Goal: Task Accomplishment & Management: Manage account settings

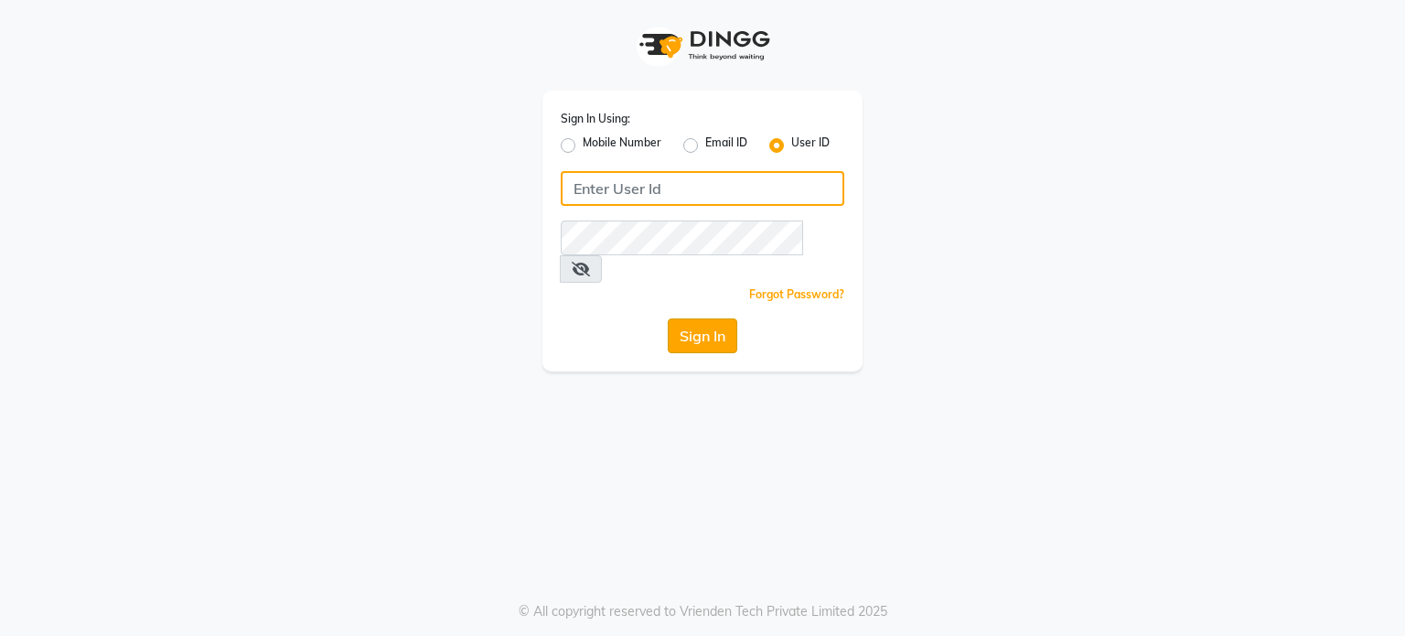
type input "tanishqa2003"
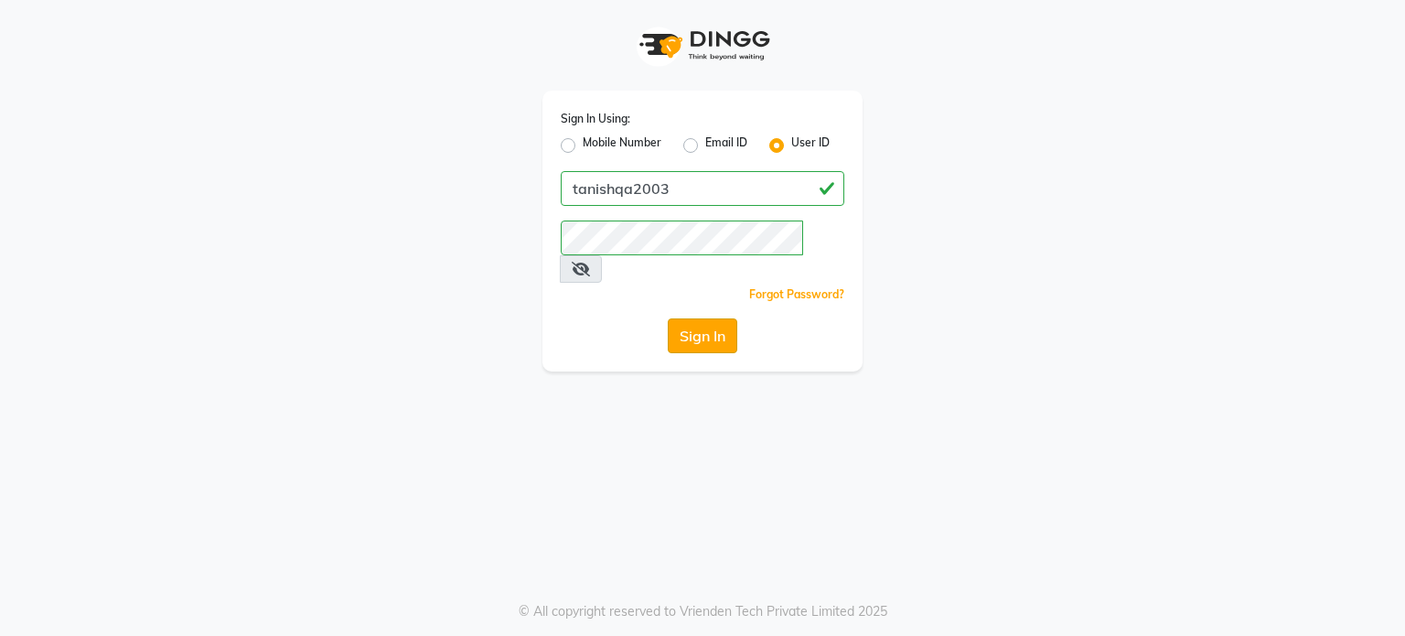
click at [695, 318] on button "Sign In" at bounding box center [703, 335] width 70 height 35
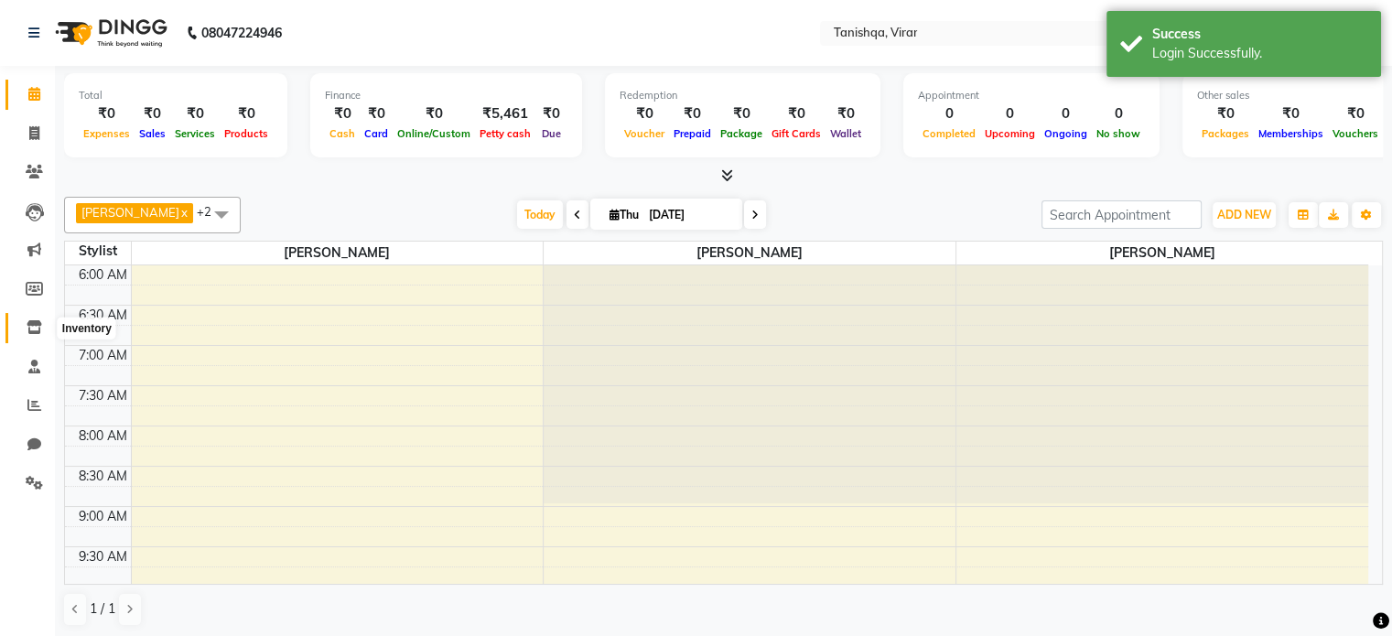
click at [33, 328] on icon at bounding box center [35, 327] width 16 height 14
select select
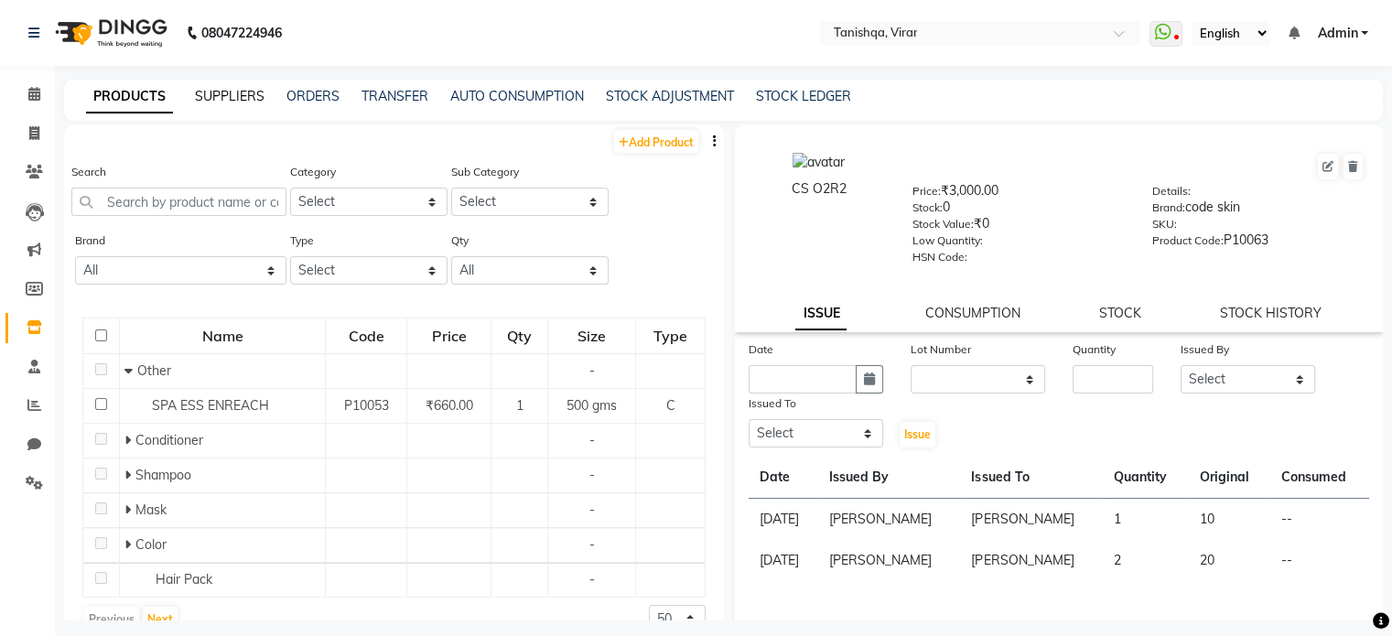
click at [210, 95] on link "SUPPLIERS" at bounding box center [230, 96] width 70 height 16
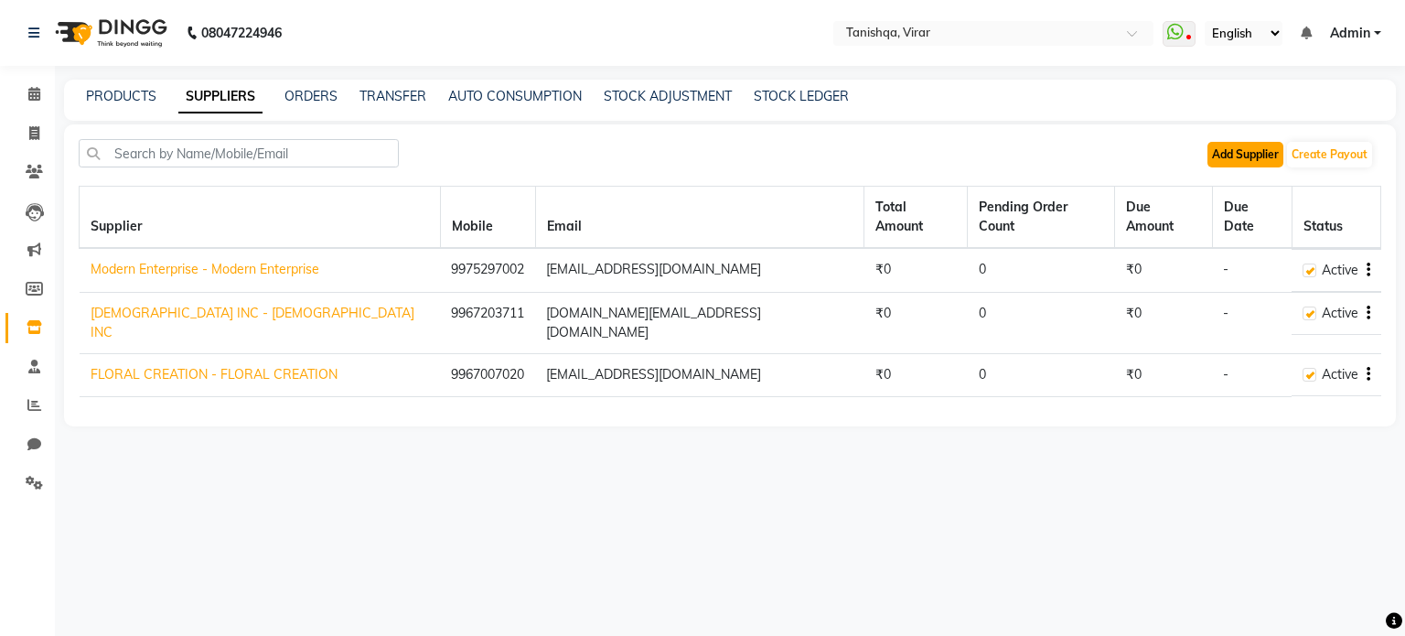
click at [1273, 147] on button "Add Supplier" at bounding box center [1246, 155] width 76 height 26
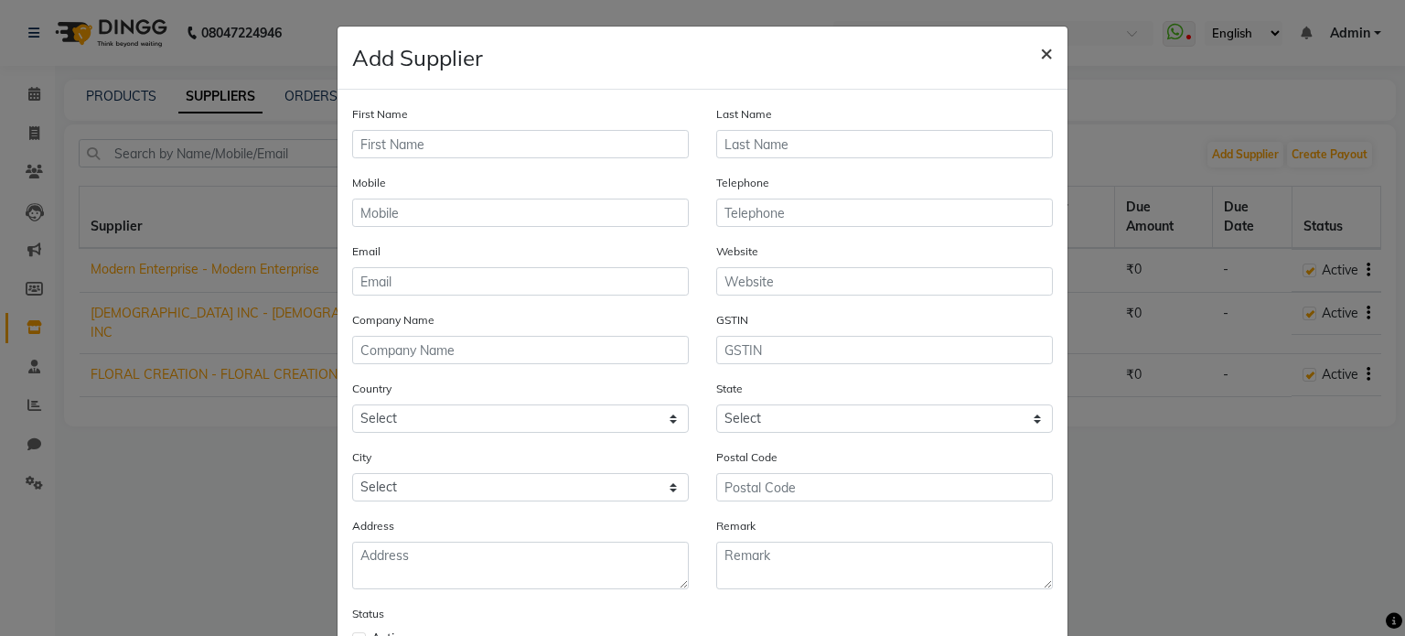
click at [1042, 53] on span "×" at bounding box center [1046, 51] width 13 height 27
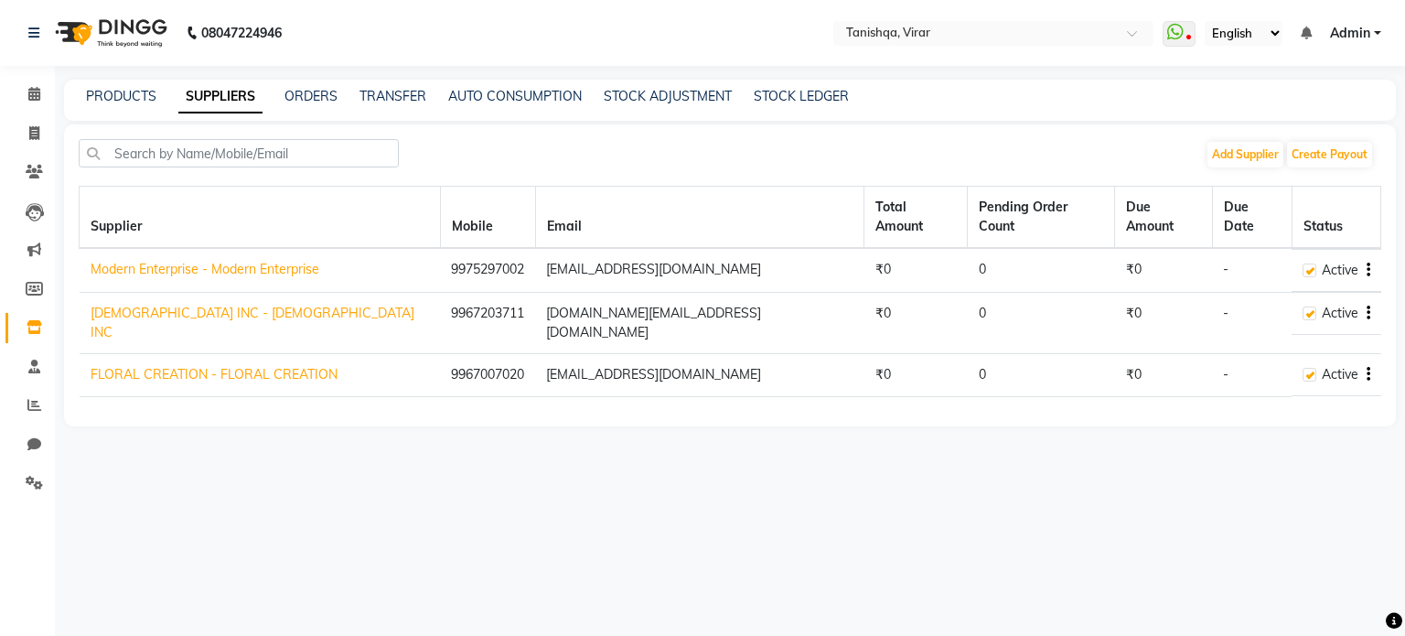
click at [1034, 52] on nav "08047224946 Select Location × Tanishqa, Virar WhatsApp Status ✕ Status: Disconn…" at bounding box center [702, 33] width 1405 height 66
click at [1318, 149] on button "Create Payout" at bounding box center [1329, 155] width 85 height 26
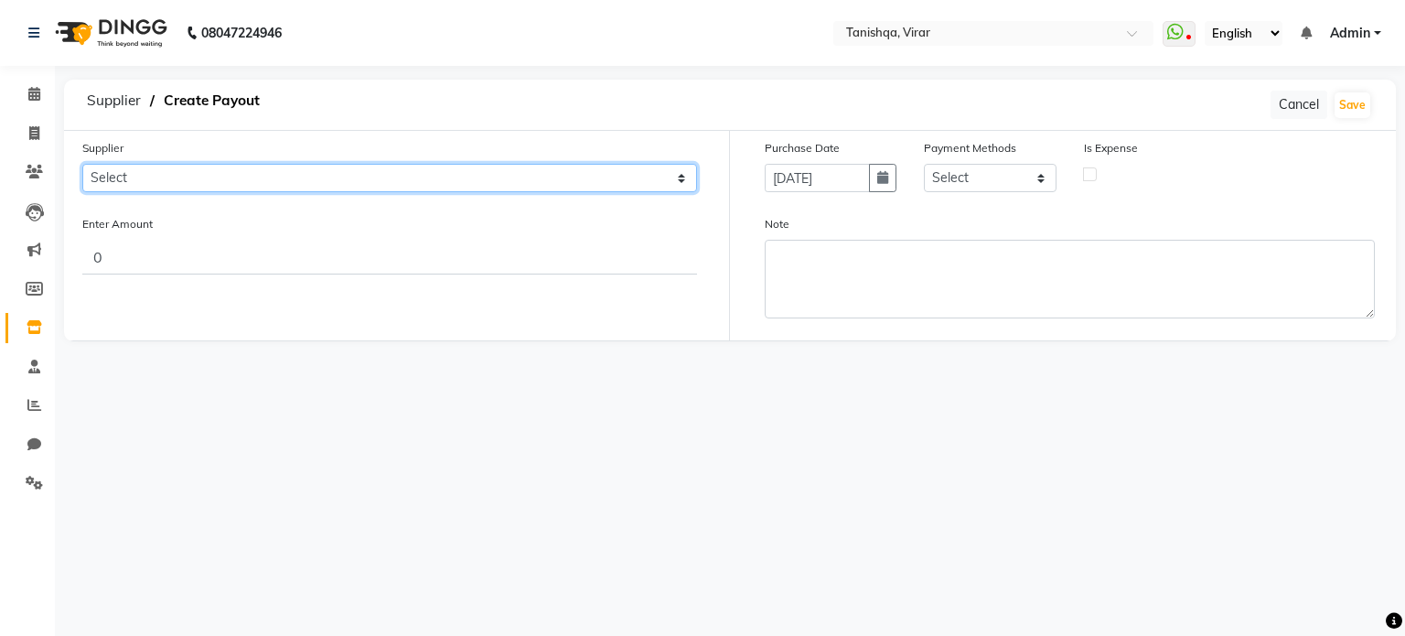
click at [282, 175] on select "Select Modern Enterprise - Modern Enterprise [PERSON_NAME] INC - [PERSON_NAME] …" at bounding box center [389, 178] width 615 height 28
select select "4587"
click at [82, 164] on select "Select Modern Enterprise - Modern Enterprise [PERSON_NAME] INC - [PERSON_NAME] …" at bounding box center [389, 178] width 615 height 28
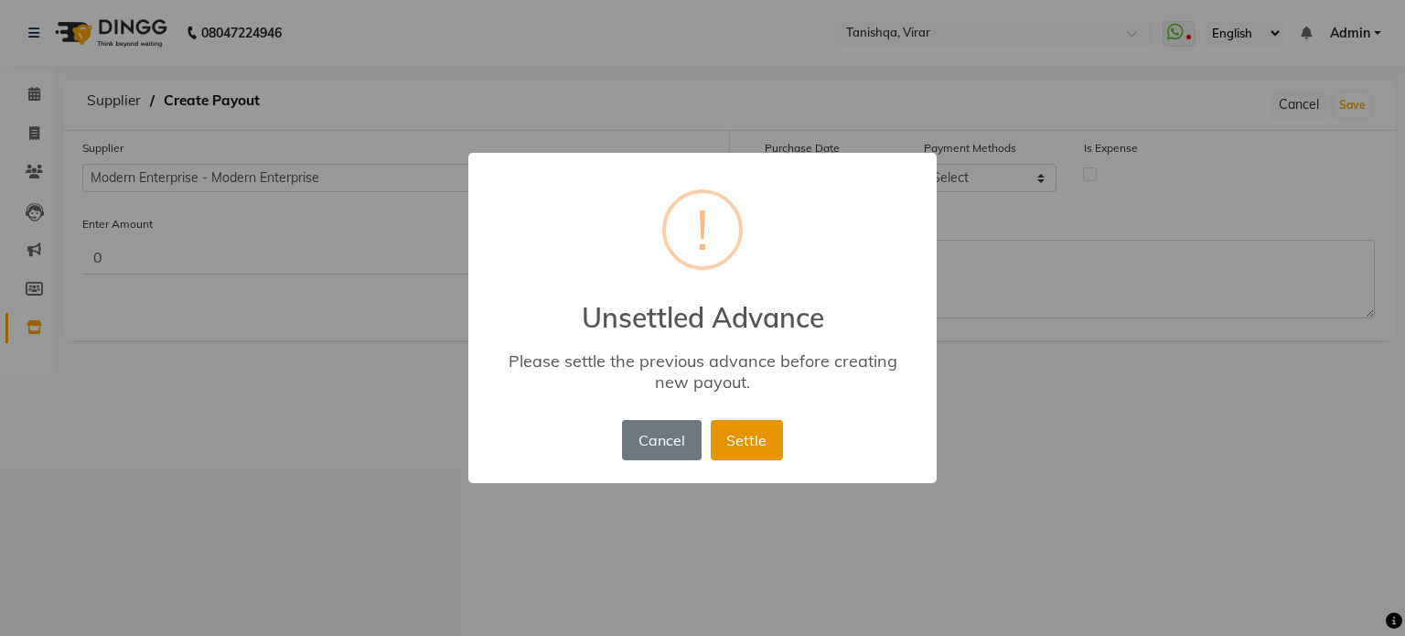
click at [724, 450] on button "Settle" at bounding box center [747, 440] width 72 height 40
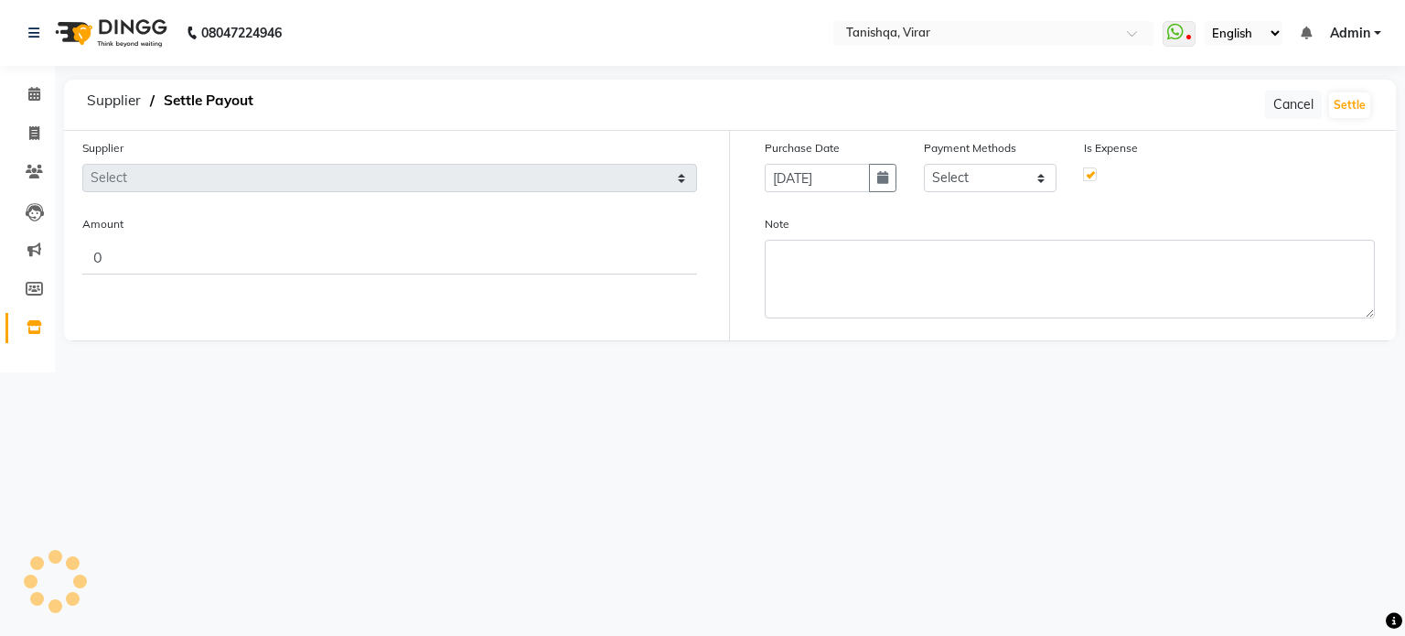
type input "1870"
type input "[DATE]"
select select "17"
checkbox input "true"
select select "4587"
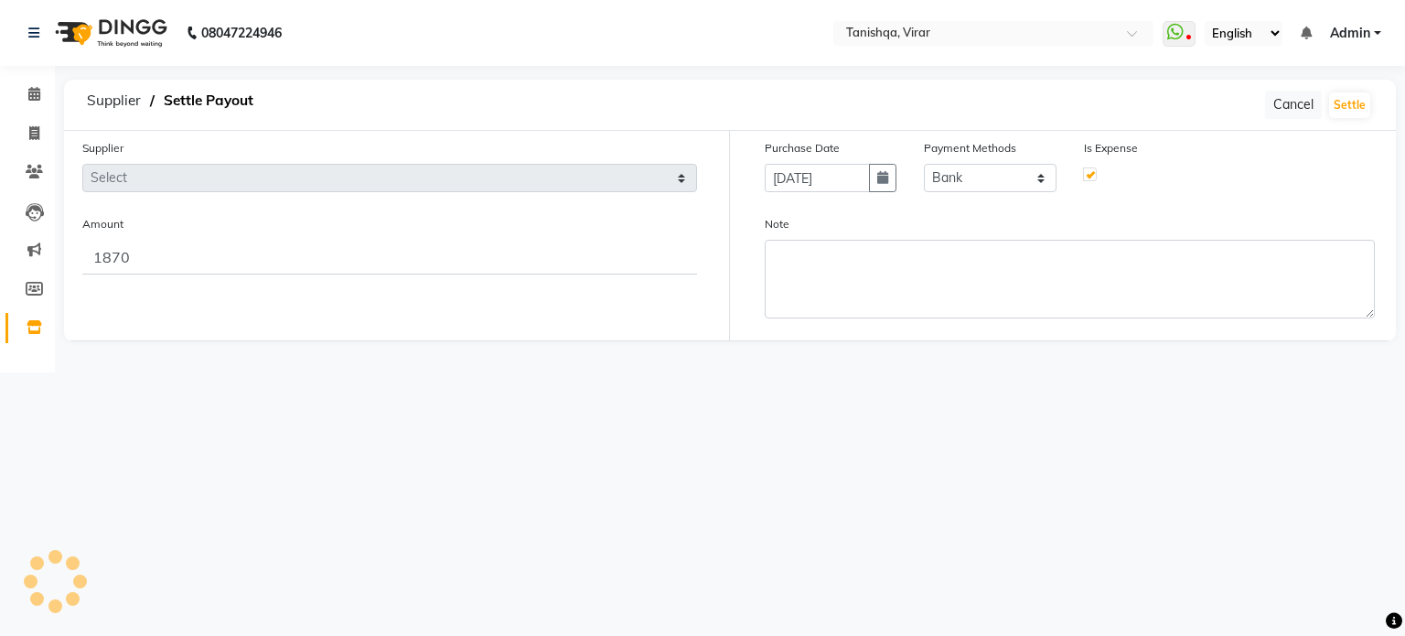
select select "22354"
select select "7280"
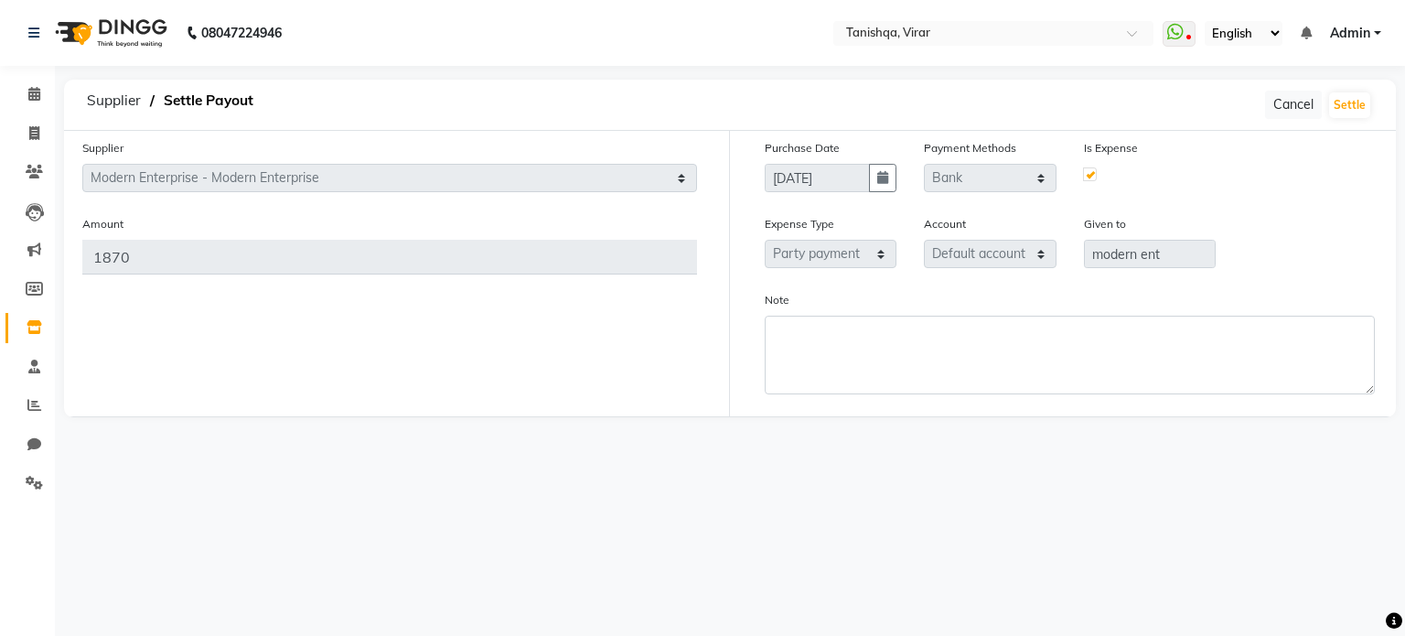
click at [1085, 171] on label at bounding box center [1090, 174] width 14 height 14
click at [1090, 175] on label at bounding box center [1090, 174] width 14 height 14
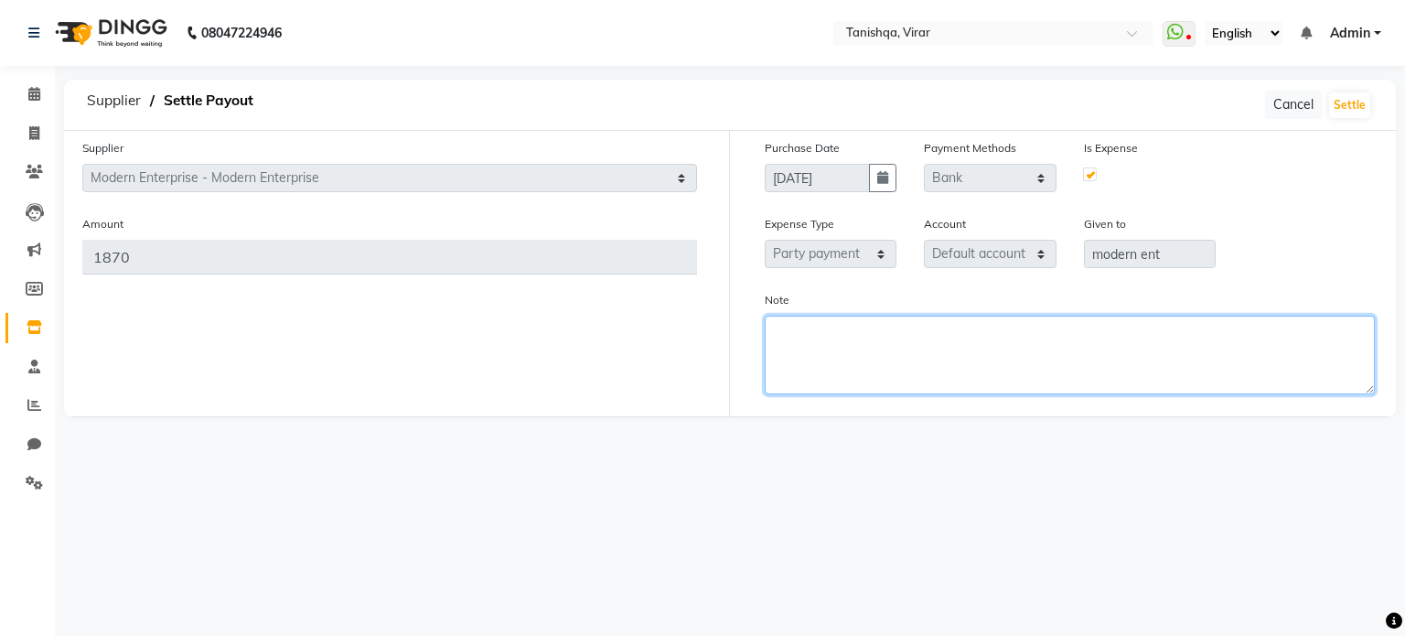
click at [850, 343] on textarea "Note" at bounding box center [1070, 355] width 610 height 79
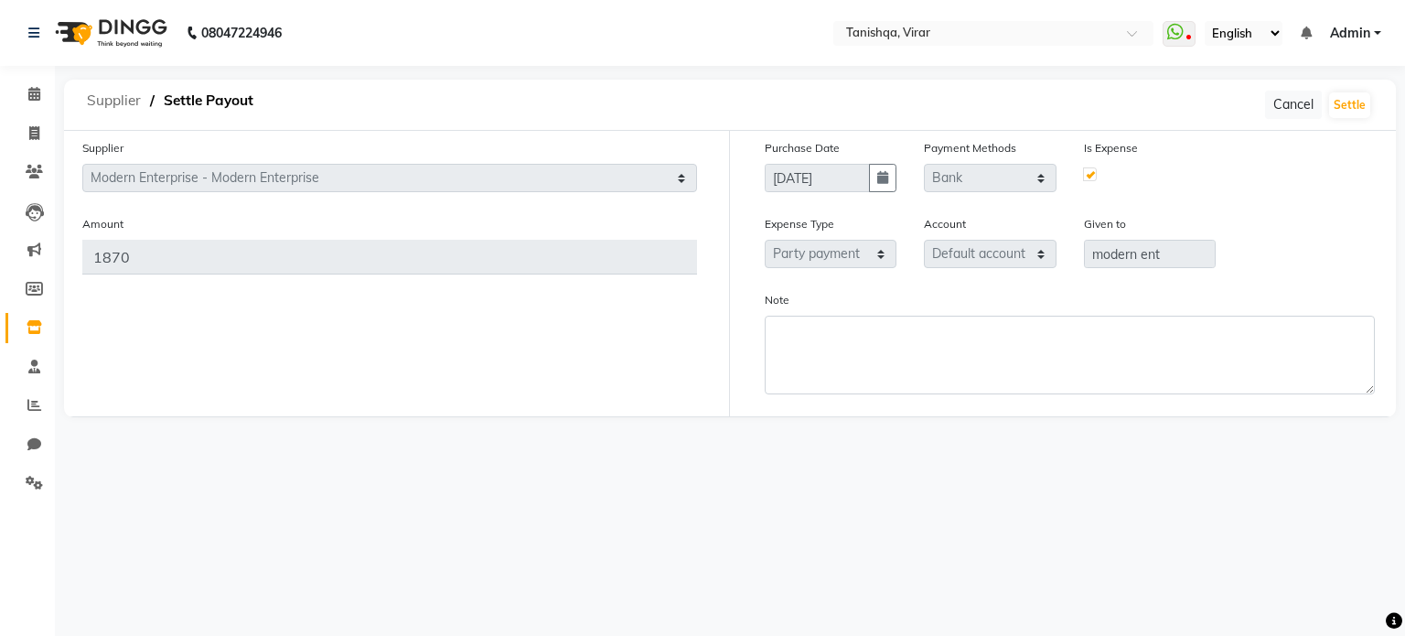
click at [105, 101] on span "Supplier" at bounding box center [114, 100] width 72 height 33
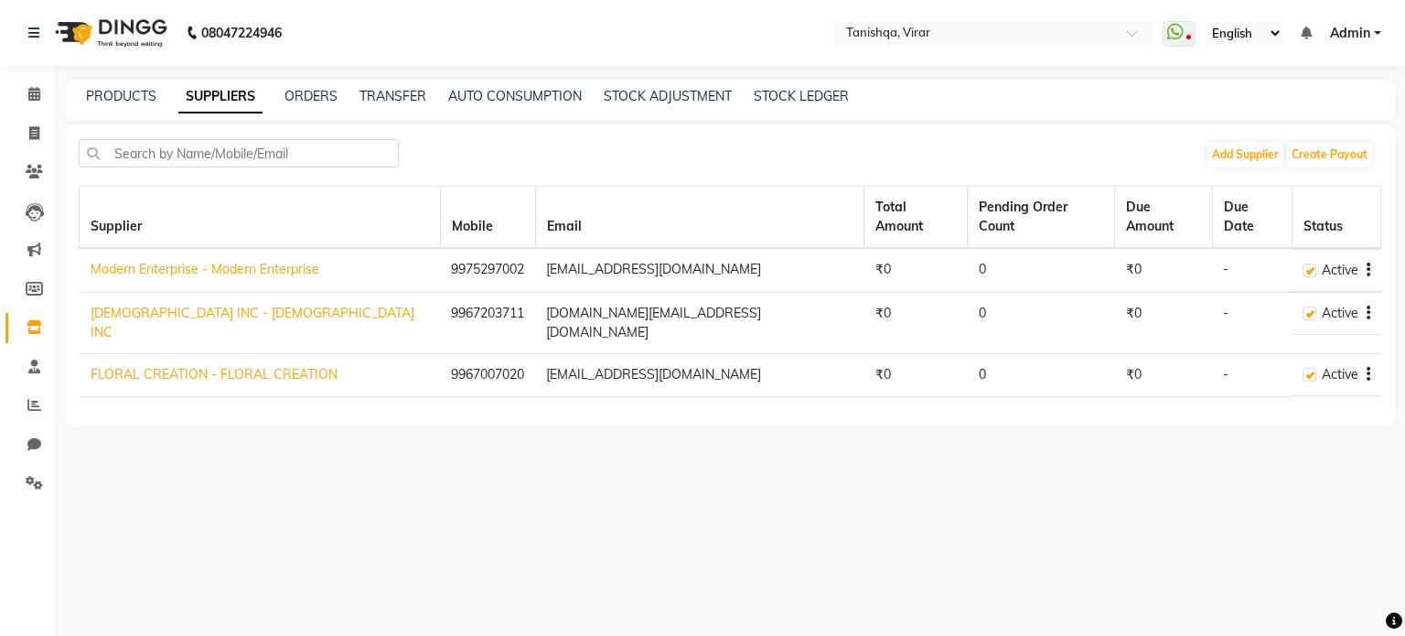
click at [1369, 270] on icon "button" at bounding box center [1369, 270] width 4 height 1
click at [1310, 145] on button "Create Payout" at bounding box center [1329, 155] width 85 height 26
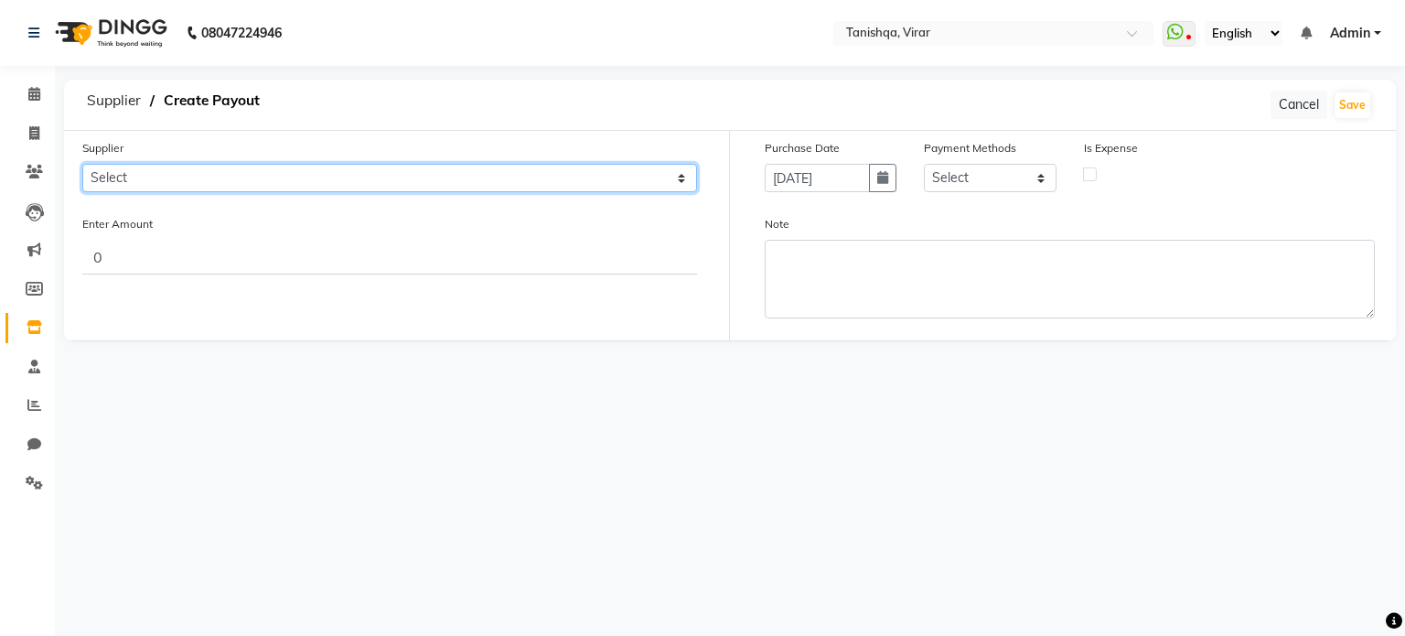
click at [657, 178] on select "Select Modern Enterprise - Modern Enterprise [PERSON_NAME] INC - [PERSON_NAME] …" at bounding box center [389, 178] width 615 height 28
select select "4587"
click at [82, 164] on select "Select Modern Enterprise - Modern Enterprise [PERSON_NAME] INC - [PERSON_NAME] …" at bounding box center [389, 178] width 615 height 28
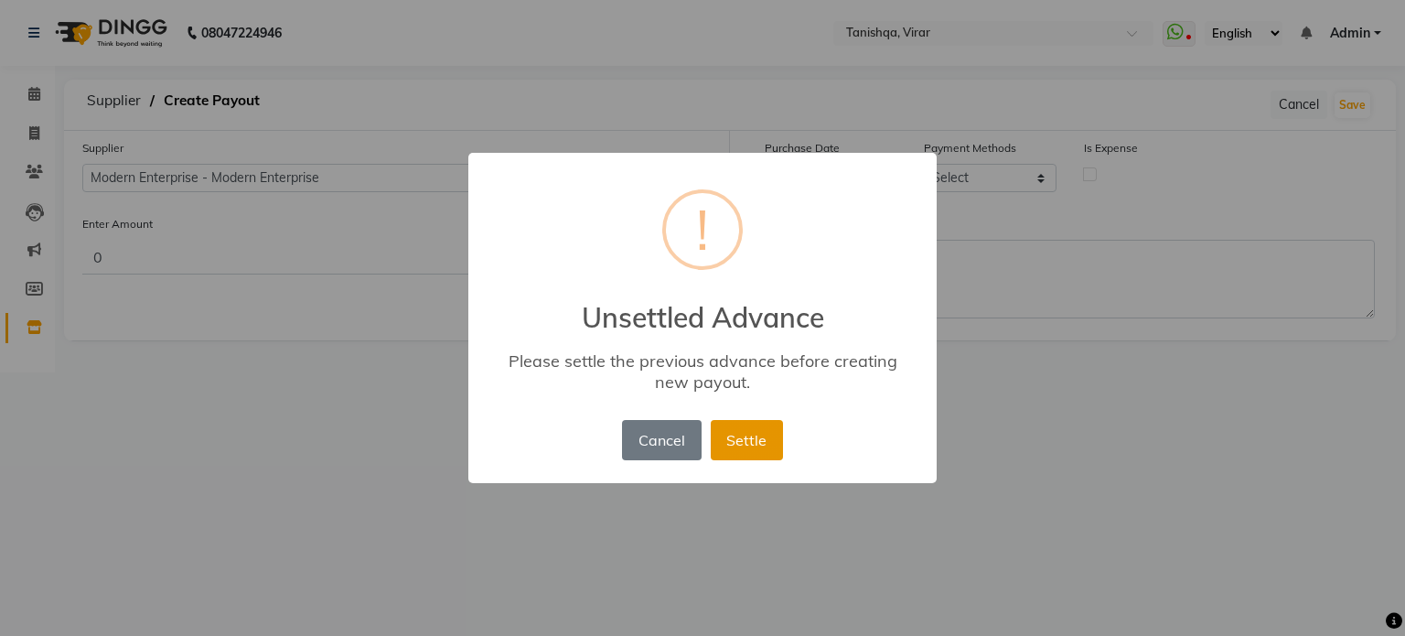
click at [736, 436] on button "Settle" at bounding box center [747, 440] width 72 height 40
select select "4587"
select select "17"
select select "22354"
select select "7280"
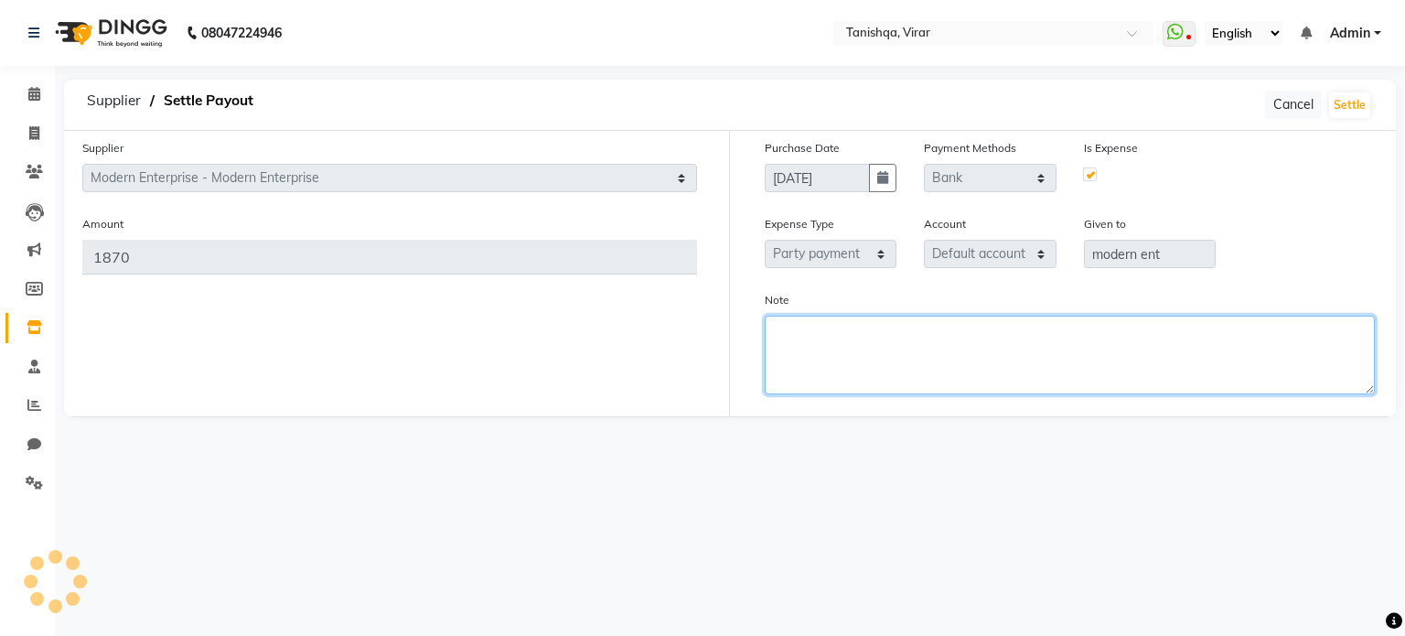
click at [998, 392] on textarea "Note" at bounding box center [1070, 355] width 610 height 79
type textarea "bill already clear"
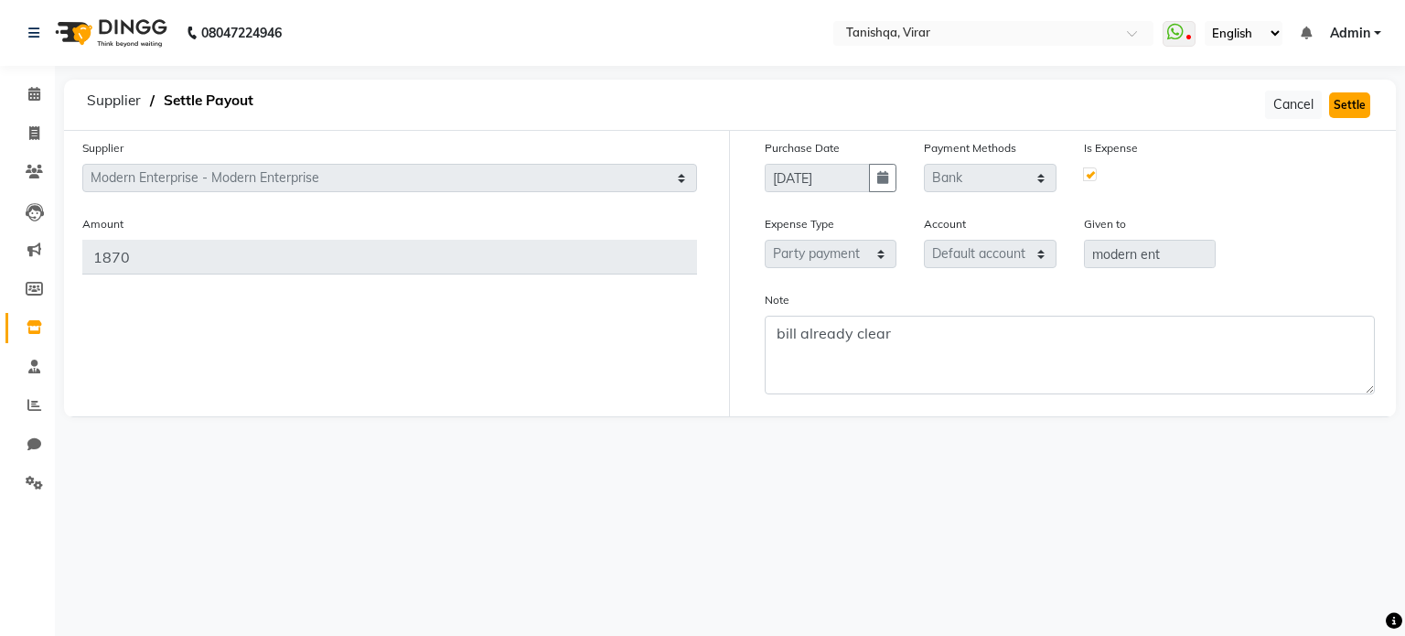
click at [1351, 107] on button "Settle" at bounding box center [1349, 105] width 41 height 26
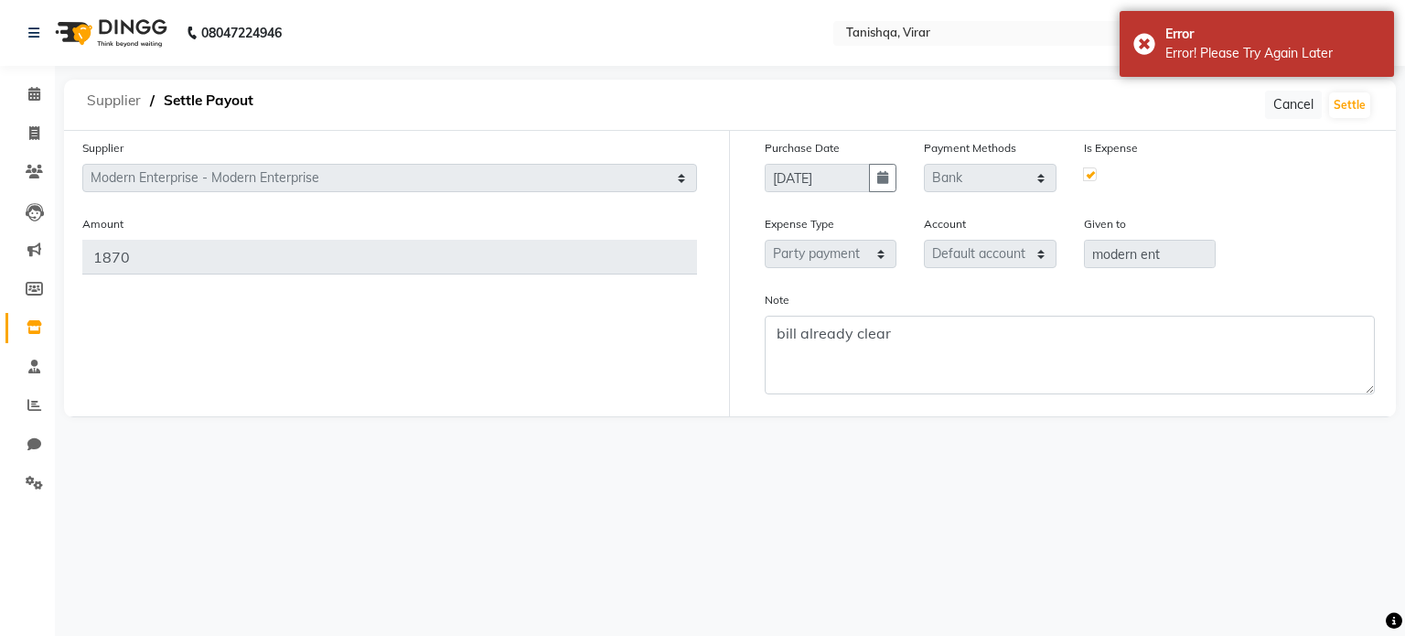
click at [118, 99] on span "Supplier" at bounding box center [114, 100] width 72 height 33
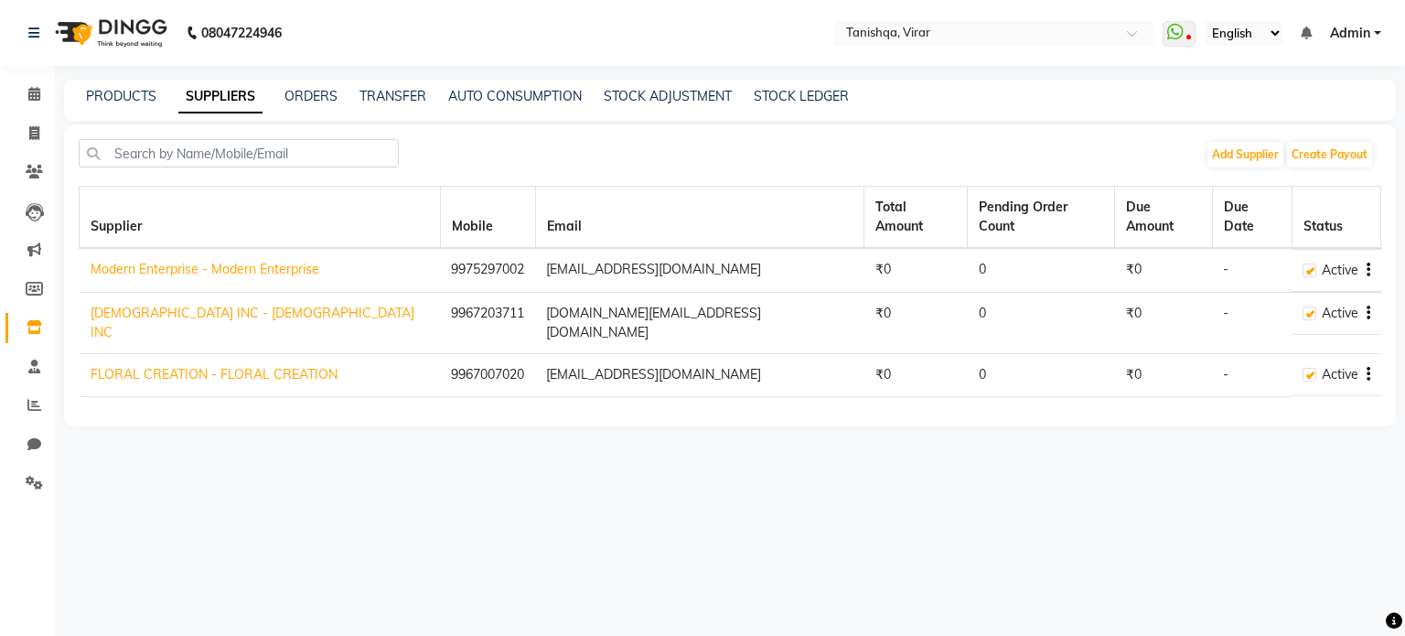
click at [212, 261] on link "Modern Enterprise - Modern Enterprise" at bounding box center [205, 269] width 229 height 16
select select "4587"
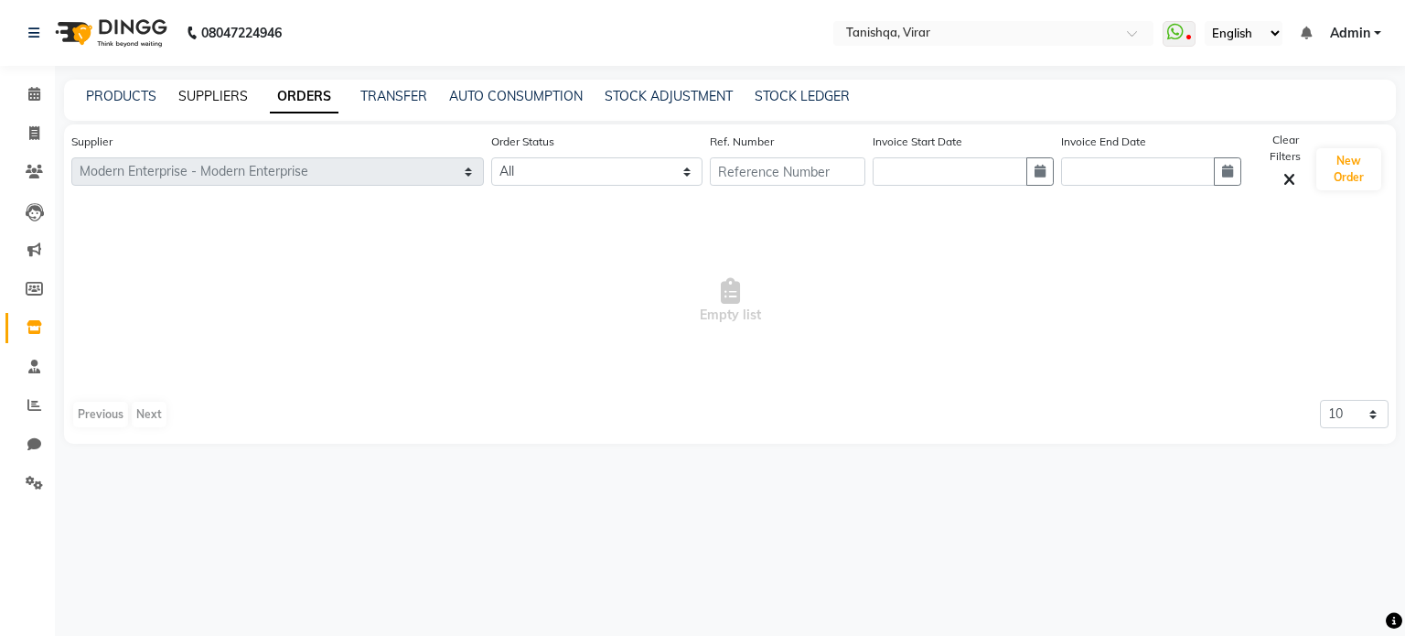
click at [229, 94] on link "SUPPLIERS" at bounding box center [213, 96] width 70 height 16
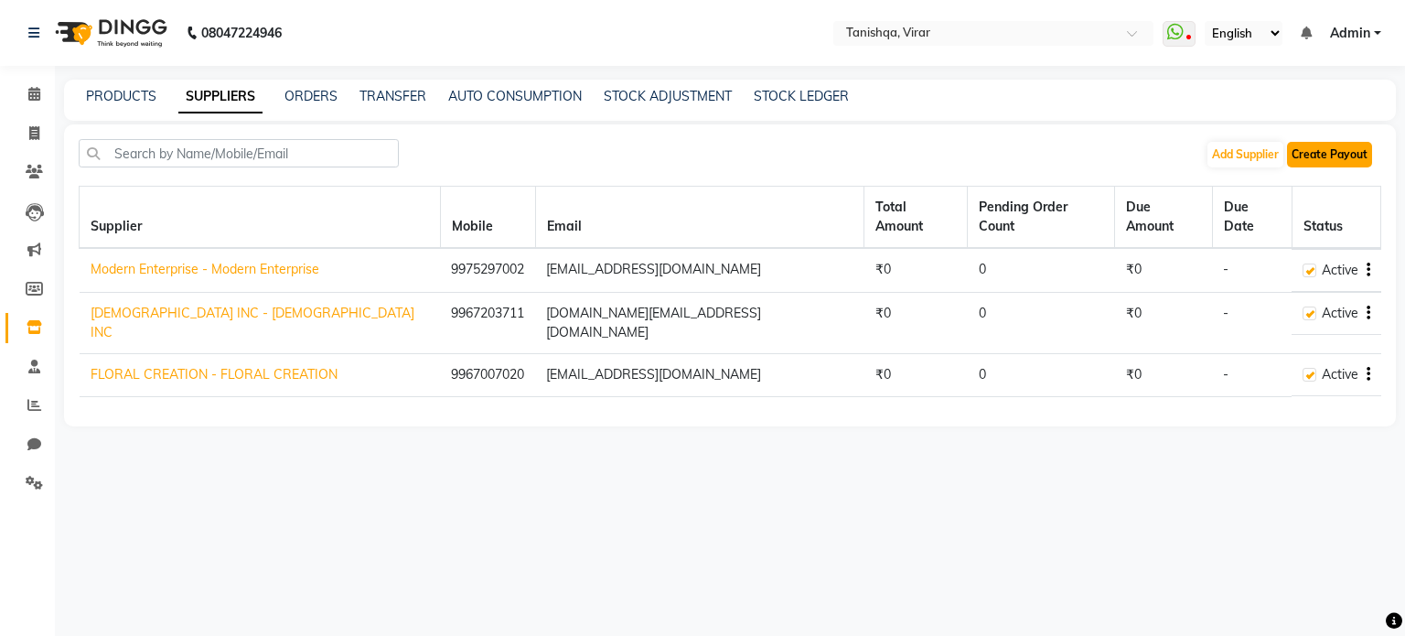
click at [1343, 161] on button "Create Payout" at bounding box center [1329, 155] width 85 height 26
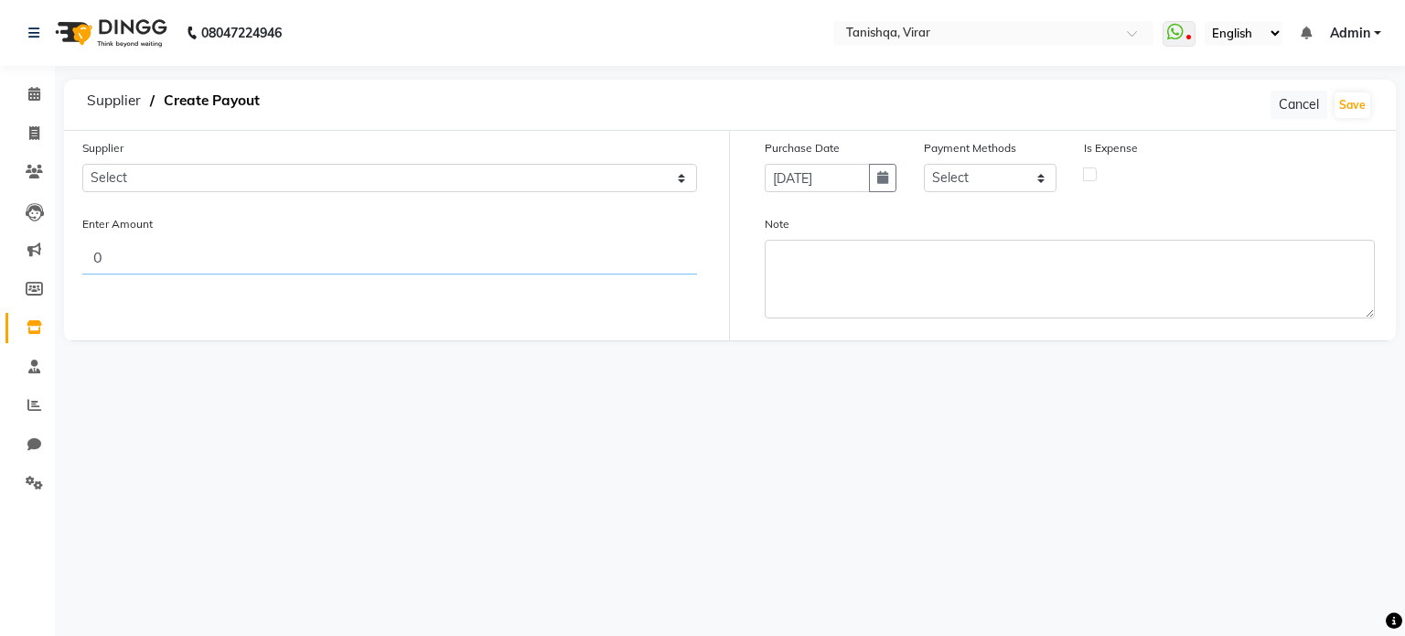
click at [558, 255] on input "0" at bounding box center [389, 257] width 615 height 35
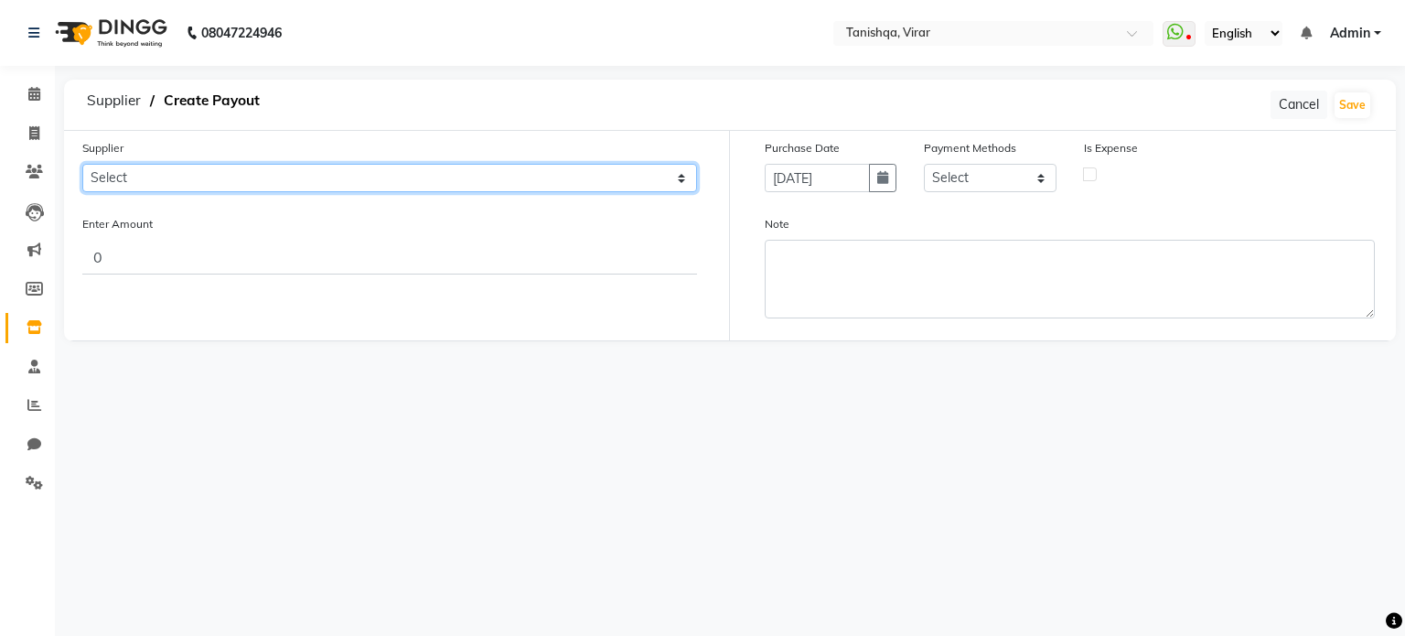
click at [561, 190] on select "Select Modern Enterprise - Modern Enterprise [PERSON_NAME] INC - [PERSON_NAME] …" at bounding box center [389, 178] width 615 height 28
click at [82, 164] on select "Select Modern Enterprise - Modern Enterprise [PERSON_NAME] INC - [PERSON_NAME] …" at bounding box center [389, 178] width 615 height 28
click at [529, 192] on select "Select Modern Enterprise - Modern Enterprise [PERSON_NAME] INC - [PERSON_NAME] …" at bounding box center [389, 178] width 615 height 28
click at [82, 164] on select "Select Modern Enterprise - Modern Enterprise [PERSON_NAME] INC - [PERSON_NAME] …" at bounding box center [389, 178] width 615 height 28
click at [483, 182] on select "Select Modern Enterprise - Modern Enterprise [PERSON_NAME] INC - [PERSON_NAME] …" at bounding box center [389, 178] width 615 height 28
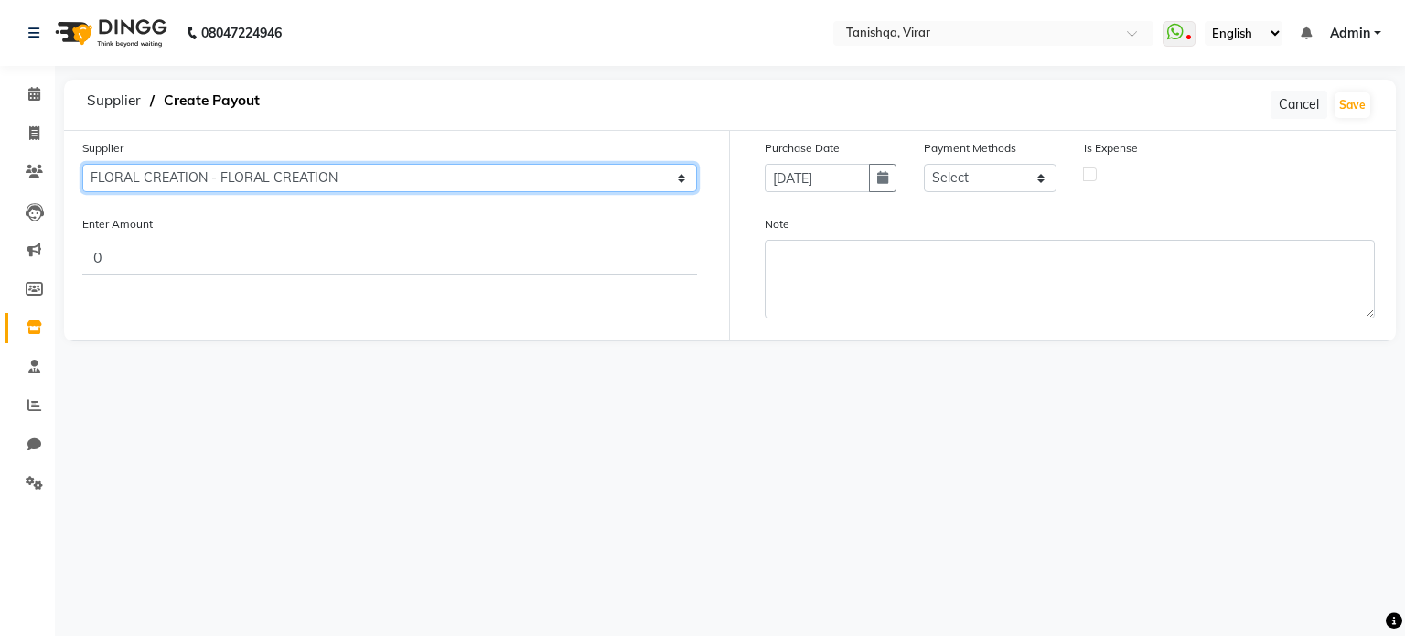
select select "4587"
click at [82, 164] on select "Select Modern Enterprise - Modern Enterprise [PERSON_NAME] INC - [PERSON_NAME] …" at bounding box center [389, 178] width 615 height 28
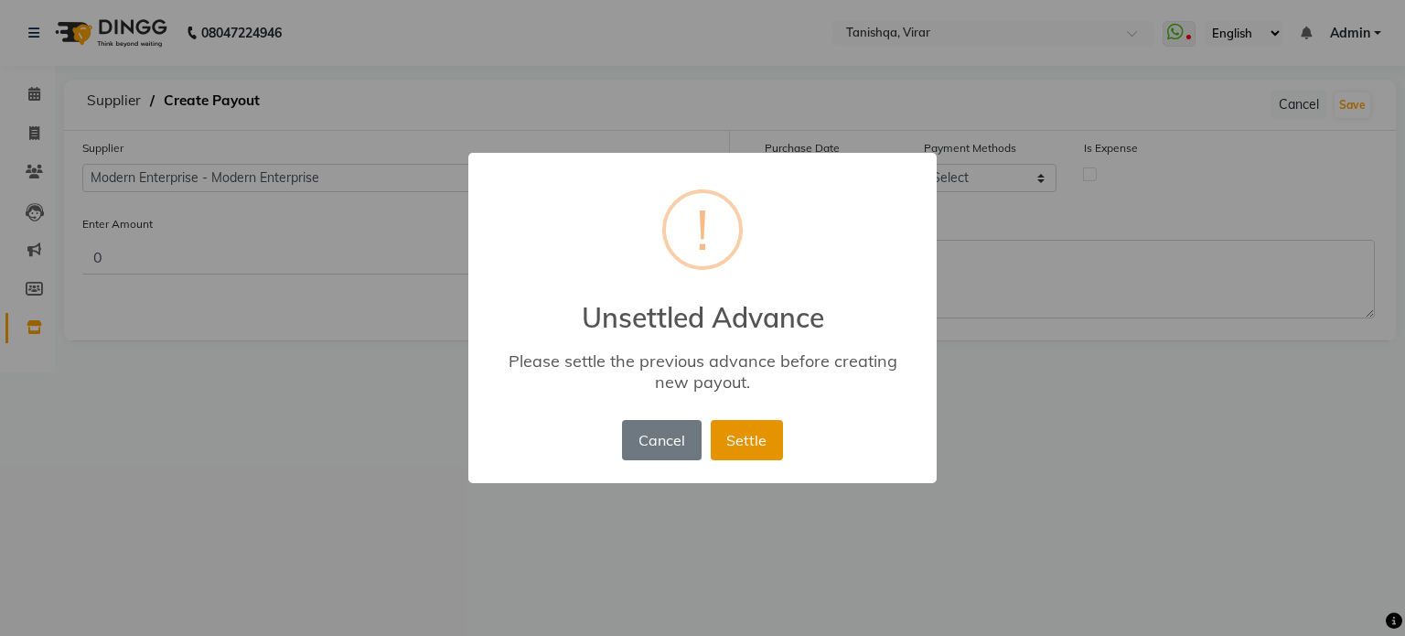
click at [735, 438] on button "Settle" at bounding box center [747, 440] width 72 height 40
select select "4587"
select select "17"
select select "22354"
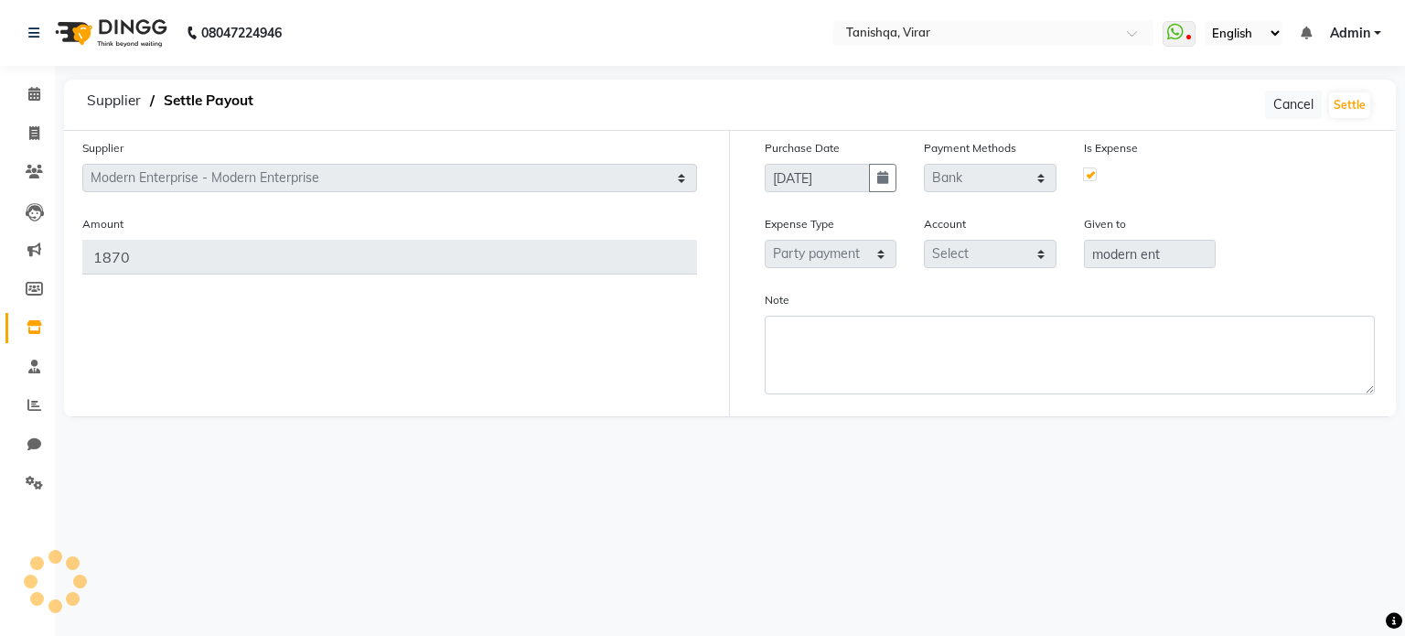
select select "7280"
click at [887, 182] on icon "button" at bounding box center [882, 177] width 11 height 13
select select "7"
select select "2025"
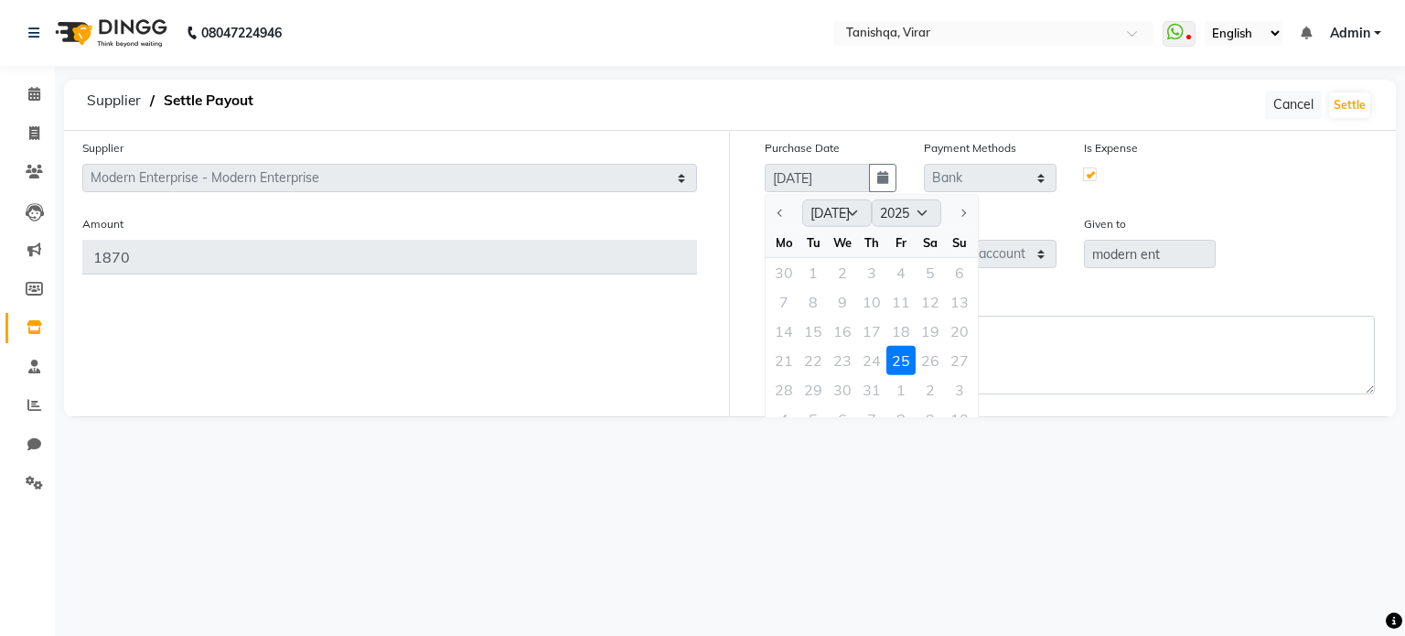
click at [1098, 176] on div at bounding box center [1150, 173] width 132 height 12
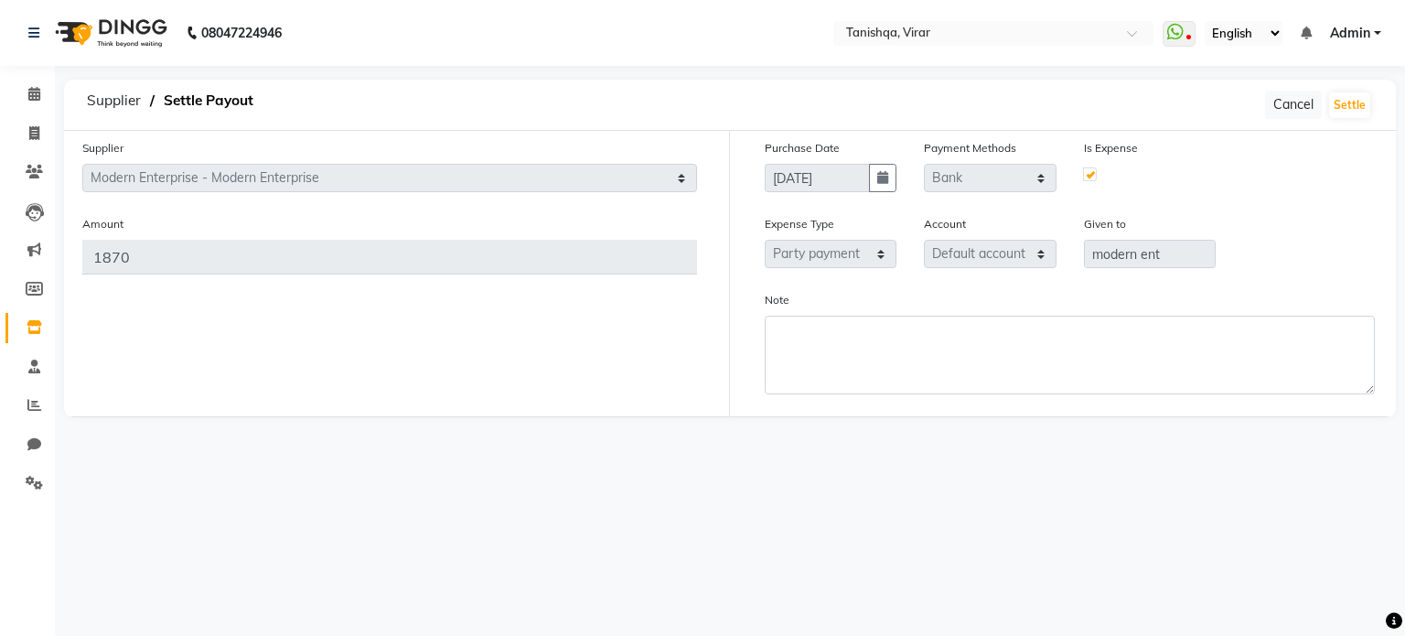
click at [1092, 176] on label at bounding box center [1090, 174] width 14 height 14
click at [1085, 170] on label at bounding box center [1090, 174] width 14 height 14
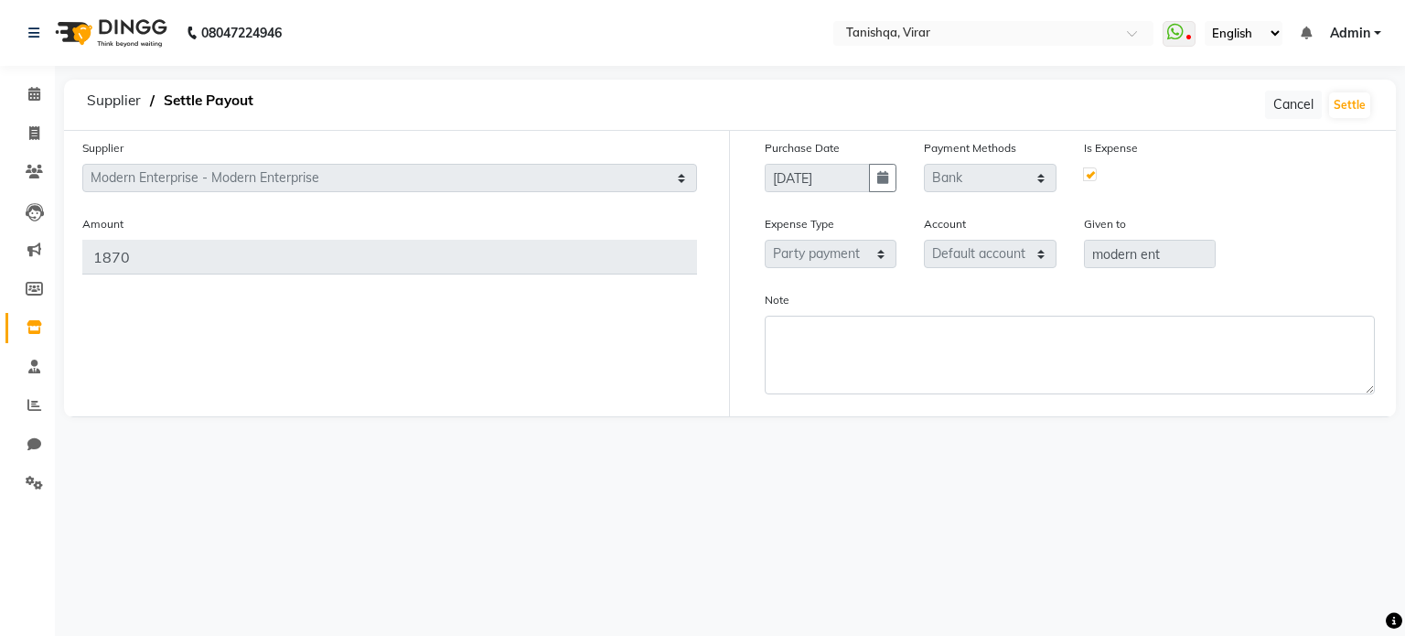
click at [1085, 170] on label at bounding box center [1090, 174] width 14 height 14
click at [1091, 178] on label at bounding box center [1090, 174] width 14 height 14
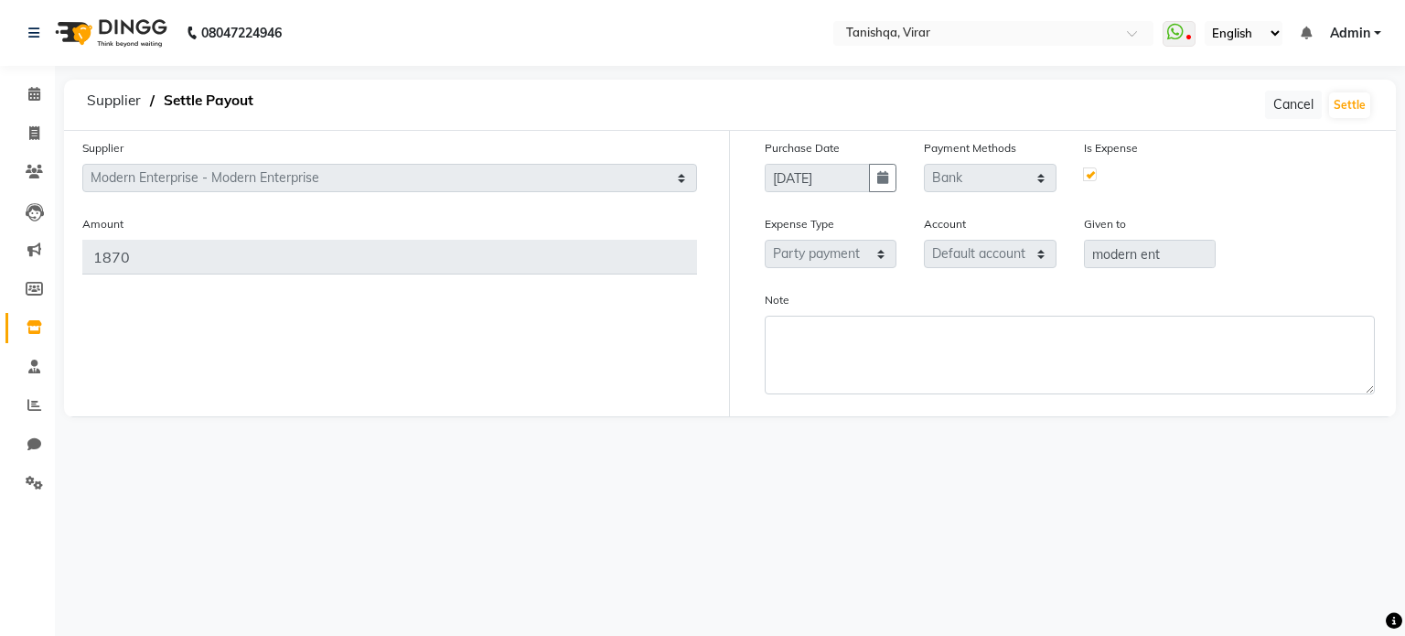
click at [1091, 178] on label at bounding box center [1090, 174] width 14 height 14
click at [1349, 102] on button "Settle" at bounding box center [1349, 105] width 41 height 26
click at [111, 103] on span "Supplier" at bounding box center [114, 100] width 72 height 33
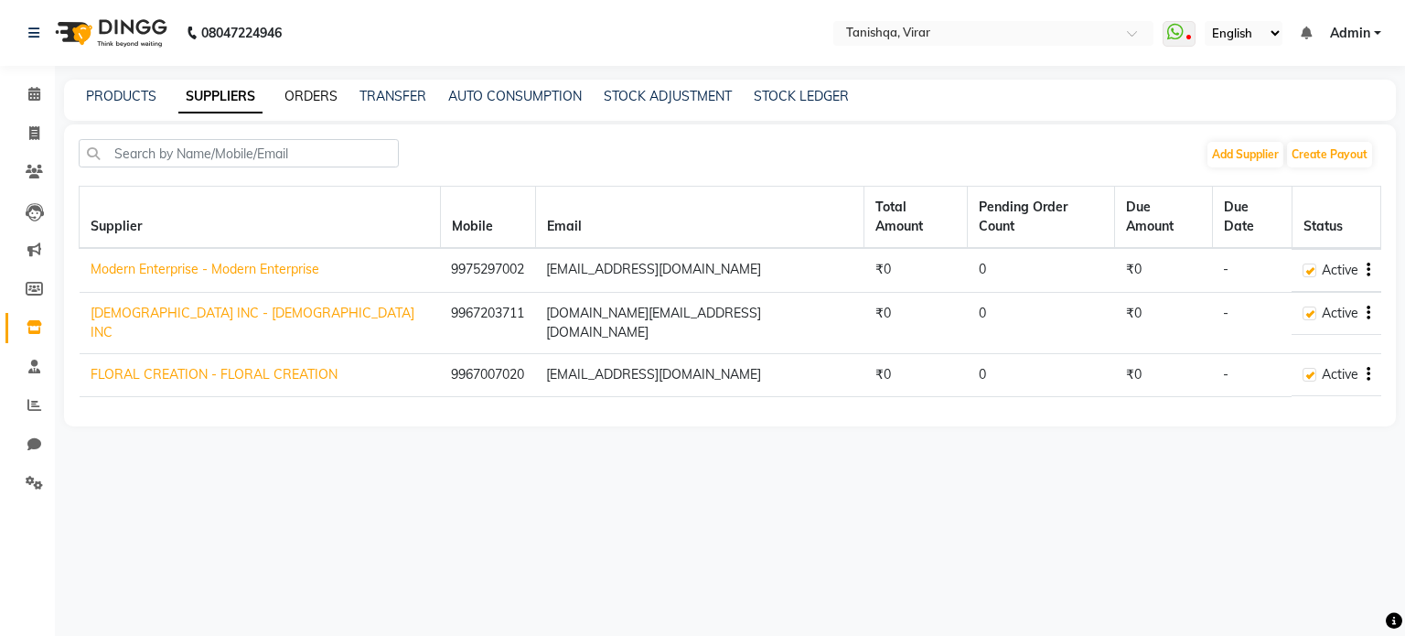
click at [311, 100] on link "ORDERS" at bounding box center [311, 96] width 53 height 16
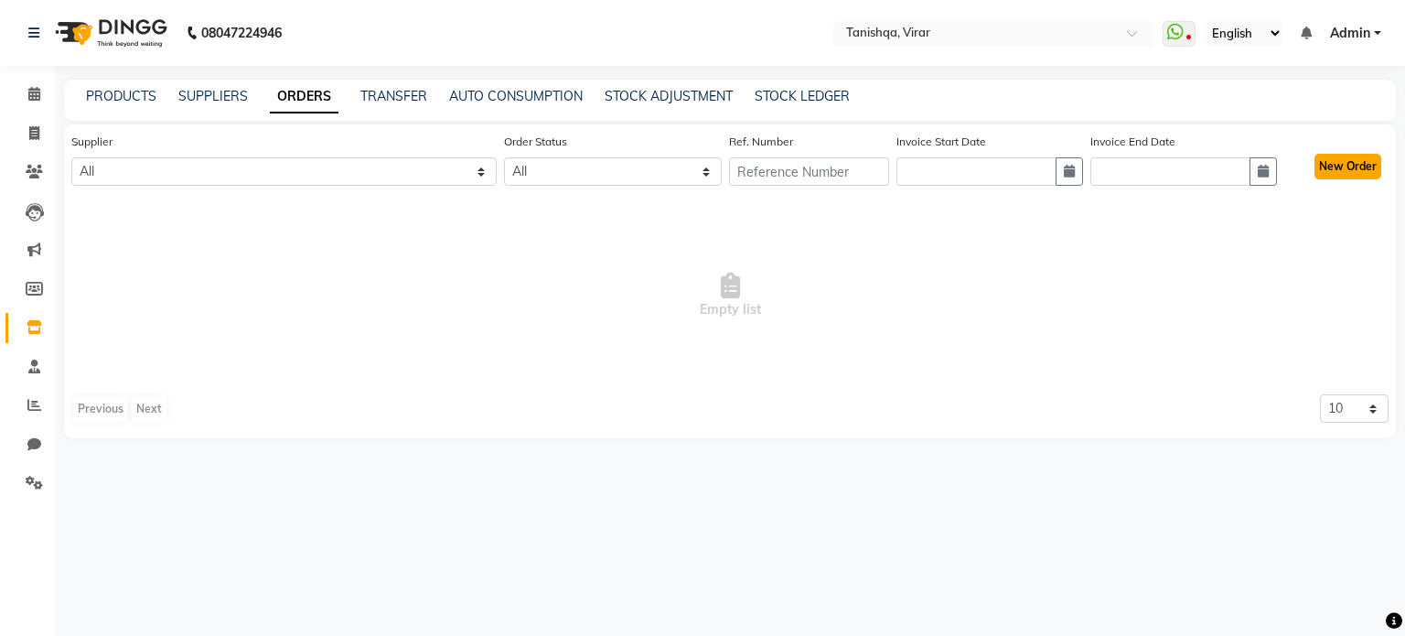
click at [1336, 174] on button "New Order" at bounding box center [1348, 167] width 67 height 26
select select "true"
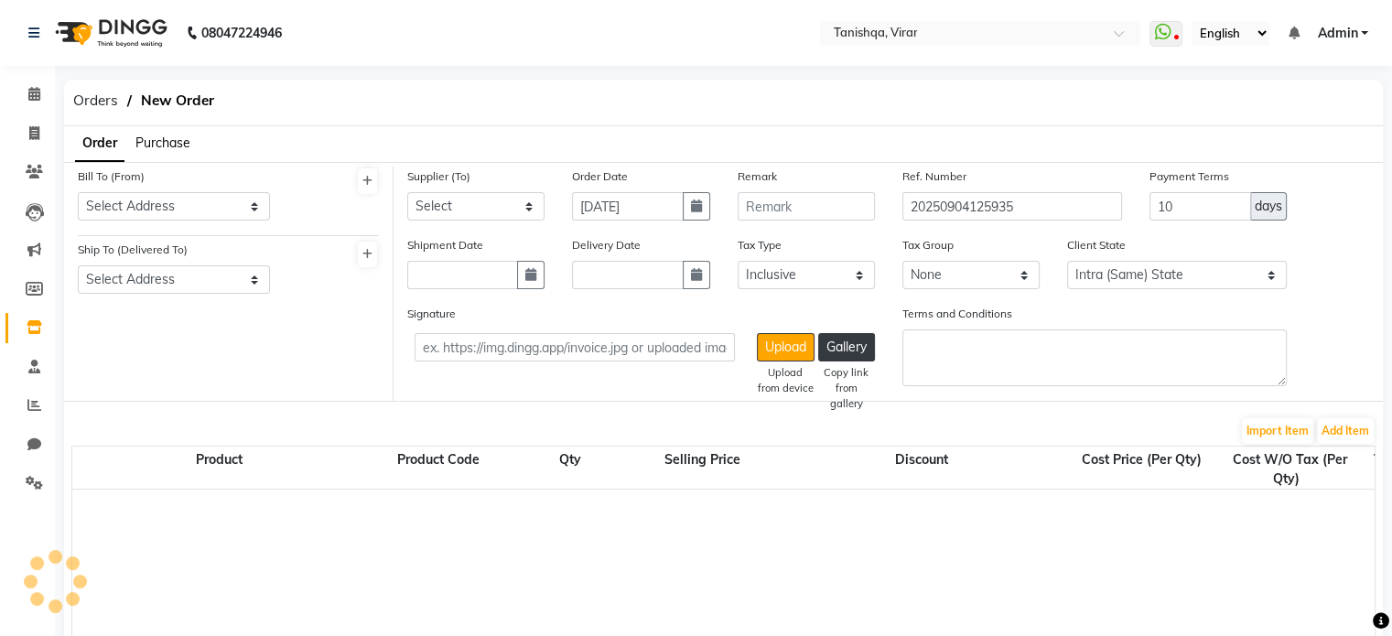
select select "3675"
click at [221, 207] on select "Select Address MODERN [STREET_ADDRESS][PERSON_NAME][PERSON_NAME]" at bounding box center [174, 206] width 192 height 28
select select "1406"
click at [78, 192] on select "Select Address MODERN [STREET_ADDRESS][PERSON_NAME][PERSON_NAME]" at bounding box center [174, 206] width 192 height 28
click at [193, 274] on select "Select Address G3, [PERSON_NAME], padma colony,virar (w)" at bounding box center [174, 279] width 192 height 28
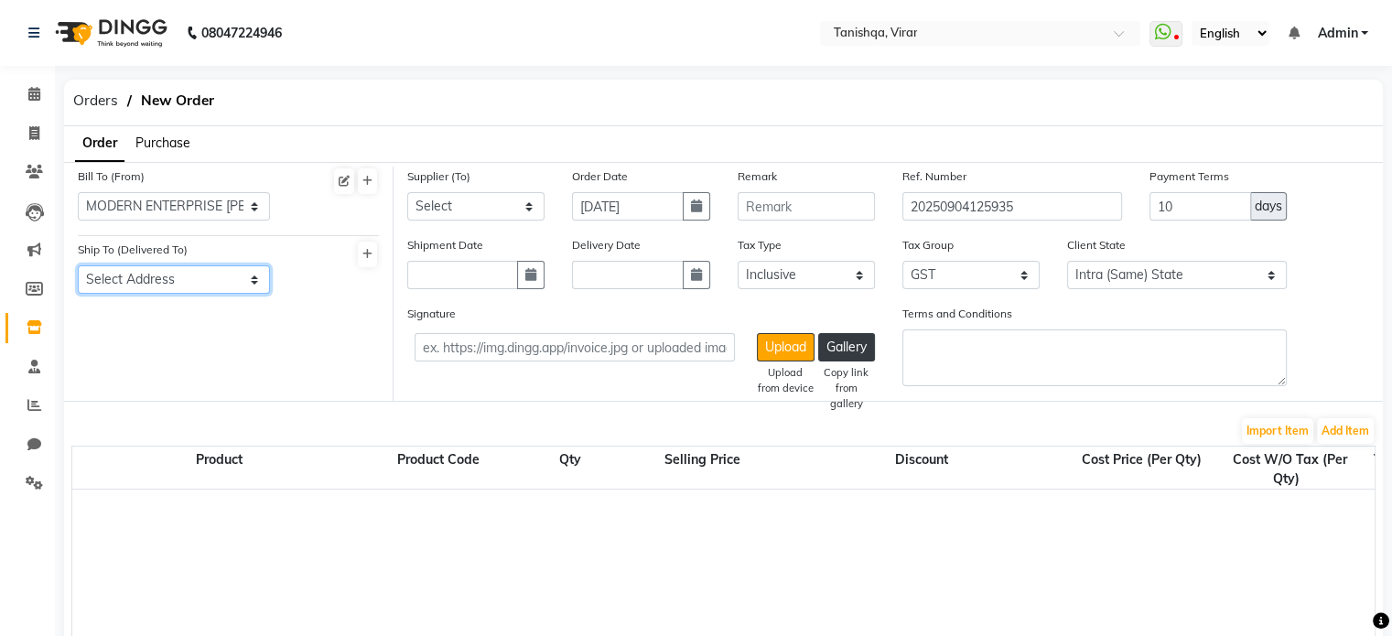
select select "1442"
click at [78, 266] on select "Select Address G3, [PERSON_NAME], padma colony,virar (w)" at bounding box center [174, 279] width 192 height 28
click at [432, 208] on select "Select Modern Enterprise - Modern Enterprise [PERSON_NAME] INC - [PERSON_NAME] …" at bounding box center [475, 206] width 137 height 28
select select "4587"
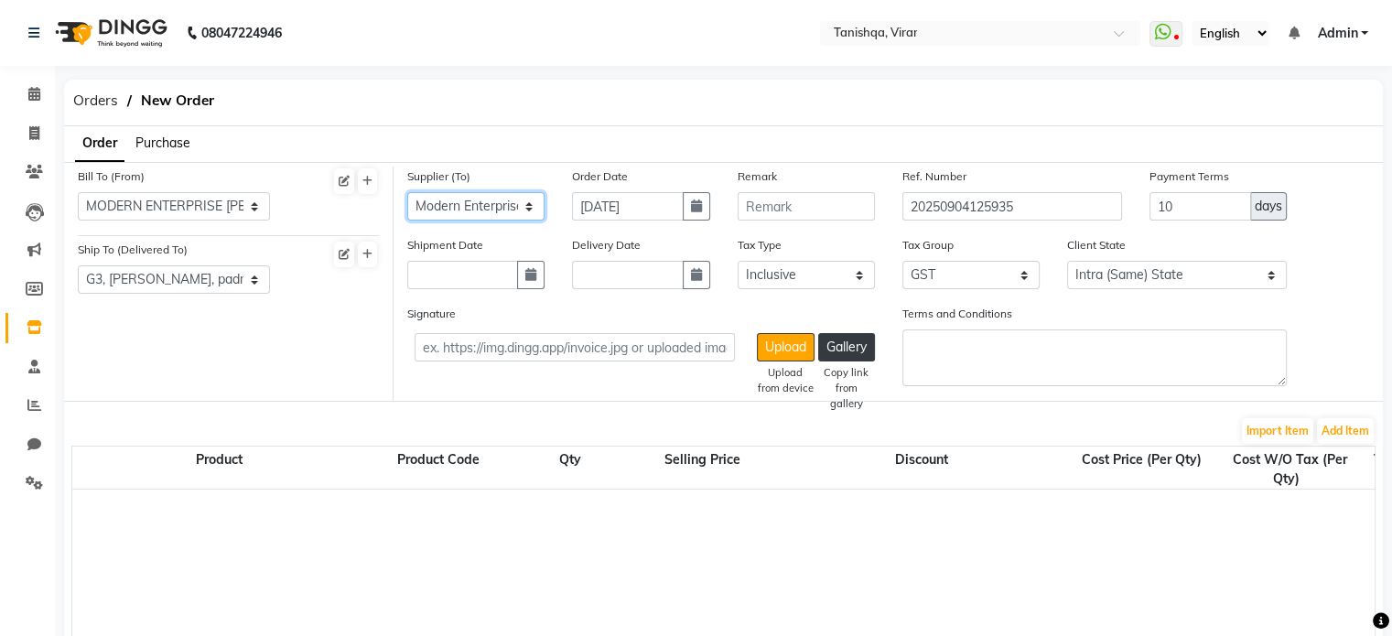
click at [407, 192] on select "Select Modern Enterprise - Modern Enterprise [PERSON_NAME] INC - [PERSON_NAME] …" at bounding box center [475, 206] width 137 height 28
click at [512, 277] on input "text" at bounding box center [462, 275] width 111 height 28
select select "9"
select select "2025"
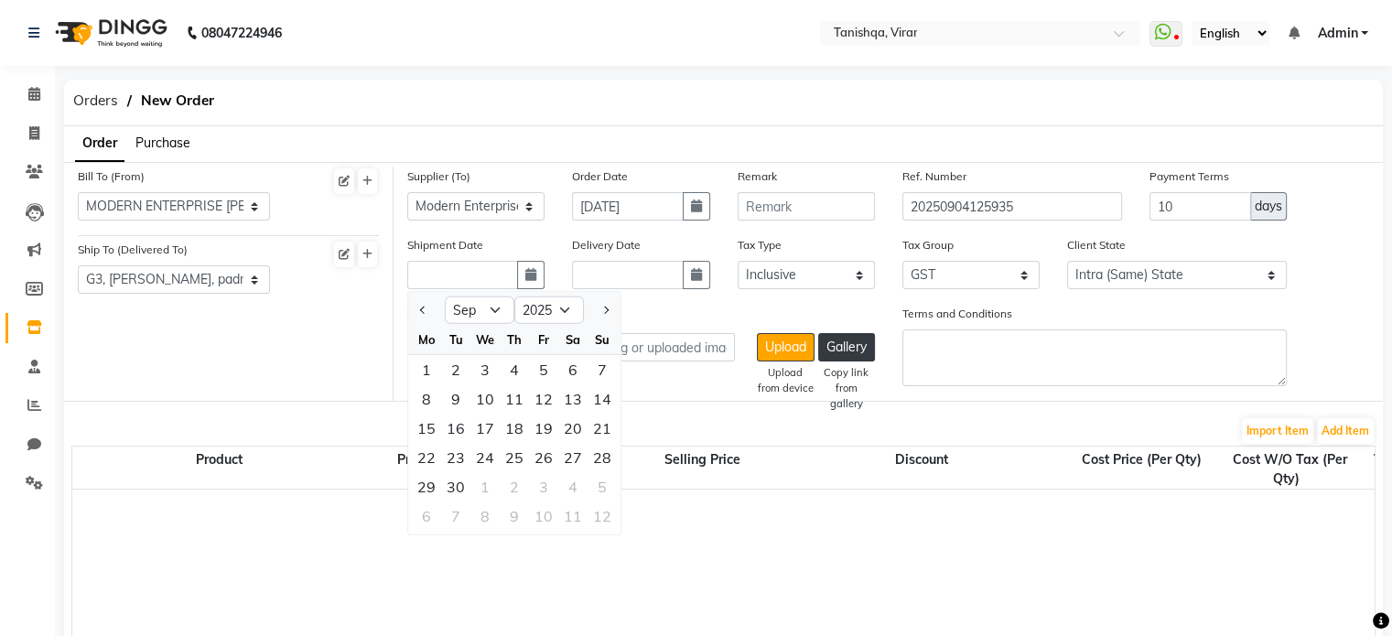
click at [176, 145] on span "Purchase" at bounding box center [162, 143] width 55 height 16
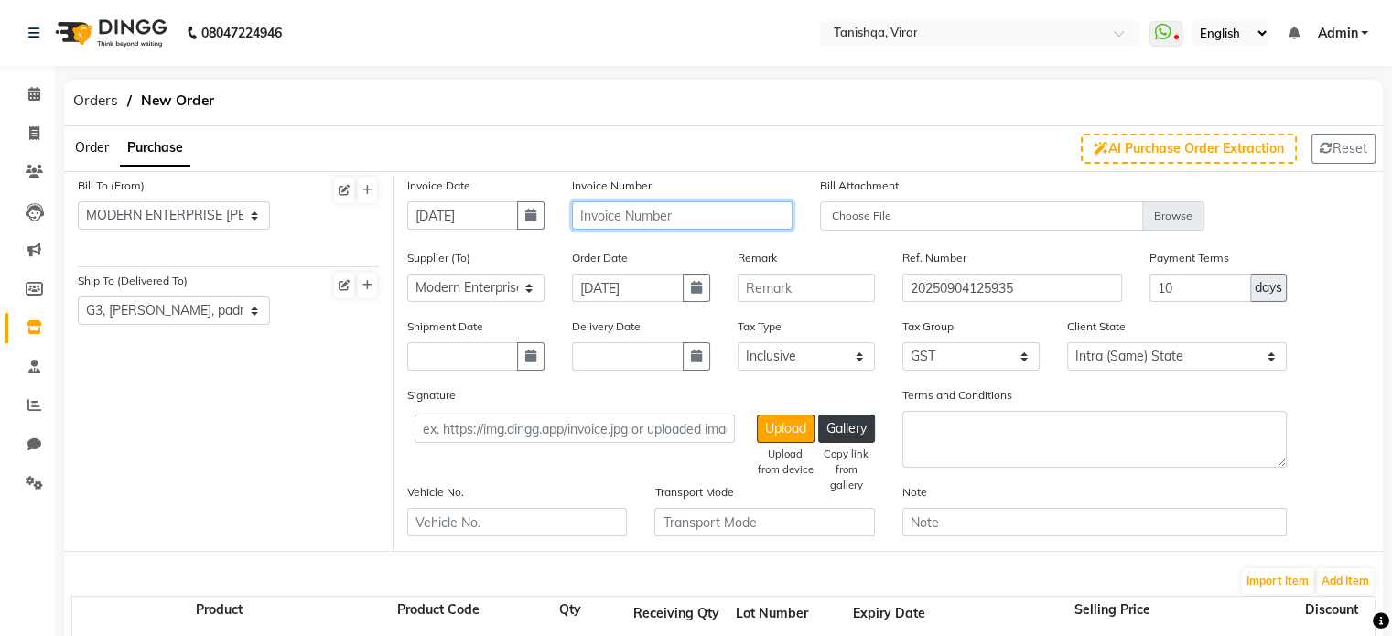
click at [611, 221] on input "text" at bounding box center [682, 215] width 220 height 28
type input "2526-307"
click at [527, 211] on icon "button" at bounding box center [530, 215] width 11 height 13
select select "9"
select select "2025"
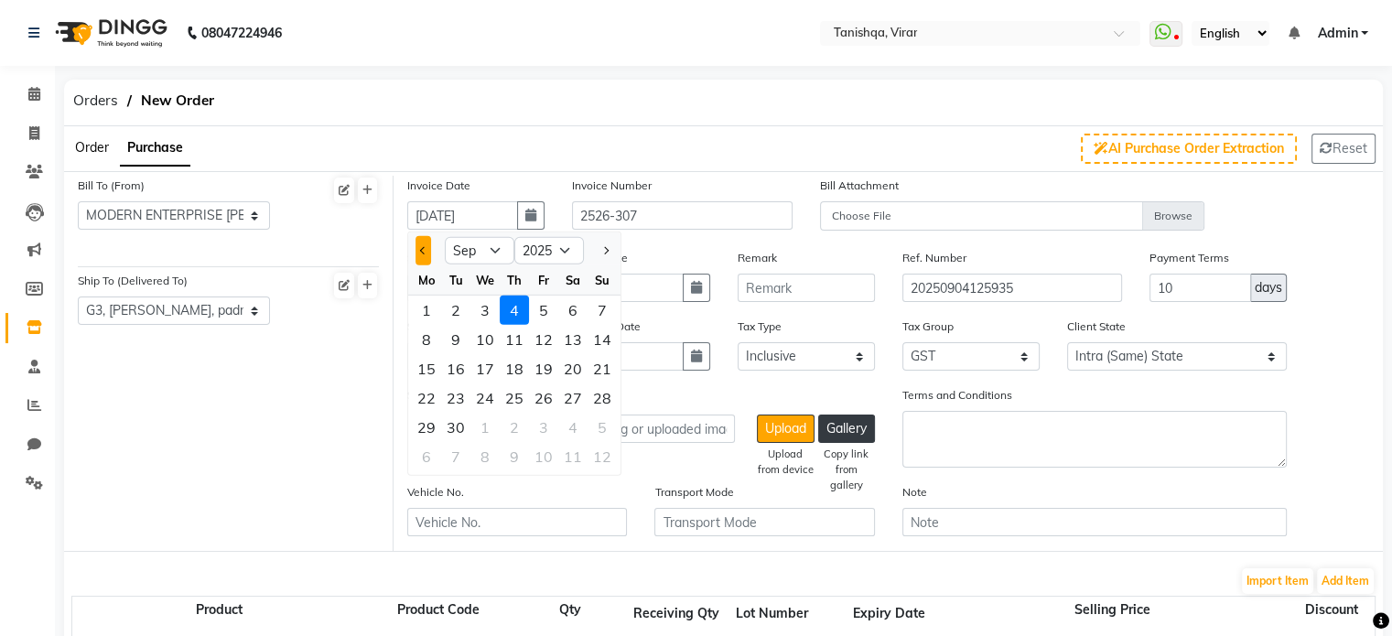
click at [426, 249] on span "Previous month" at bounding box center [423, 250] width 7 height 7
select select "7"
click at [545, 393] on div "25" at bounding box center [543, 397] width 29 height 29
type input "[DATE]"
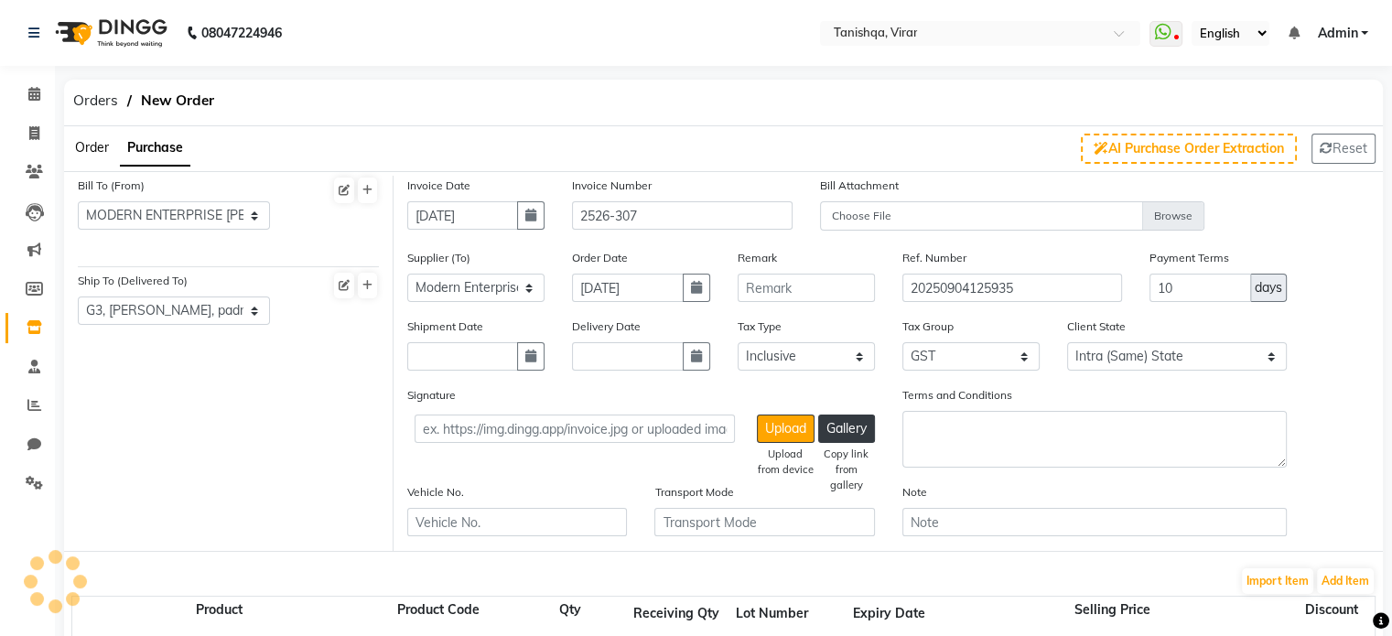
click at [545, 393] on div "Signature Upload Upload from device Gallery Copy link from gallery" at bounding box center [640, 414] width 467 height 58
click at [617, 366] on input "text" at bounding box center [627, 356] width 111 height 28
select select "9"
select select "2025"
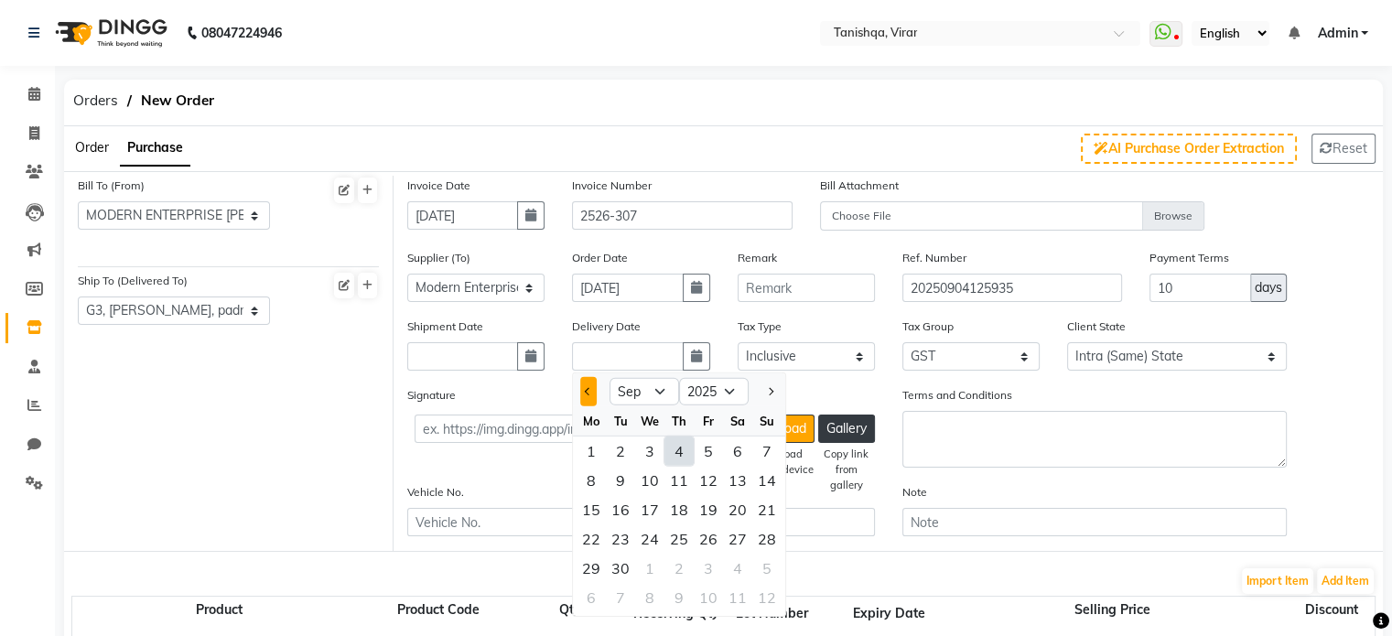
click at [584, 391] on button "Previous month" at bounding box center [588, 391] width 16 height 29
select select "7"
click at [737, 543] on div "26" at bounding box center [737, 538] width 29 height 29
type input "[DATE]"
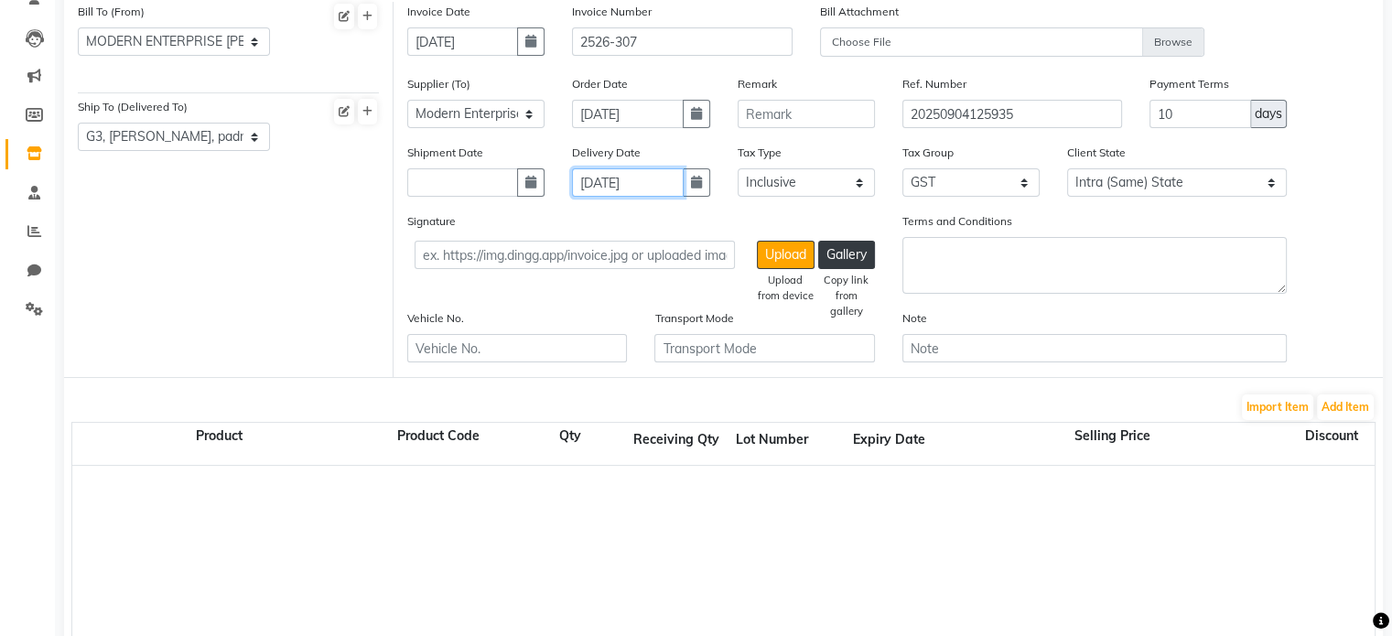
scroll to position [188, 0]
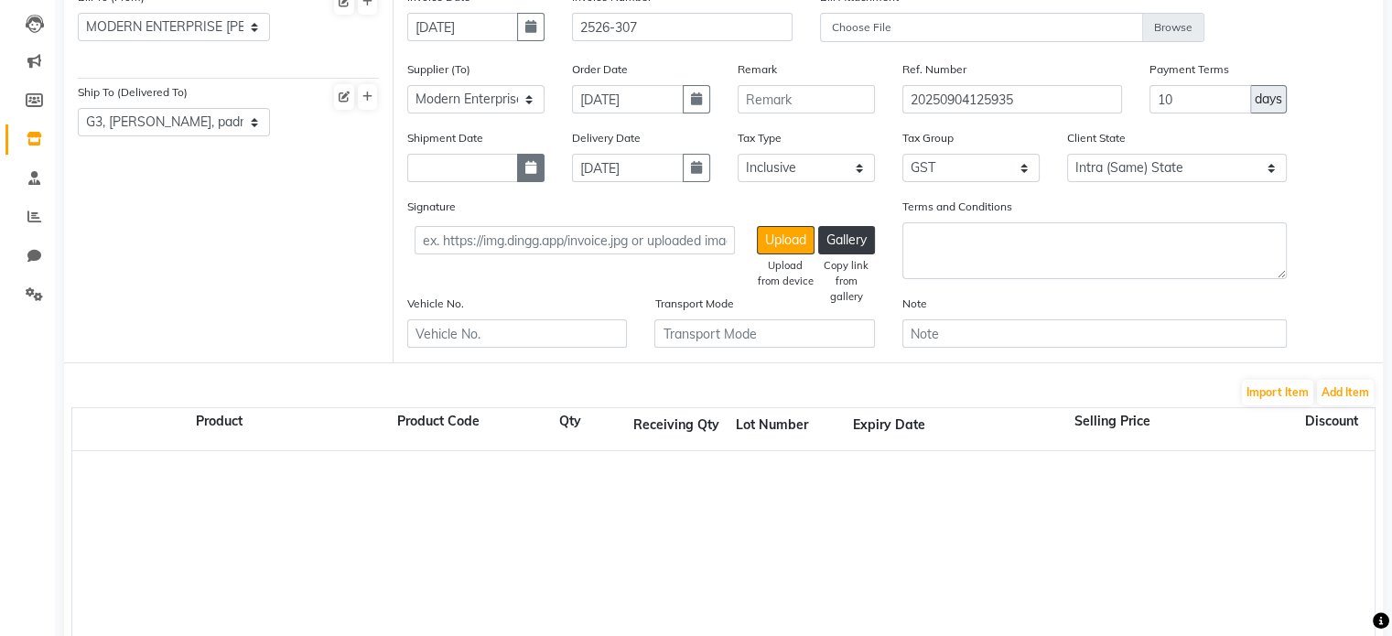
click at [531, 178] on button "button" at bounding box center [530, 168] width 27 height 28
select select "9"
select select "2025"
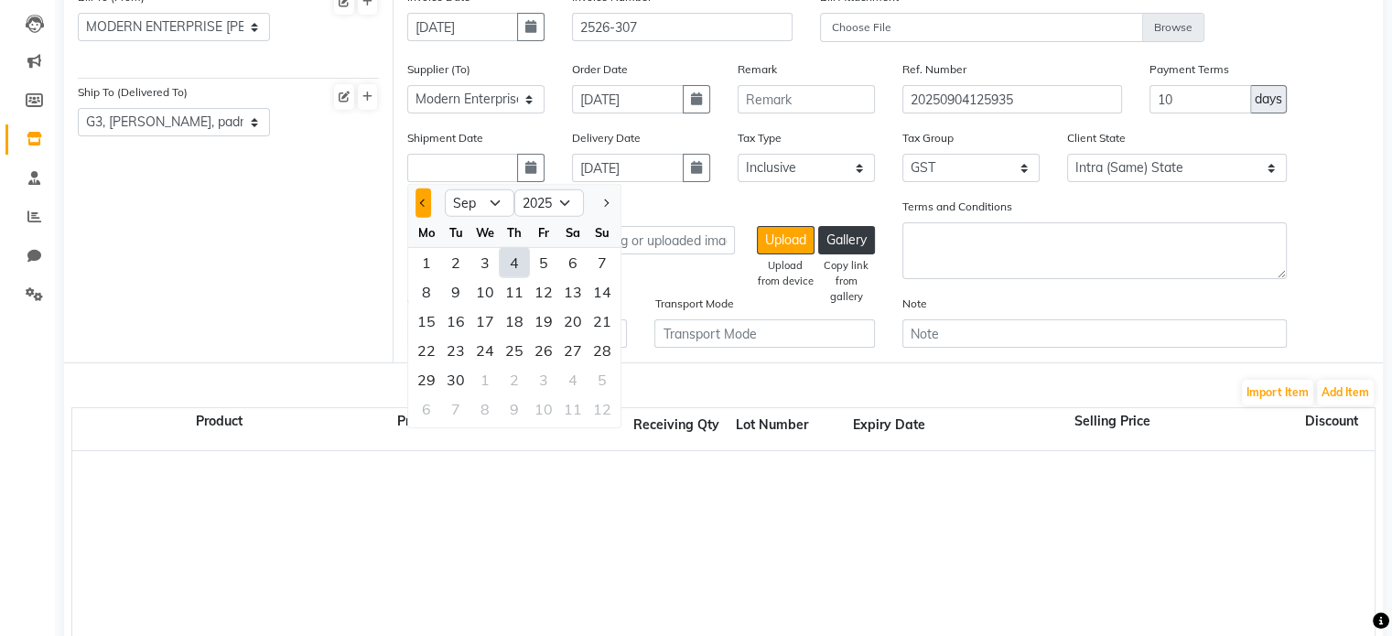
click at [421, 208] on button "Previous month" at bounding box center [423, 202] width 16 height 29
select select "7"
click at [570, 346] on div "26" at bounding box center [572, 350] width 29 height 29
type input "[DATE]"
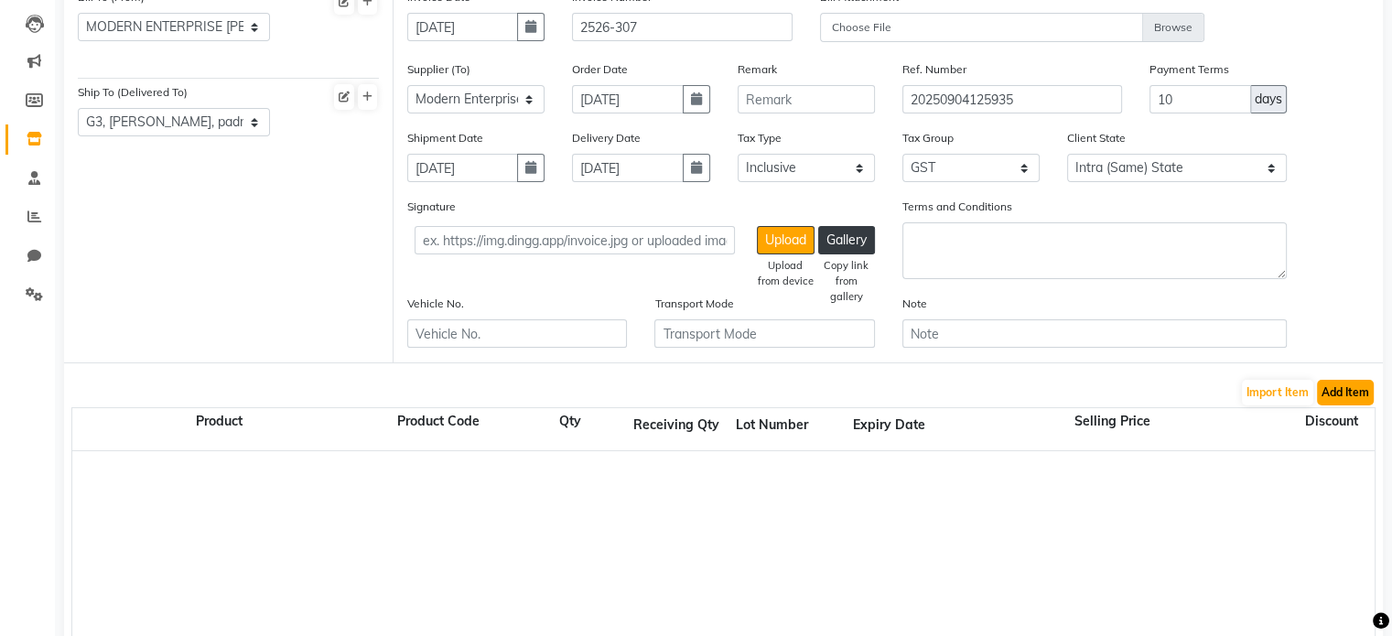
click at [1345, 404] on button "Add Item" at bounding box center [1345, 393] width 57 height 26
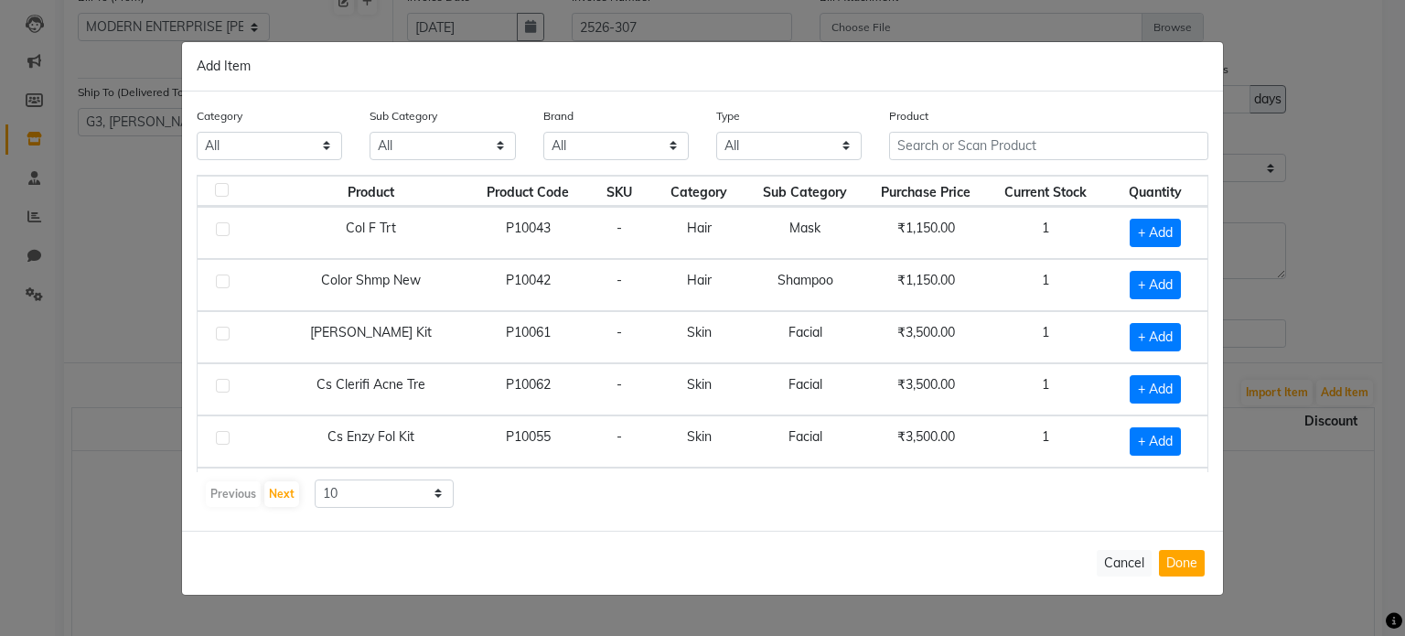
click at [290, 144] on select "All Hair Skin Makeup Personal Care Appliances Beard Waxing Disposable Threading…" at bounding box center [269, 146] width 145 height 28
select select "1504701100"
click at [197, 132] on select "All Hair Skin Makeup Personal Care Appliances Beard Waxing Disposable Threading…" at bounding box center [269, 146] width 145 height 28
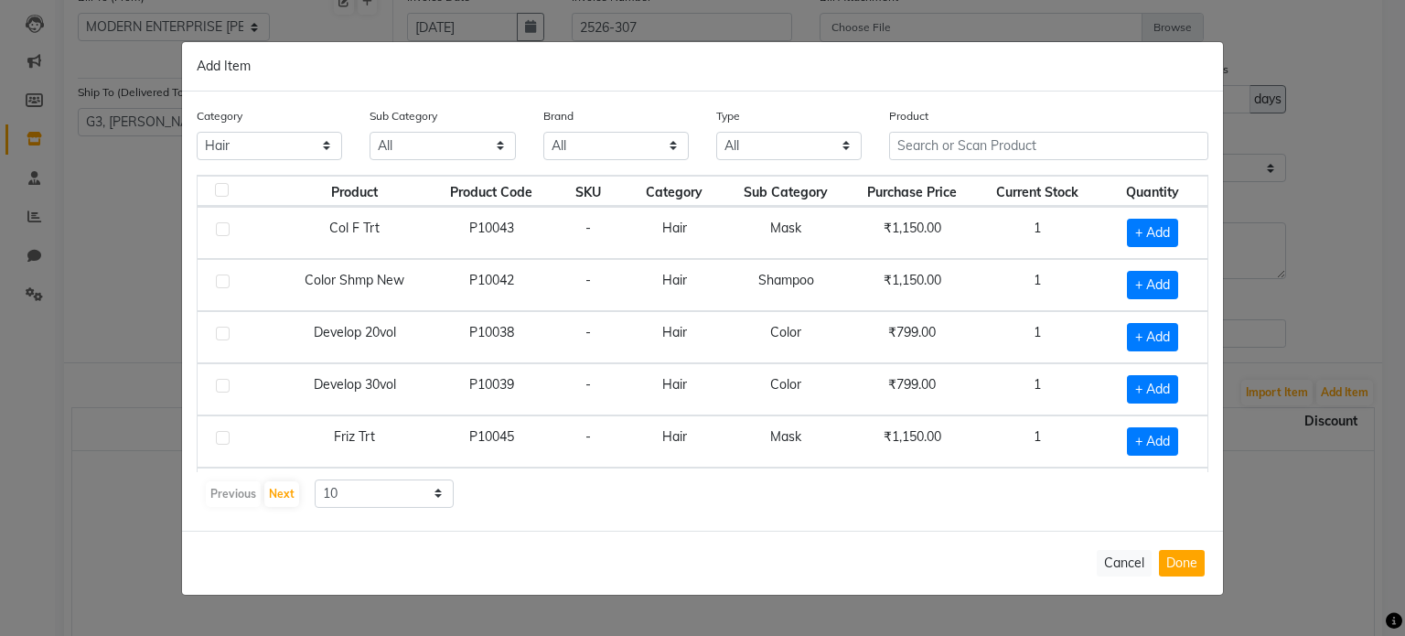
click at [215, 199] on div at bounding box center [221, 192] width 12 height 19
click at [911, 153] on input "text" at bounding box center [1048, 146] width 319 height 28
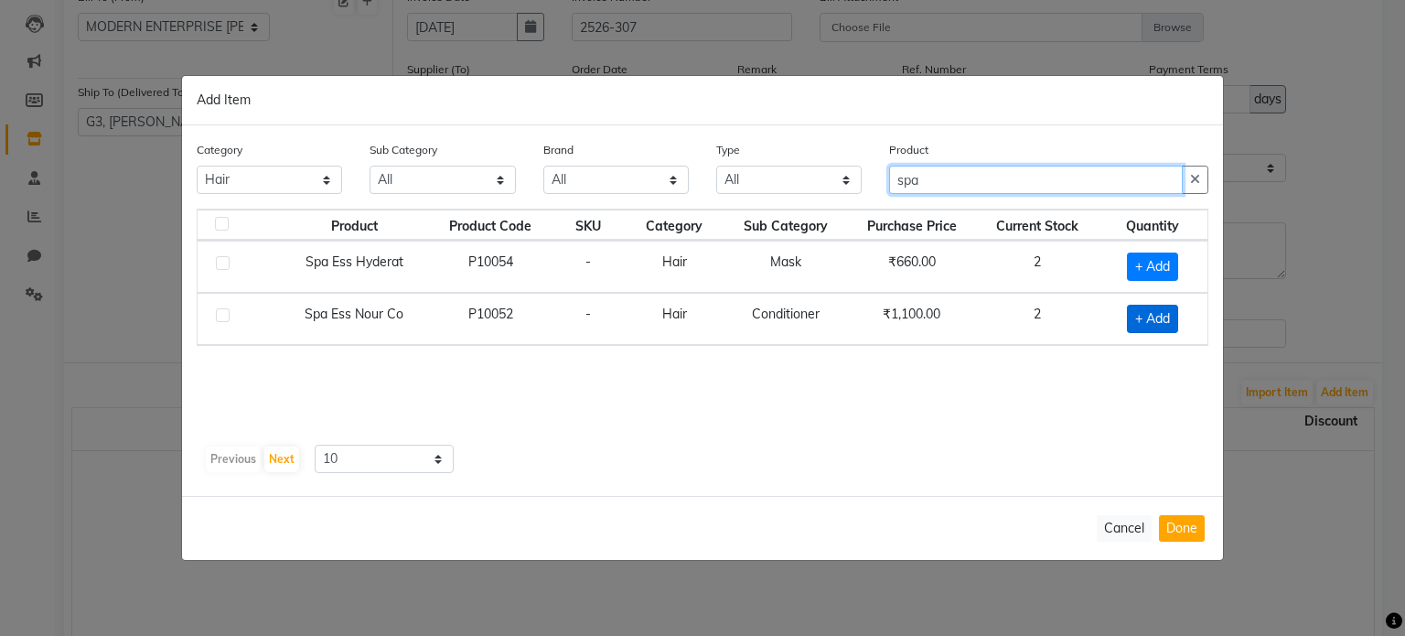
type input "spa"
click at [1142, 317] on span "+ Add" at bounding box center [1152, 319] width 51 height 28
checkbox input "true"
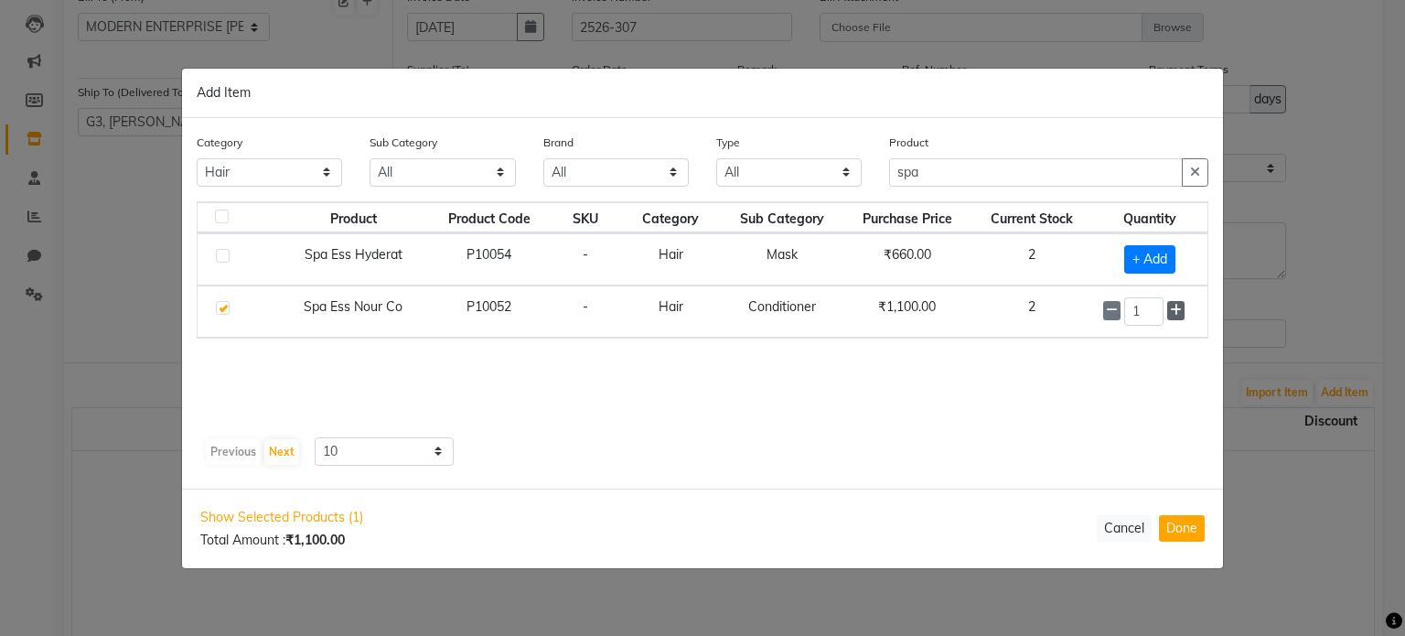
click at [1176, 312] on icon at bounding box center [1176, 310] width 12 height 13
type input "2"
click at [1186, 529] on button "Done" at bounding box center [1182, 528] width 46 height 27
select select "3675"
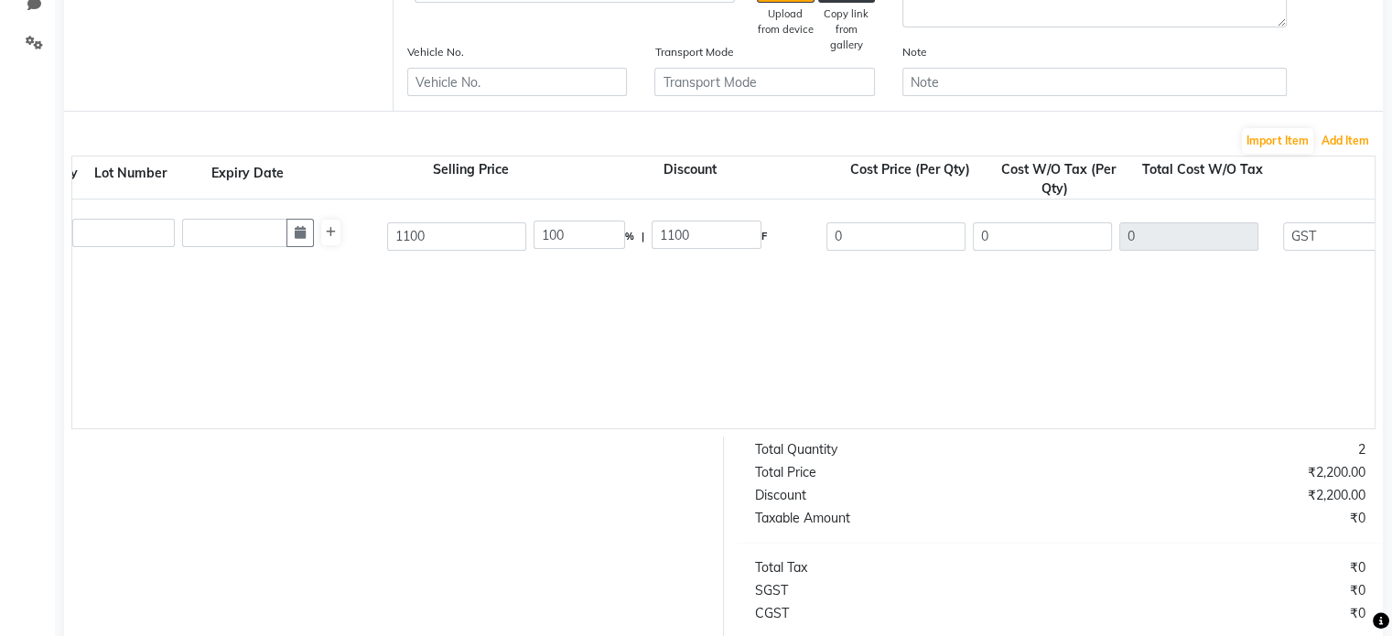
scroll to position [0, 644]
click at [864, 238] on input "0" at bounding box center [892, 236] width 139 height 28
type input "935"
type input "15"
type input "165"
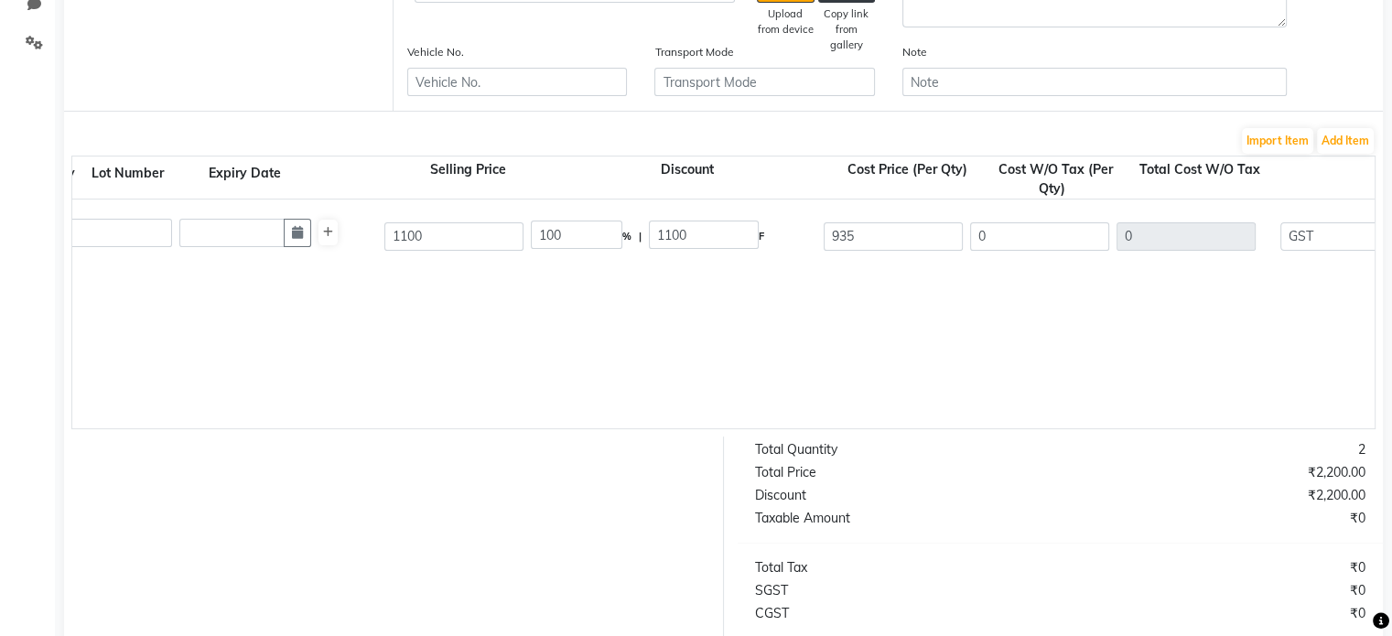
type input "792.37"
type input "1584.74"
type input "285.25"
type input "1869.99"
click at [1030, 265] on div "Spa Ess Nour Co 1 LTR. P10052 2 2 1100 15 % | 165 F 935 792.37 1584.74 None GST…" at bounding box center [729, 235] width 2631 height 73
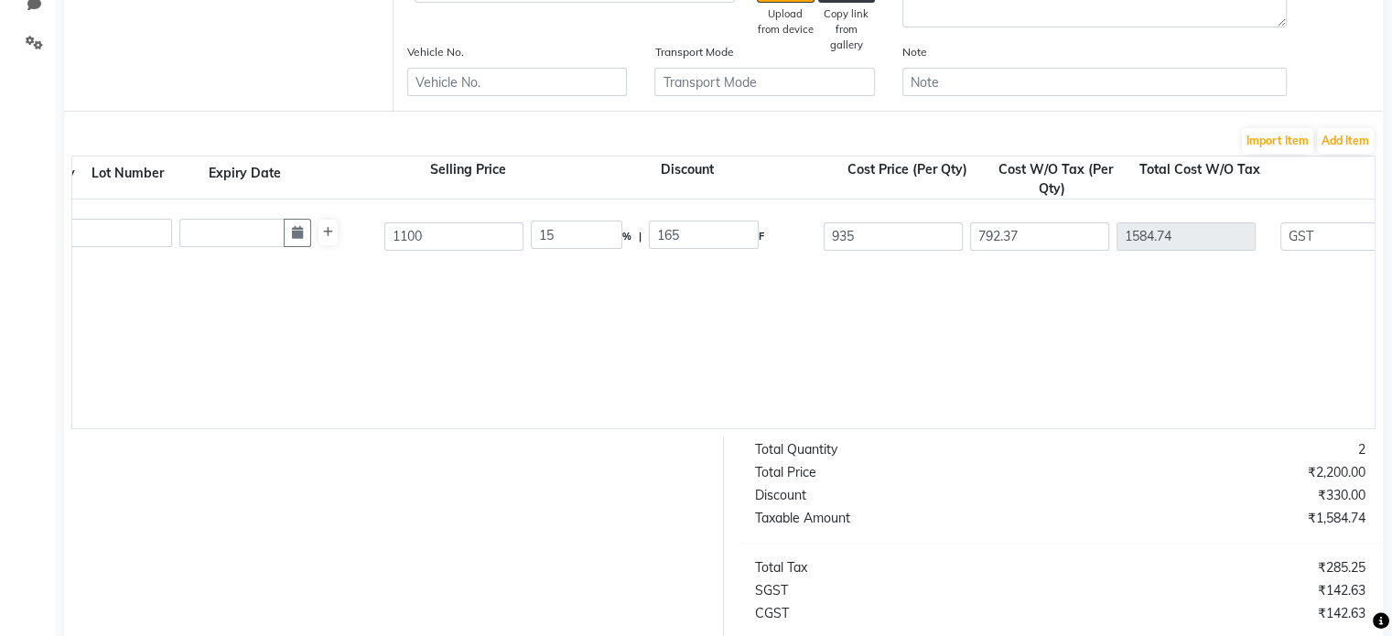
click at [1118, 277] on div "Spa Ess Nour Co 1 LTR. P10052 2 2 1100 15 % | 165 F 935 792.37 1584.74 None GST…" at bounding box center [730, 313] width 2604 height 229
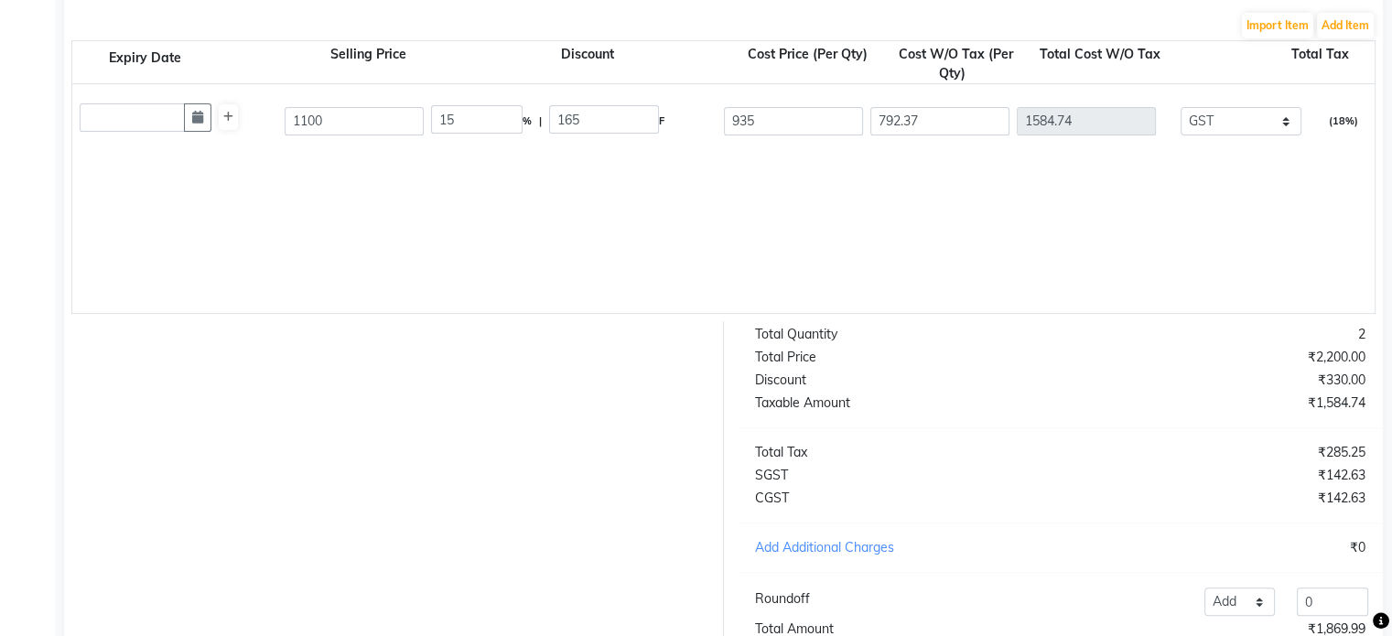
scroll to position [699, 0]
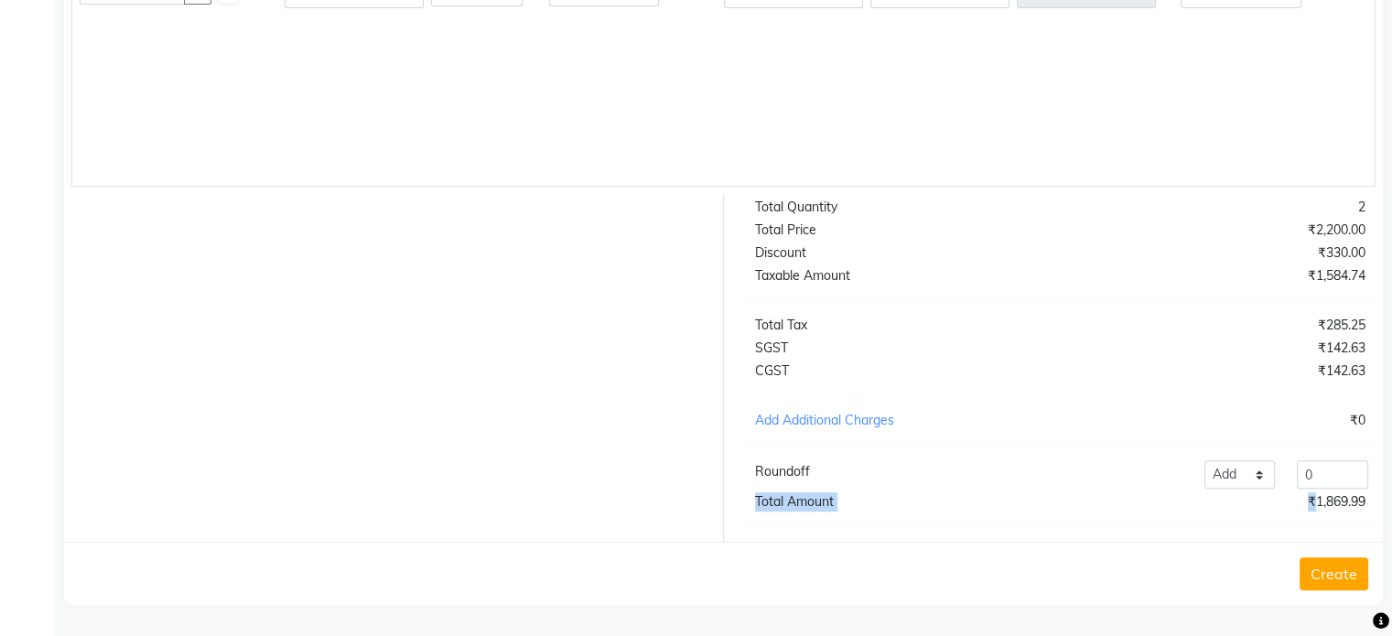
drag, startPoint x: 1304, startPoint y: 508, endPoint x: 1368, endPoint y: 519, distance: 65.0
click at [1368, 519] on div "Total Quantity 2 Total Price ₹2,200.00 Discount ₹330.00 Taxable Amount ₹1,584.7…" at bounding box center [1060, 368] width 673 height 348
click at [1321, 568] on button "Create" at bounding box center [1333, 573] width 69 height 33
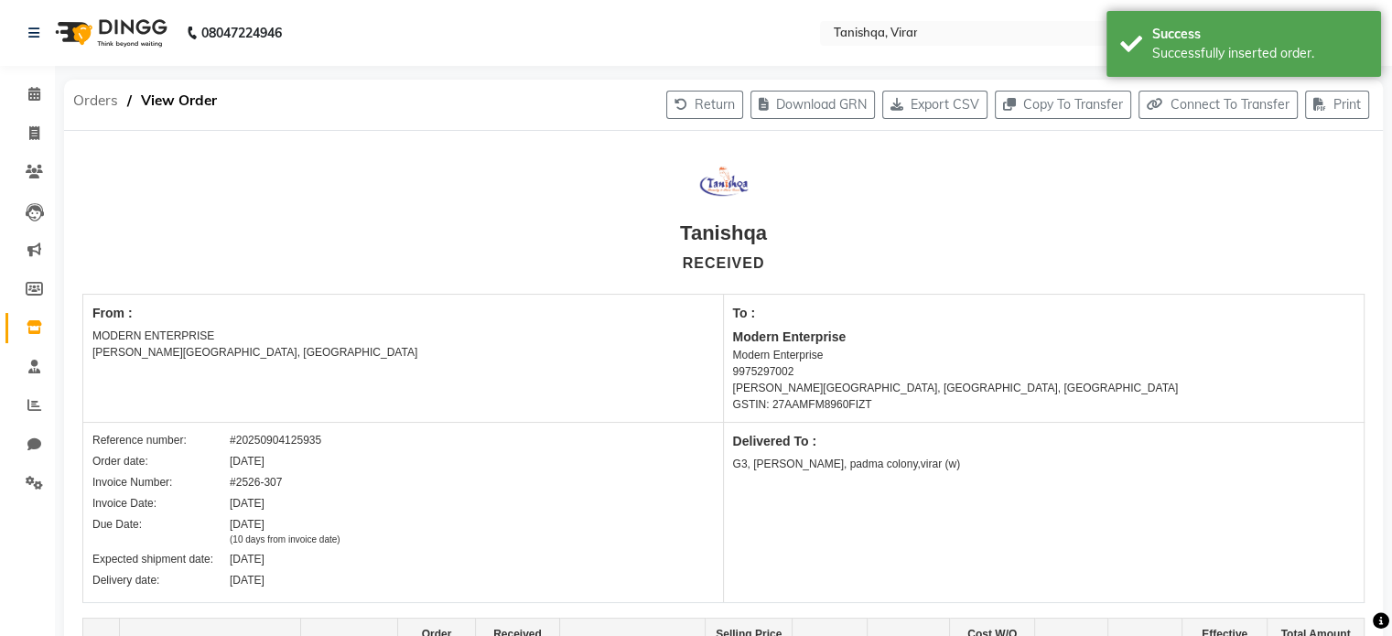
click at [102, 103] on span "Orders" at bounding box center [95, 100] width 63 height 33
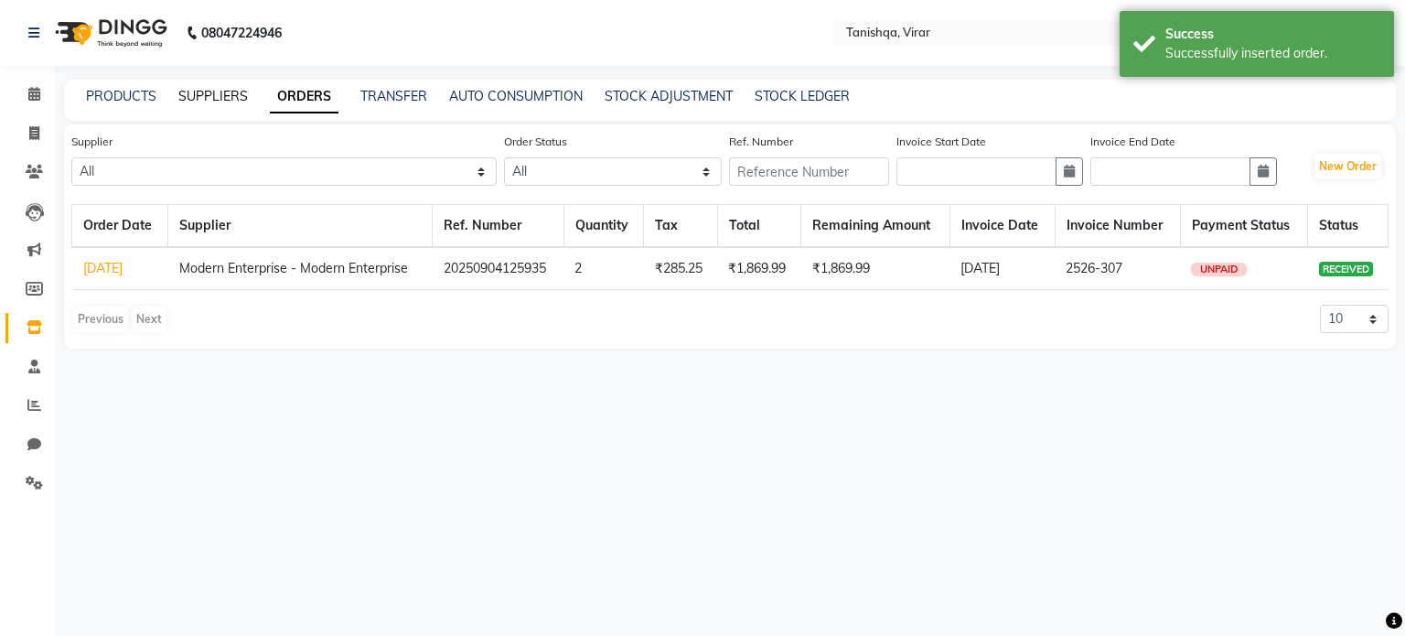
click at [194, 94] on link "SUPPLIERS" at bounding box center [213, 96] width 70 height 16
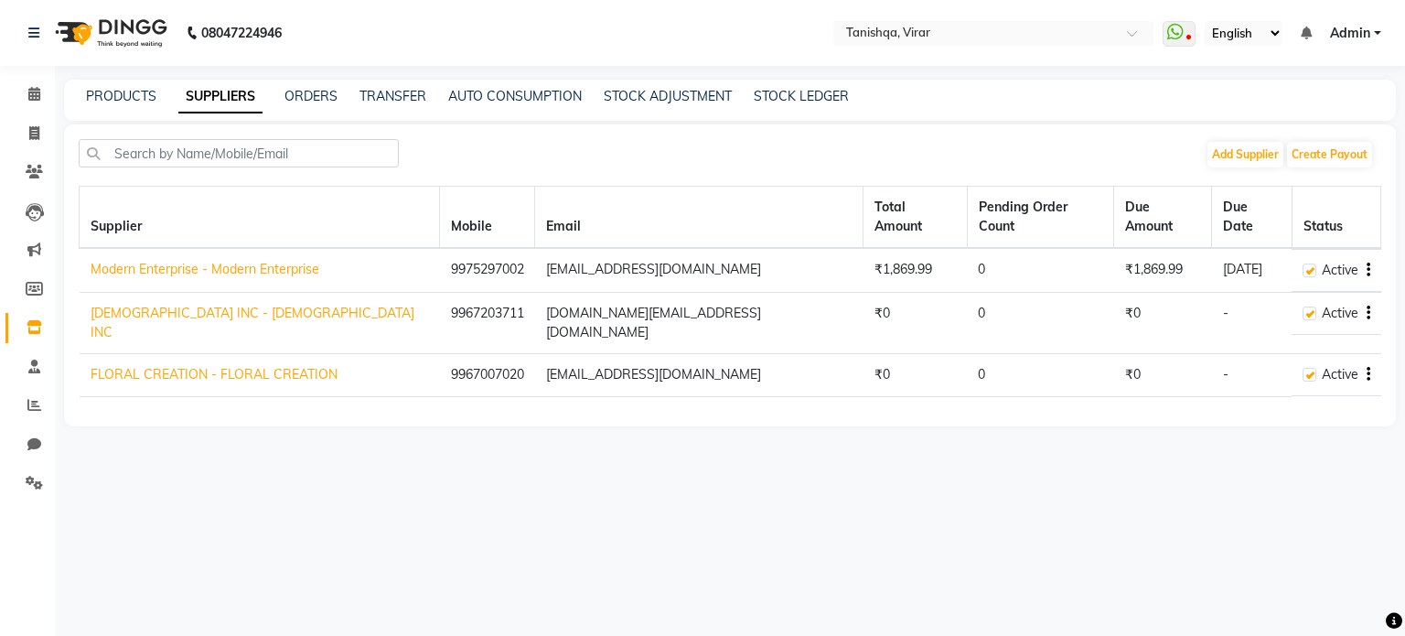
click at [1370, 249] on td "Active" at bounding box center [1336, 270] width 89 height 43
click at [1330, 154] on button "Create Payout" at bounding box center [1329, 155] width 85 height 26
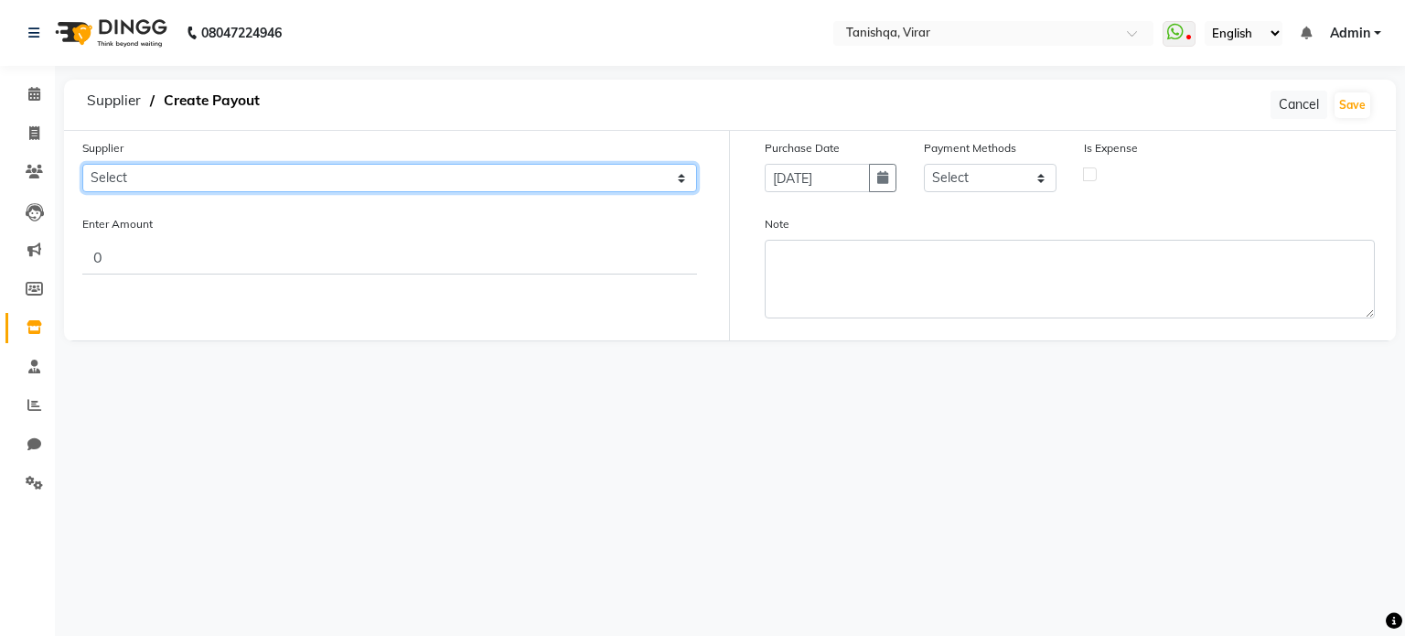
click at [499, 170] on select "Select Modern Enterprise - Modern Enterprise [PERSON_NAME] INC - [PERSON_NAME] …" at bounding box center [389, 178] width 615 height 28
select select "4587"
click at [82, 164] on select "Select Modern Enterprise - Modern Enterprise [PERSON_NAME] INC - [PERSON_NAME] …" at bounding box center [389, 178] width 615 height 28
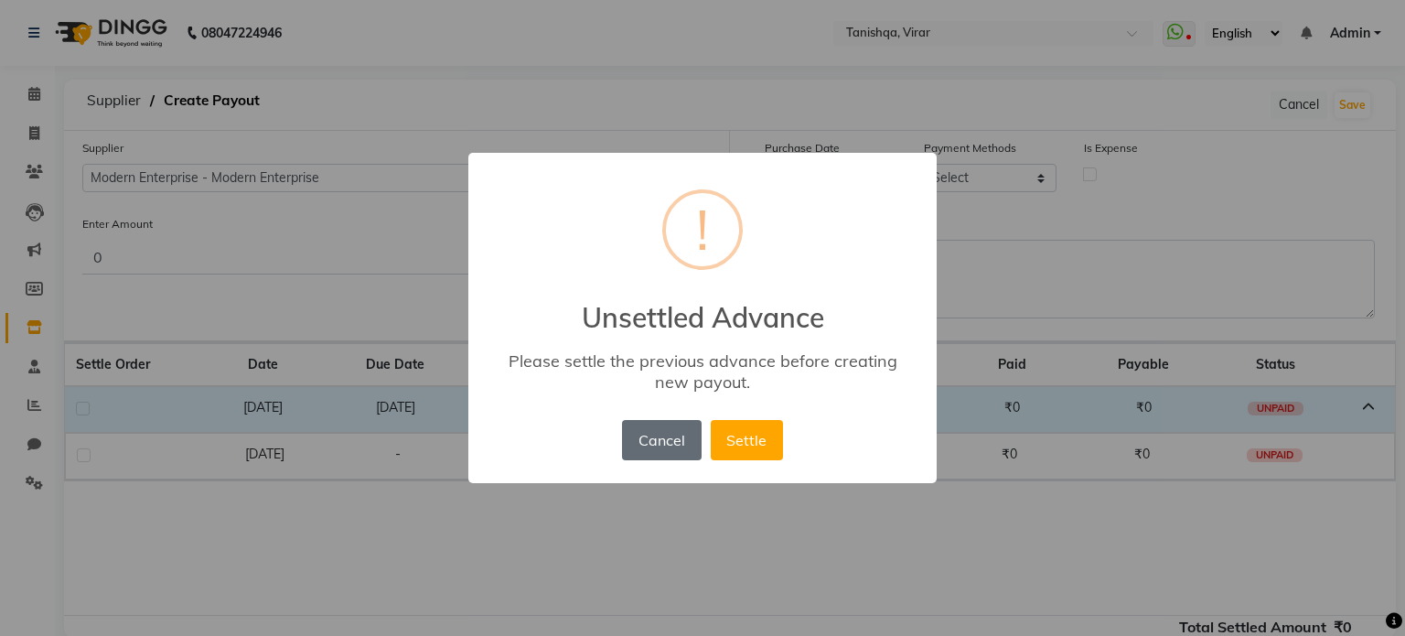
click at [673, 435] on button "Cancel" at bounding box center [661, 440] width 79 height 40
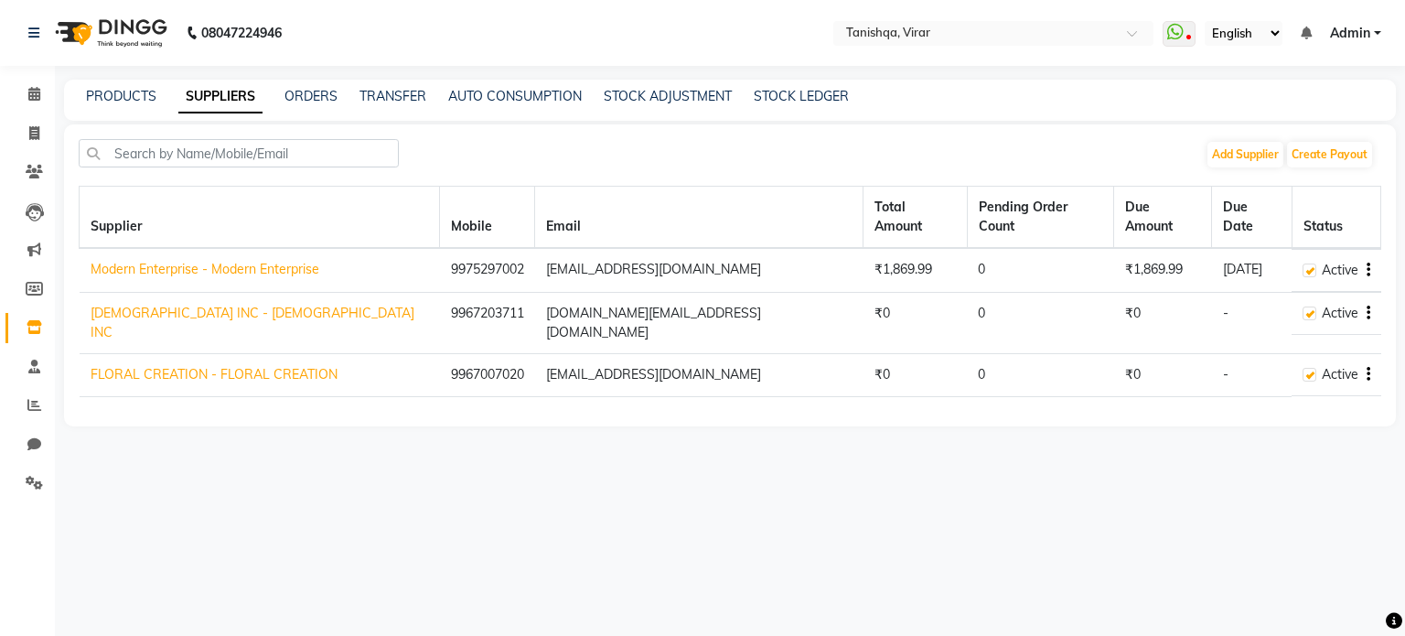
click at [274, 261] on link "Modern Enterprise - Modern Enterprise" at bounding box center [205, 269] width 229 height 16
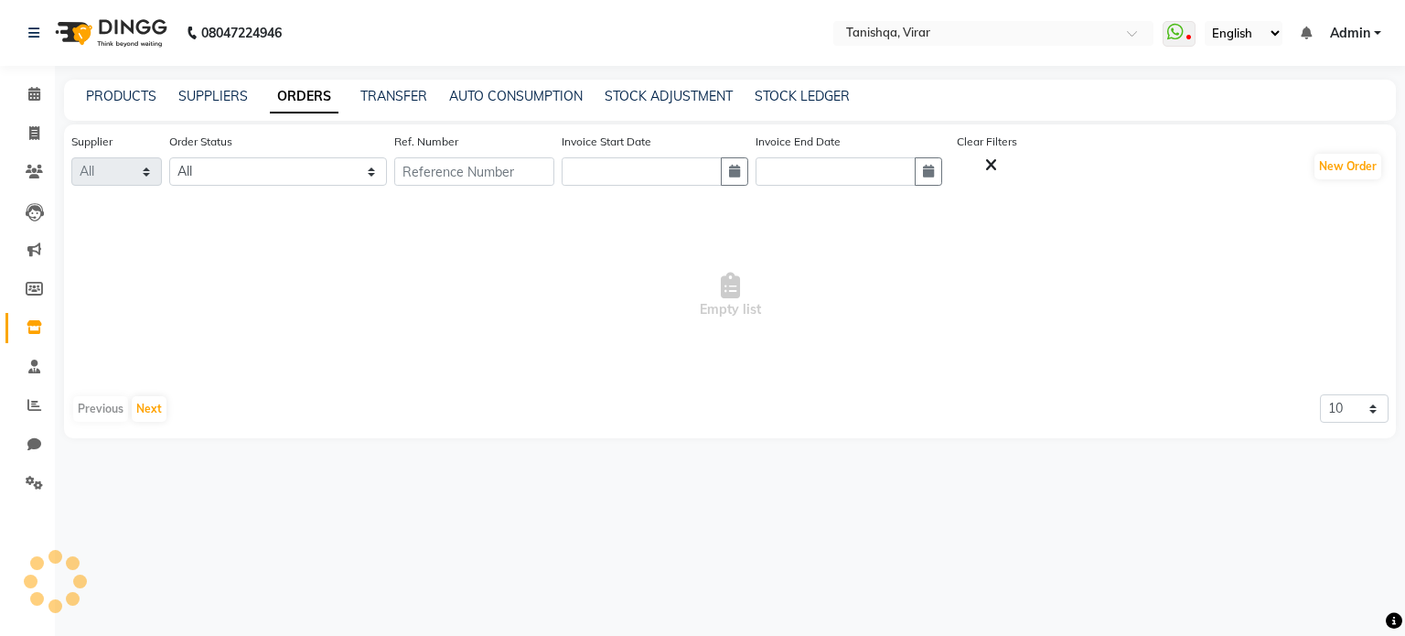
select select "4587"
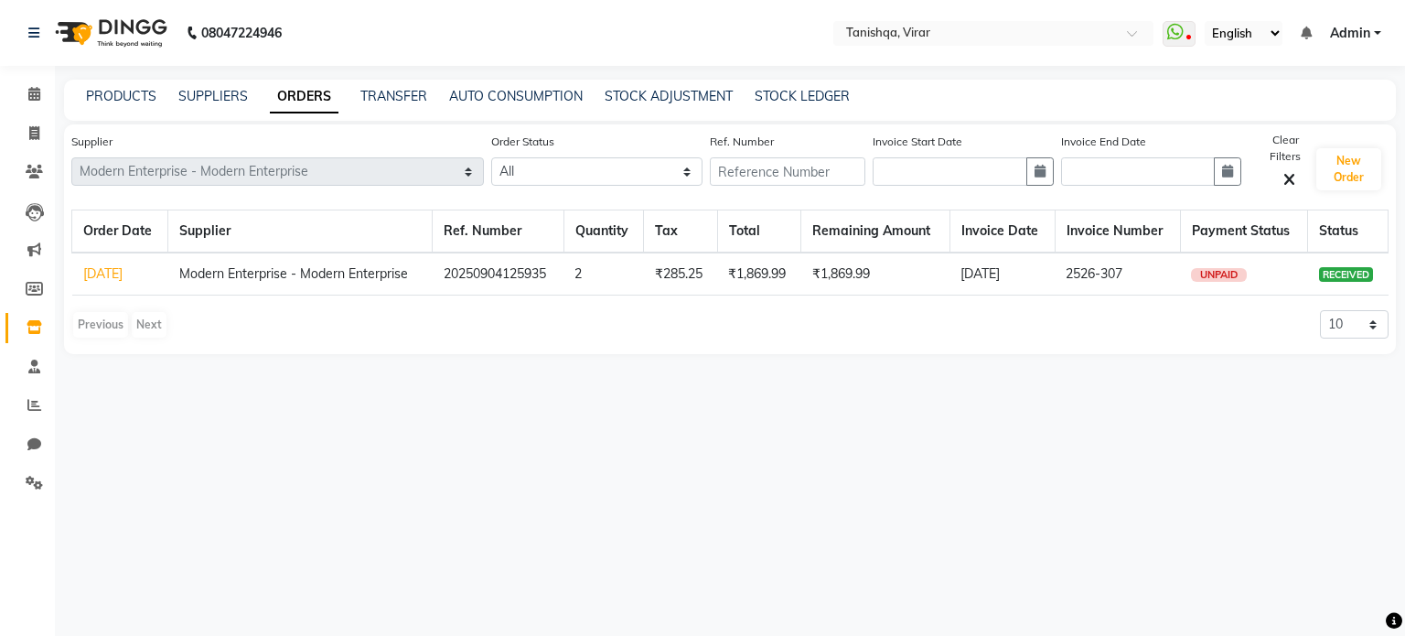
click at [1214, 273] on span "UNPAID" at bounding box center [1219, 275] width 56 height 14
click at [214, 97] on link "SUPPLIERS" at bounding box center [213, 96] width 70 height 16
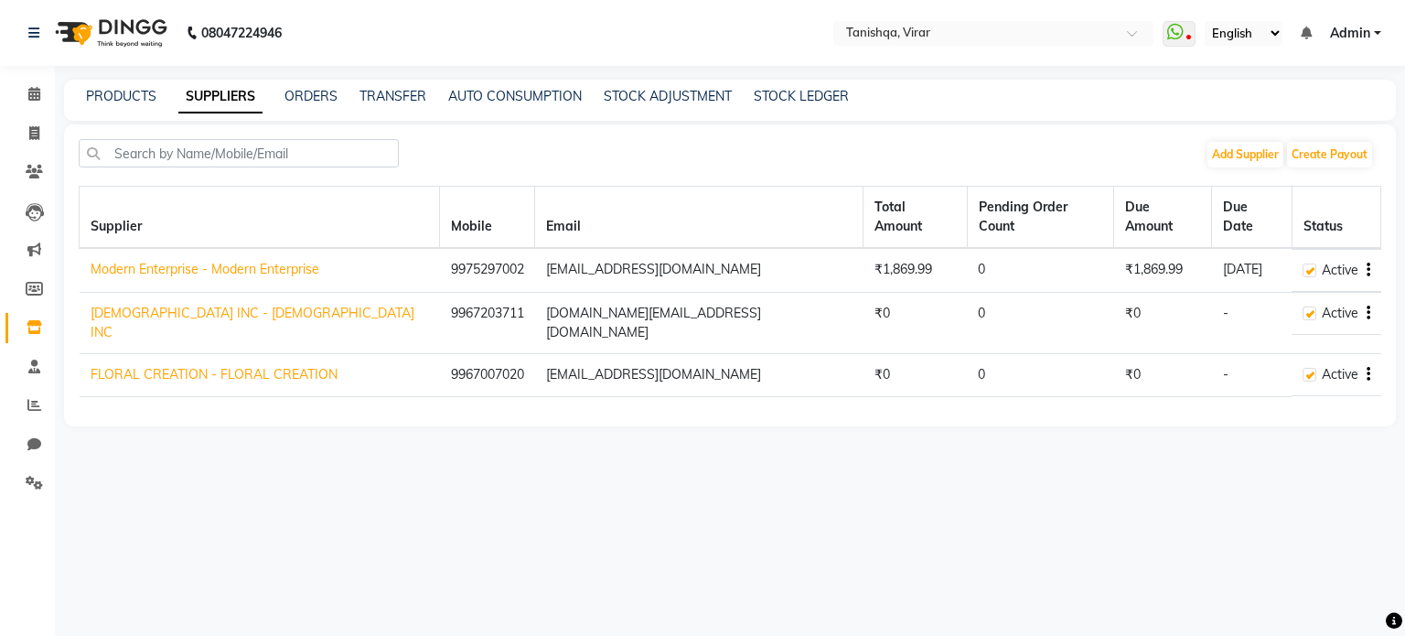
click at [1364, 261] on button "button" at bounding box center [1365, 270] width 11 height 19
click at [1328, 263] on link "Create Payout" at bounding box center [1295, 261] width 82 height 15
select select "4587"
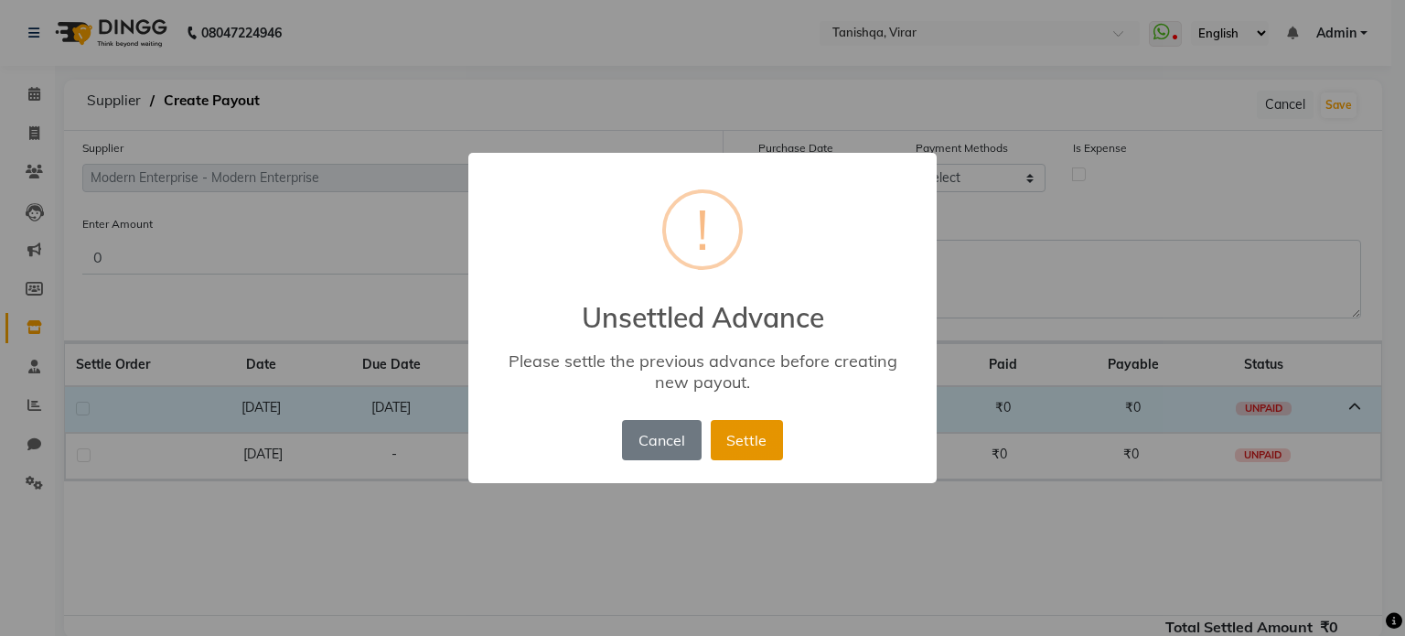
click at [740, 446] on button "Settle" at bounding box center [747, 440] width 72 height 40
select select "4587"
select select "17"
select select "22354"
select select "7280"
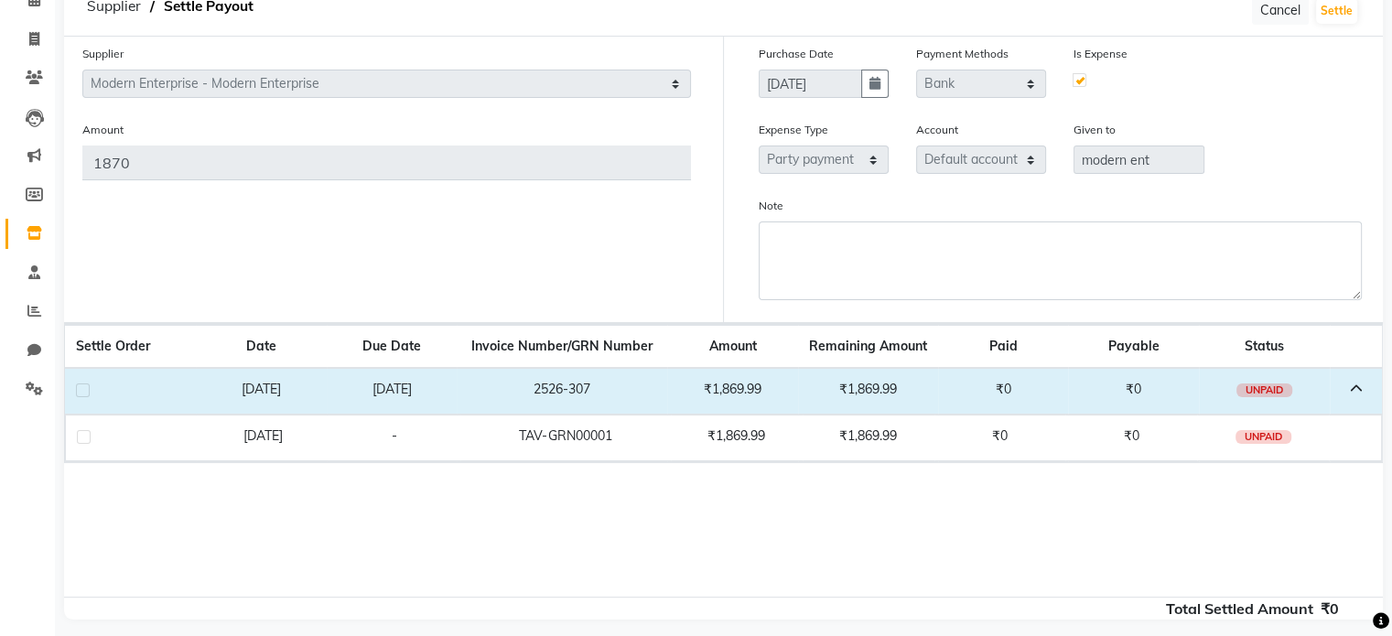
scroll to position [111, 0]
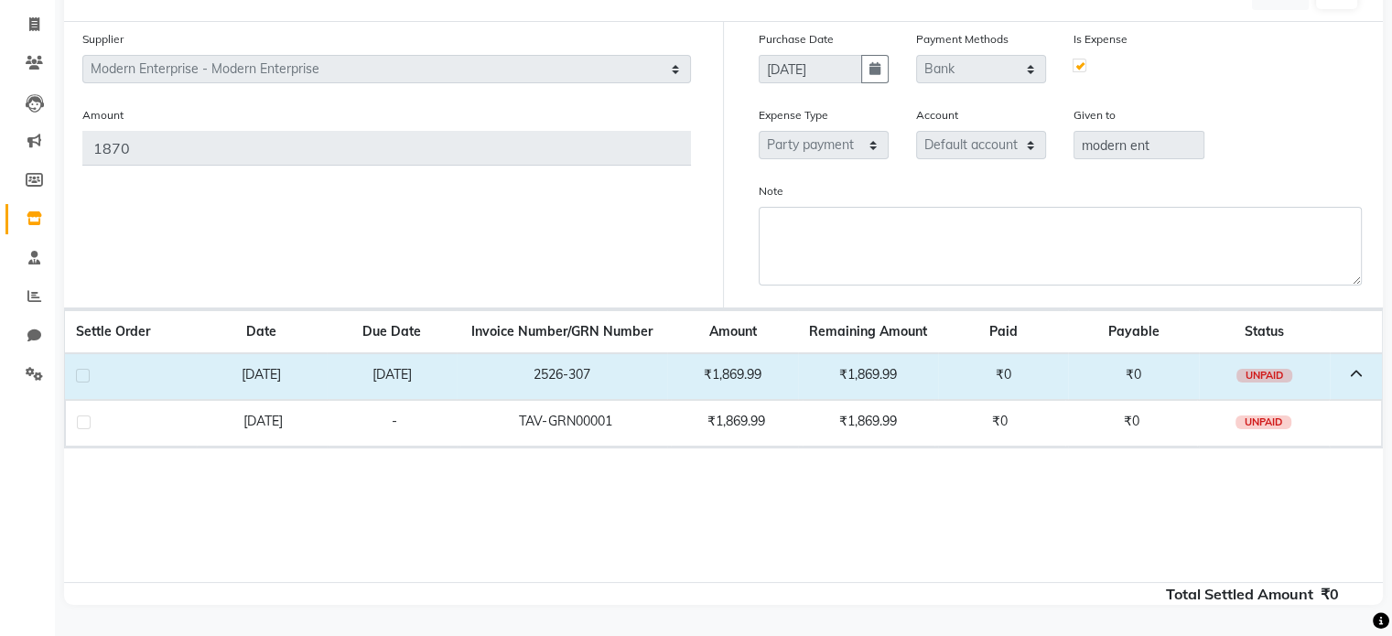
click at [84, 374] on label at bounding box center [83, 376] width 14 height 14
click at [84, 374] on input "checkbox" at bounding box center [82, 377] width 12 height 12
checkbox input "true"
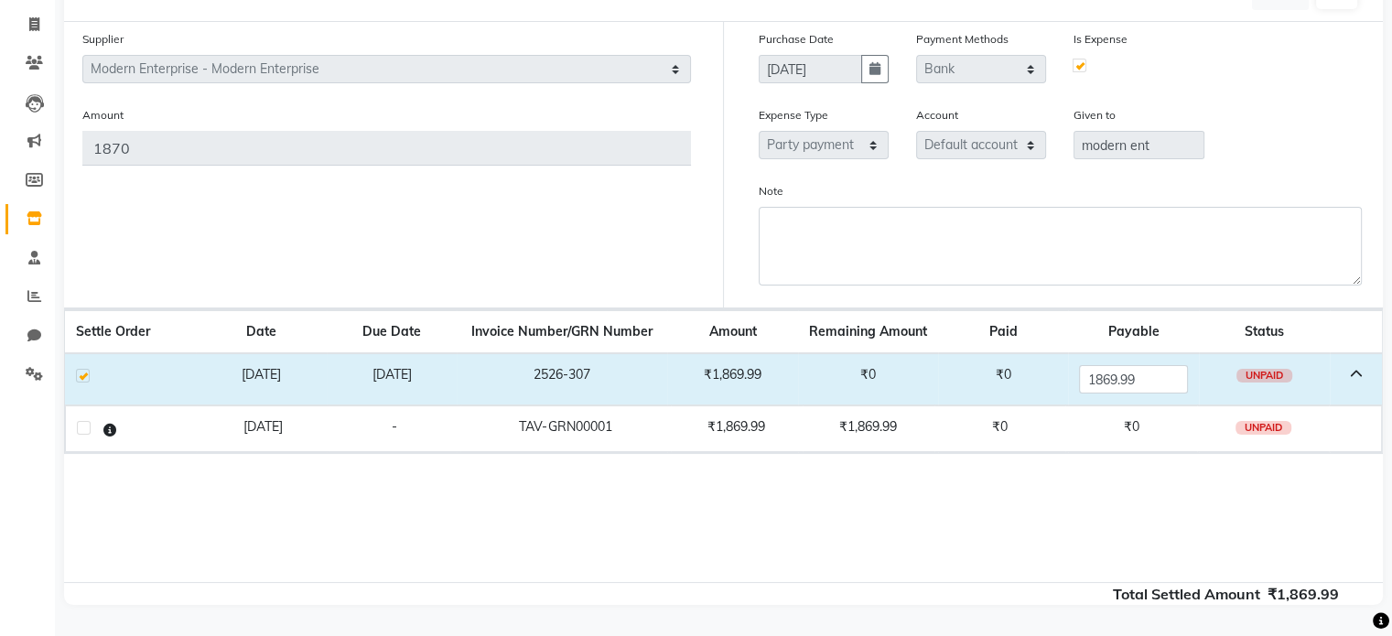
click at [111, 426] on icon at bounding box center [109, 430] width 13 height 13
click at [105, 428] on icon at bounding box center [109, 430] width 13 height 13
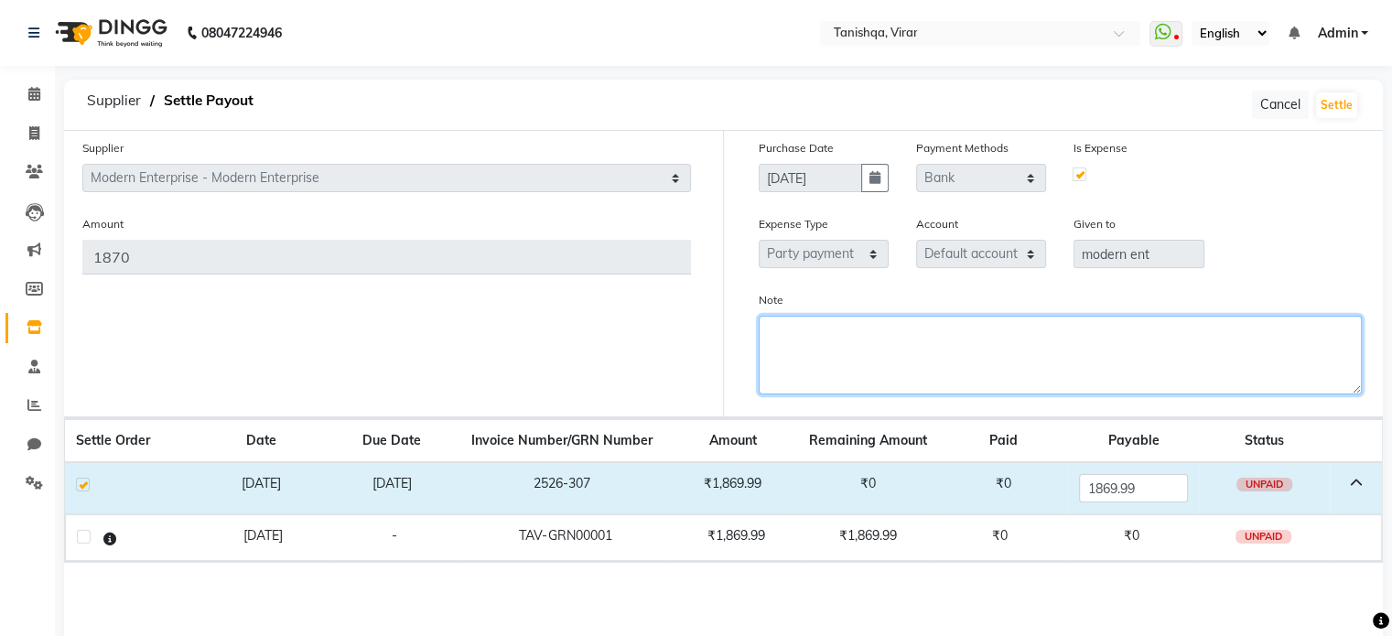
click at [996, 326] on textarea "Note" at bounding box center [1061, 355] width 604 height 79
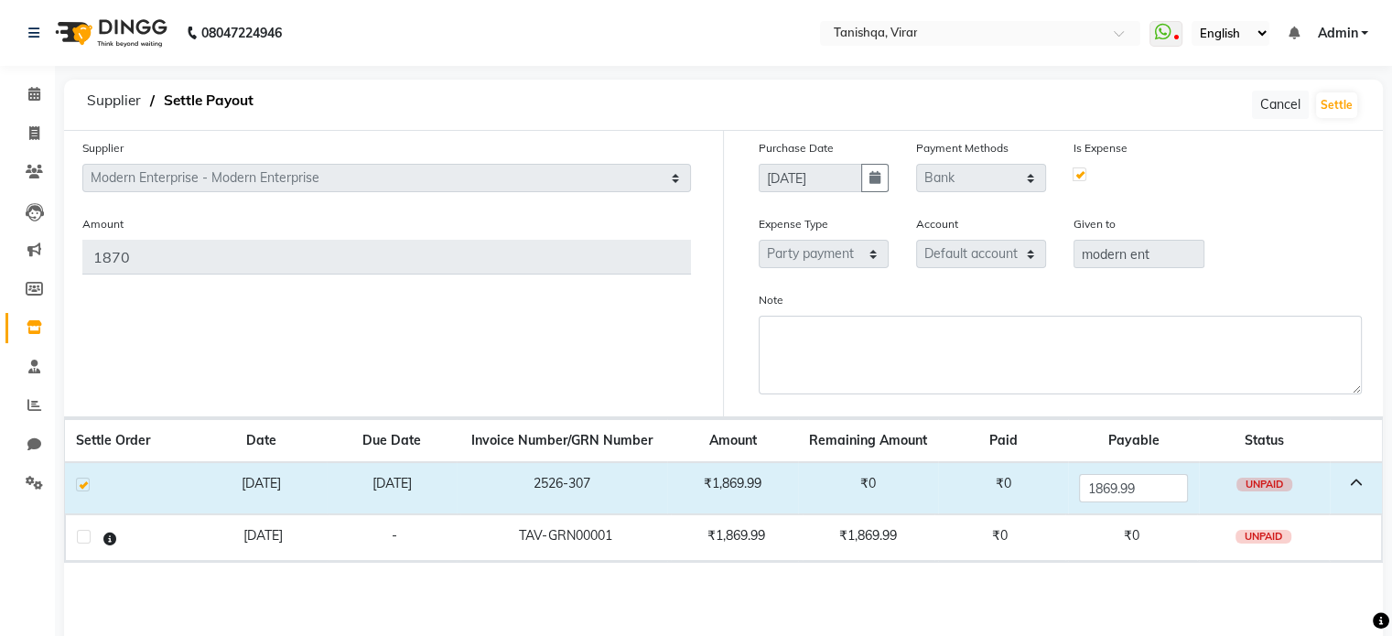
click at [1079, 171] on label at bounding box center [1079, 174] width 14 height 14
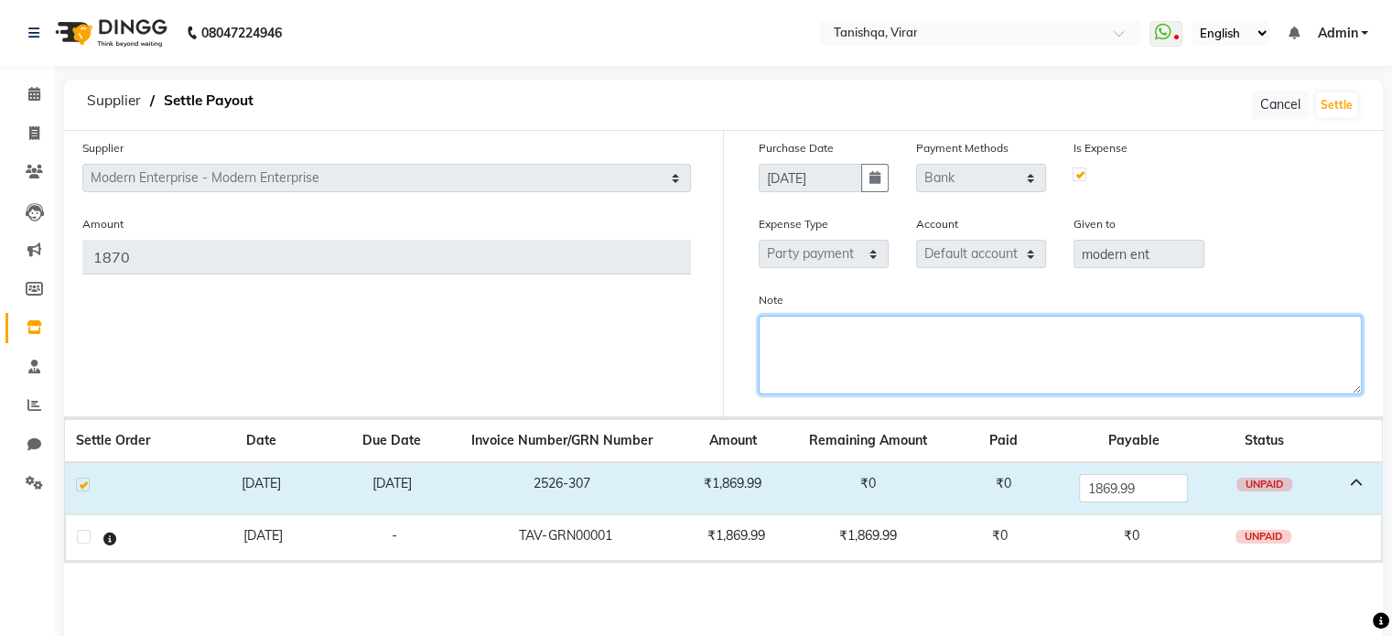
click at [846, 343] on textarea "Note" at bounding box center [1061, 355] width 604 height 79
type textarea "payment clear"
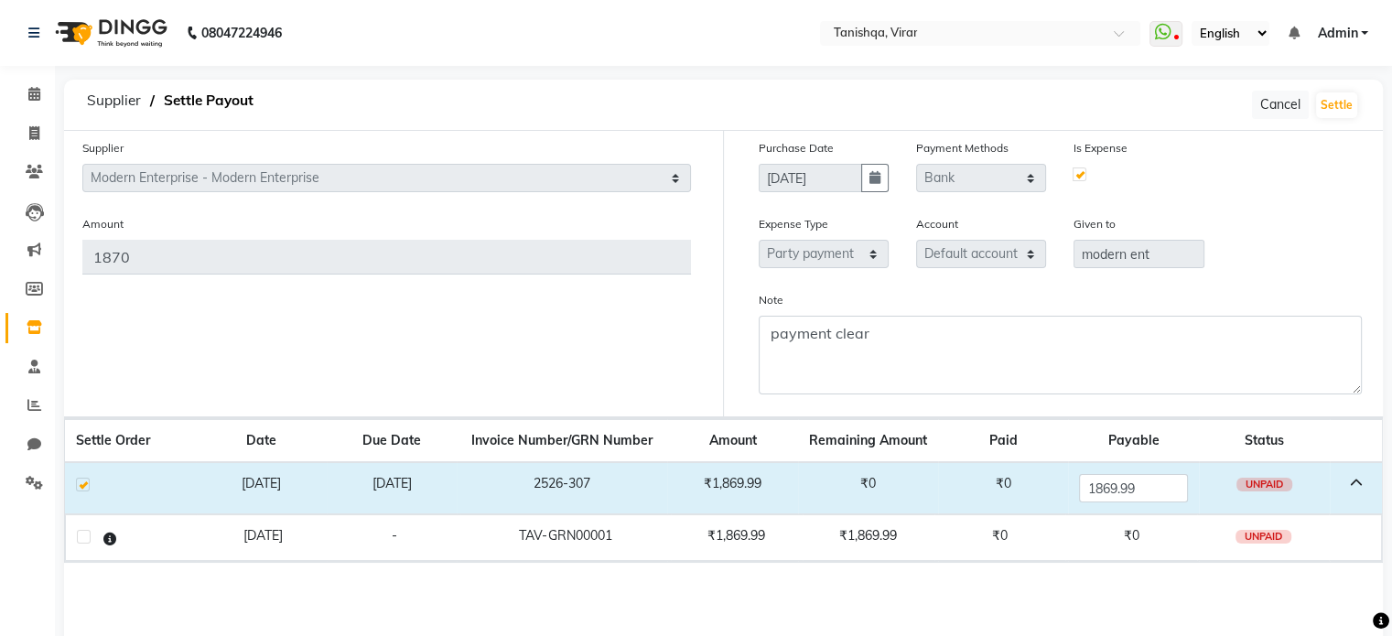
click at [78, 537] on label at bounding box center [84, 537] width 14 height 14
click at [1334, 108] on button "Settle" at bounding box center [1336, 105] width 41 height 26
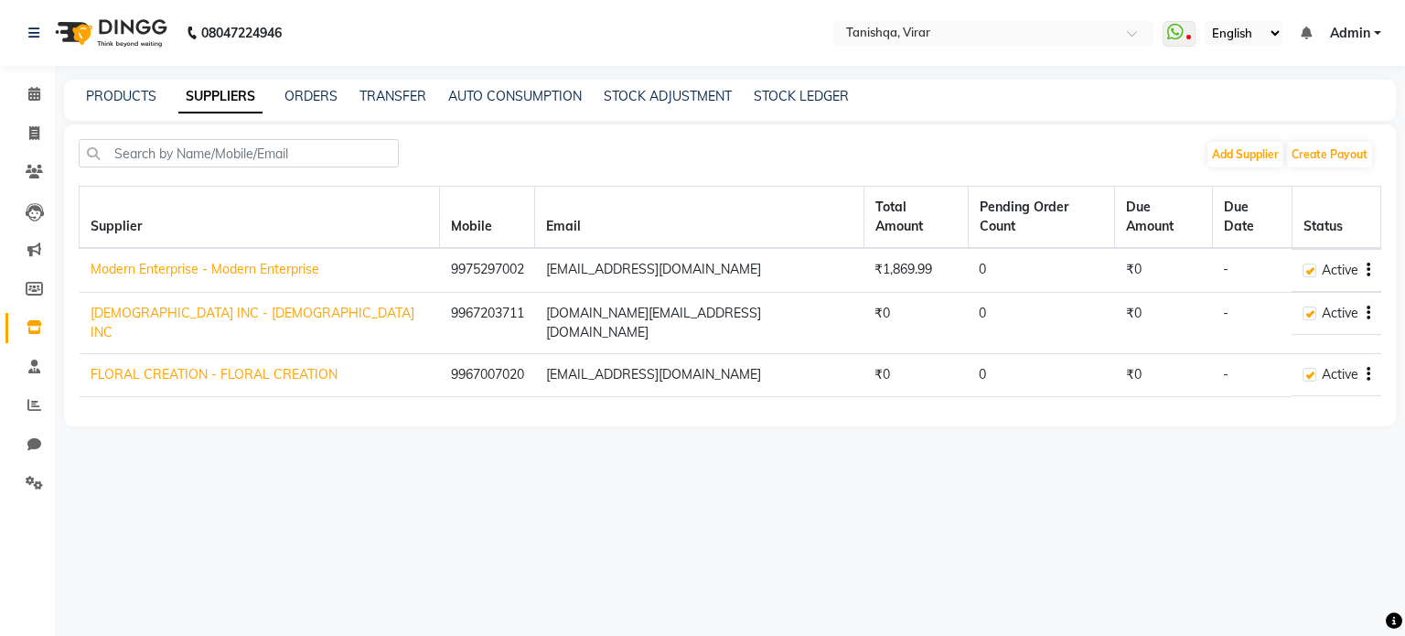
click at [1372, 255] on td "Active" at bounding box center [1336, 270] width 89 height 43
click at [1370, 252] on td "Active" at bounding box center [1336, 270] width 89 height 43
click at [42, 489] on span at bounding box center [34, 483] width 32 height 21
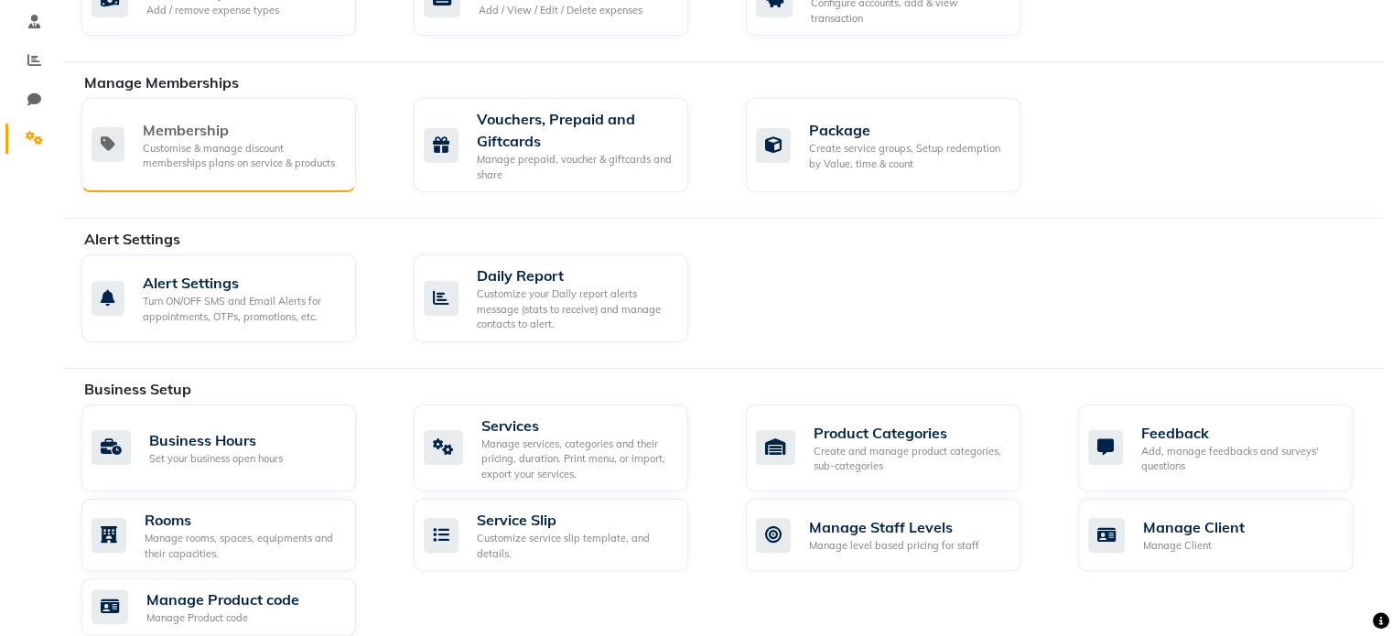
scroll to position [847, 0]
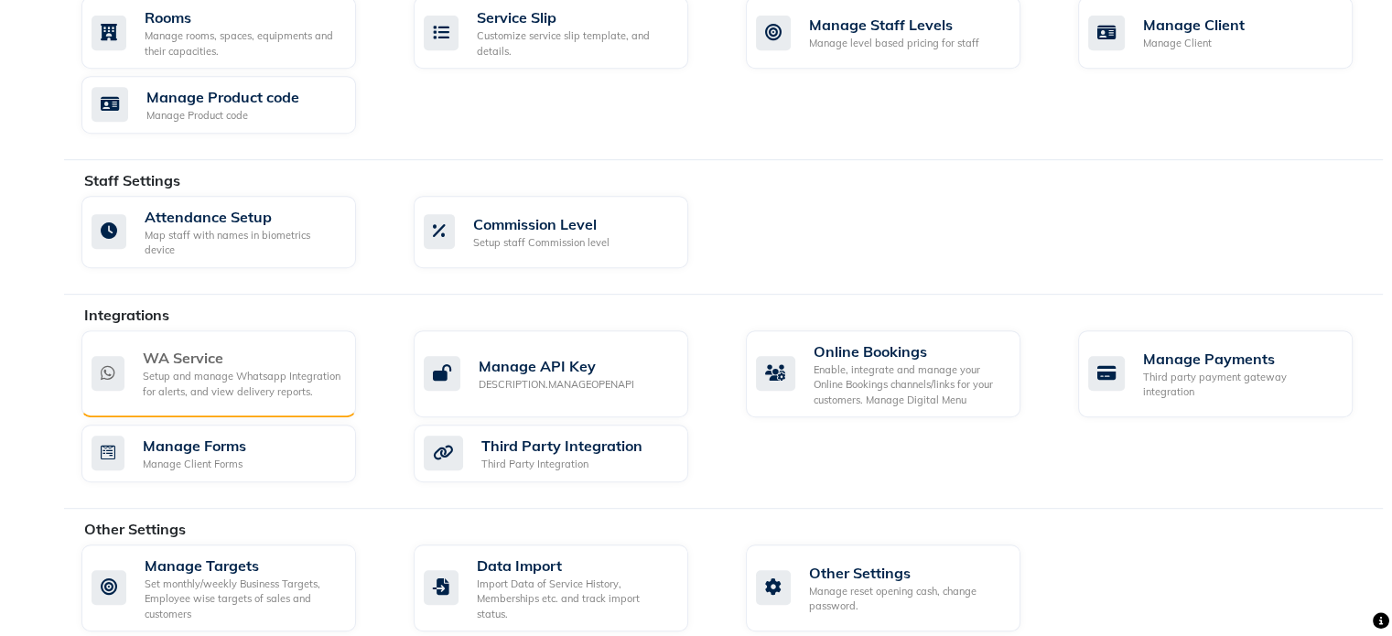
click at [274, 369] on div "Setup and manage Whatsapp Integration for alerts, and view delivery reports." at bounding box center [242, 384] width 199 height 30
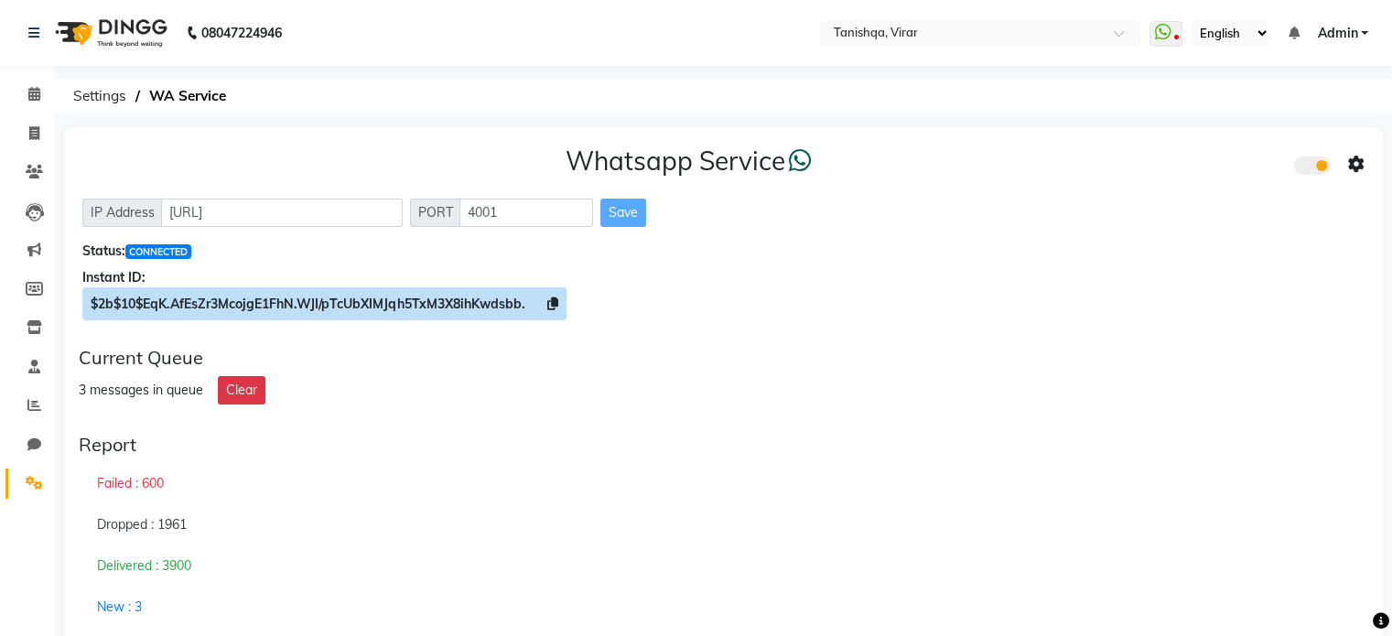
click at [556, 305] on icon at bounding box center [552, 303] width 11 height 13
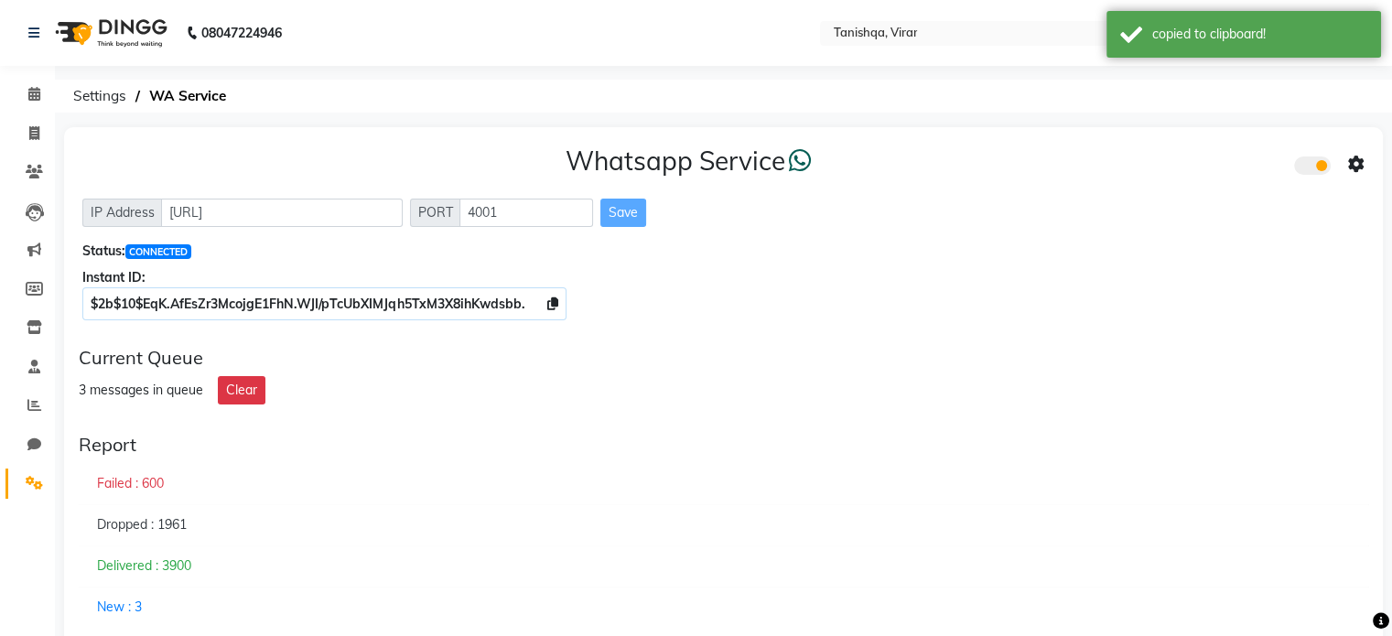
click at [1355, 167] on icon at bounding box center [1356, 164] width 16 height 16
click at [1230, 148] on div "Whatsapp Settings" at bounding box center [1224, 146] width 210 height 23
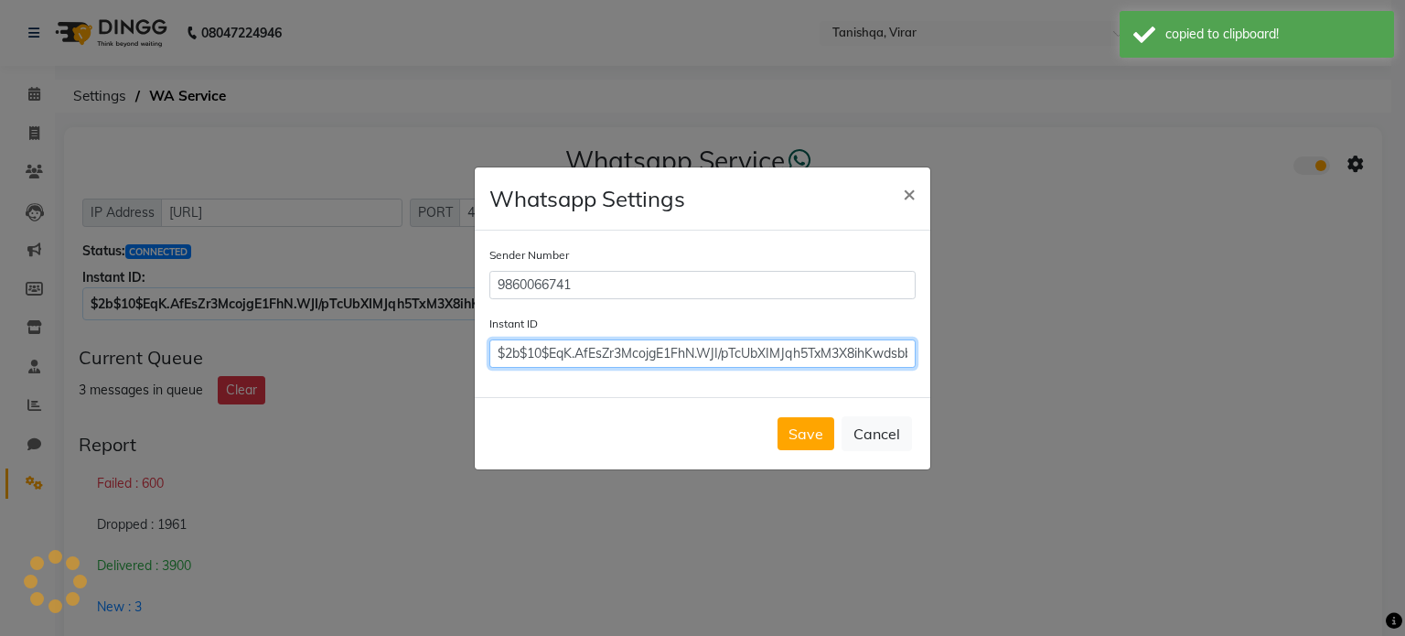
click at [805, 347] on input "$2b$10$EqK.AfEsZr3McojgE1FhN.WJI/pTcUbXIMJqh5TxM3X8ihKwdsbb." at bounding box center [703, 353] width 426 height 28
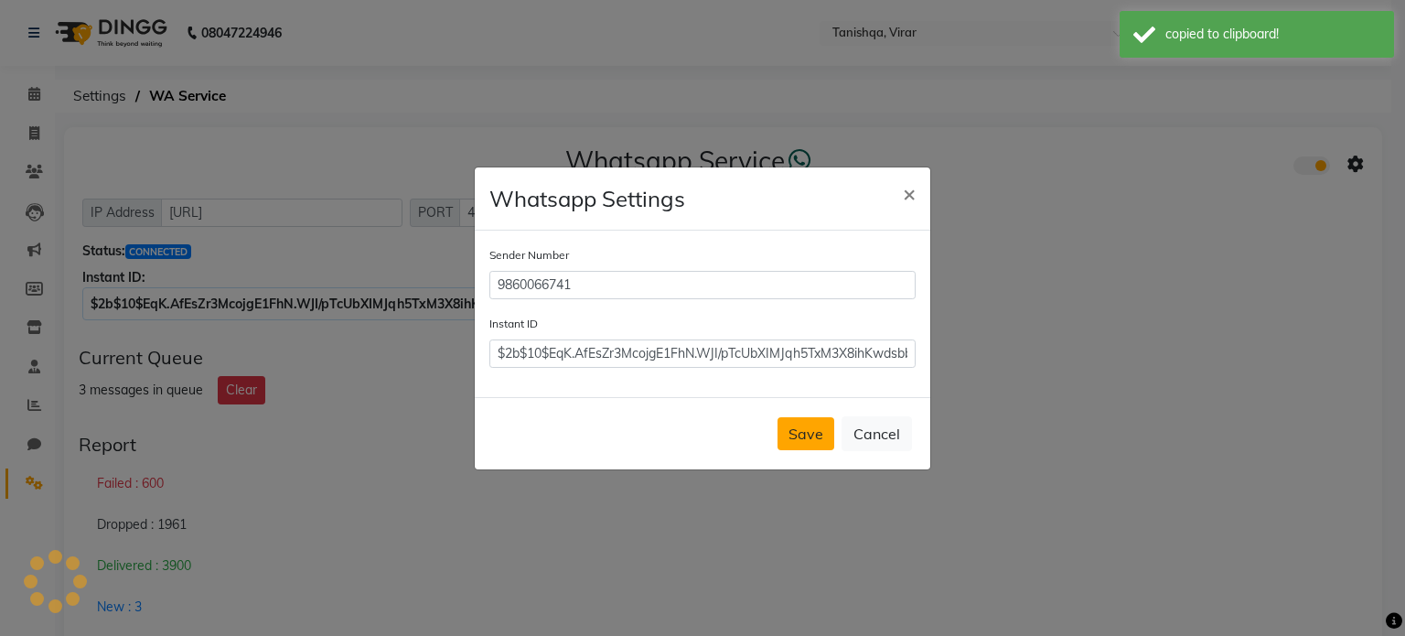
click at [821, 427] on button "Save" at bounding box center [806, 433] width 57 height 33
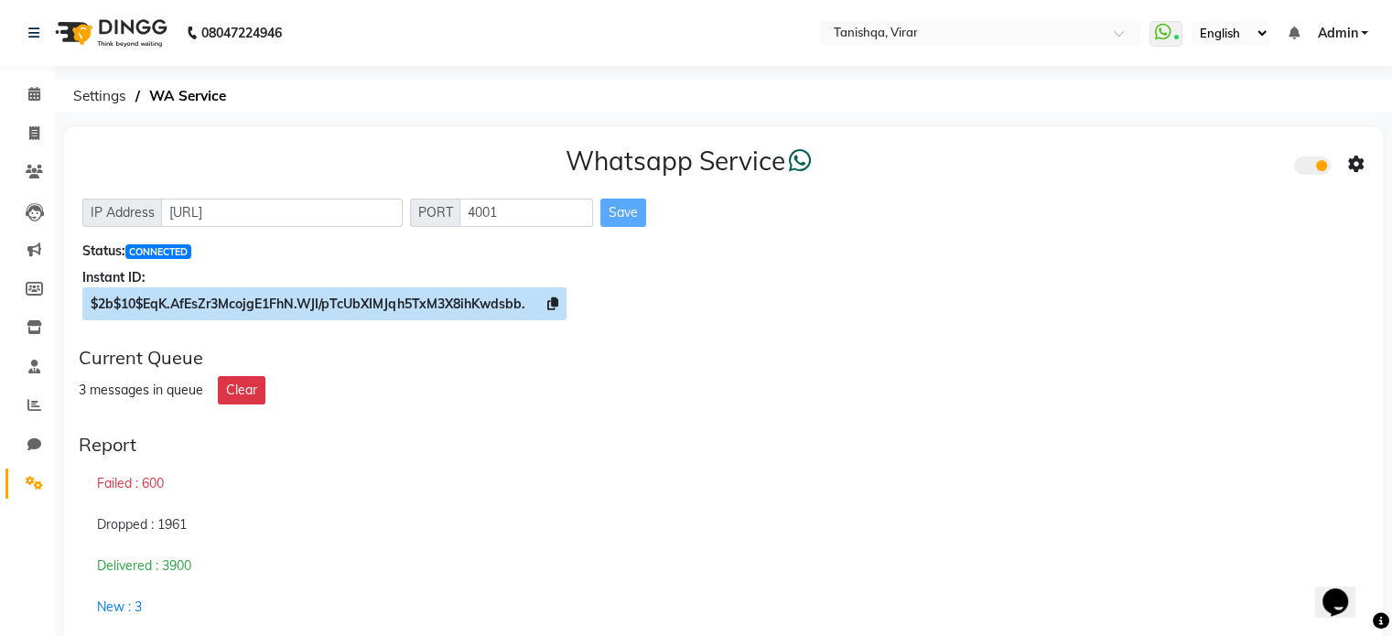
click at [557, 309] on icon at bounding box center [552, 303] width 11 height 13
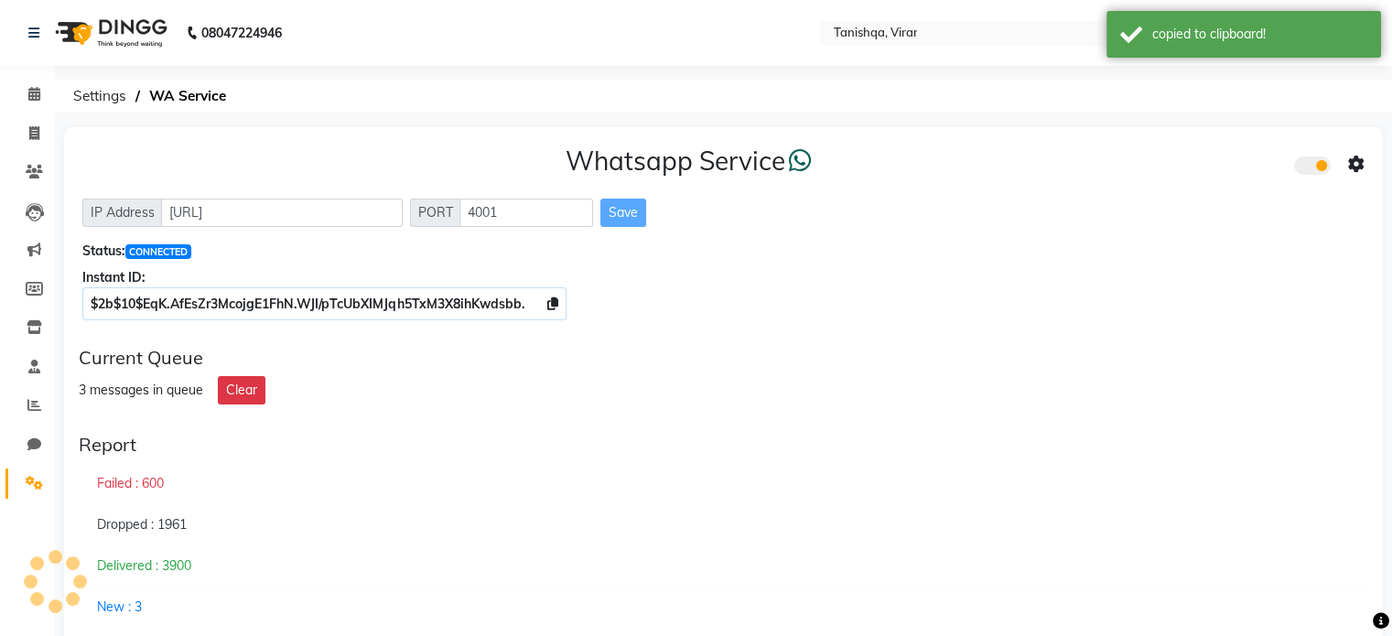
click at [1351, 165] on icon at bounding box center [1356, 164] width 16 height 16
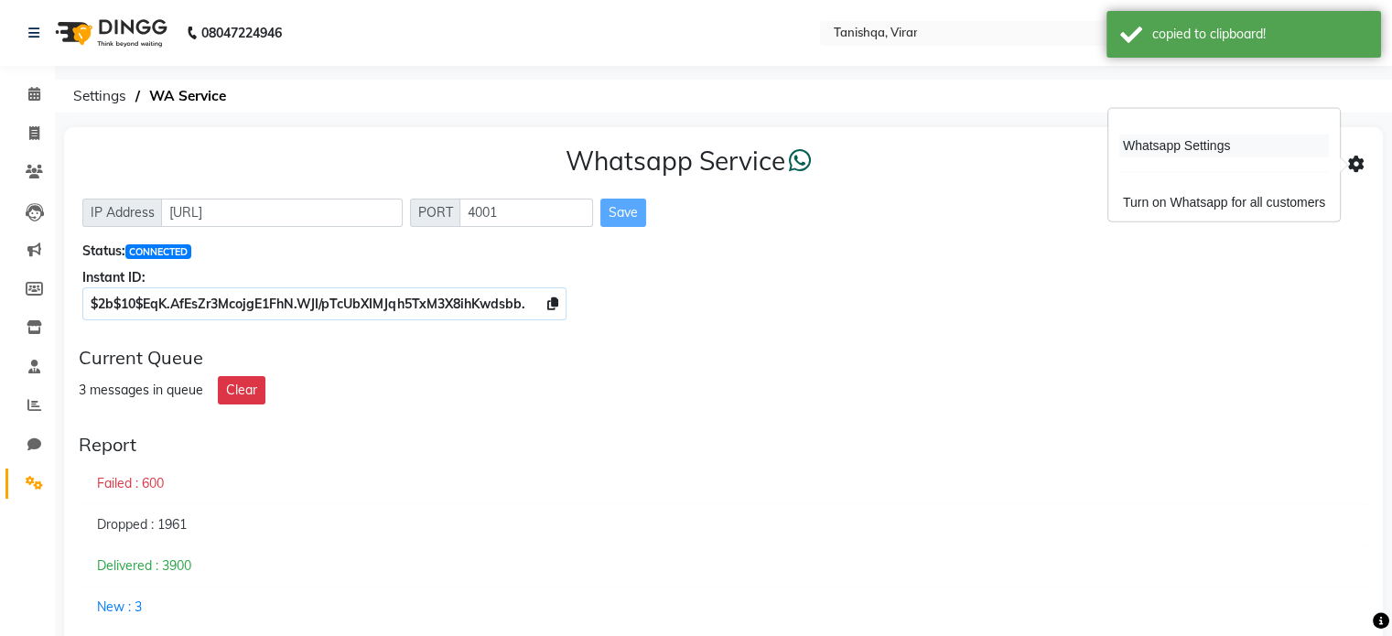
click at [1230, 156] on div "Whatsapp Settings" at bounding box center [1224, 146] width 210 height 23
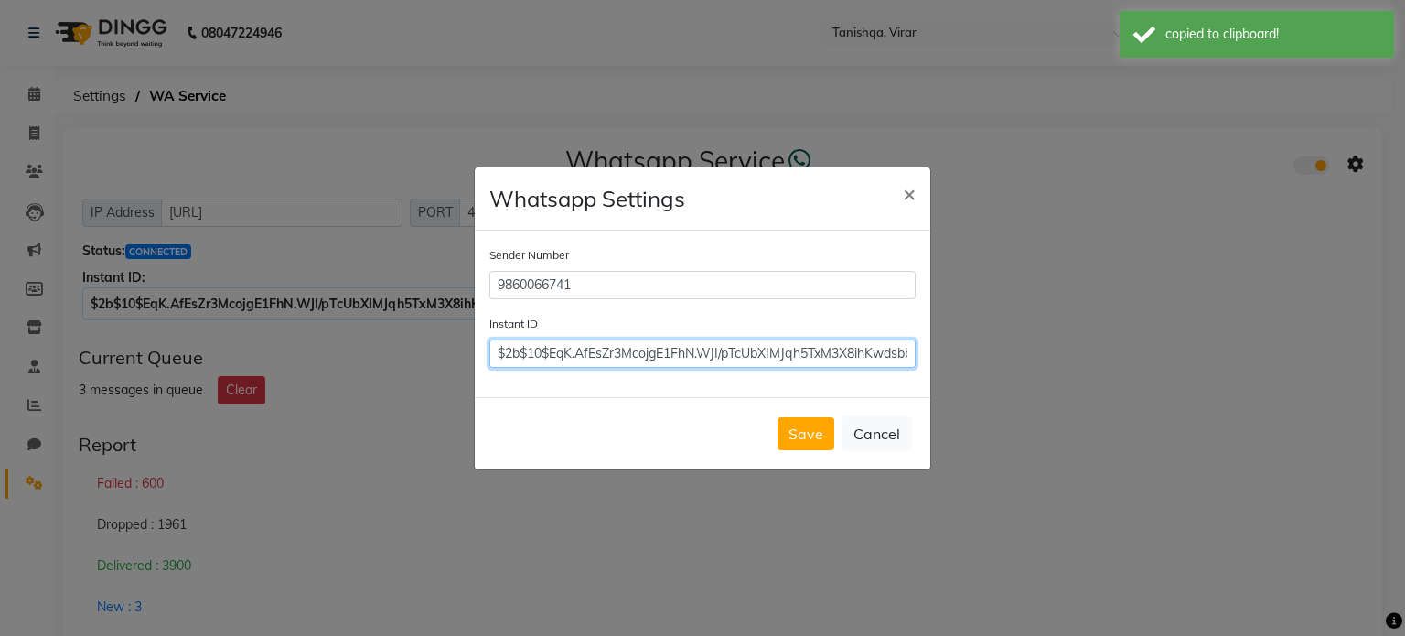
click at [832, 347] on input "$2b$10$EqK.AfEsZr3McojgE1FhN.WJI/pTcUbXIMJqh5TxM3X8ihKwdsbb." at bounding box center [703, 353] width 426 height 28
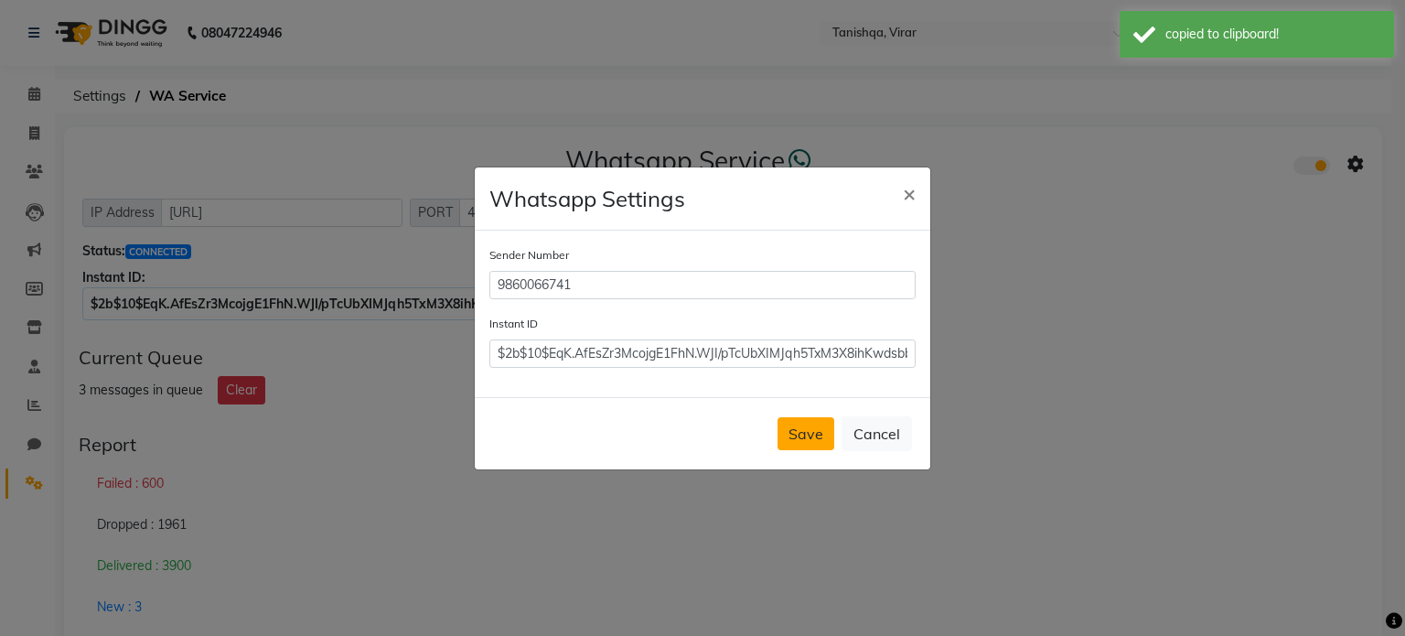
click at [809, 435] on button "Save" at bounding box center [806, 433] width 57 height 33
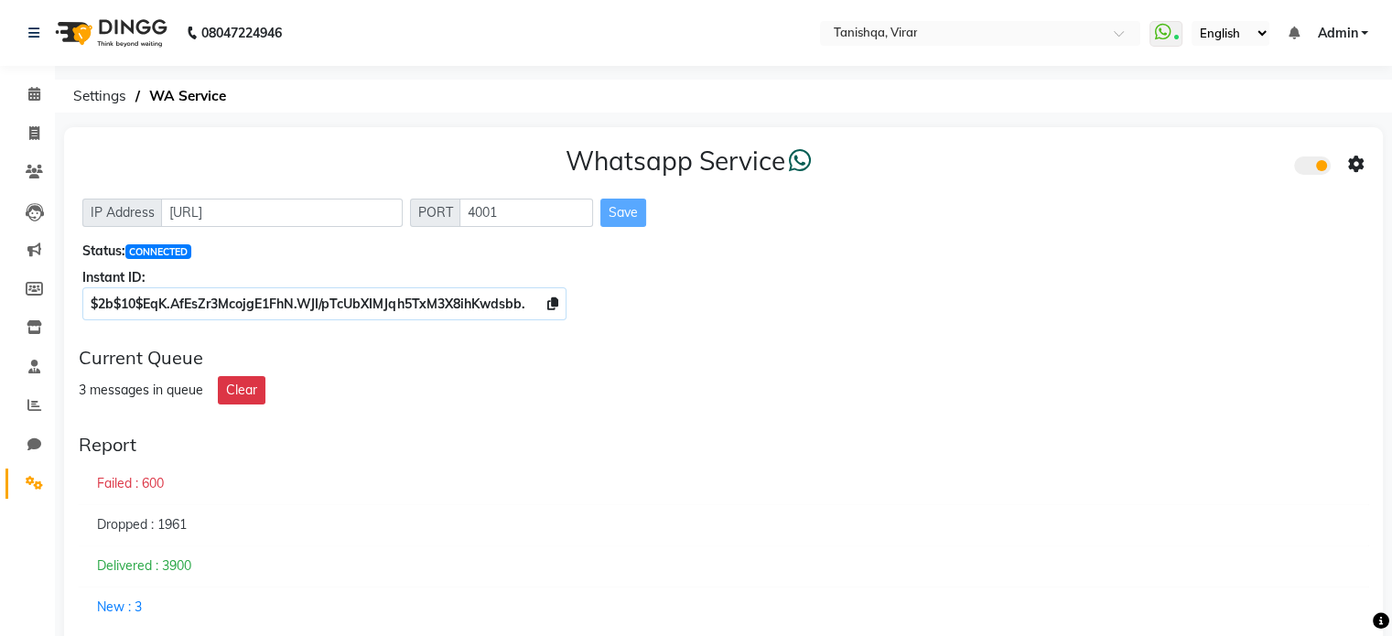
click at [902, 352] on div "Current Queue" at bounding box center [723, 358] width 1289 height 22
click at [37, 127] on icon at bounding box center [34, 133] width 10 height 14
select select "service"
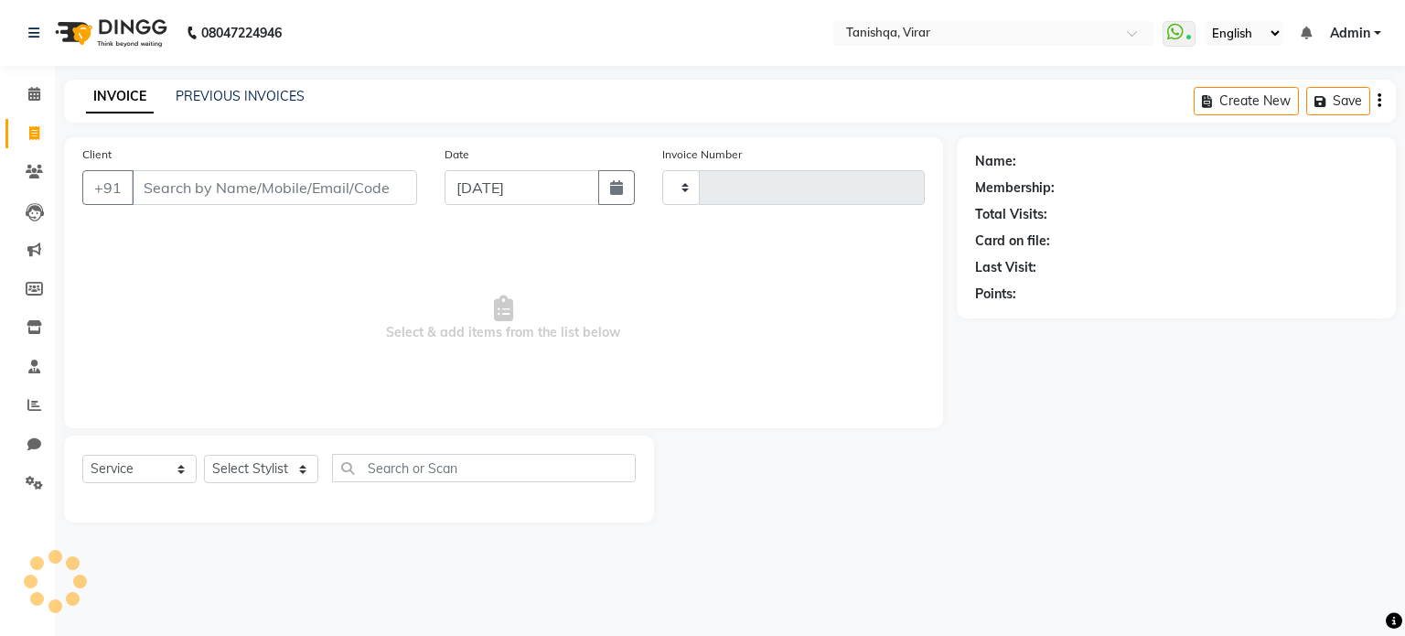
type input "0724"
select select "8149"
click at [29, 408] on icon at bounding box center [34, 405] width 14 height 14
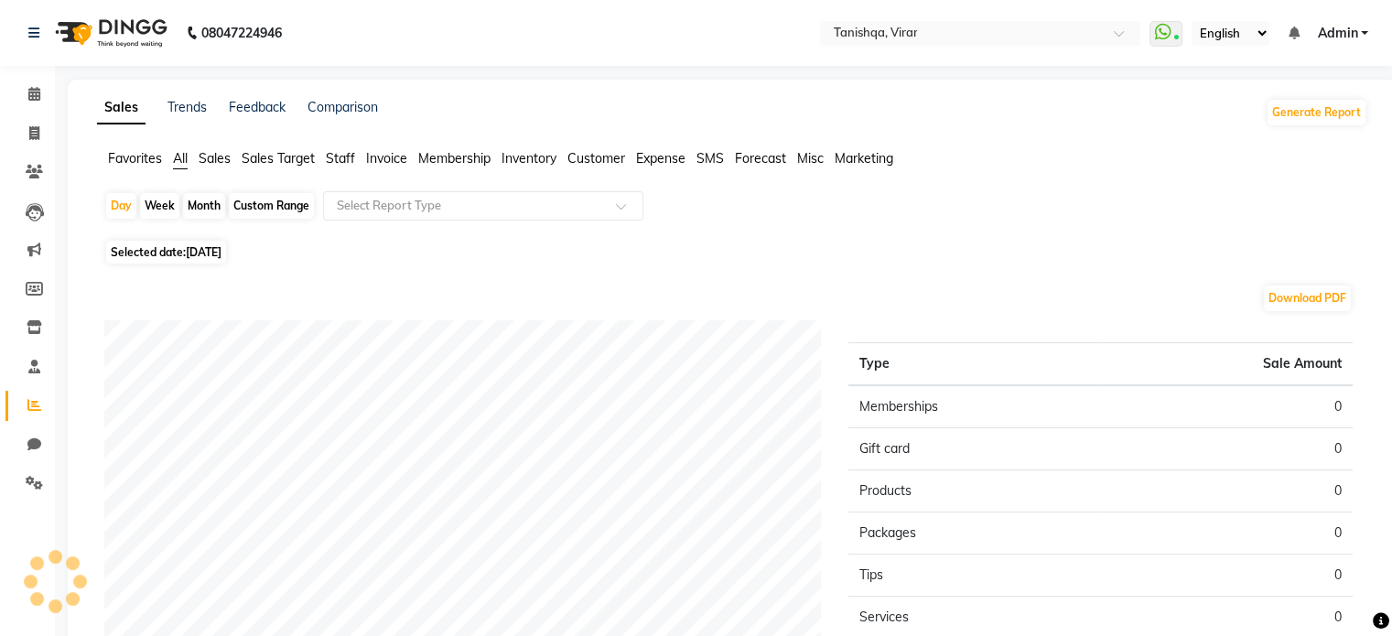
click at [656, 159] on span "Expense" at bounding box center [660, 158] width 49 height 16
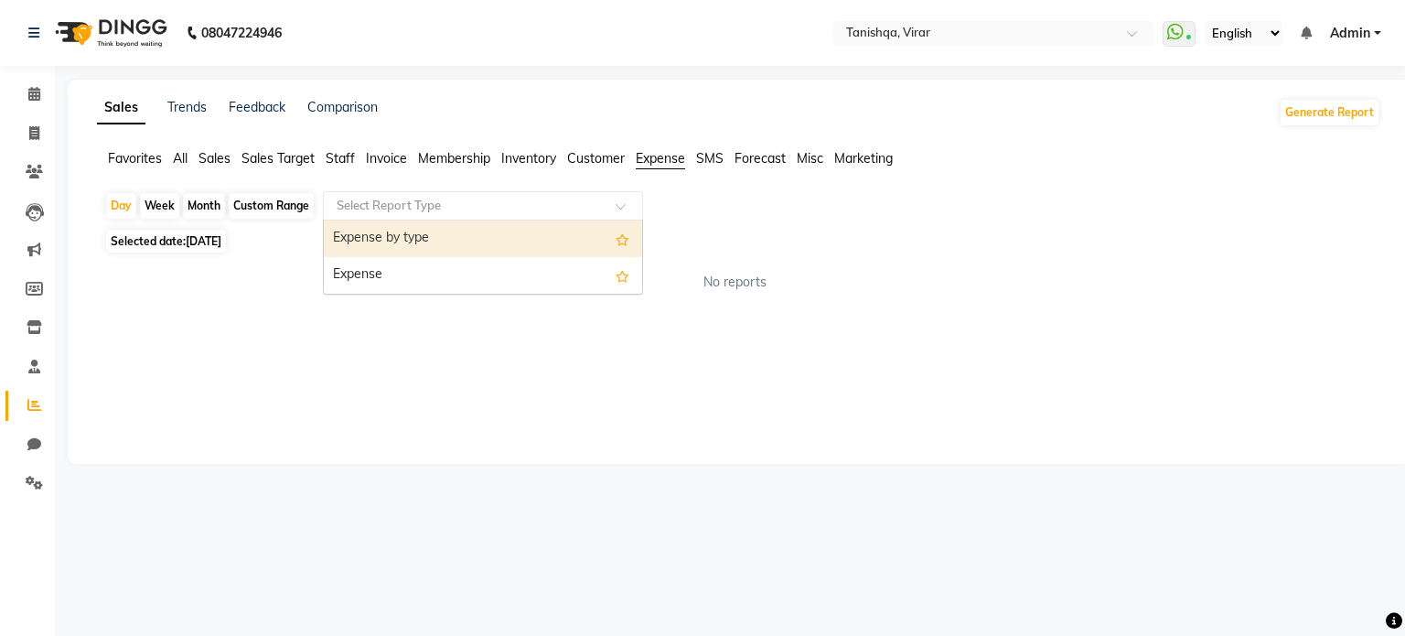
click at [390, 208] on input "text" at bounding box center [465, 206] width 264 height 18
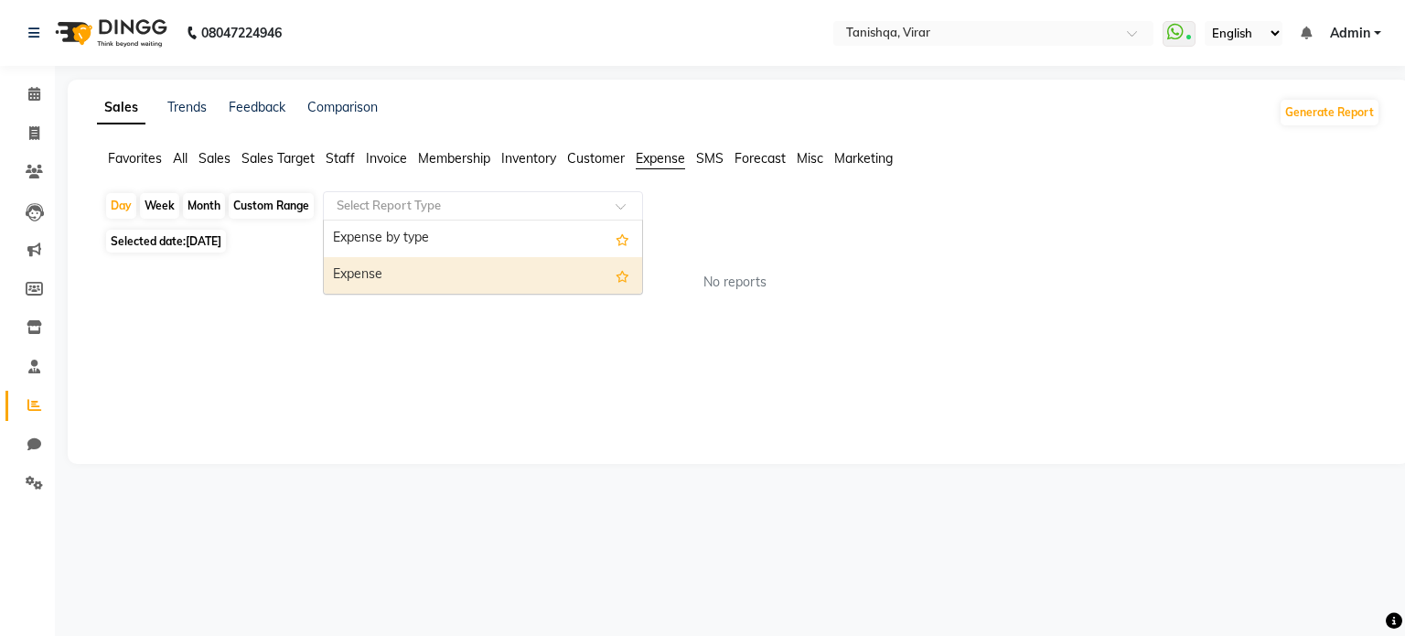
click at [399, 274] on div "Expense" at bounding box center [483, 275] width 318 height 37
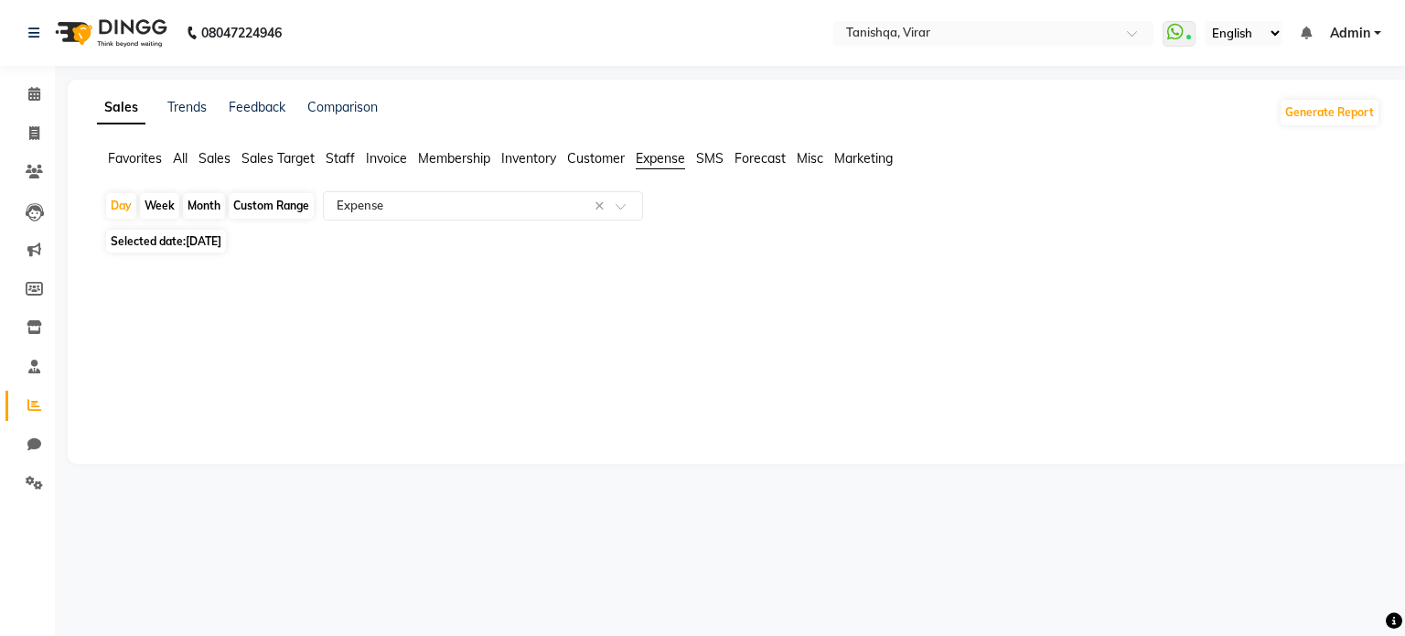
click at [151, 244] on span "Selected date: [DATE]" at bounding box center [166, 241] width 120 height 23
select select "9"
select select "2025"
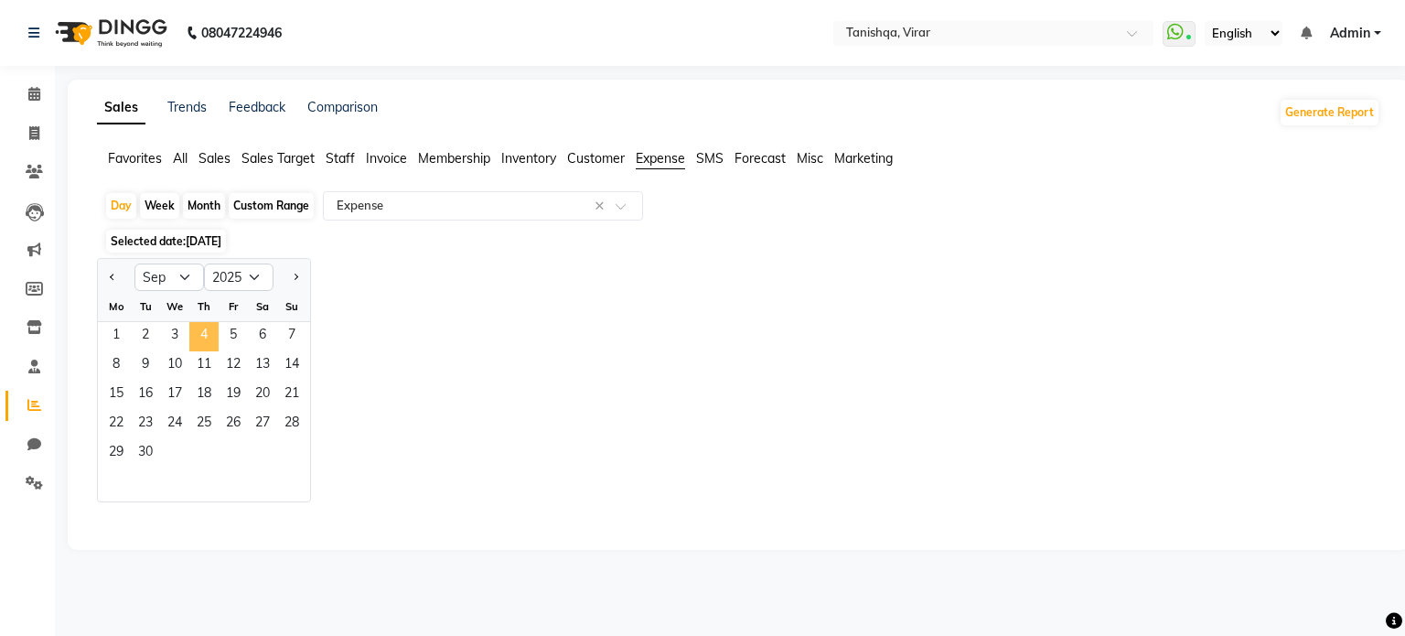
click at [198, 334] on span "4" at bounding box center [203, 336] width 29 height 29
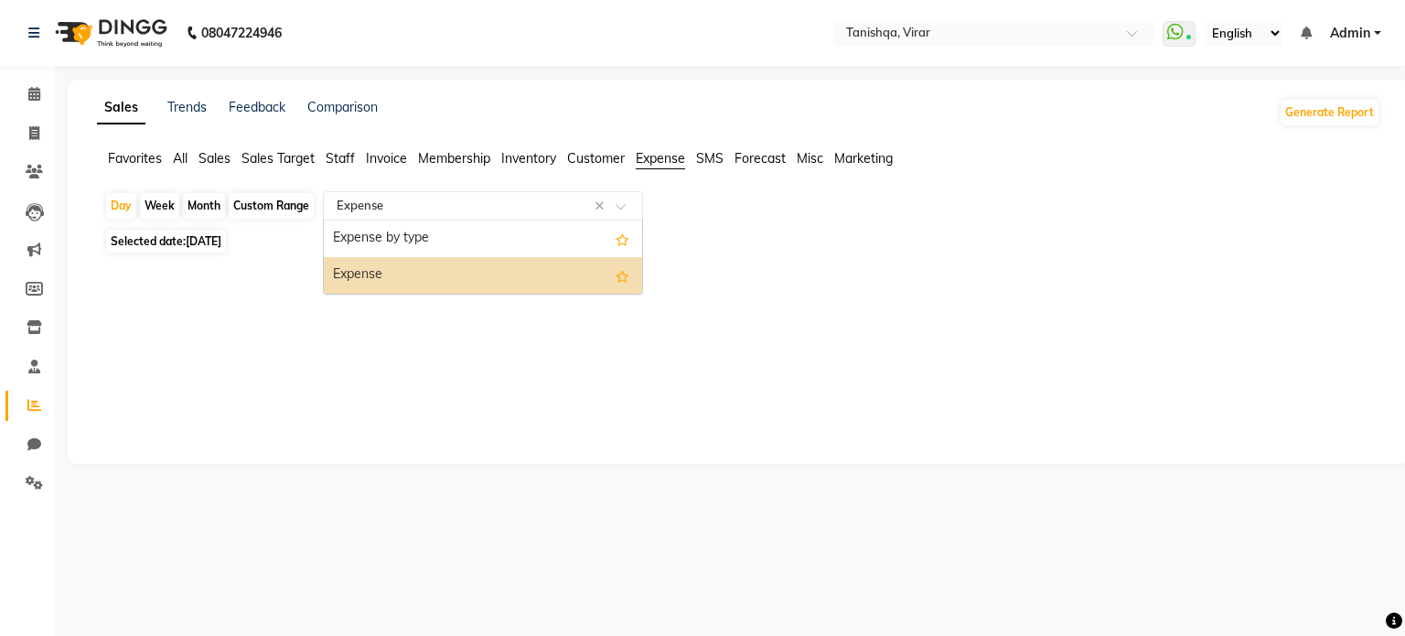
click at [482, 216] on div "Select Report Type × Expense ×" at bounding box center [483, 205] width 320 height 29
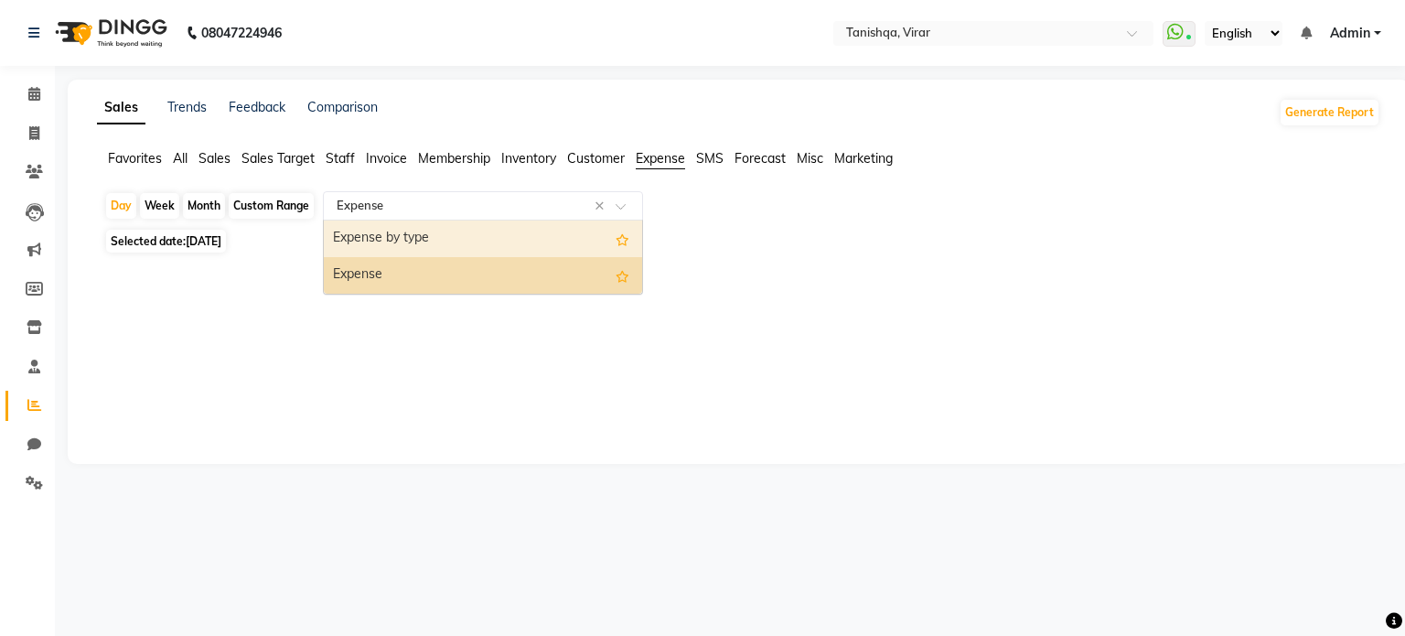
click at [480, 235] on div "Expense by type" at bounding box center [483, 239] width 318 height 37
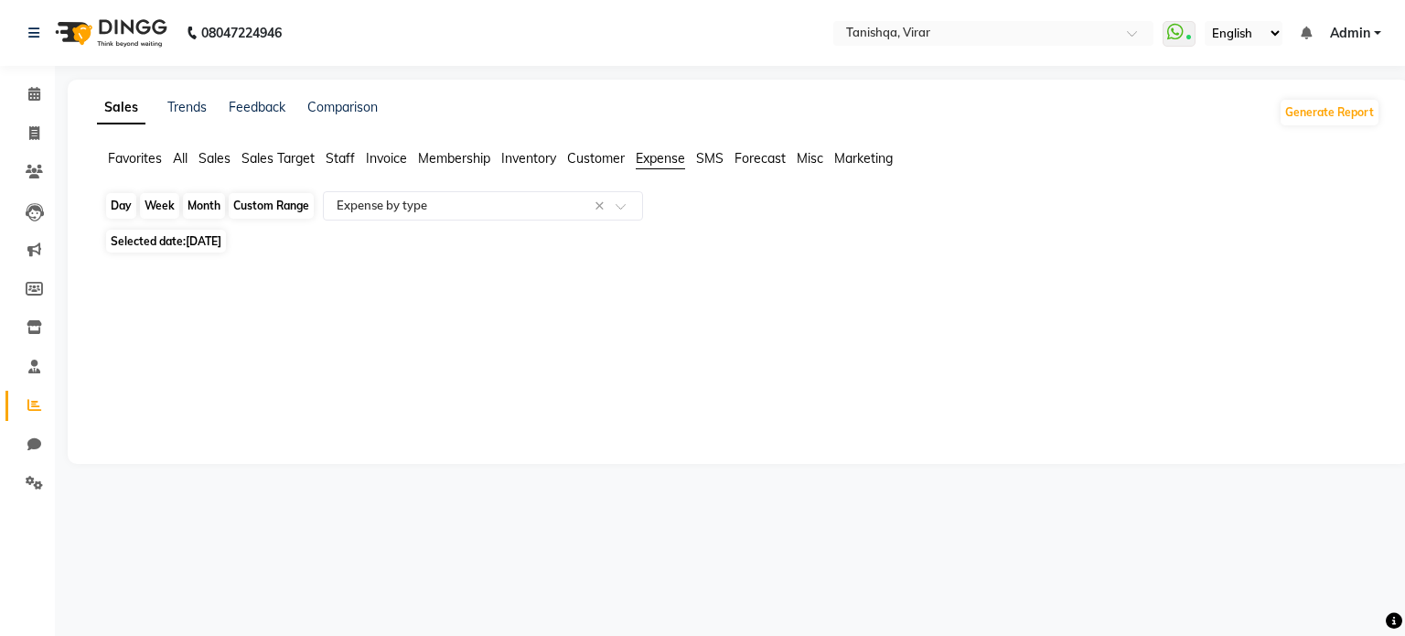
click at [118, 204] on div "Day" at bounding box center [121, 206] width 30 height 26
select select "9"
select select "2025"
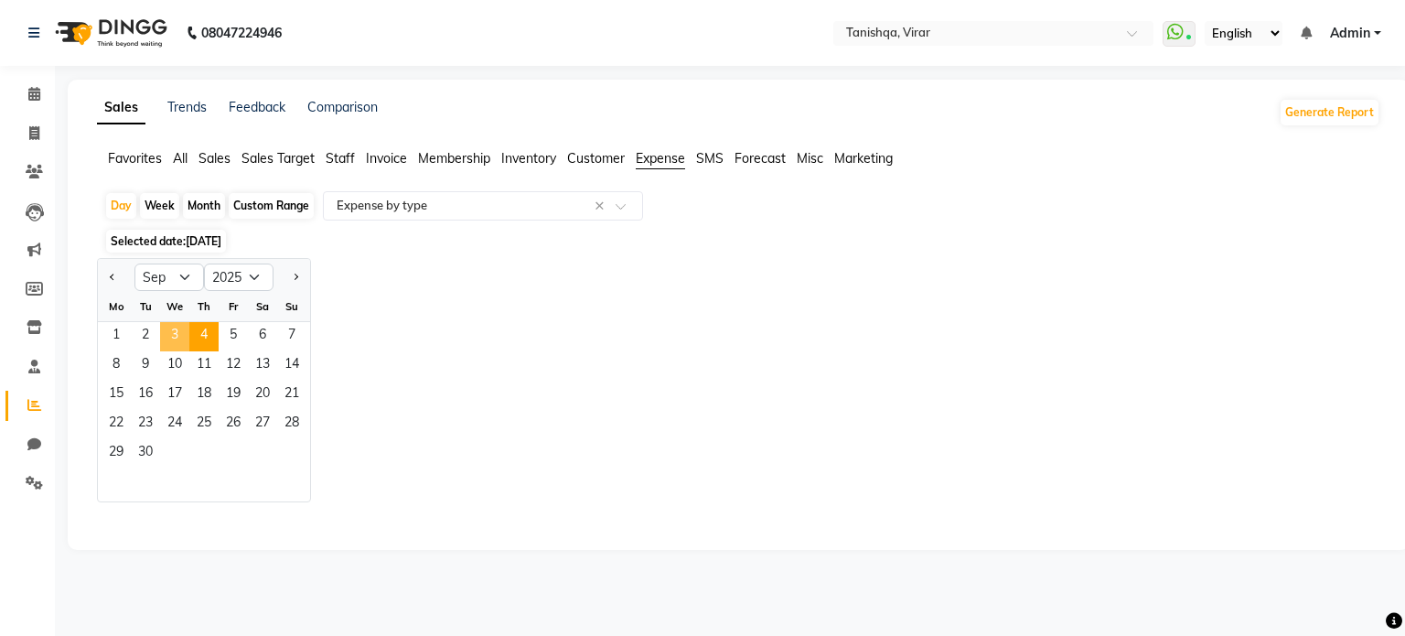
click at [174, 331] on span "3" at bounding box center [174, 336] width 29 height 29
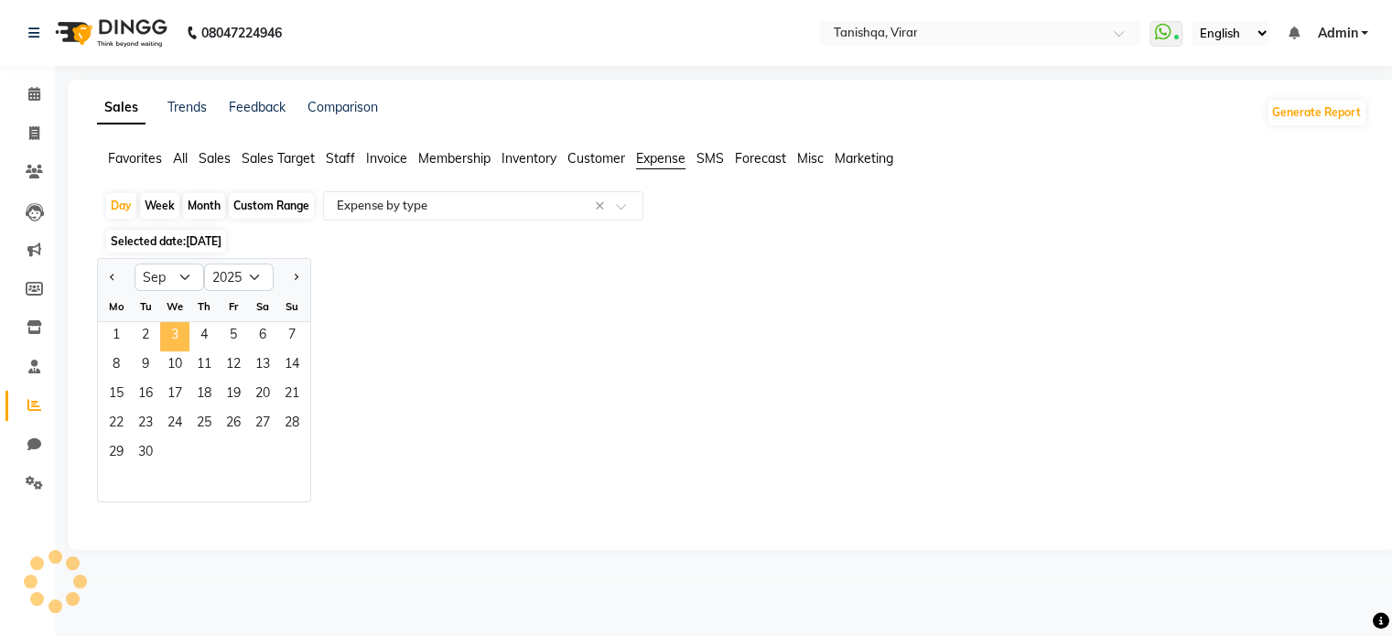
select select "filtered_report"
select select "csv"
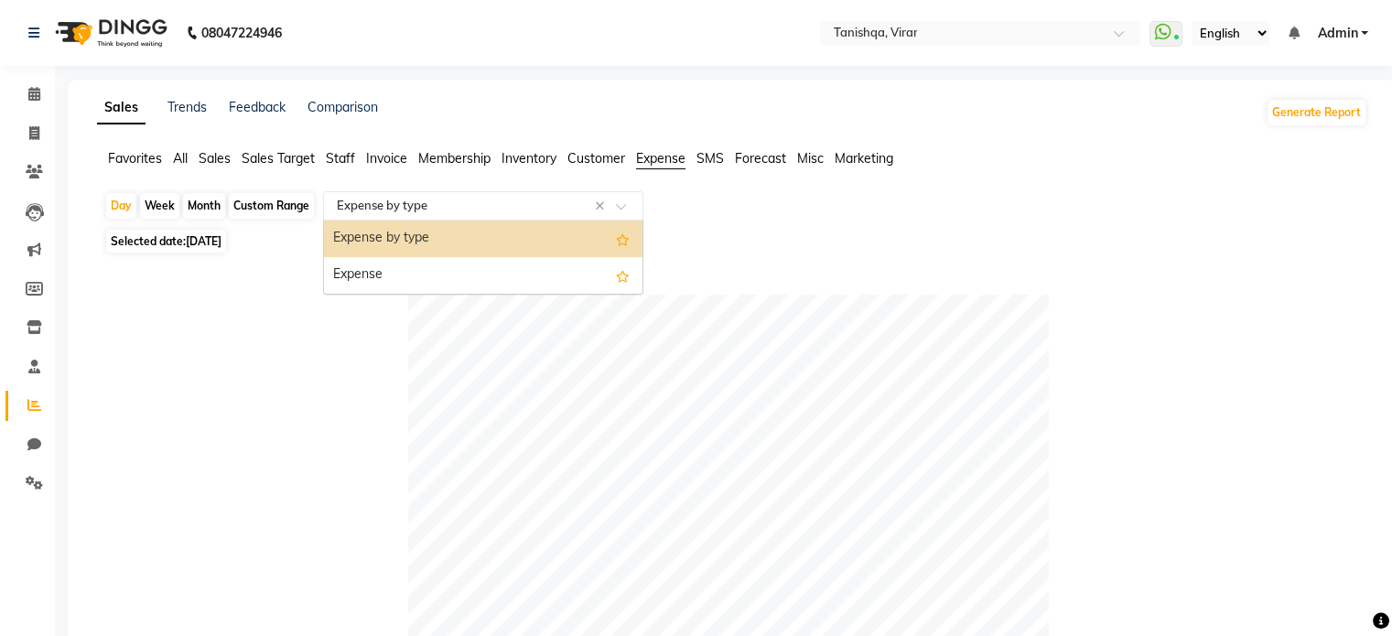
click at [379, 211] on input "text" at bounding box center [465, 206] width 264 height 18
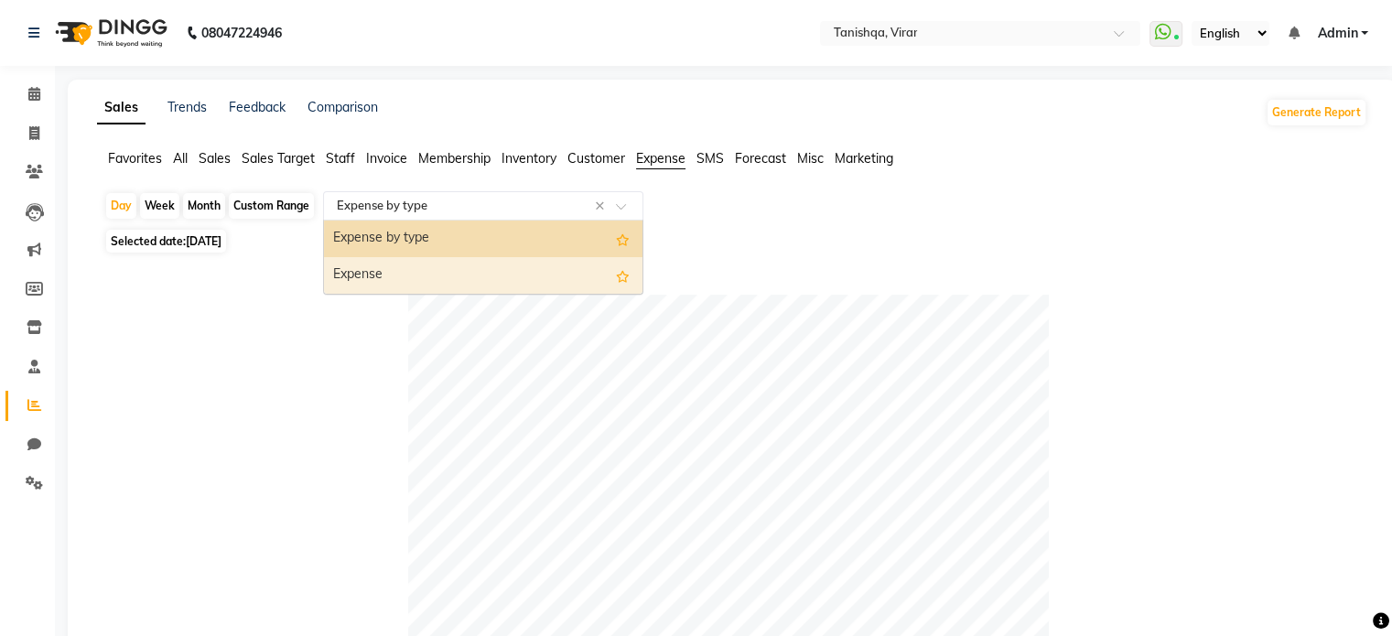
click at [399, 289] on div "Expense" at bounding box center [483, 275] width 318 height 37
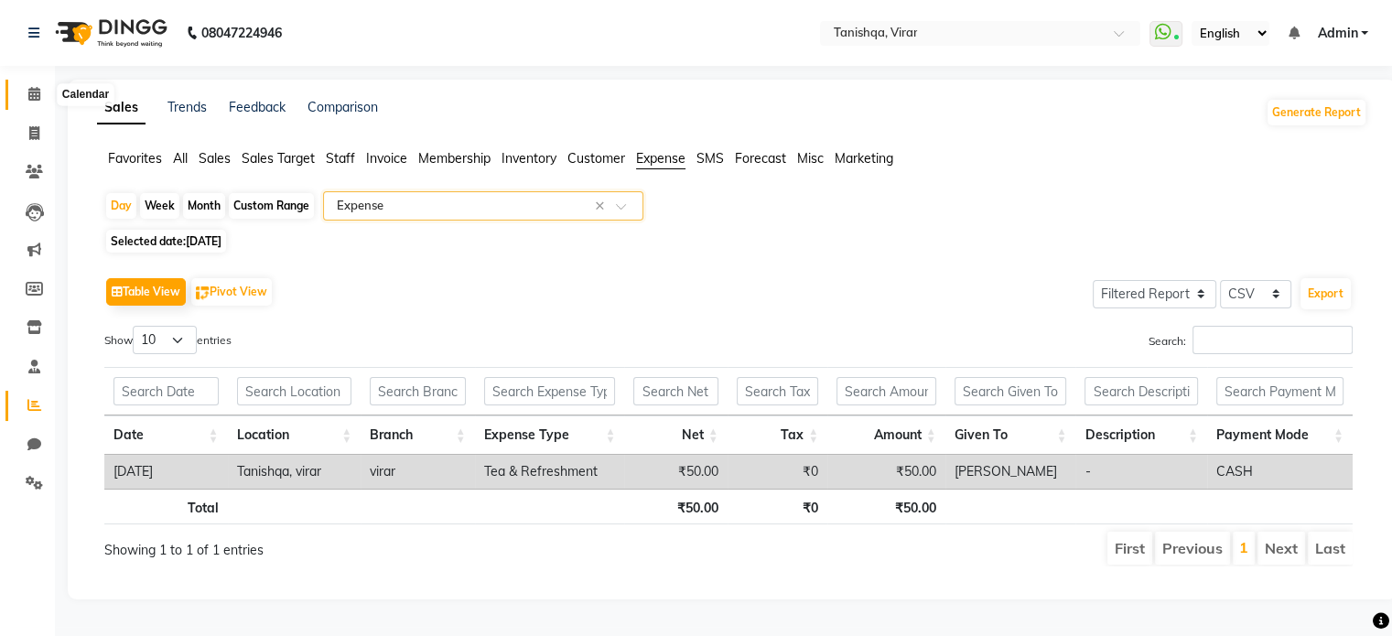
click at [32, 95] on icon at bounding box center [34, 94] width 12 height 14
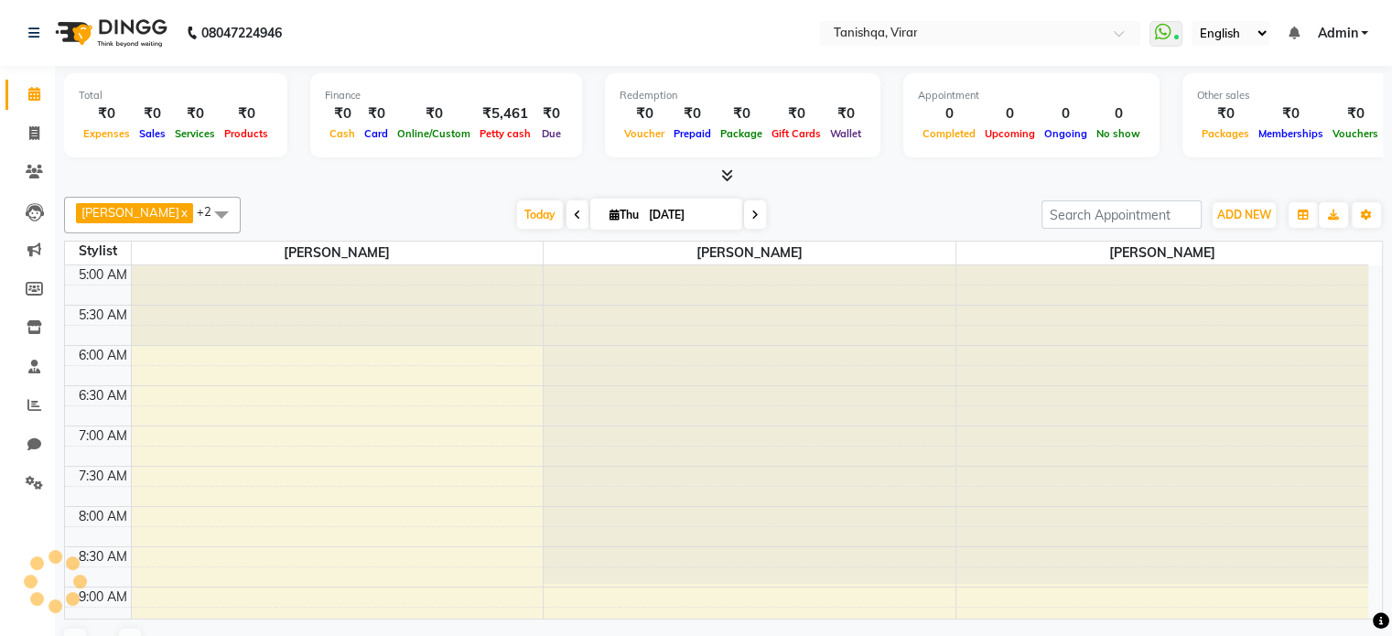
scroll to position [81, 0]
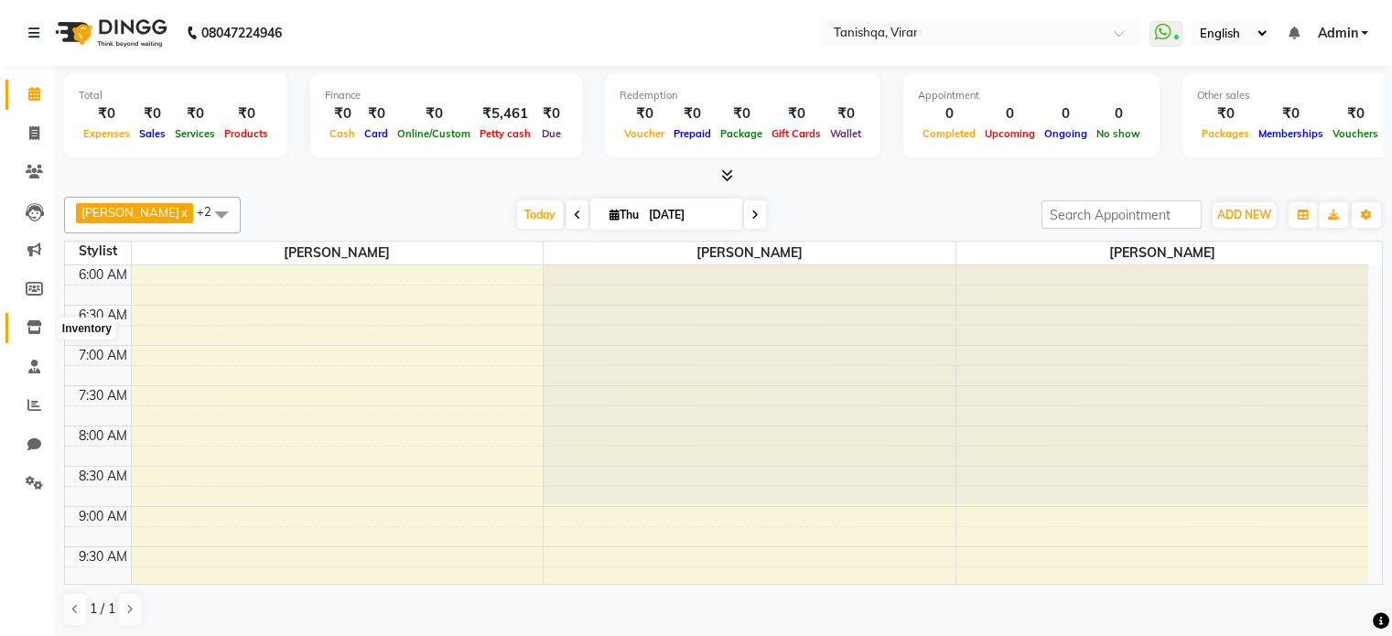
click at [33, 328] on icon at bounding box center [35, 327] width 16 height 14
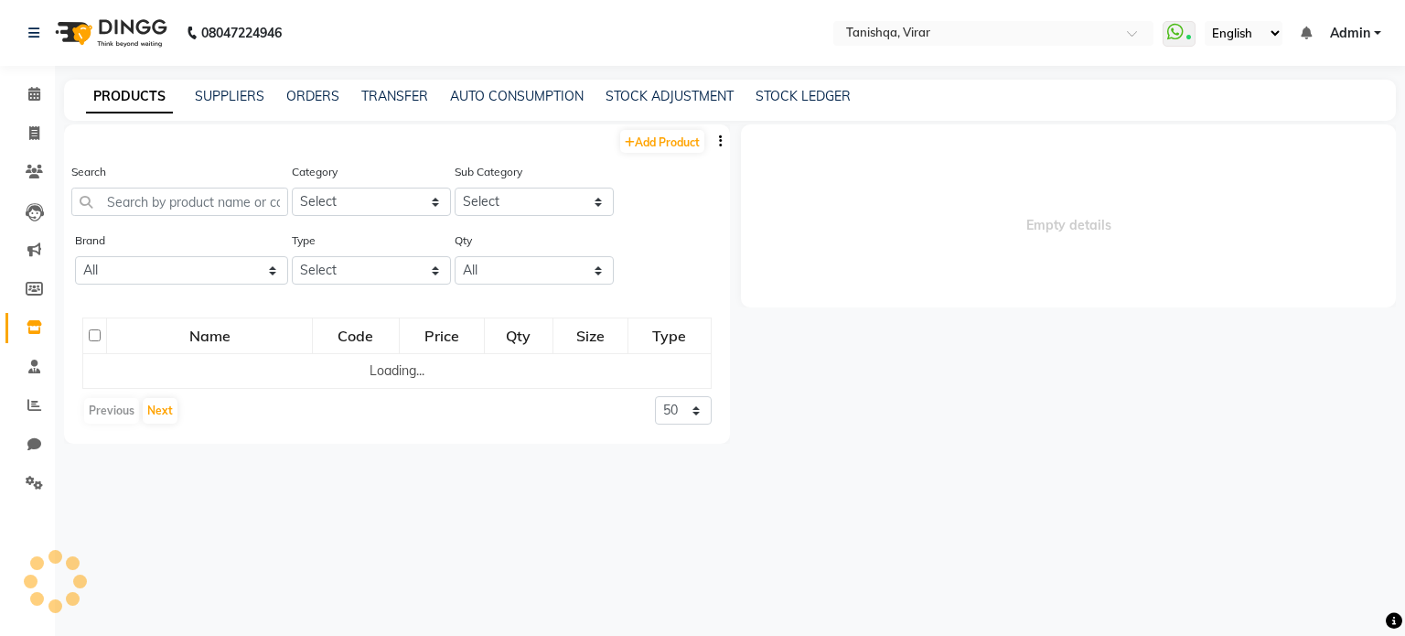
select select
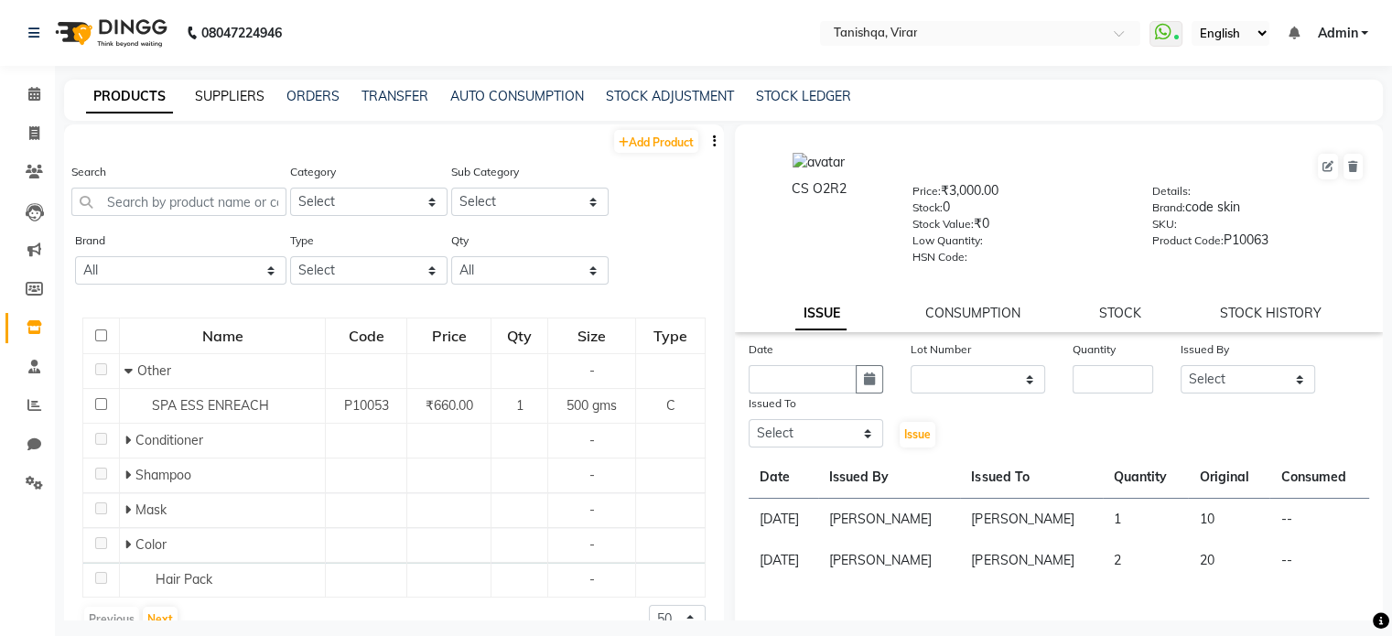
click at [242, 91] on link "SUPPLIERS" at bounding box center [230, 96] width 70 height 16
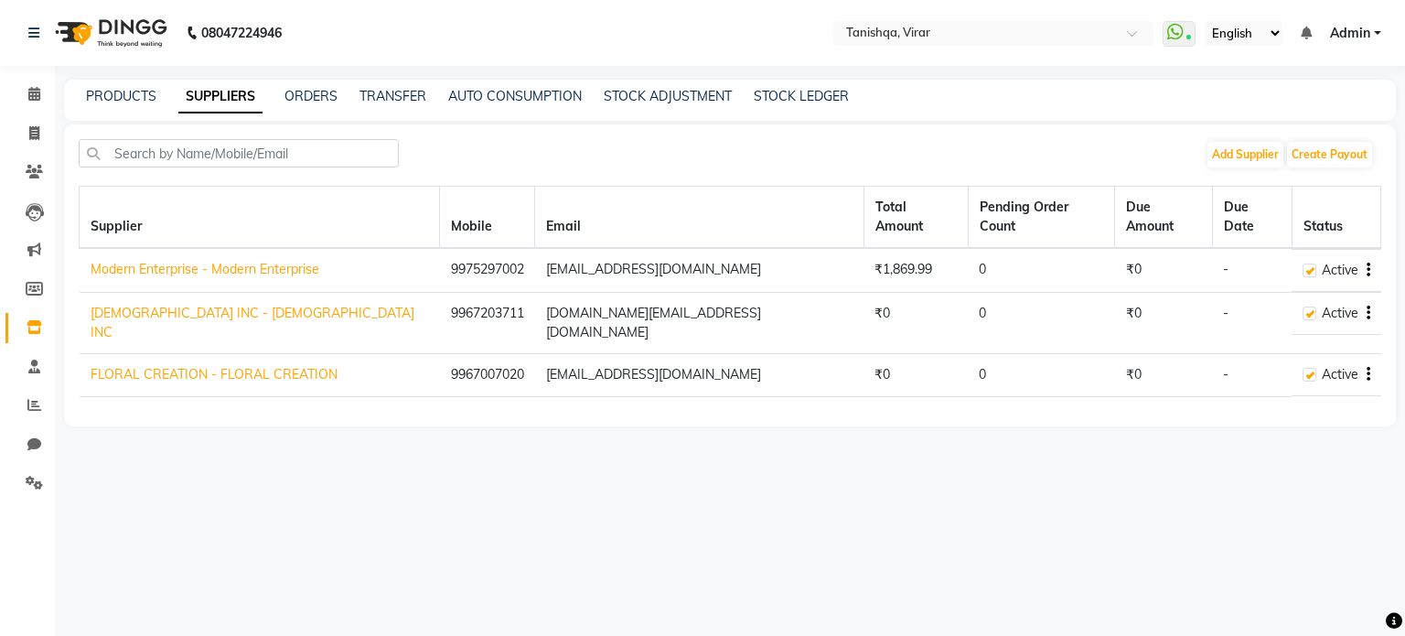
click at [198, 261] on link "Modern Enterprise - Modern Enterprise" at bounding box center [205, 269] width 229 height 16
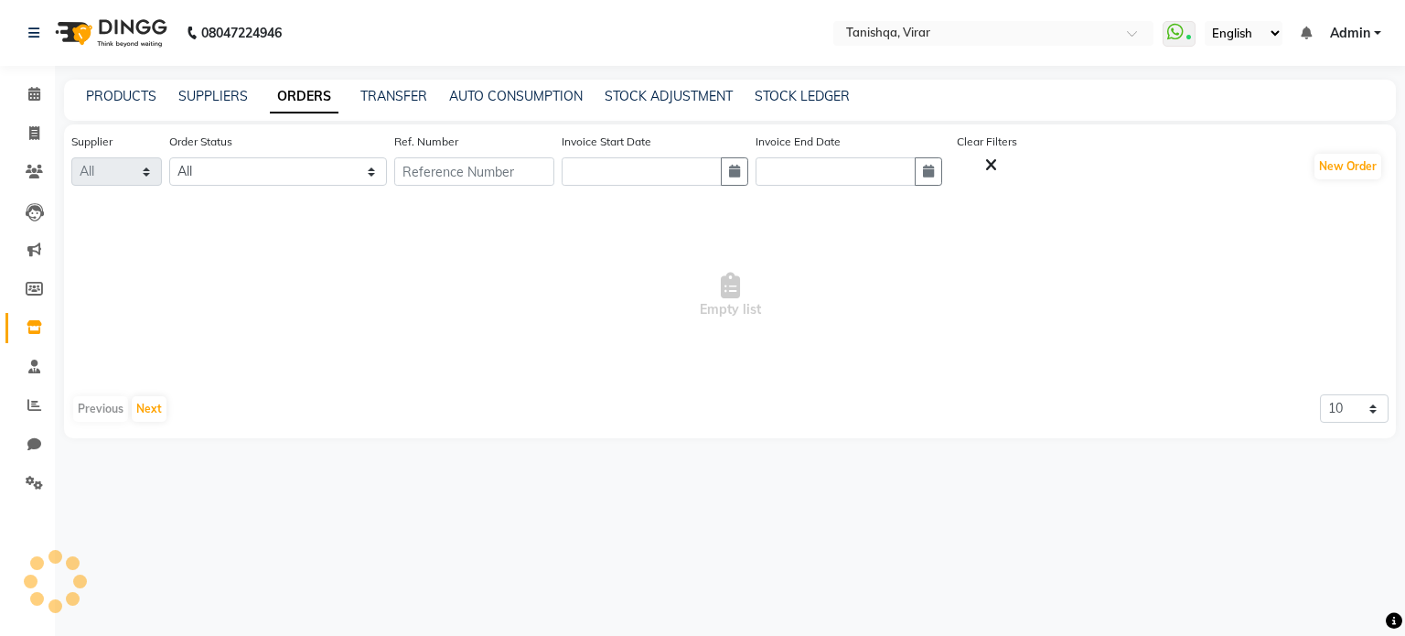
select select "4587"
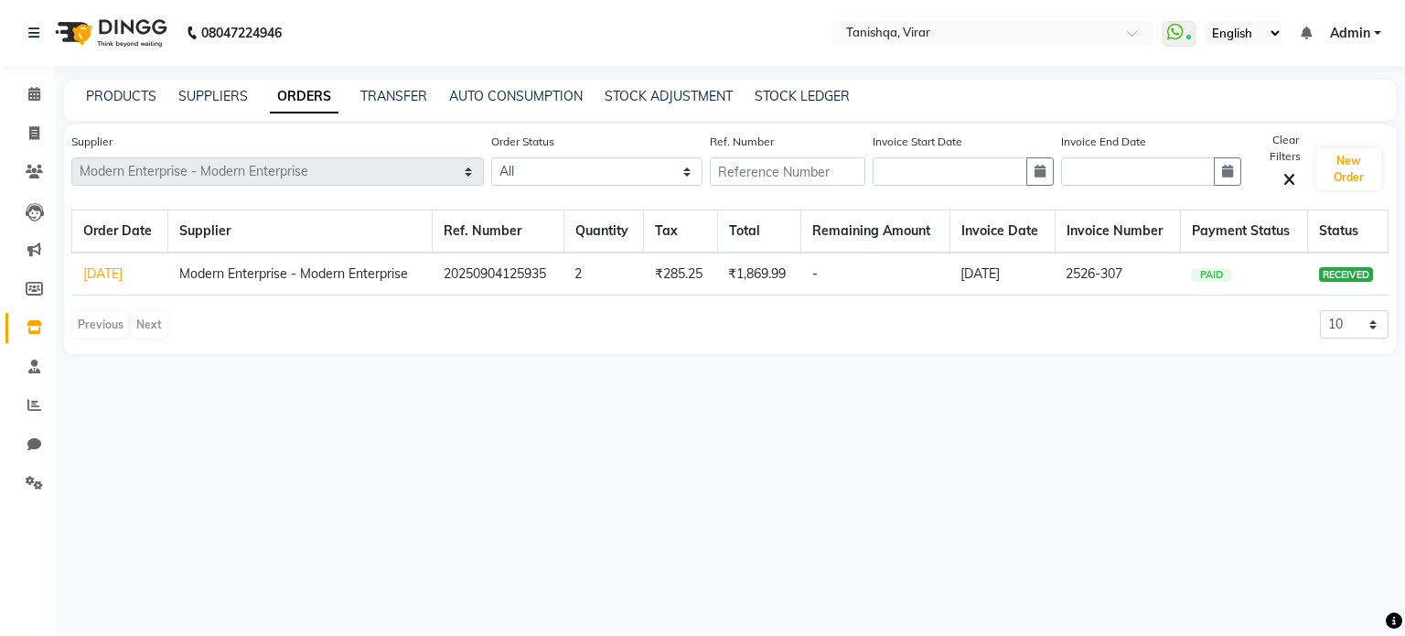
click at [119, 273] on link "[DATE]" at bounding box center [102, 273] width 39 height 16
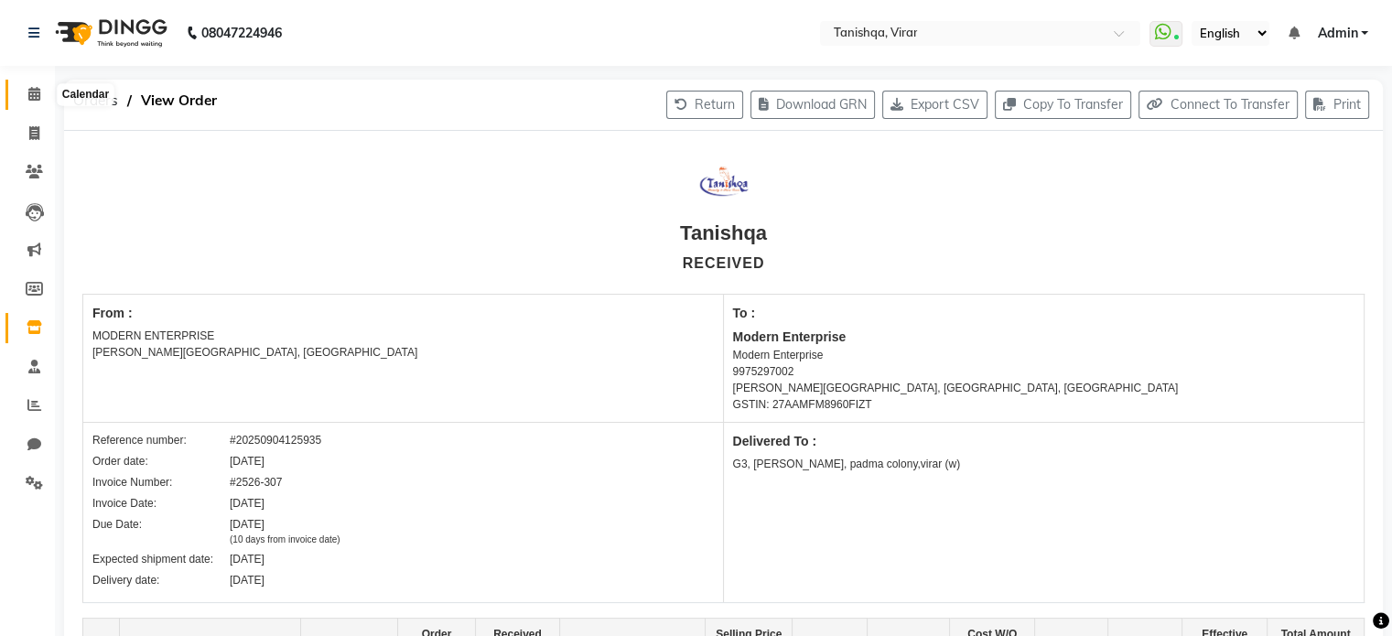
click at [29, 91] on icon at bounding box center [34, 94] width 12 height 14
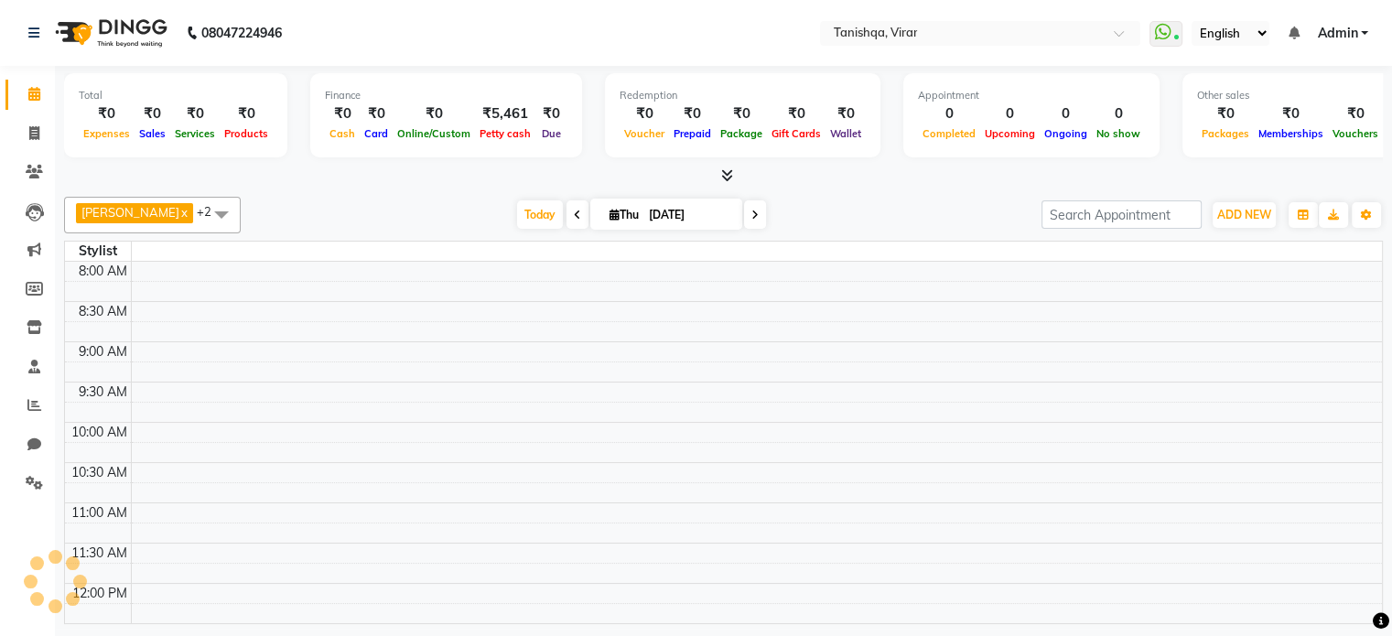
scroll to position [81, 0]
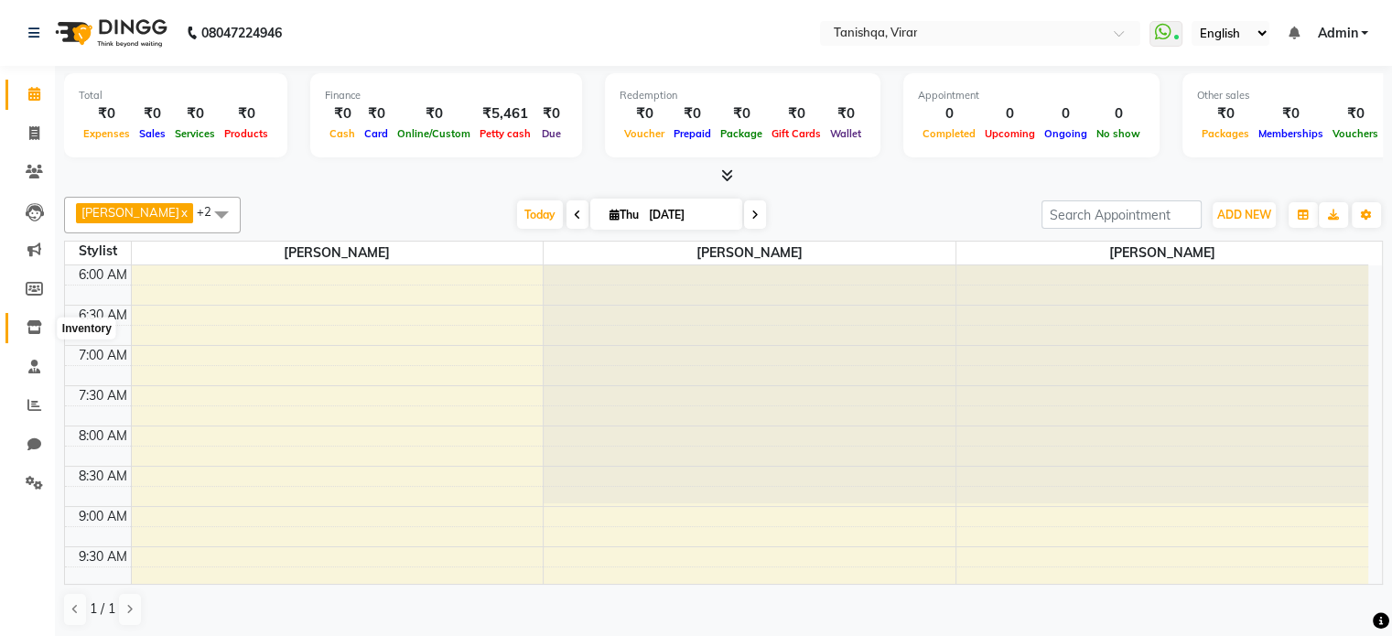
click at [34, 324] on icon at bounding box center [35, 327] width 16 height 14
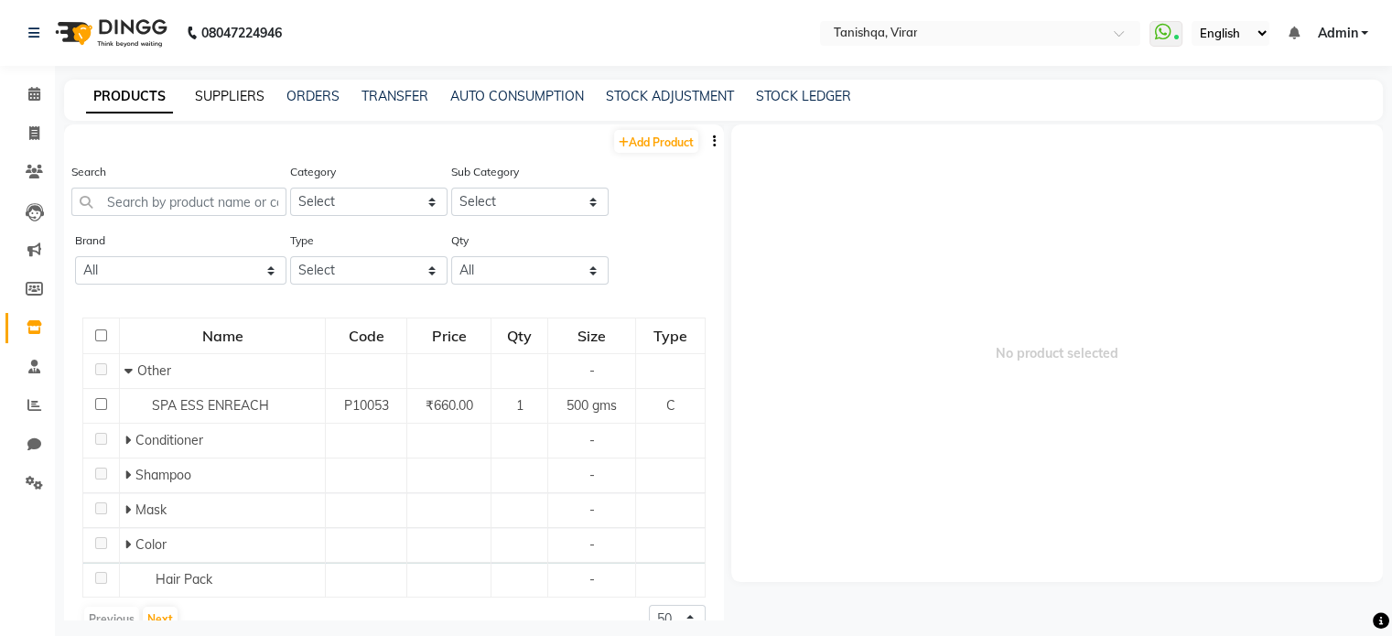
click at [225, 98] on link "SUPPLIERS" at bounding box center [230, 96] width 70 height 16
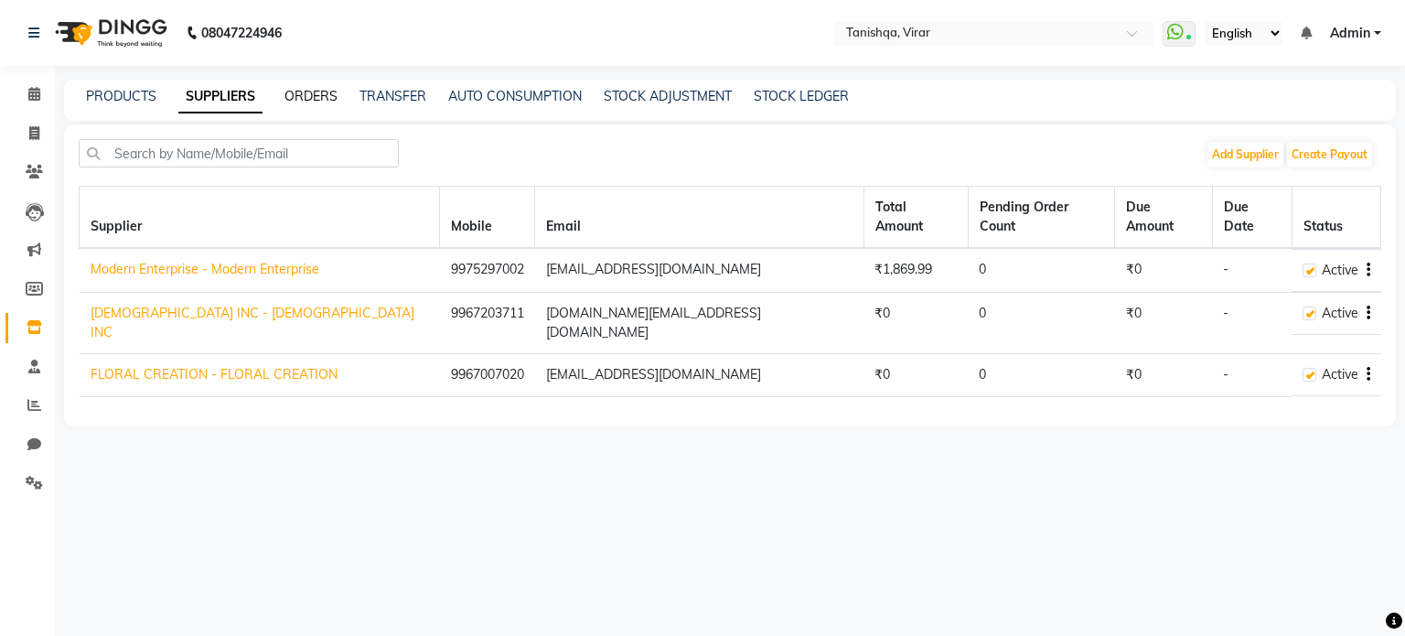
click at [317, 92] on link "ORDERS" at bounding box center [311, 96] width 53 height 16
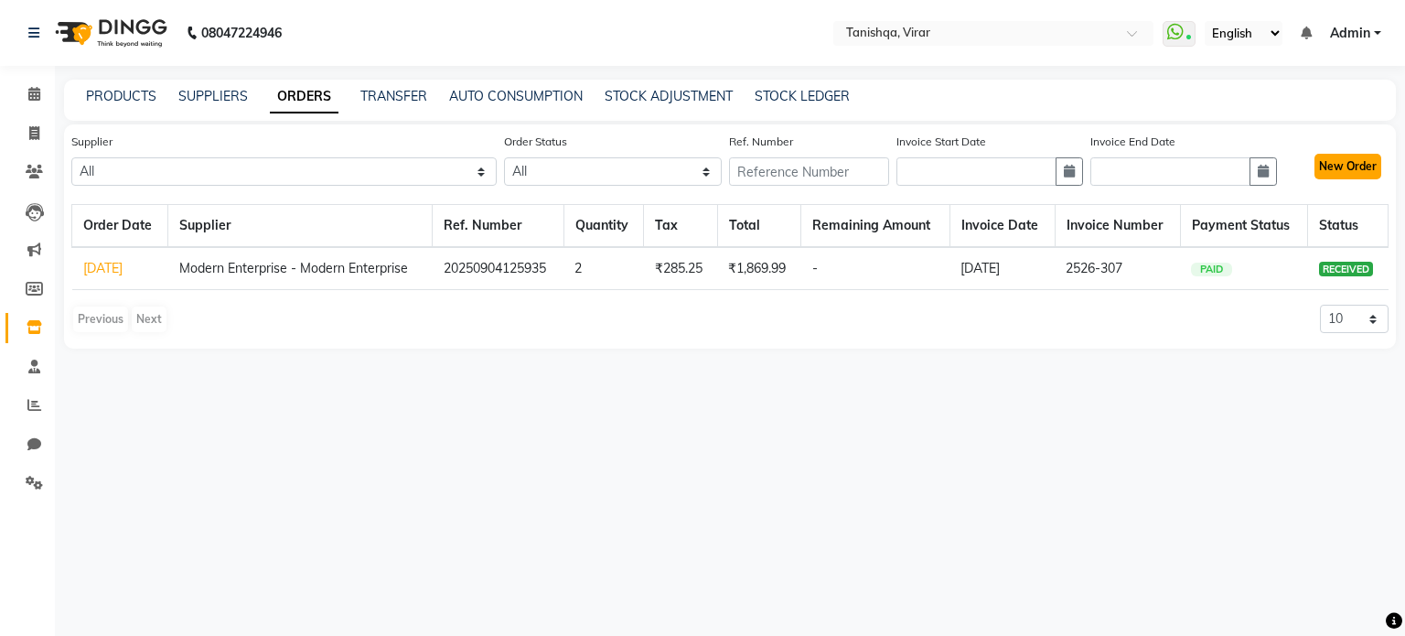
click at [1333, 174] on button "New Order" at bounding box center [1348, 167] width 67 height 26
select select "true"
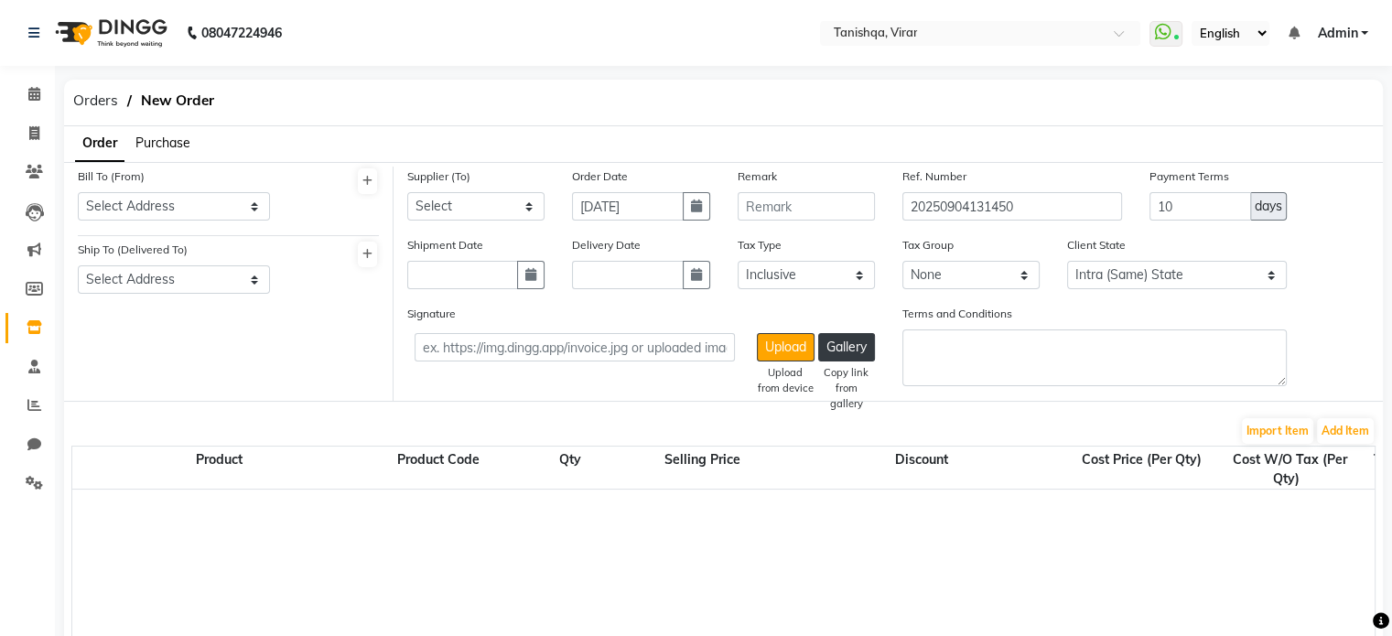
select select "3675"
click at [156, 138] on span "Purchase" at bounding box center [162, 143] width 55 height 16
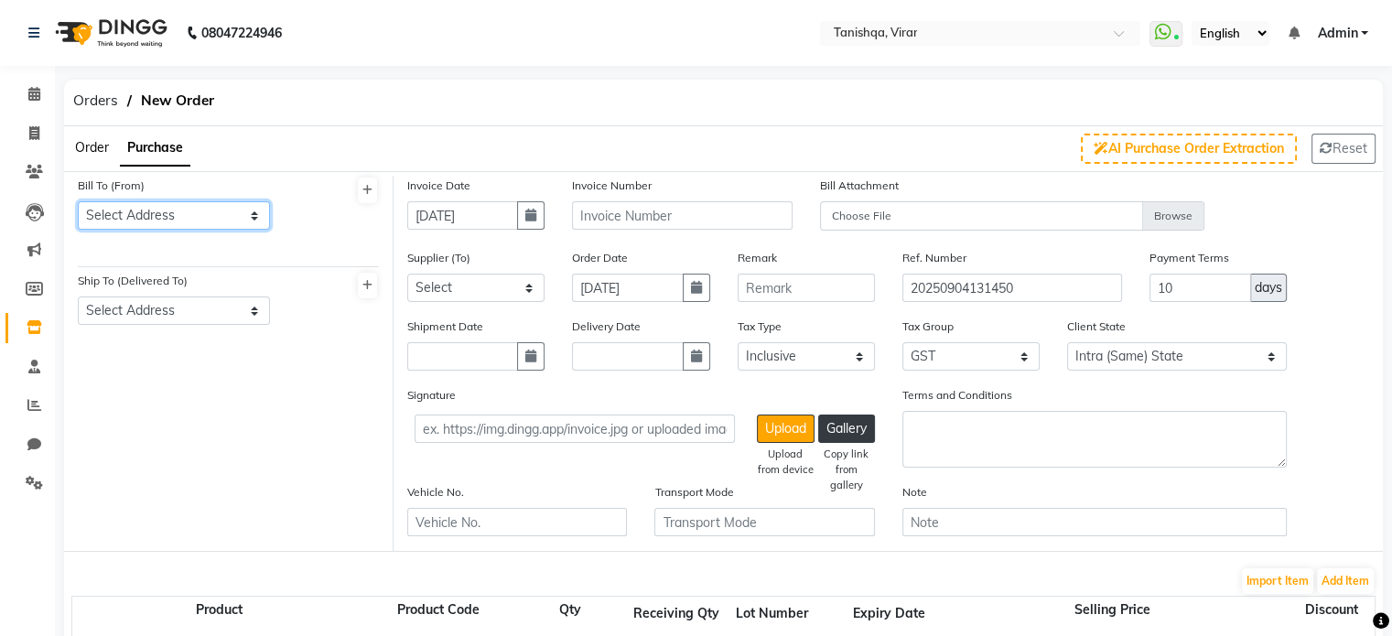
click at [151, 211] on select "Select Address MODERN [STREET_ADDRESS][PERSON_NAME][PERSON_NAME]" at bounding box center [174, 215] width 192 height 28
click at [78, 201] on select "Select Address MODERN [STREET_ADDRESS][PERSON_NAME][PERSON_NAME]" at bounding box center [174, 215] width 192 height 28
click at [139, 210] on select "Select Address MODERN [STREET_ADDRESS][PERSON_NAME][PERSON_NAME]" at bounding box center [174, 215] width 192 height 28
select select "1406"
click at [78, 201] on select "Select Address MODERN [STREET_ADDRESS][PERSON_NAME][PERSON_NAME]" at bounding box center [174, 215] width 192 height 28
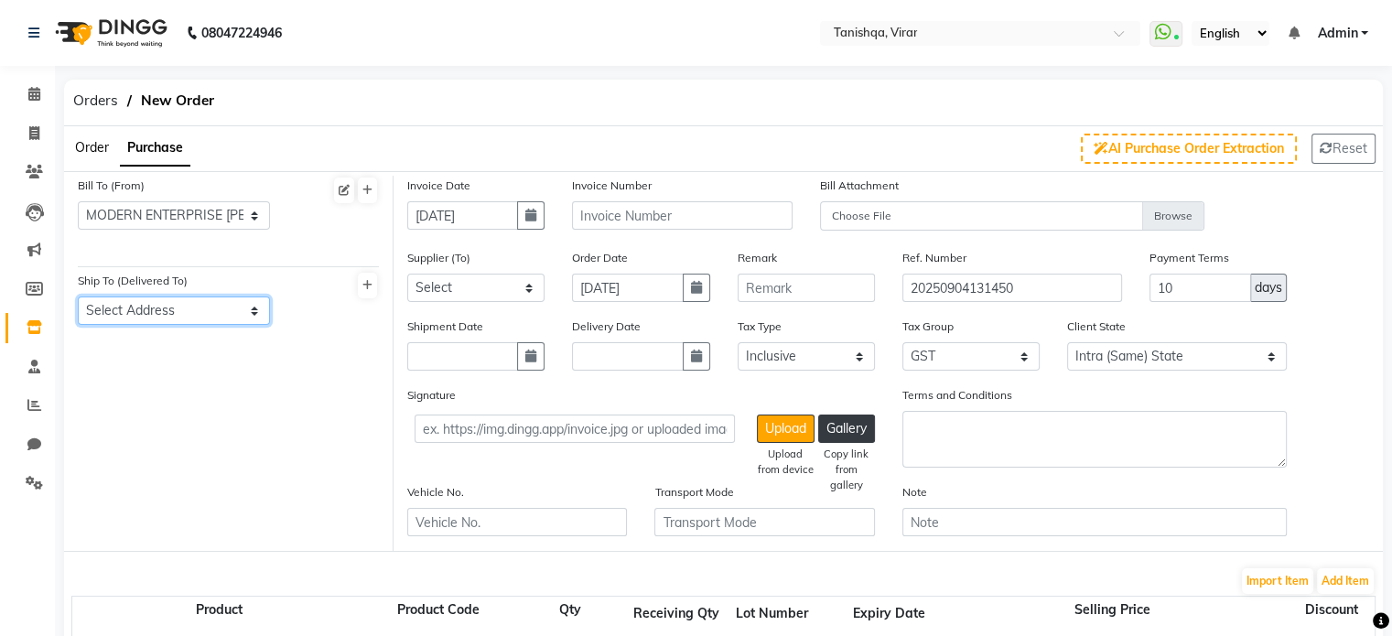
click at [164, 314] on select "Select Address G3, [PERSON_NAME], padma colony,virar (w)" at bounding box center [174, 310] width 192 height 28
select select "1442"
click at [78, 297] on select "Select Address G3, [PERSON_NAME], padma colony,virar (w)" at bounding box center [174, 310] width 192 height 28
click at [528, 215] on icon "button" at bounding box center [530, 215] width 11 height 13
select select "9"
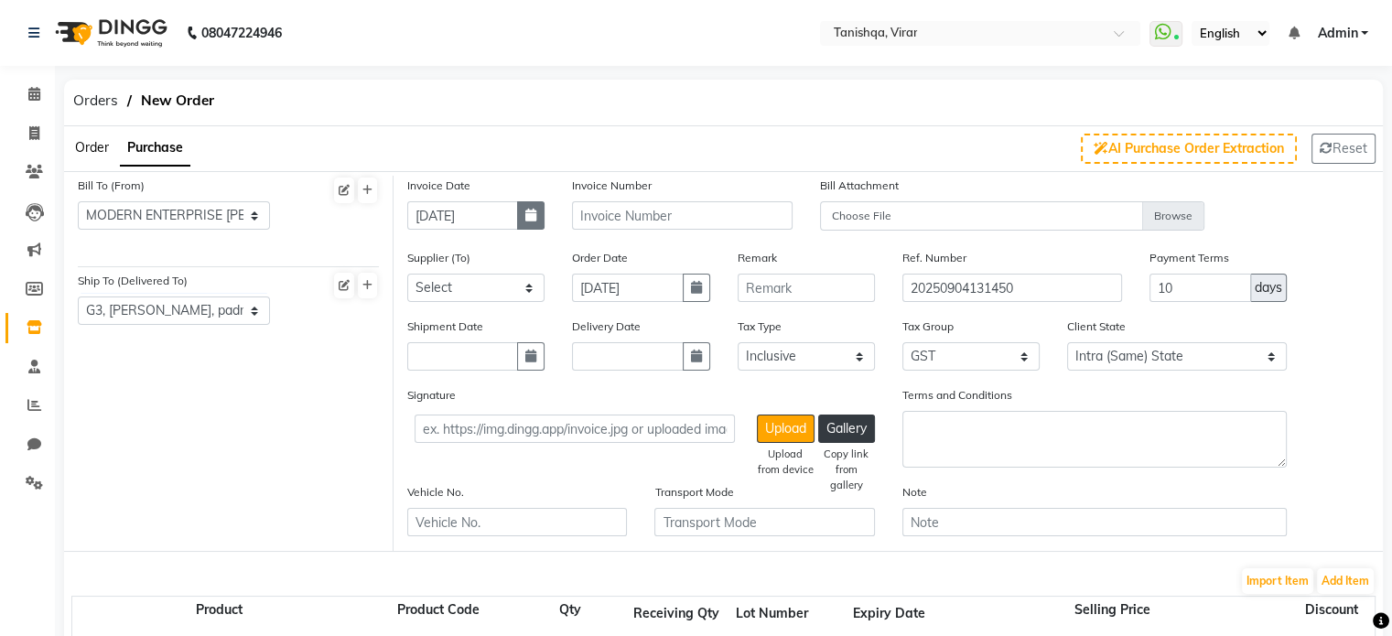
select select "2025"
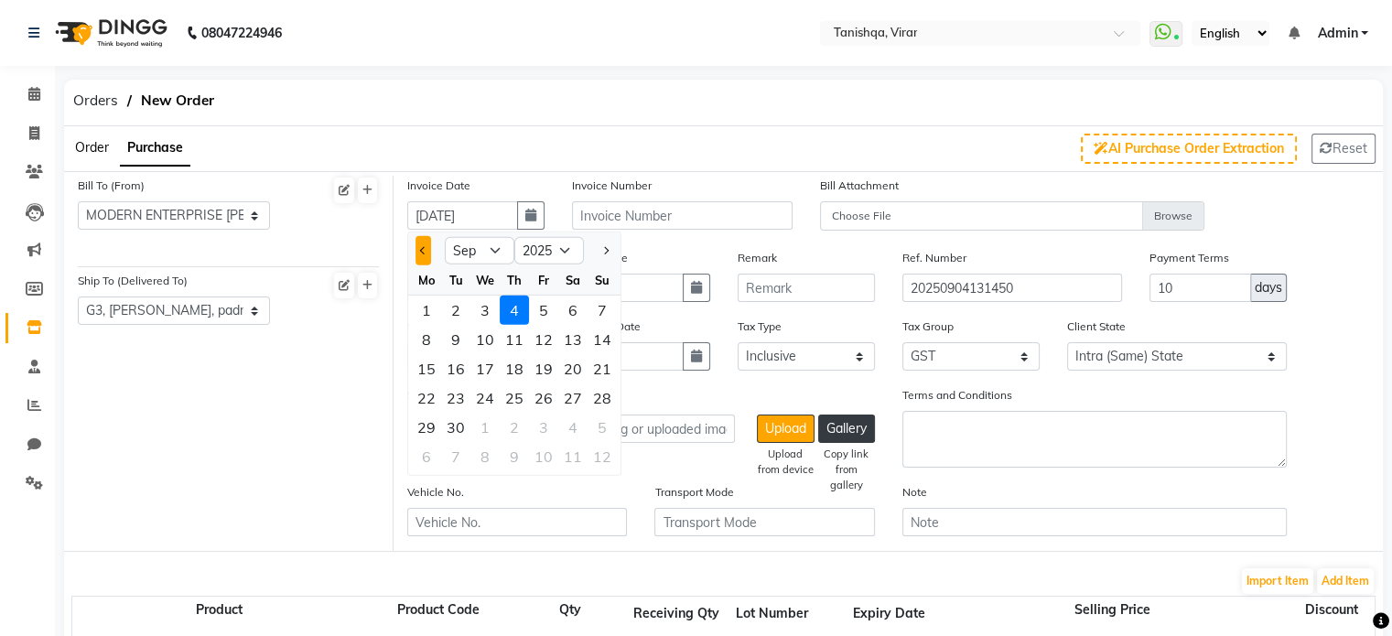
click at [418, 253] on button "Previous month" at bounding box center [423, 250] width 16 height 29
select select "7"
click at [515, 427] on div "31" at bounding box center [514, 427] width 29 height 29
type input "[DATE]"
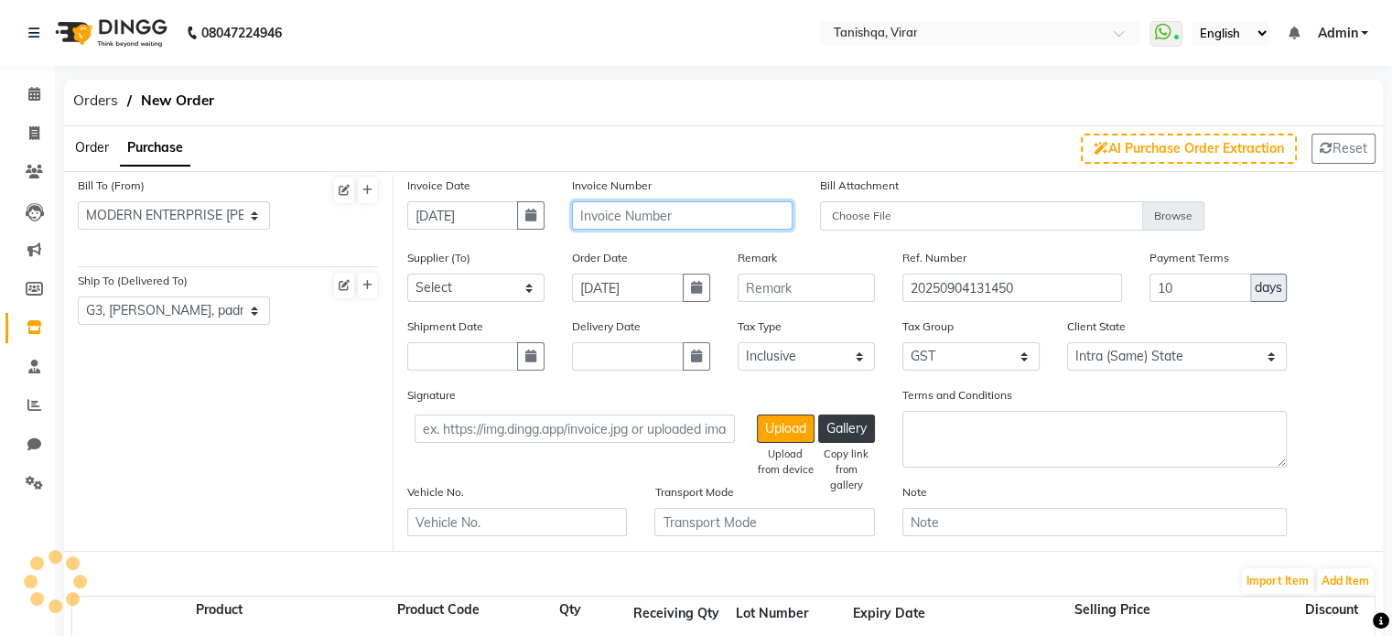
click at [665, 211] on input "text" at bounding box center [682, 215] width 220 height 28
type input "2526-321"
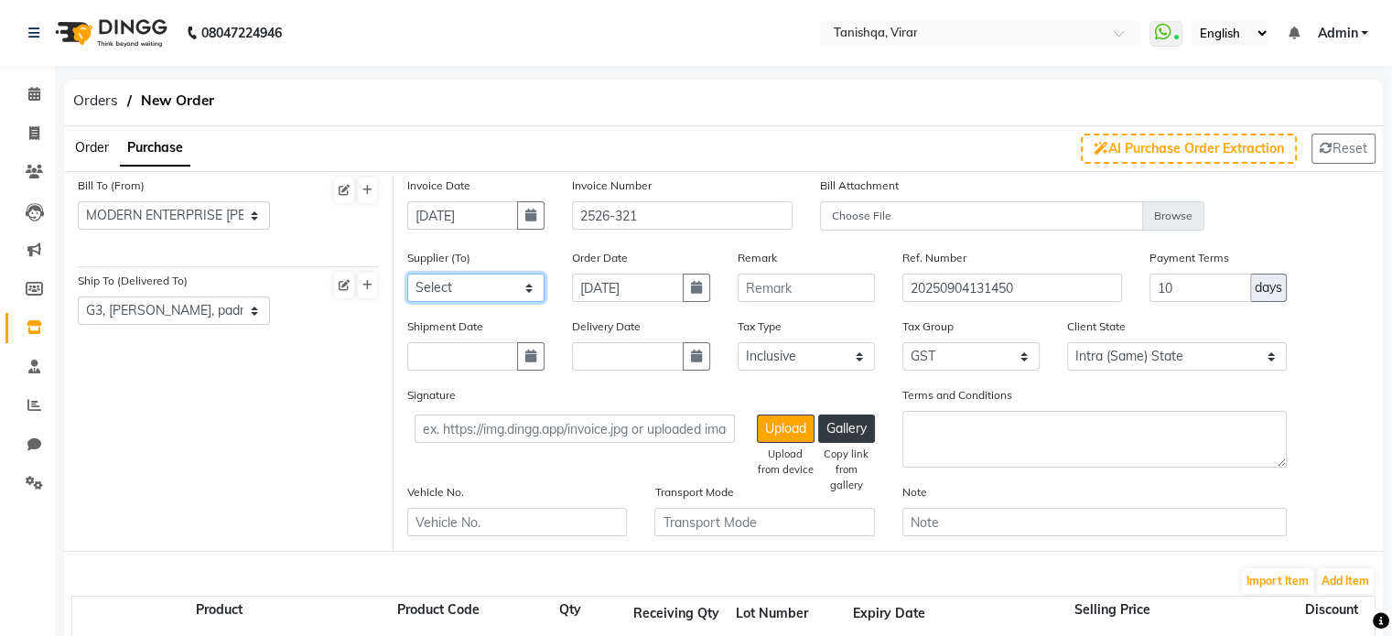
click at [436, 291] on select "Select Modern Enterprise - Modern Enterprise [PERSON_NAME] INC - [PERSON_NAME] …" at bounding box center [475, 288] width 137 height 28
select select "4587"
click at [407, 274] on select "Select Modern Enterprise - Modern Enterprise [PERSON_NAME] INC - [PERSON_NAME] …" at bounding box center [475, 288] width 137 height 28
drag, startPoint x: 381, startPoint y: 285, endPoint x: 521, endPoint y: 255, distance: 143.0
click at [521, 255] on div "Bill To (From) Select Address MODERN ENTERPRISE [PERSON_NAME] NAGAR, [STREET_AD…" at bounding box center [723, 361] width 1318 height 381
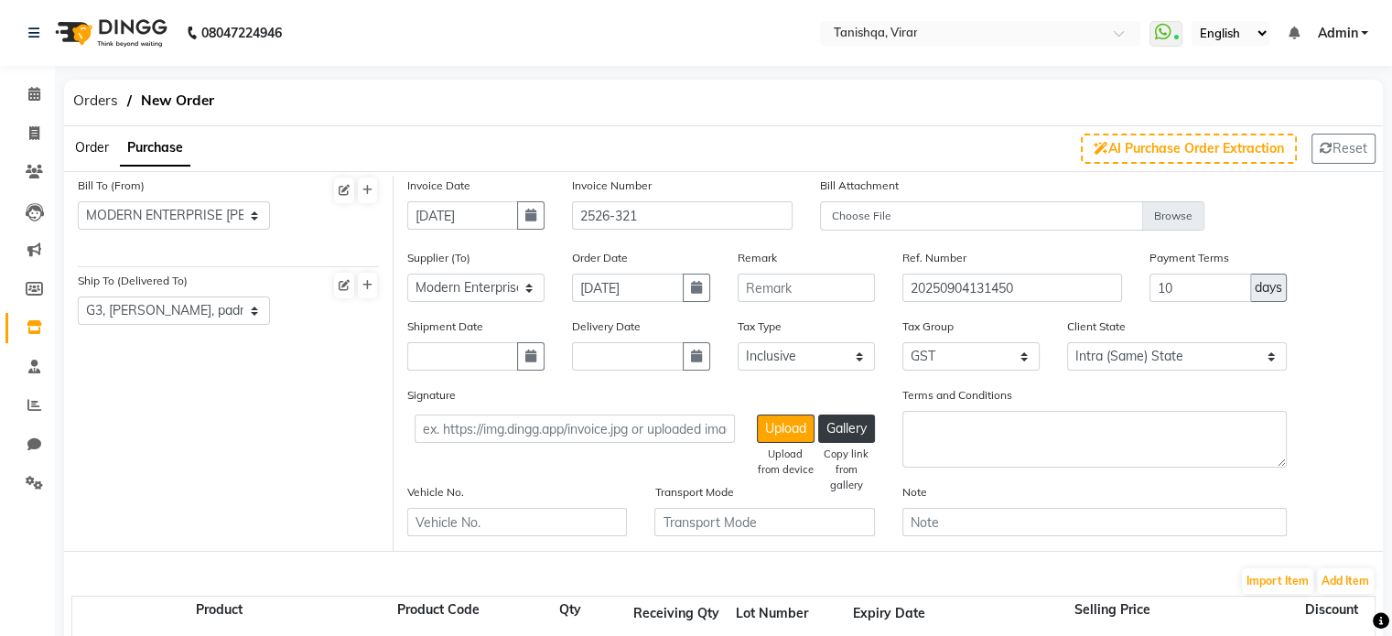
click at [330, 502] on div "Bill To (From) Select Address MODERN ENTERPRISE [PERSON_NAME] NAGAR, [STREET_AD…" at bounding box center [228, 363] width 329 height 375
click at [1271, 290] on span "days" at bounding box center [1267, 287] width 27 height 19
drag, startPoint x: 1274, startPoint y: 296, endPoint x: 1204, endPoint y: 300, distance: 69.6
click at [1204, 300] on div "10 days" at bounding box center [1217, 288] width 137 height 28
click at [1204, 300] on input "10" at bounding box center [1200, 288] width 102 height 28
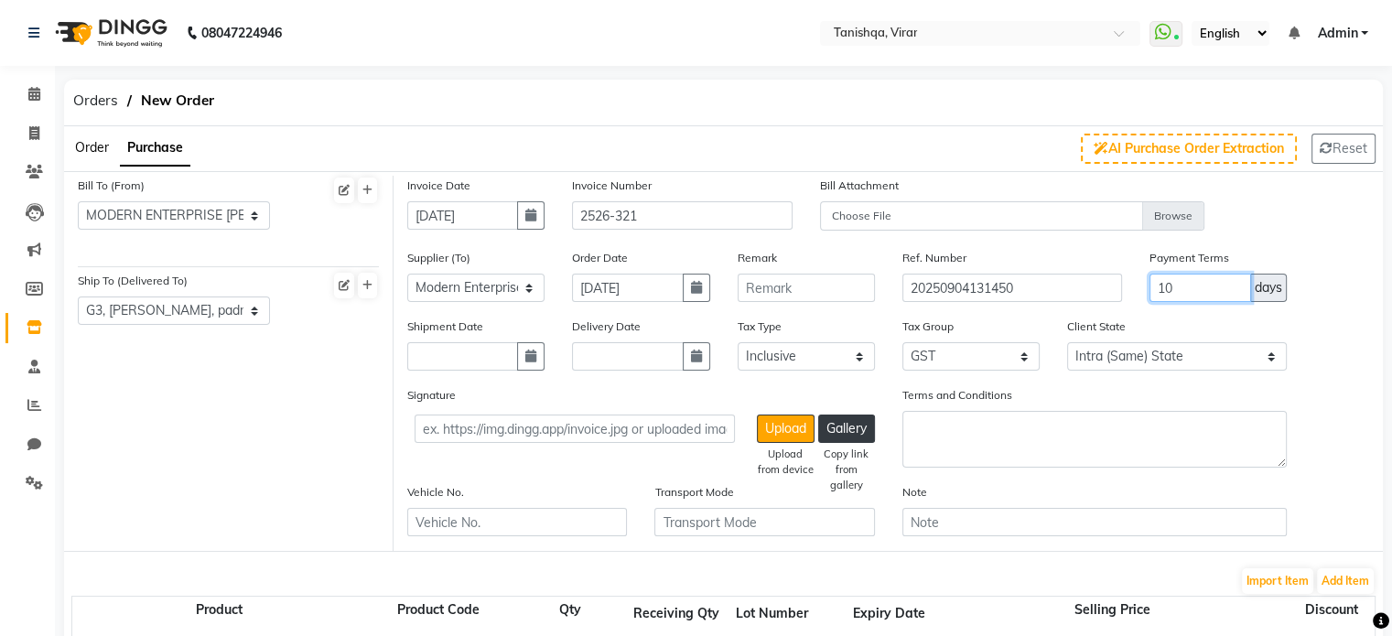
type input "1"
type input "30"
click at [468, 360] on input "text" at bounding box center [462, 356] width 111 height 28
select select "9"
select select "2025"
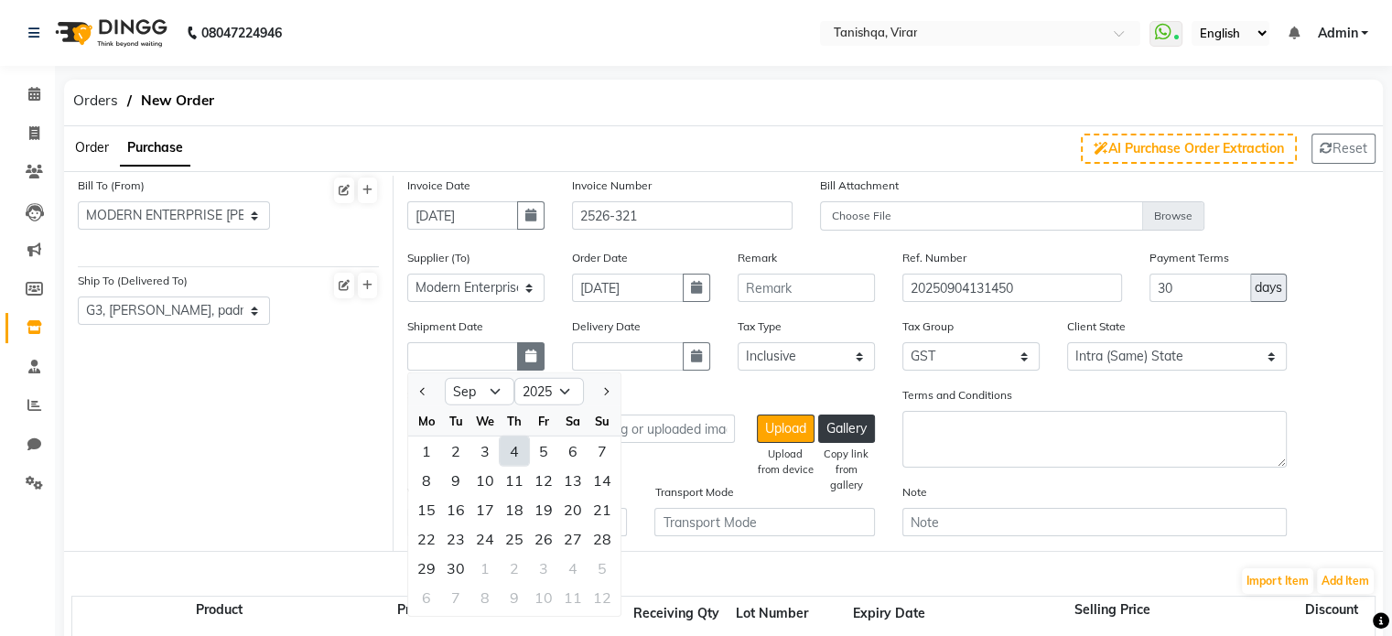
click at [531, 353] on icon "button" at bounding box center [530, 356] width 11 height 13
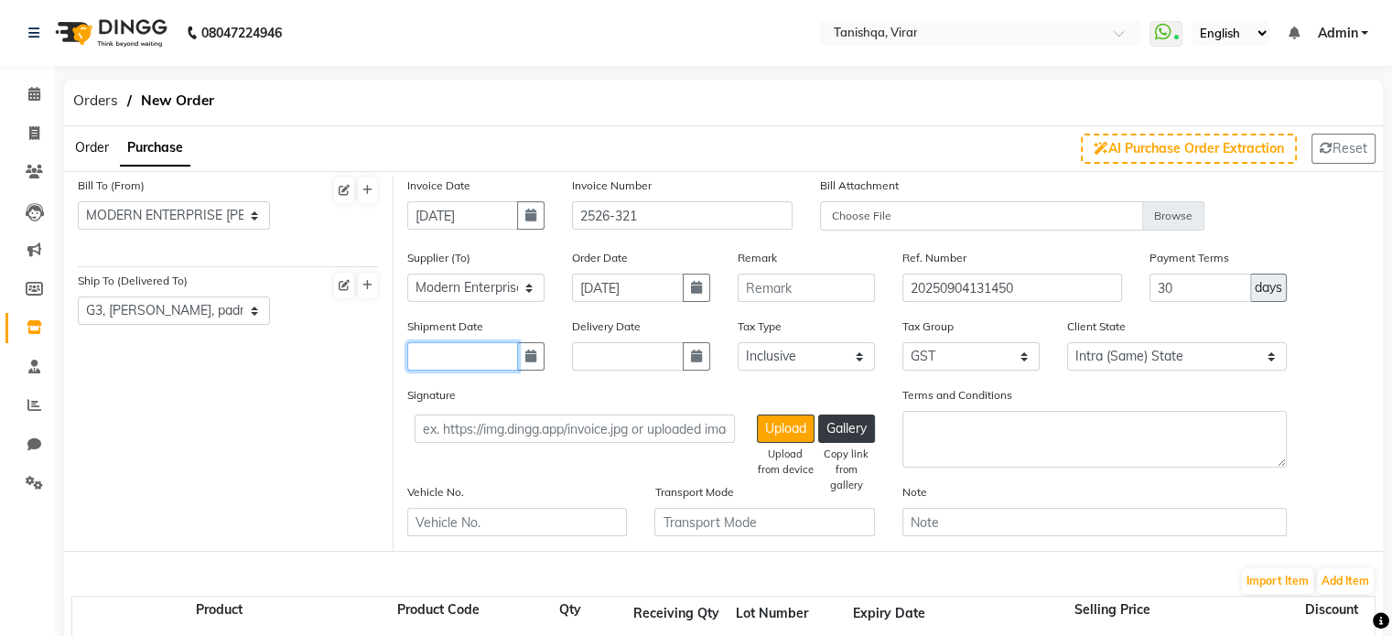
click at [468, 366] on input "text" at bounding box center [462, 356] width 111 height 28
select select "9"
select select "2025"
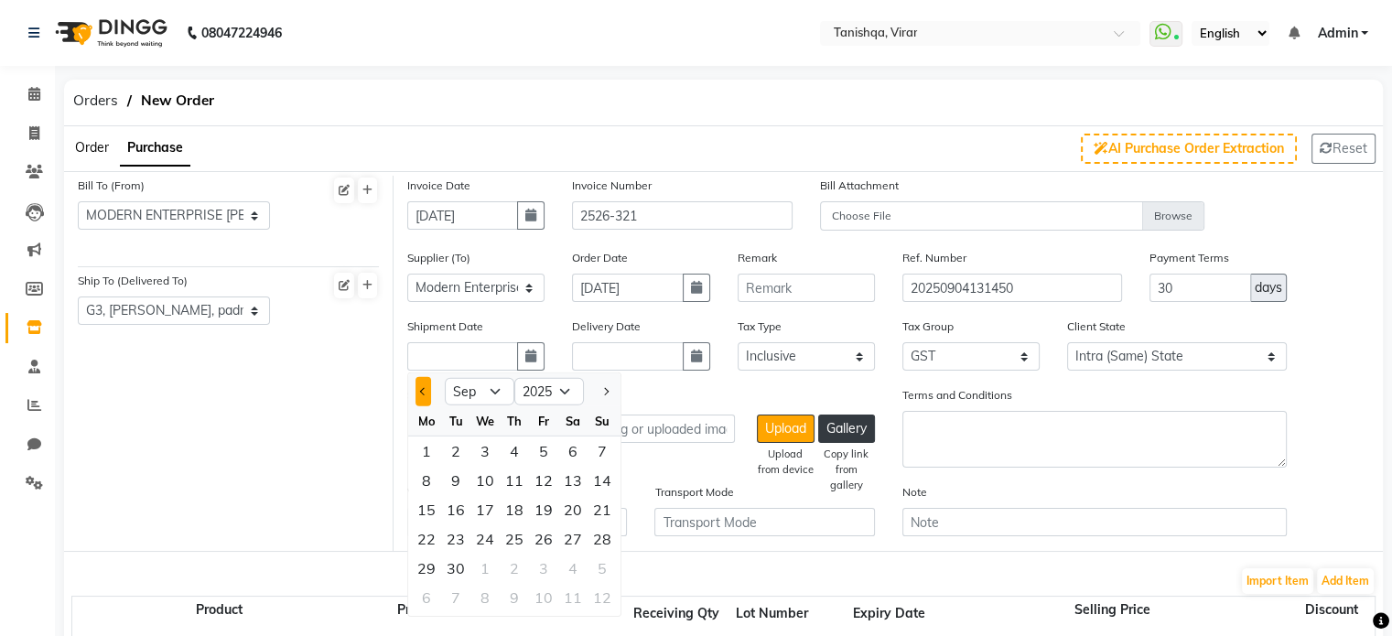
click at [425, 394] on span "Previous month" at bounding box center [423, 391] width 7 height 7
select select "8"
click at [542, 455] on div "1" at bounding box center [543, 450] width 29 height 29
type input "[DATE]"
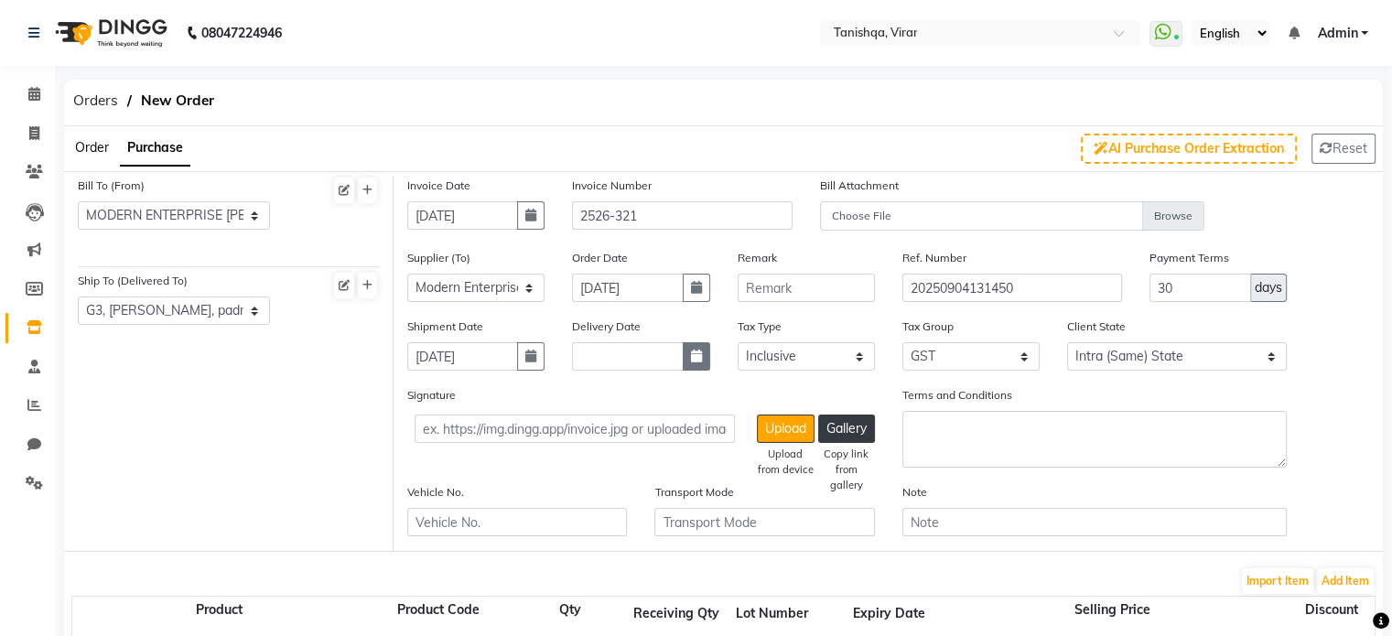
click at [692, 366] on button "button" at bounding box center [696, 356] width 27 height 28
select select "9"
select select "2025"
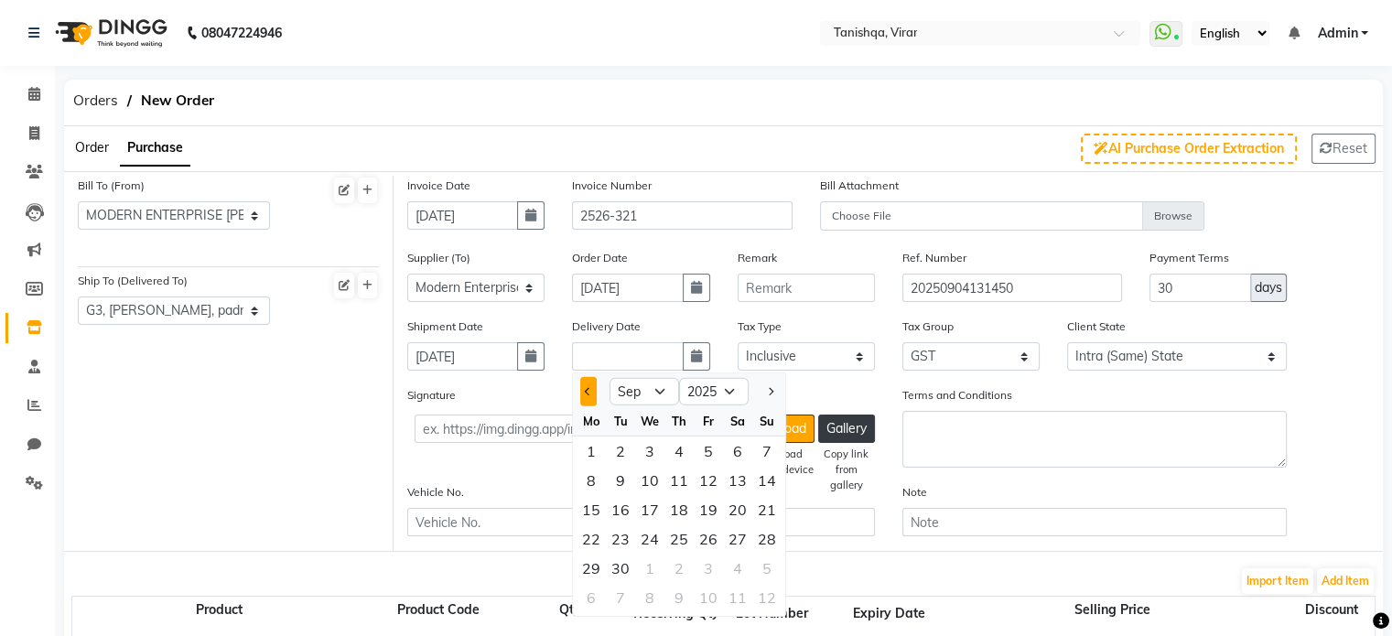
click at [592, 395] on button "Previous month" at bounding box center [588, 391] width 16 height 29
select select "8"
click at [706, 454] on div "1" at bounding box center [708, 450] width 29 height 29
type input "[DATE]"
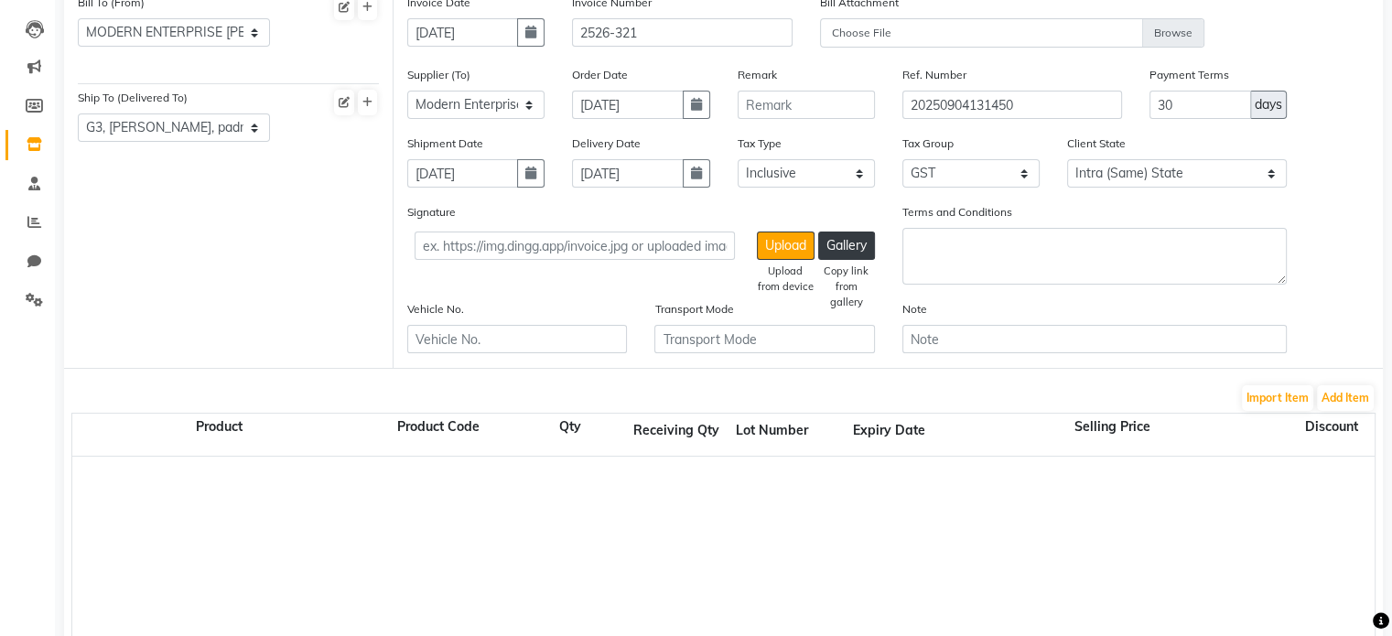
scroll to position [186, 0]
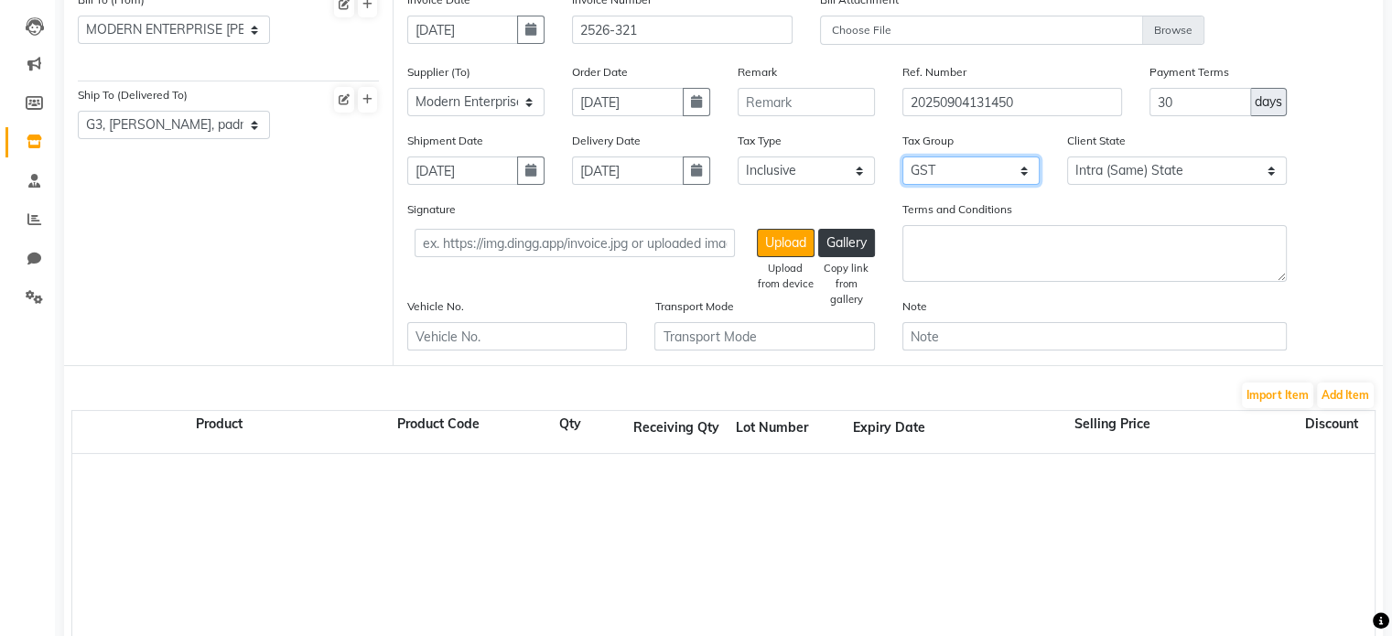
click at [944, 164] on select "None GST" at bounding box center [970, 170] width 137 height 28
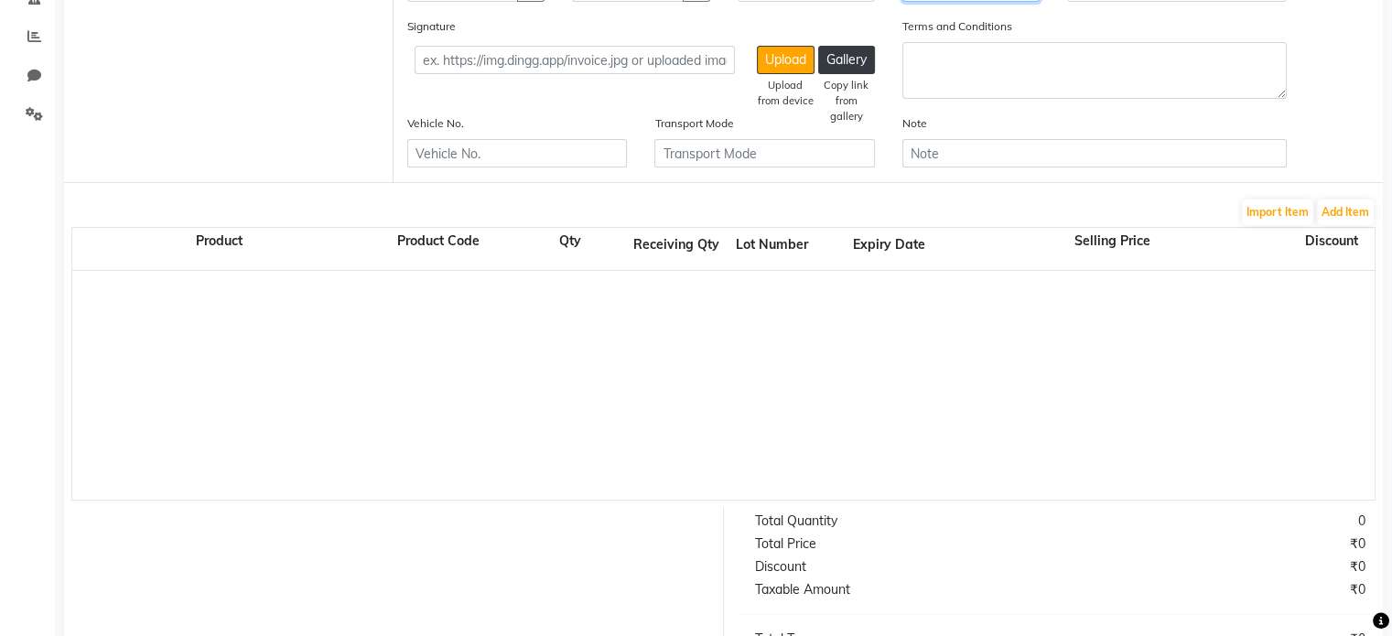
scroll to position [379, 0]
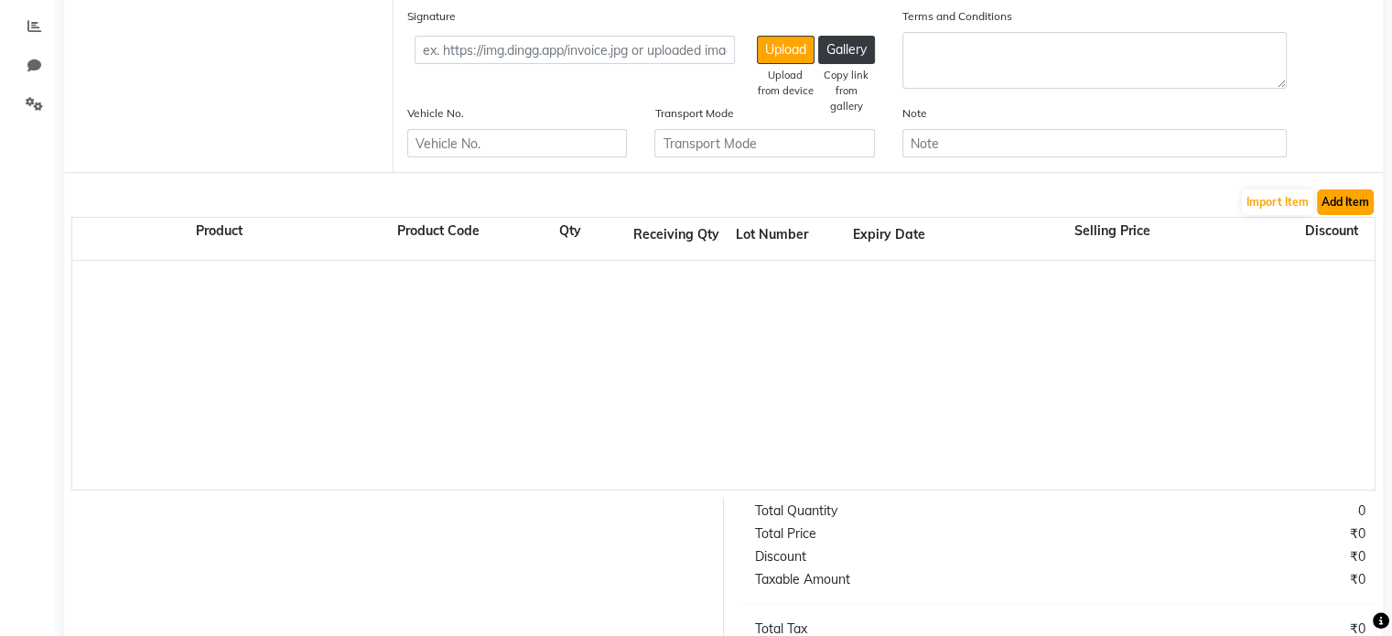
click at [1337, 204] on button "Add Item" at bounding box center [1345, 202] width 57 height 26
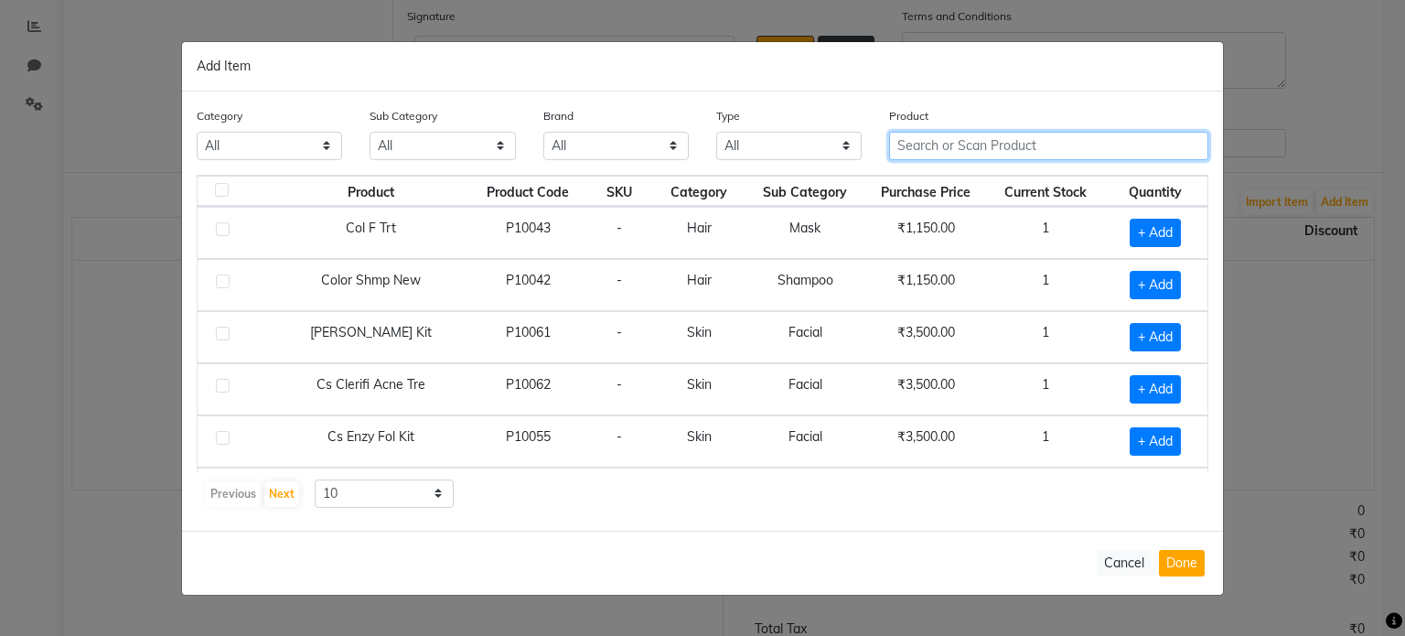
click at [1076, 140] on input "text" at bounding box center [1048, 146] width 319 height 28
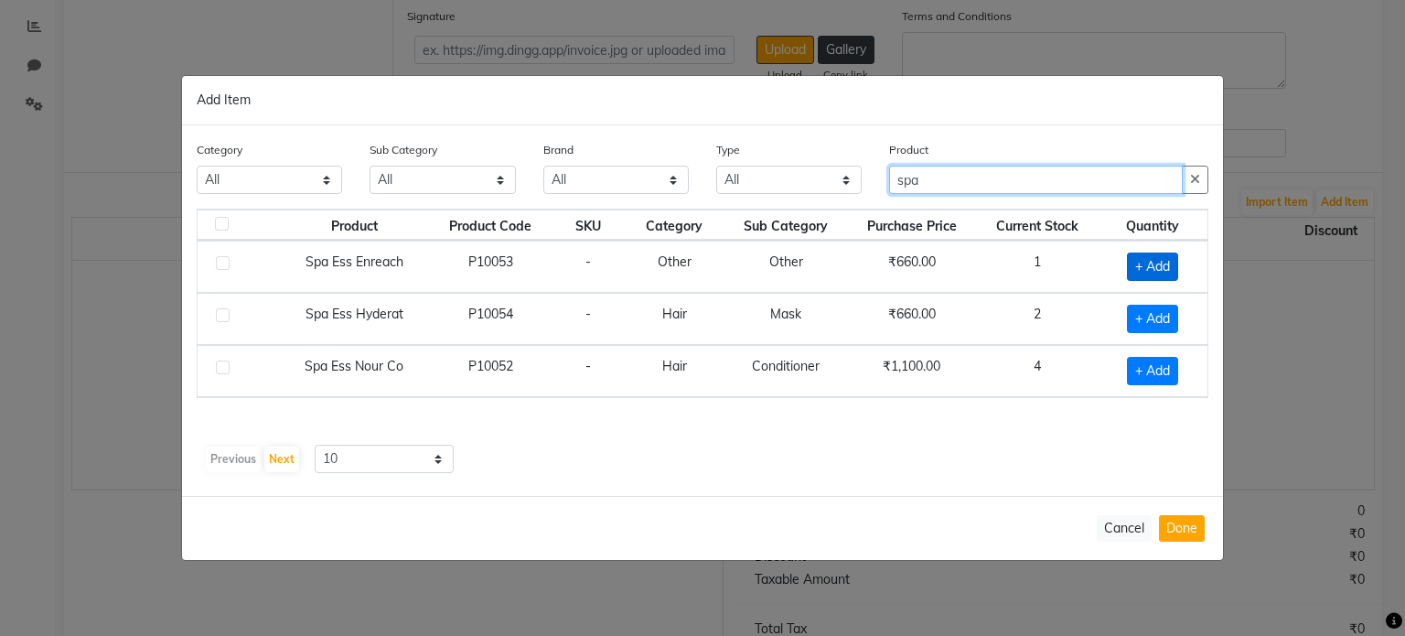
type input "spa"
click at [1138, 270] on span "+ Add" at bounding box center [1152, 267] width 51 height 28
checkbox input "true"
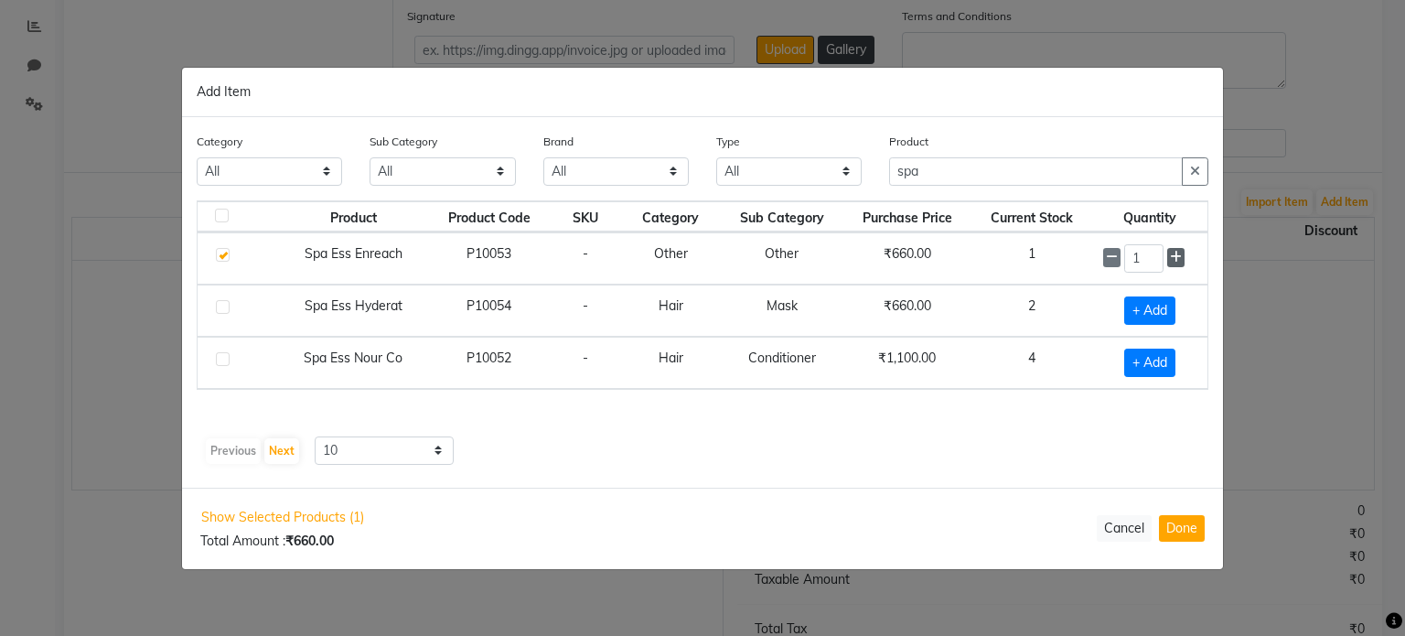
click at [1172, 254] on icon at bounding box center [1176, 257] width 12 height 13
type input "2"
click at [1156, 309] on span "+ Add" at bounding box center [1150, 311] width 51 height 28
checkbox input "true"
click at [1175, 308] on icon at bounding box center [1176, 309] width 12 height 13
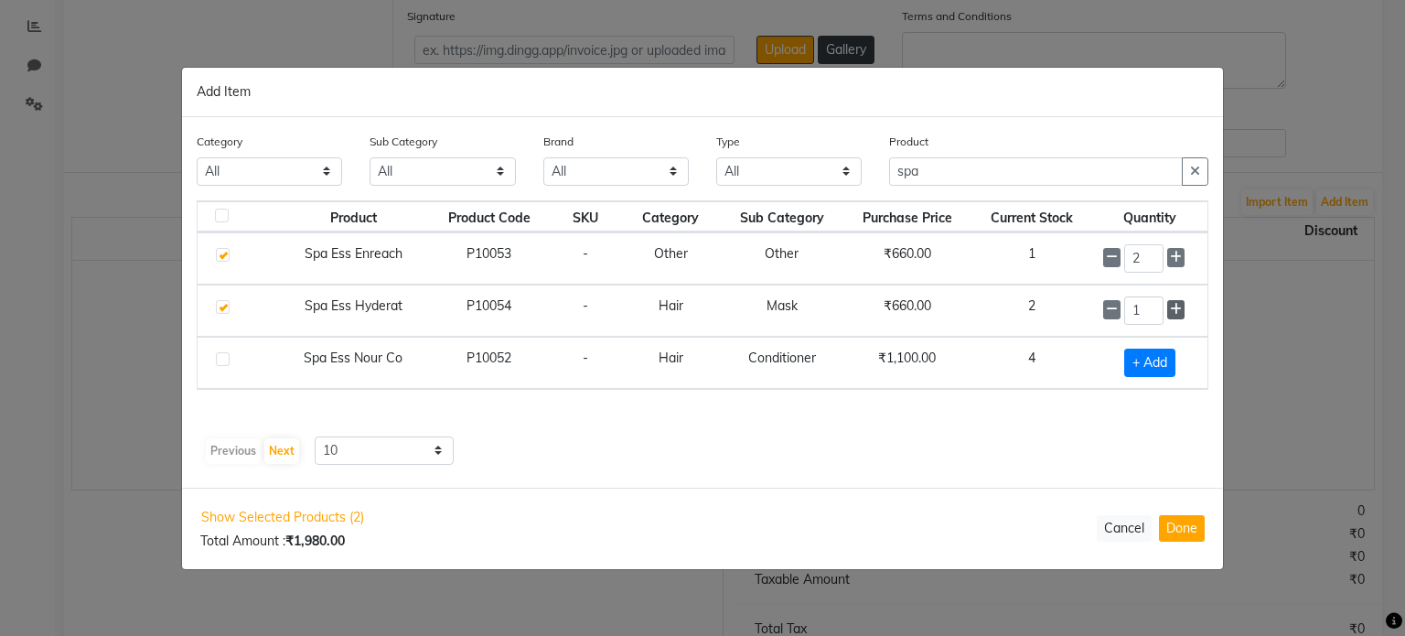
type input "2"
click at [1186, 533] on button "Done" at bounding box center [1182, 528] width 46 height 27
select select "3675"
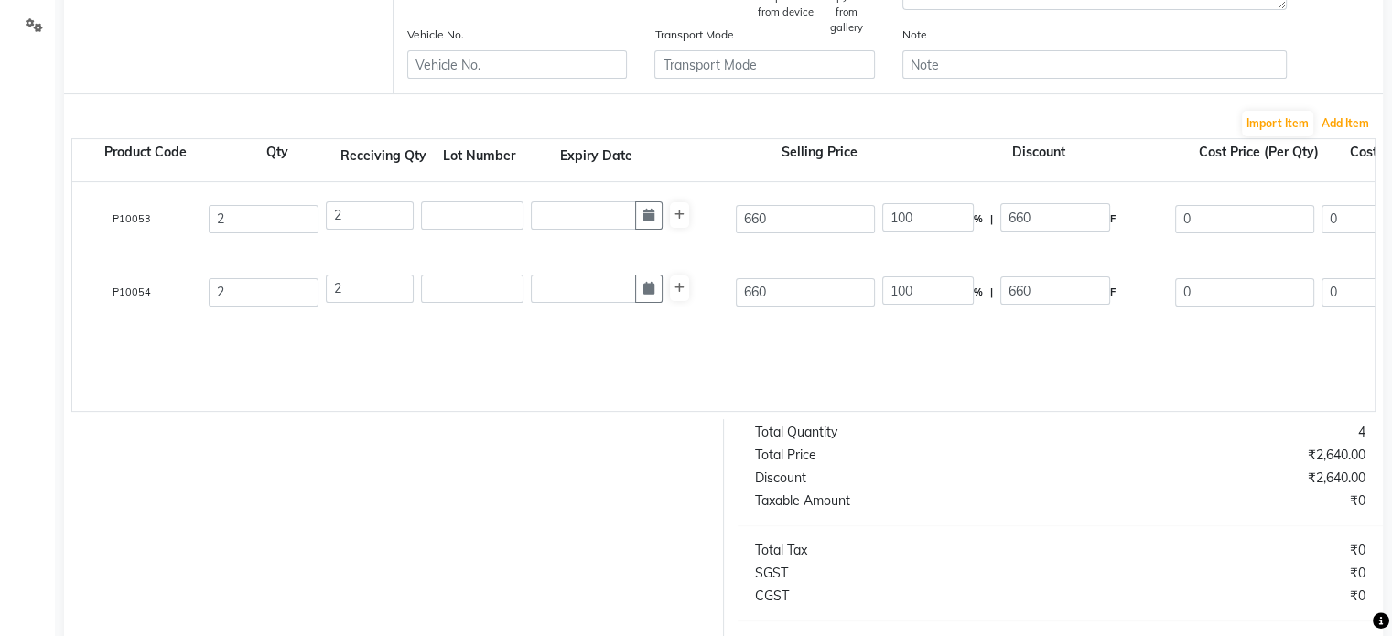
scroll to position [0, 295]
click at [780, 221] on input "660" at bounding box center [803, 219] width 139 height 28
type input "66"
type input "1000"
type input "6"
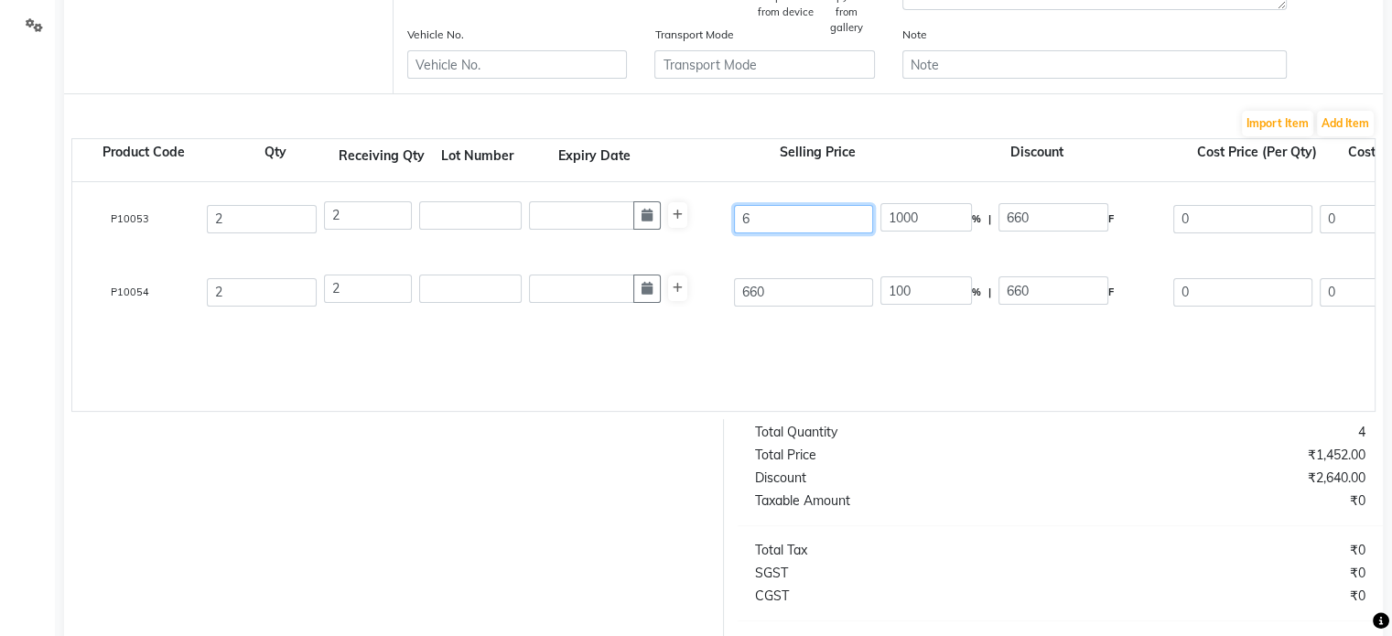
type input "11000"
type input "5"
type input "13200"
type input "56"
type input "1178.57"
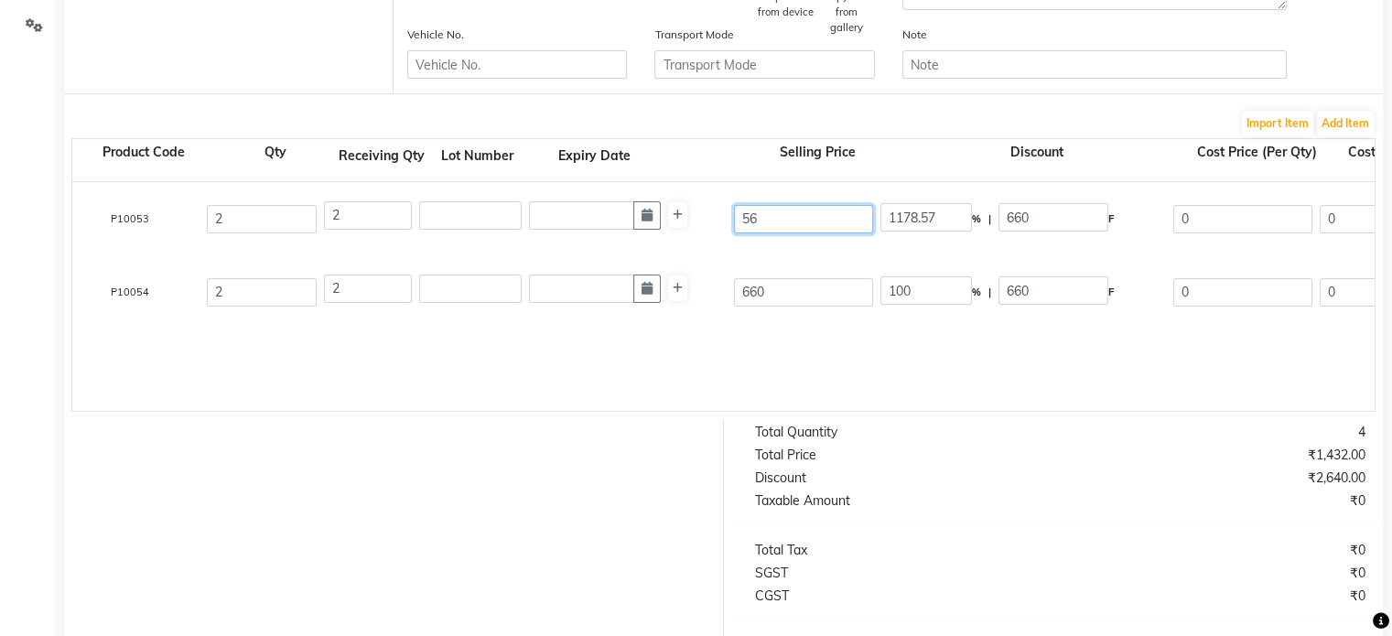
type input "561"
type input "117.65"
type input "561"
type input "100"
type input "561"
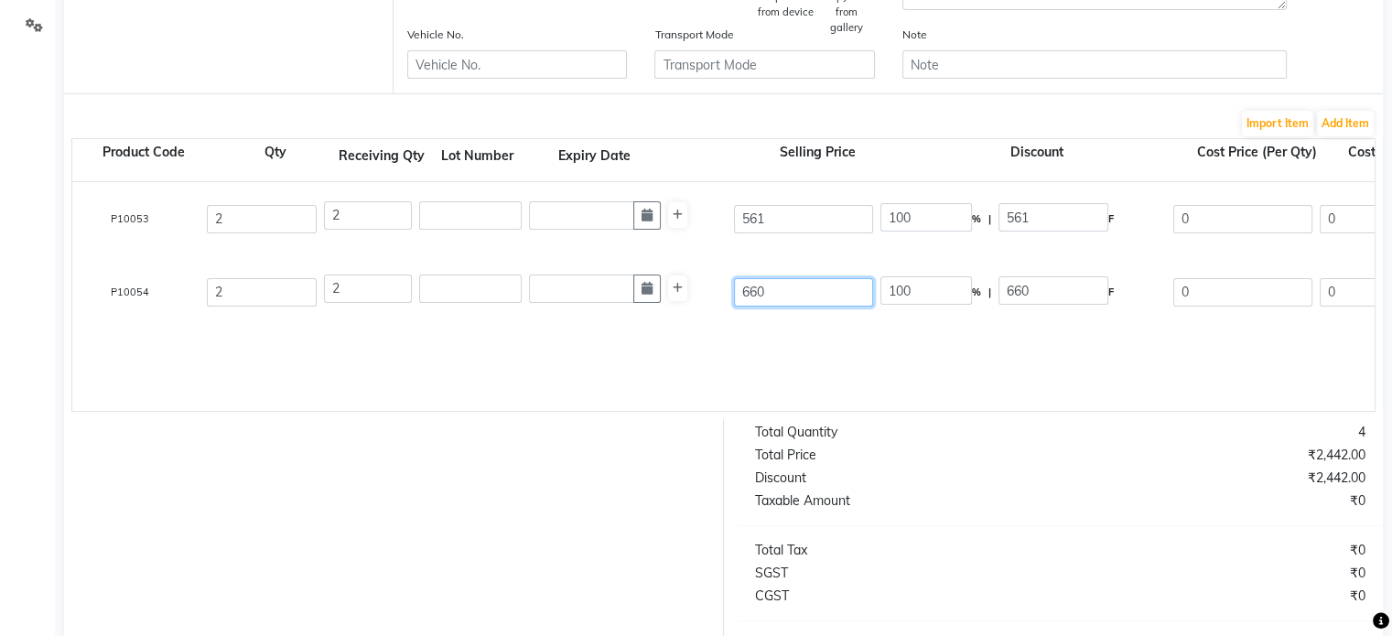
click at [781, 288] on input "660" at bounding box center [803, 292] width 139 height 28
click at [790, 217] on input "561" at bounding box center [803, 219] width 139 height 28
type input "56"
type input "1001.79"
type input "5"
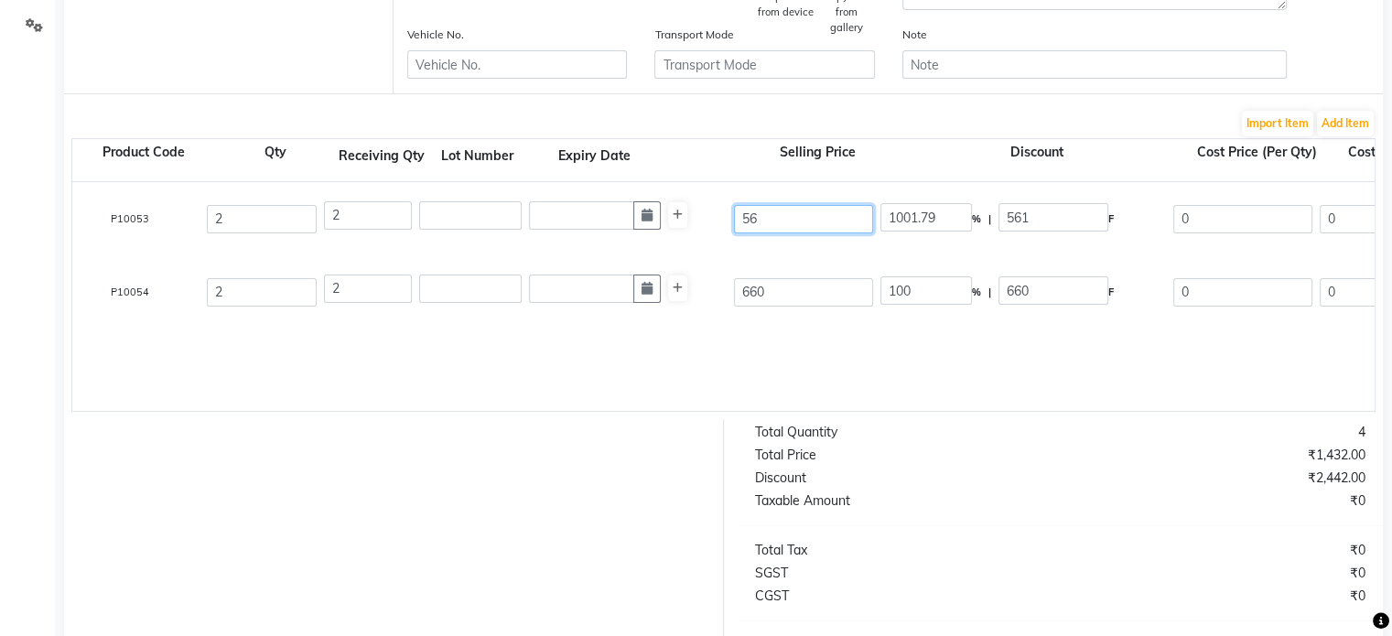
type input "11220"
type input "6"
type input "9350"
type input "66"
type input "850"
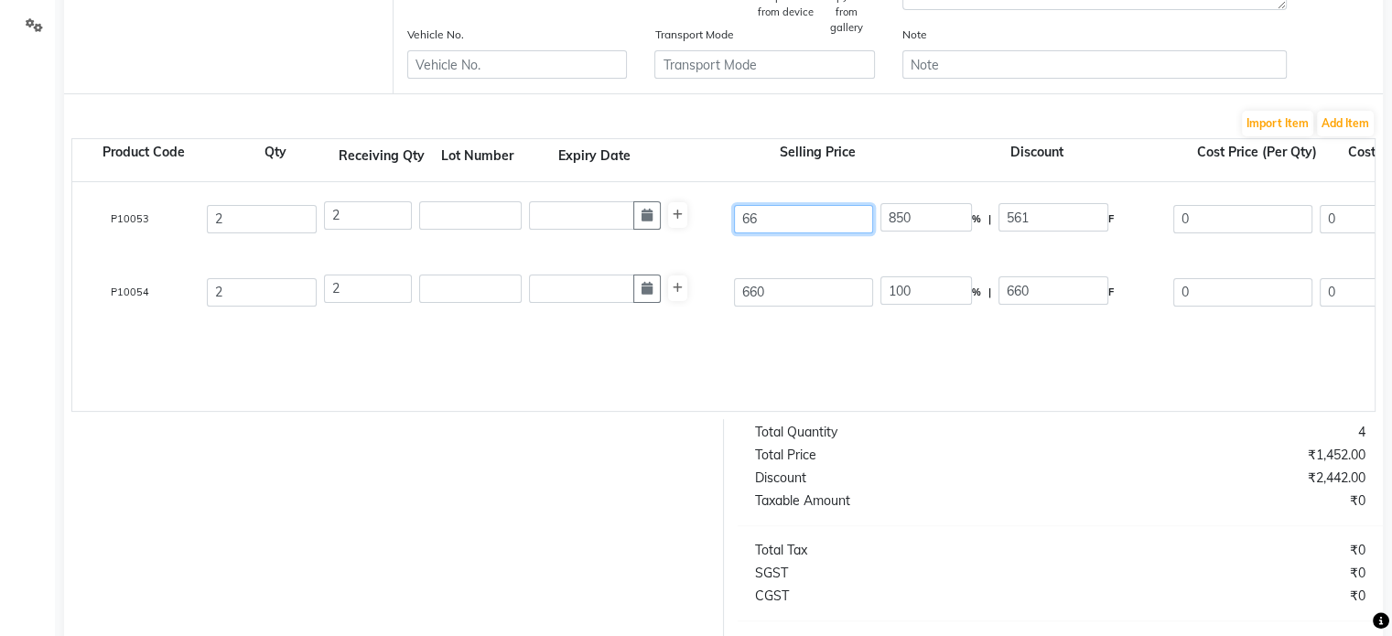
type input "660"
type input "85"
type input "660"
type input "100"
type input "660"
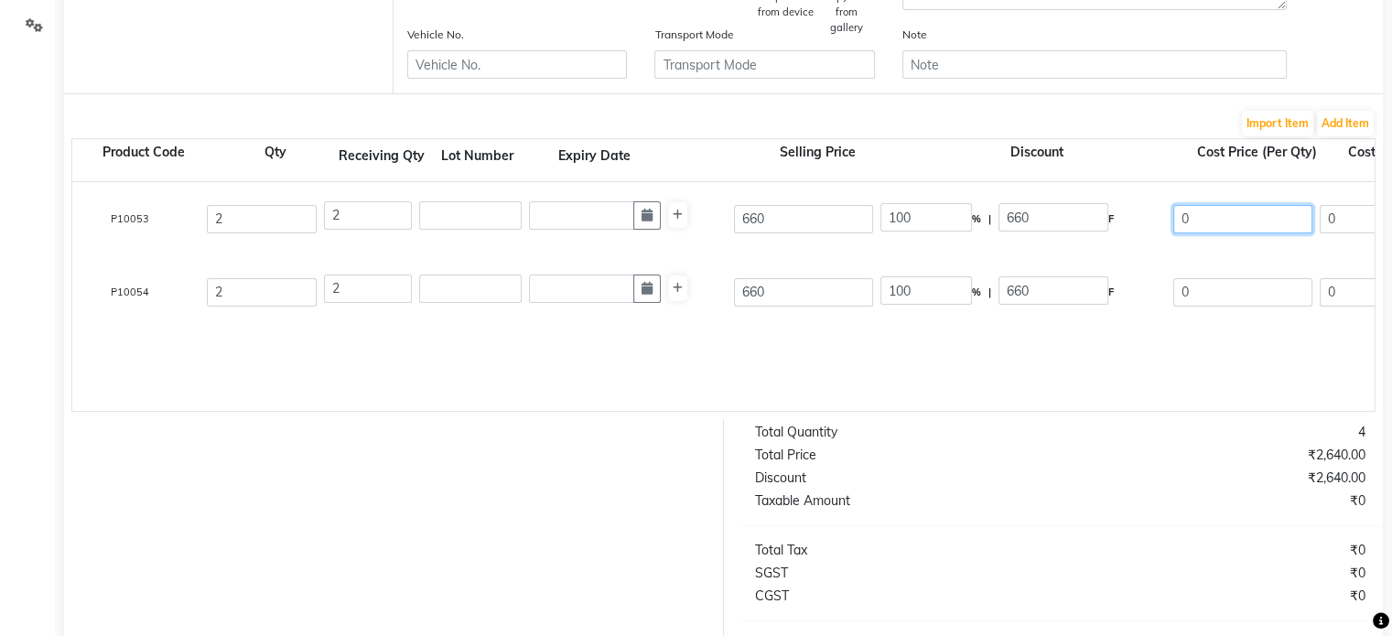
click at [1211, 216] on input "0" at bounding box center [1242, 219] width 139 height 28
type input "561"
type input "15"
type input "99"
type input "475.42"
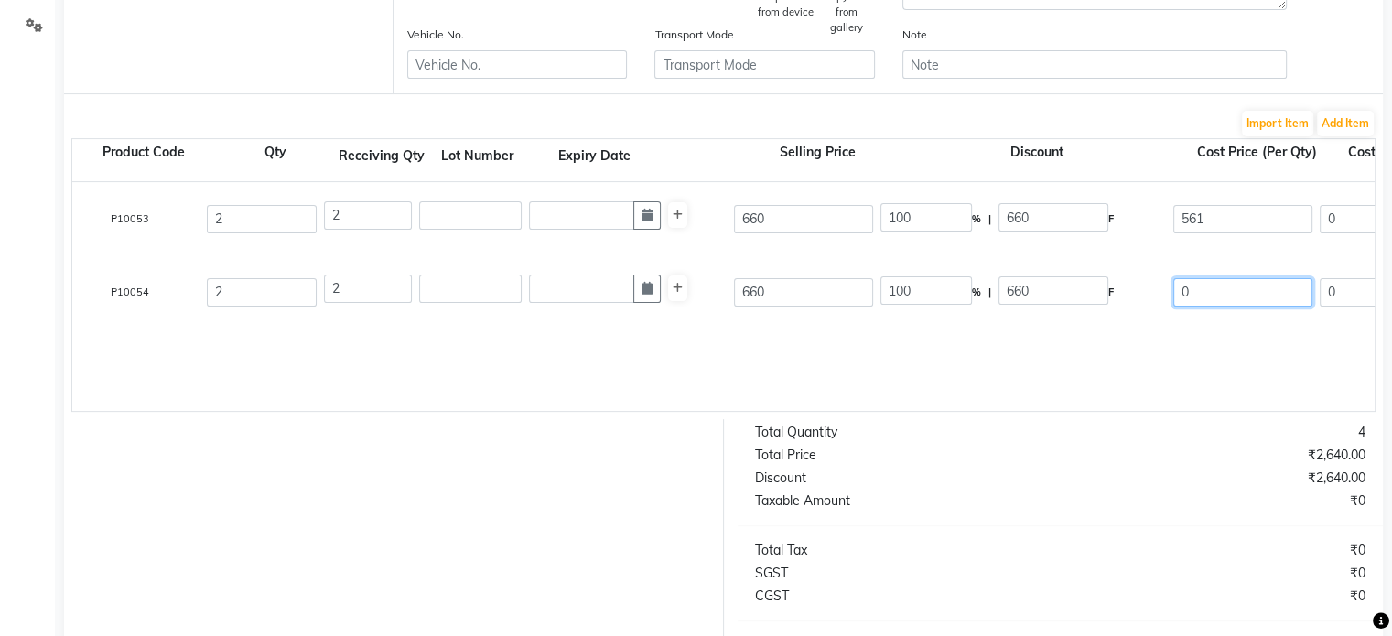
type input "950.84"
type input "171.15"
type input "1121.99"
click at [1223, 296] on input "0" at bounding box center [1242, 292] width 139 height 28
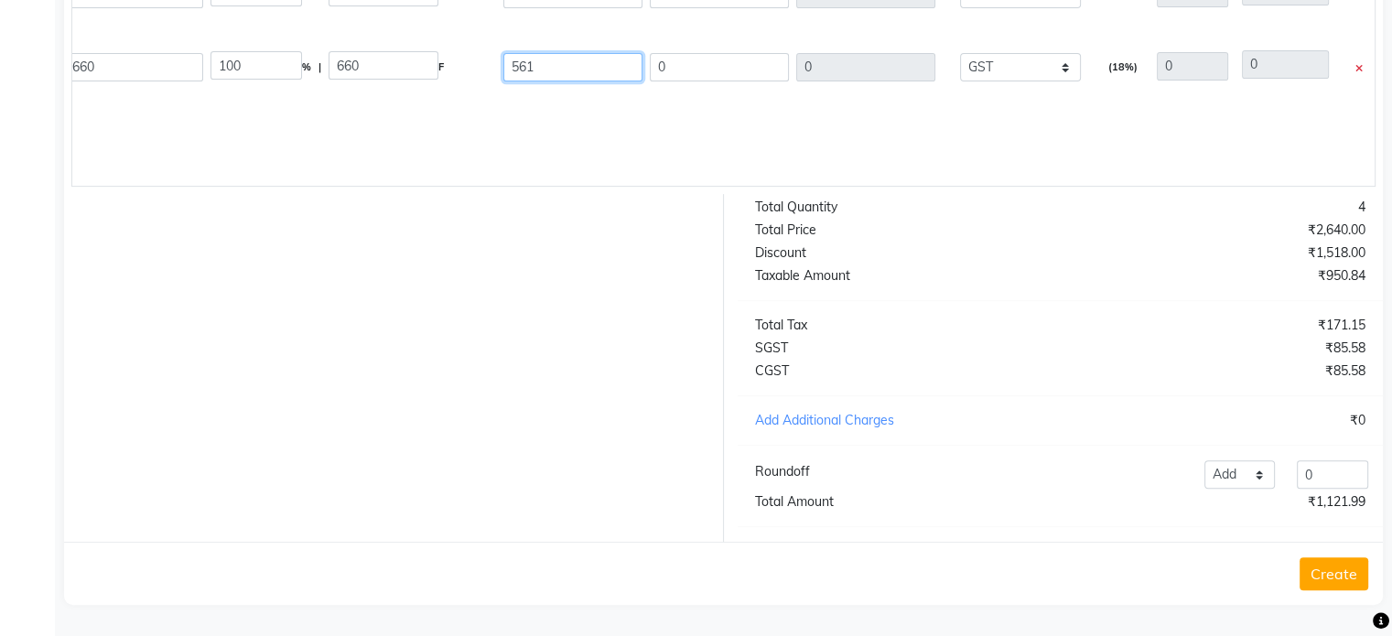
scroll to position [699, 0]
type input "561"
type input "15"
type input "99"
type input "475.42"
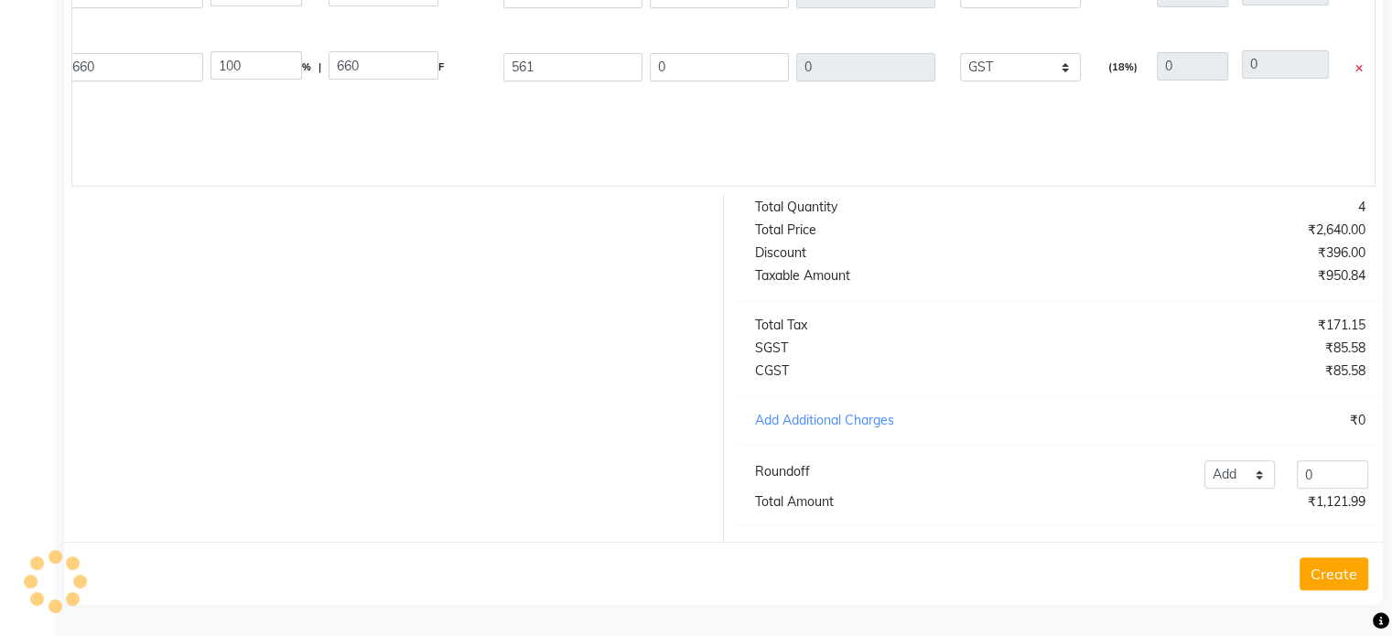
type input "950.84"
type input "171.15"
type input "1121.99"
click at [583, 494] on div at bounding box center [386, 368] width 673 height 348
click at [1236, 470] on select "Add Reduce" at bounding box center [1239, 474] width 71 height 28
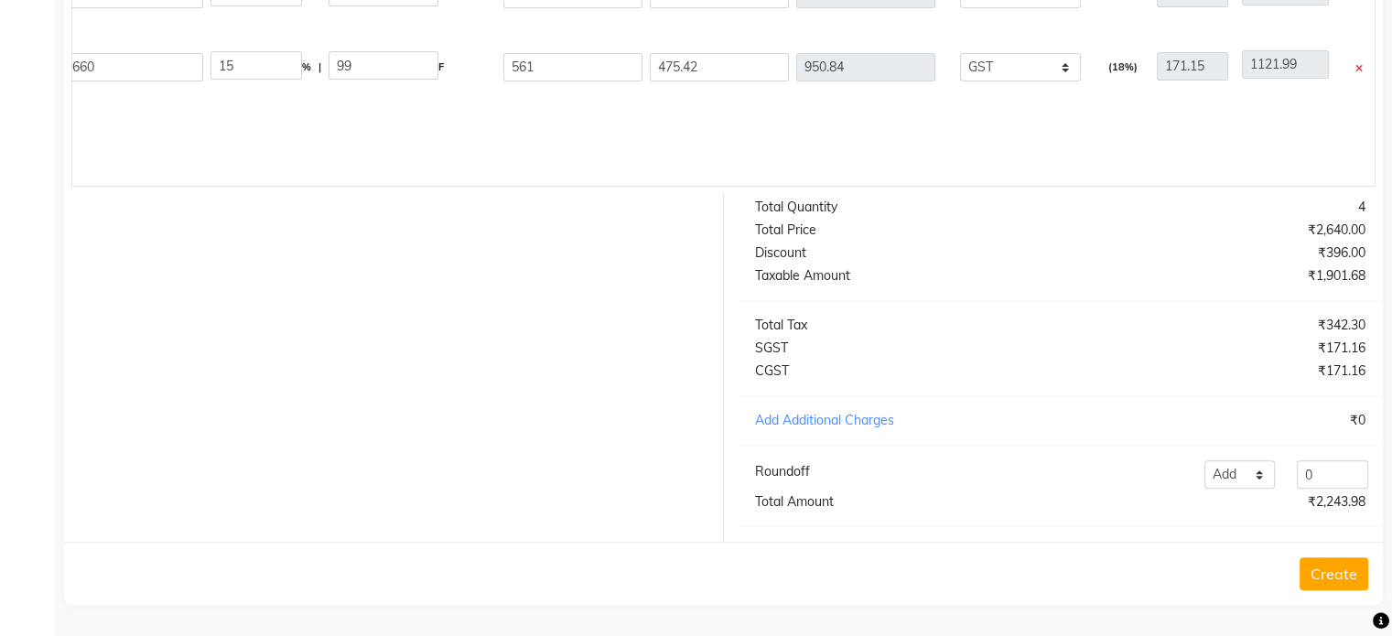
click at [1121, 506] on div "₹2,243.98" at bounding box center [1219, 501] width 319 height 19
click at [840, 423] on div "Add Additional Charges" at bounding box center [900, 420] width 319 height 19
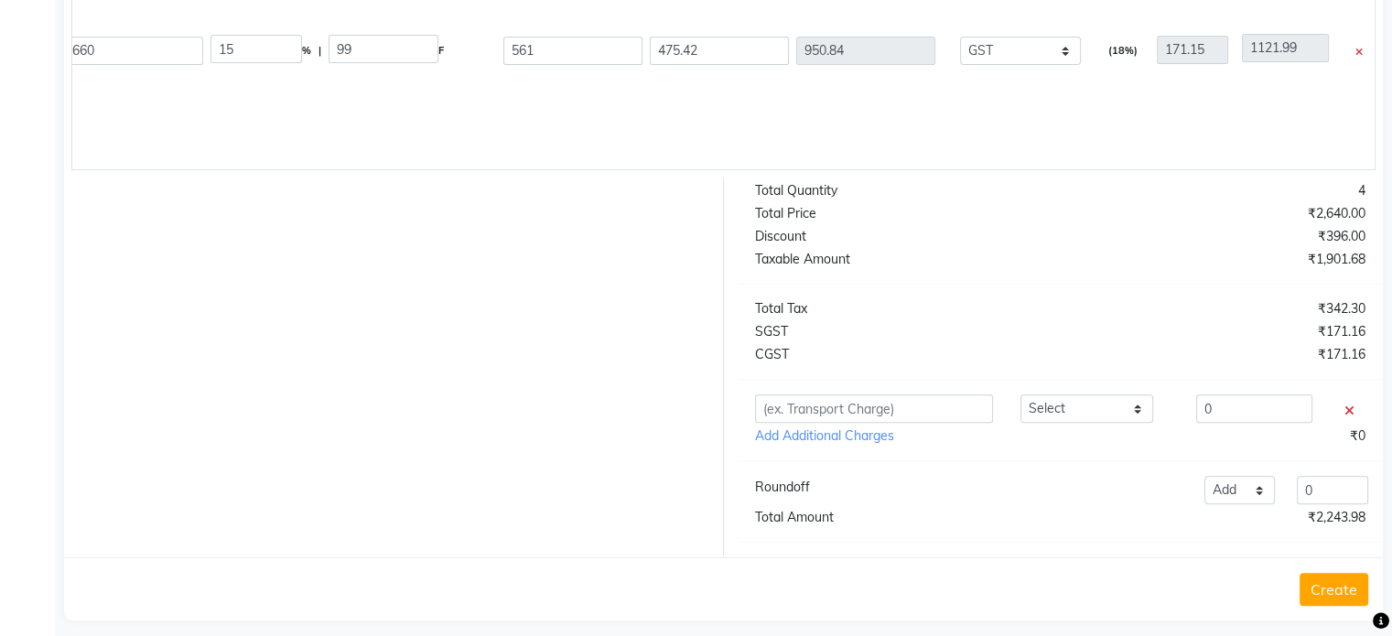
click at [426, 447] on div at bounding box center [386, 368] width 673 height 380
click at [1335, 605] on button "Create" at bounding box center [1333, 589] width 69 height 33
click at [1347, 417] on icon at bounding box center [1349, 410] width 10 height 13
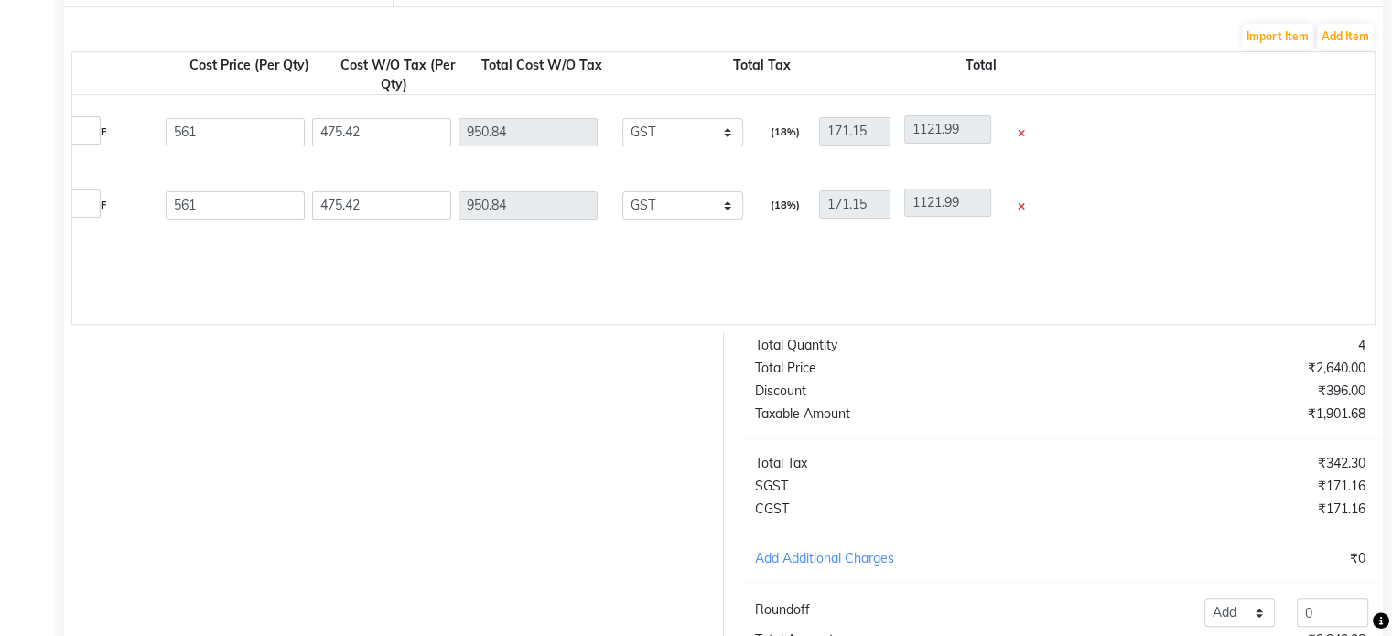
scroll to position [655, 0]
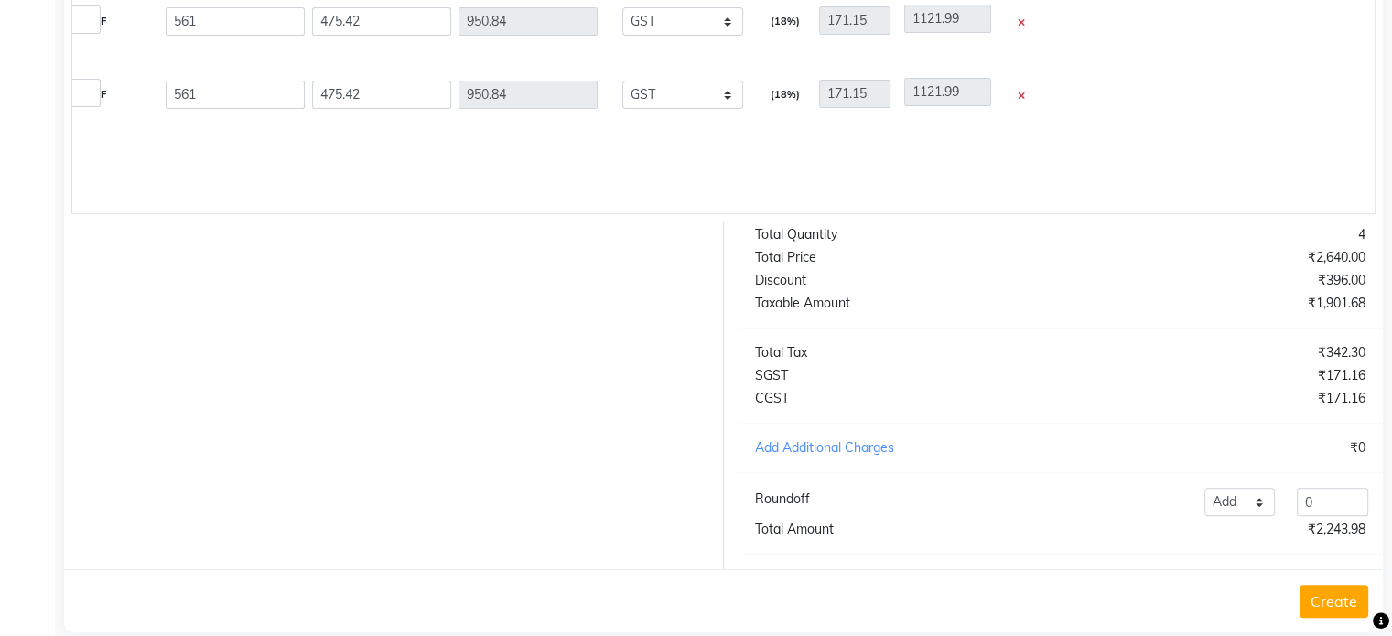
click at [1342, 618] on button "Create" at bounding box center [1333, 601] width 69 height 33
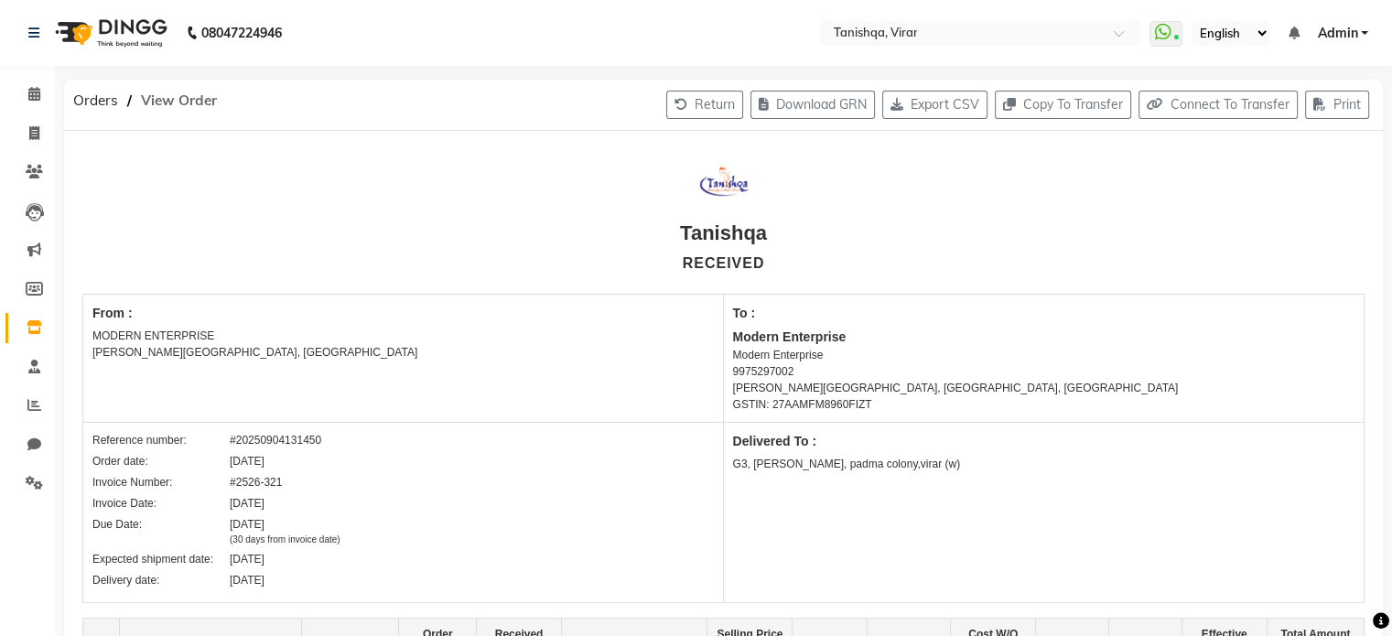
click at [154, 101] on span "View Order" at bounding box center [179, 100] width 94 height 33
click at [27, 325] on icon at bounding box center [35, 327] width 16 height 14
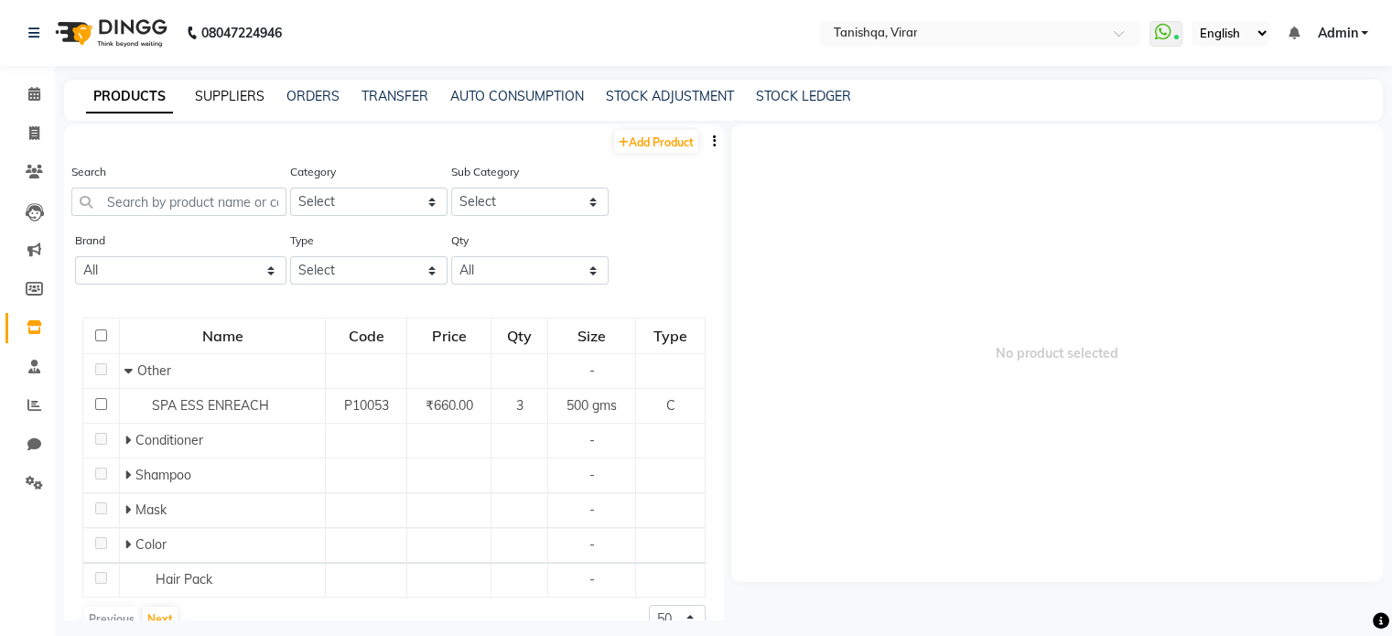
click at [231, 102] on link "SUPPLIERS" at bounding box center [230, 96] width 70 height 16
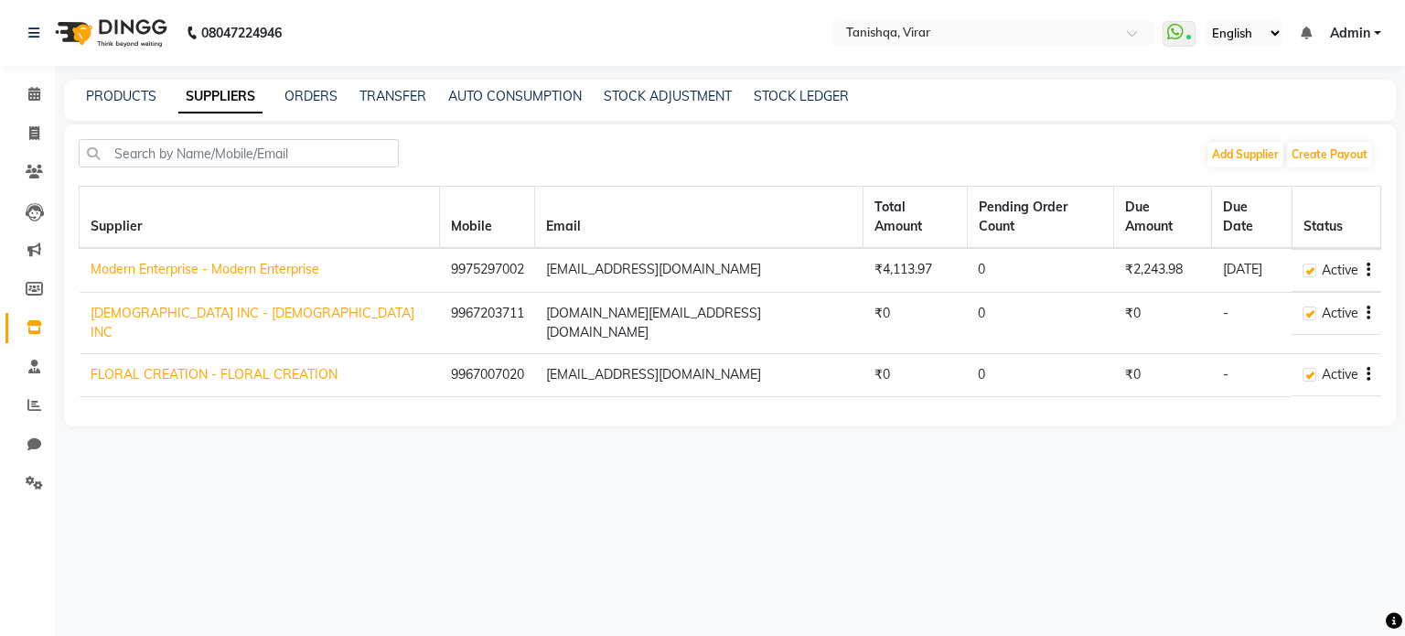
click at [135, 261] on link "Modern Enterprise - Modern Enterprise" at bounding box center [205, 269] width 229 height 16
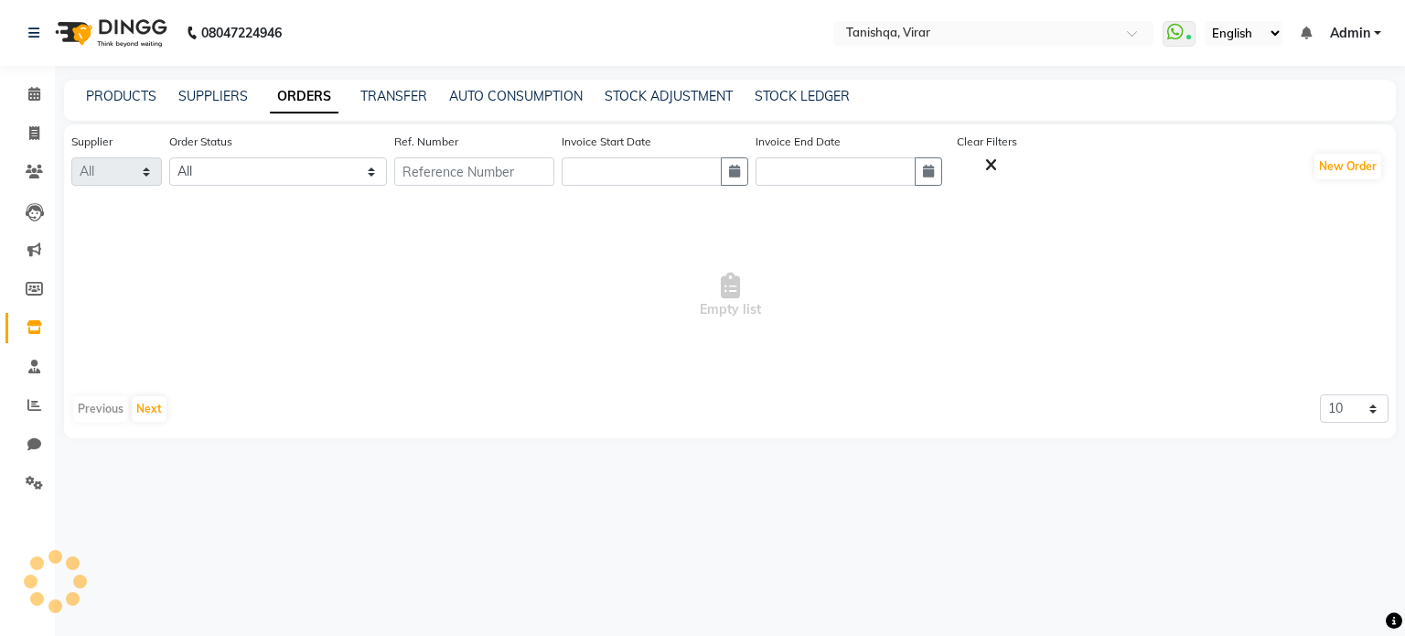
select select "4587"
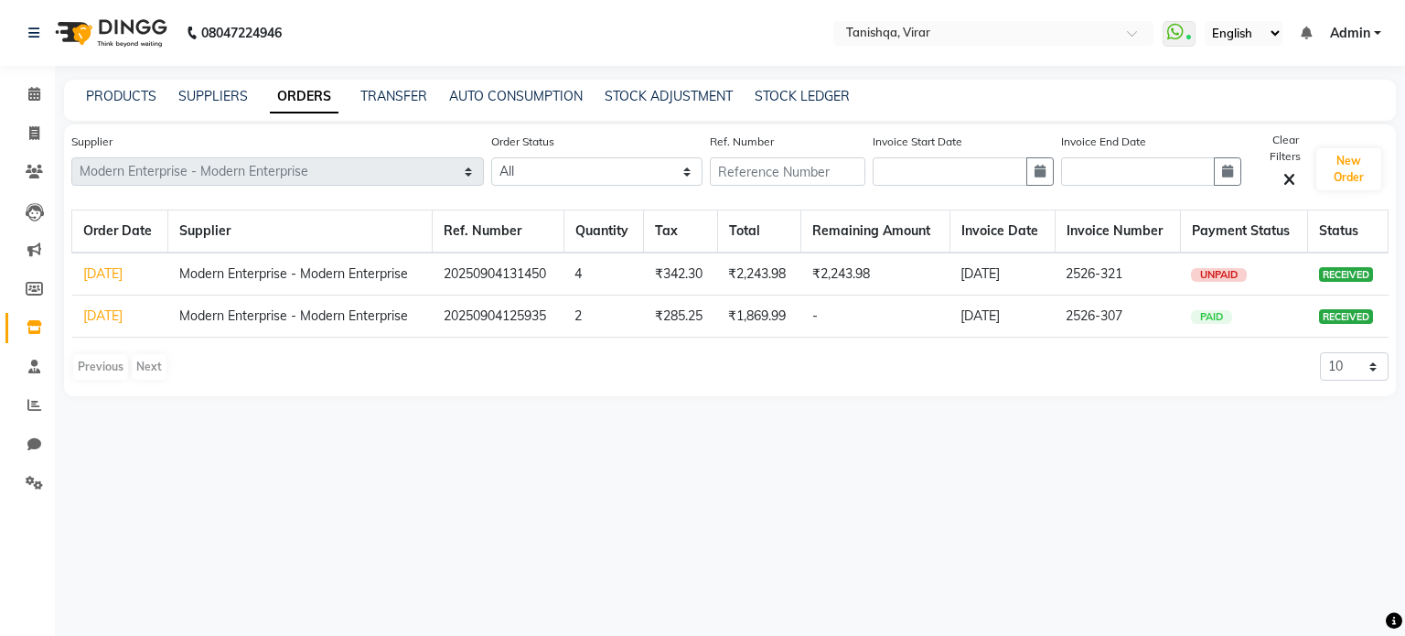
click at [1334, 315] on span "RECEIVED" at bounding box center [1346, 316] width 54 height 15
click at [222, 98] on link "SUPPLIERS" at bounding box center [213, 96] width 70 height 16
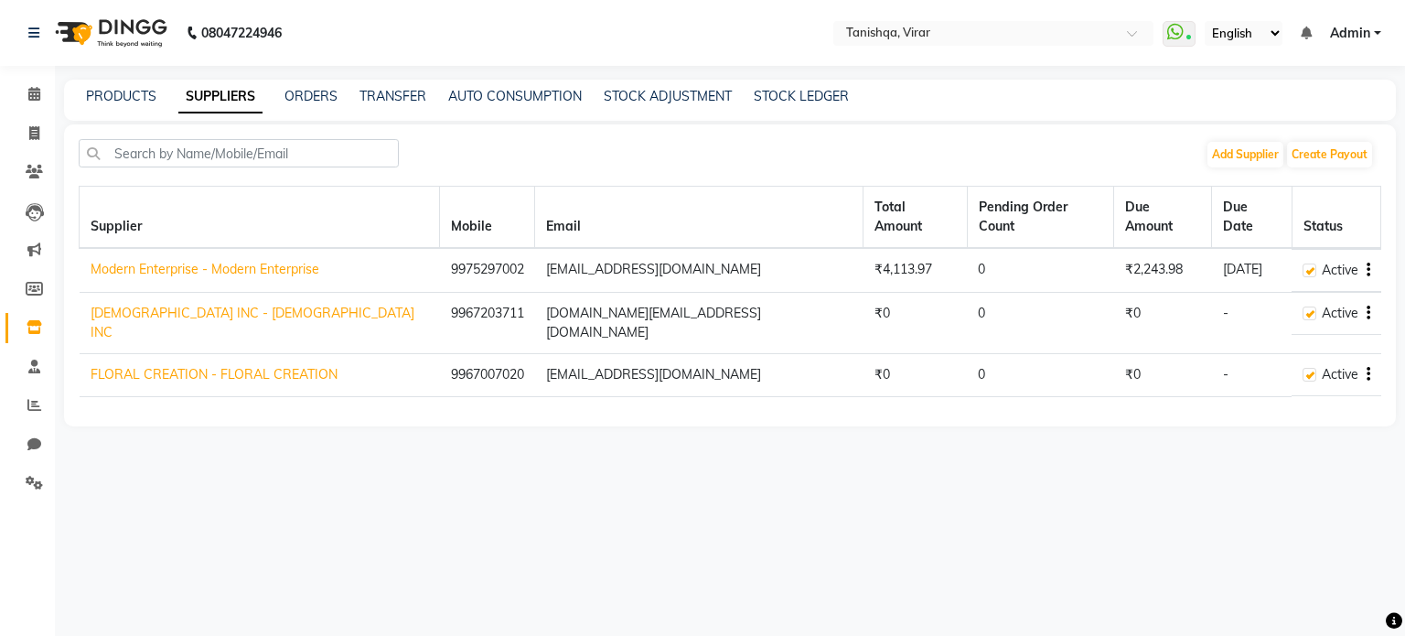
click at [1369, 270] on icon "button" at bounding box center [1369, 270] width 4 height 1
click at [1303, 263] on link "Create Payout" at bounding box center [1295, 261] width 82 height 15
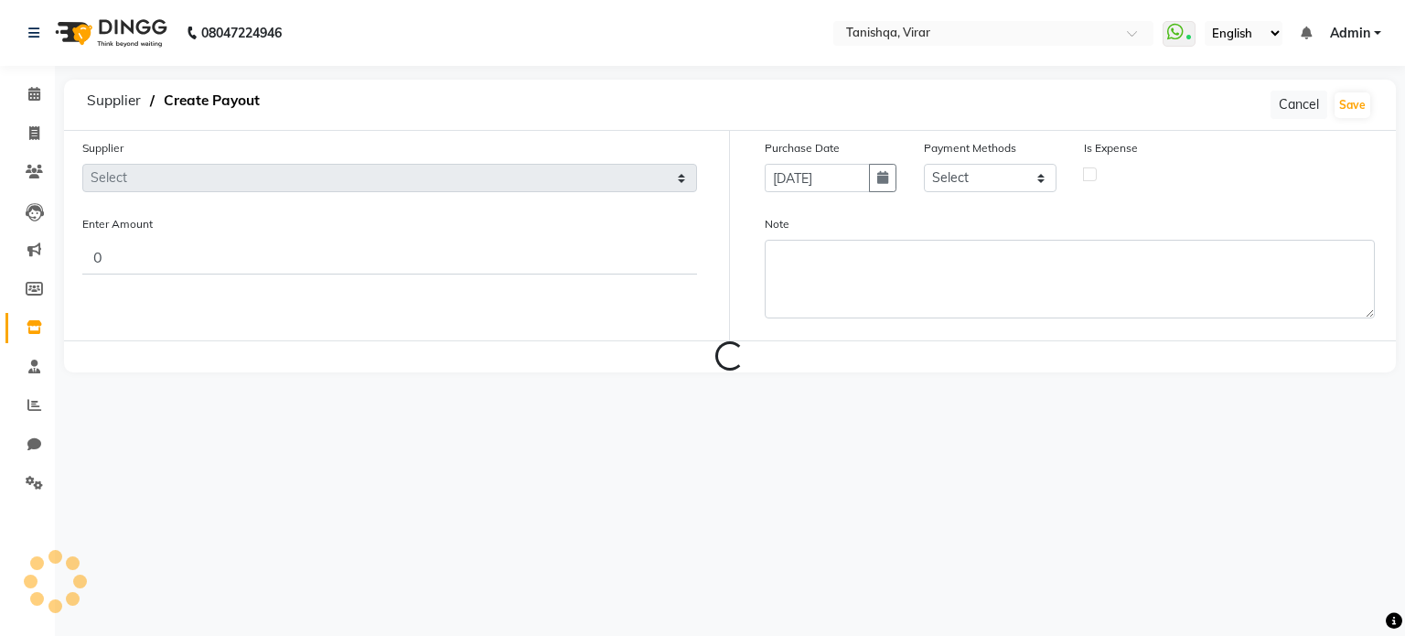
select select "4587"
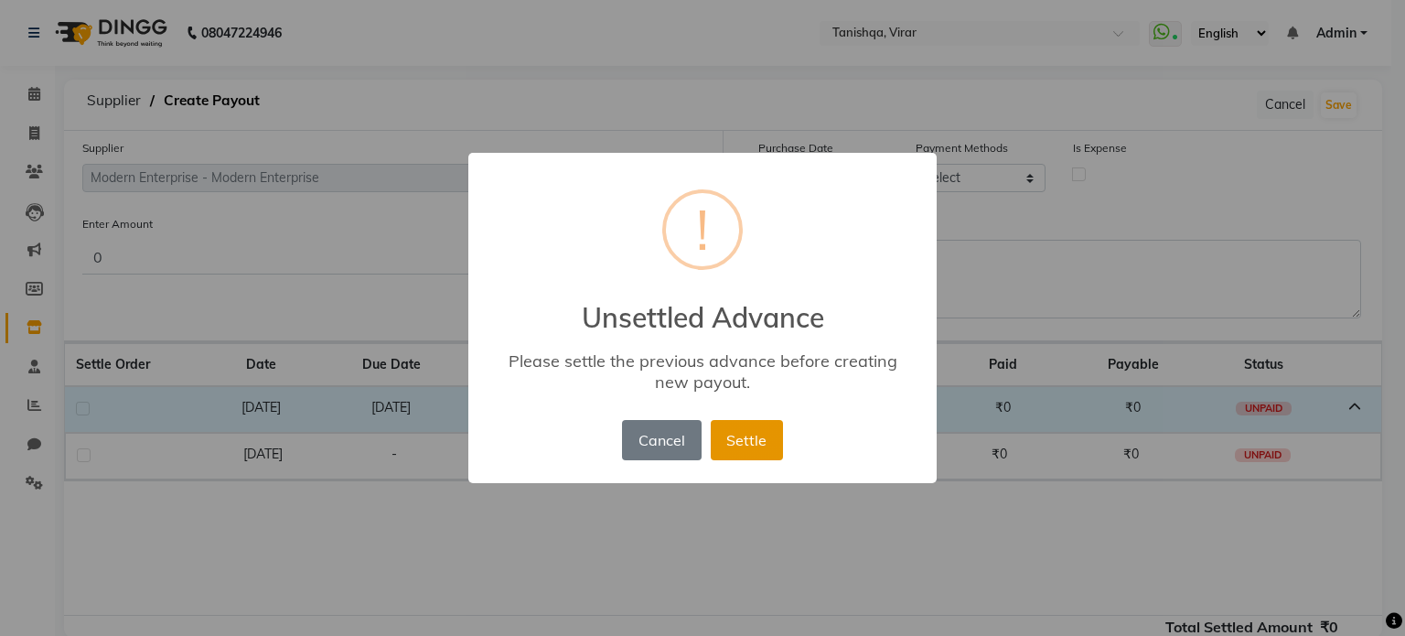
click at [743, 436] on button "Settle" at bounding box center [747, 440] width 72 height 40
select select "4587"
select select "17"
select select "22354"
select select "7280"
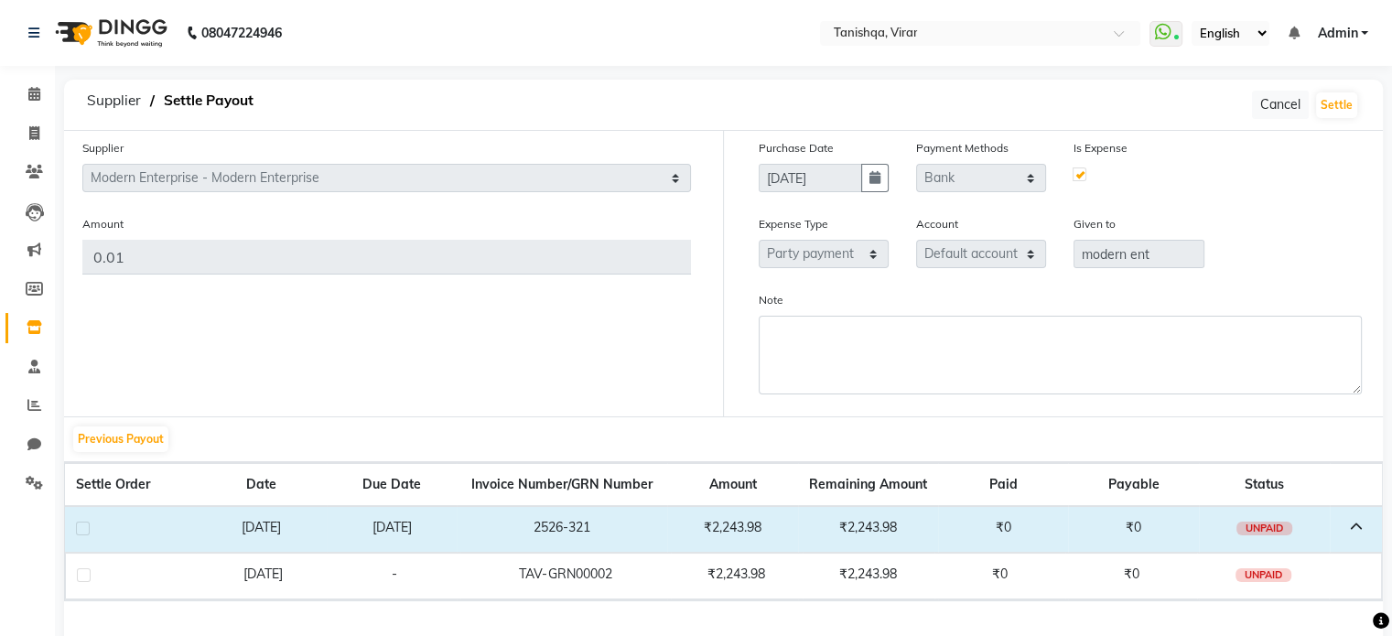
click at [1353, 526] on icon at bounding box center [1355, 527] width 13 height 13
click at [1079, 174] on label at bounding box center [1079, 174] width 14 height 14
click at [1342, 97] on button "Settle" at bounding box center [1336, 105] width 41 height 26
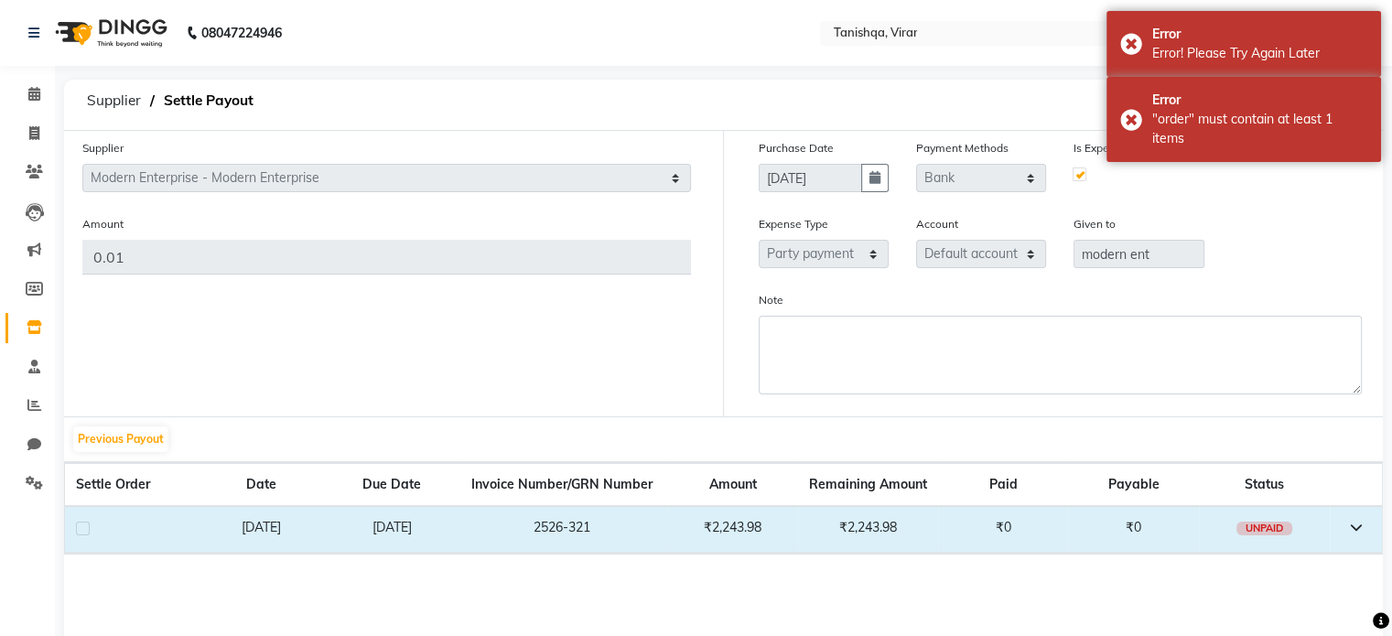
click at [1331, 251] on div "Expense Type Select Advance Salary Bank charges Car maintenance Cash transfer t…" at bounding box center [1060, 248] width 631 height 69
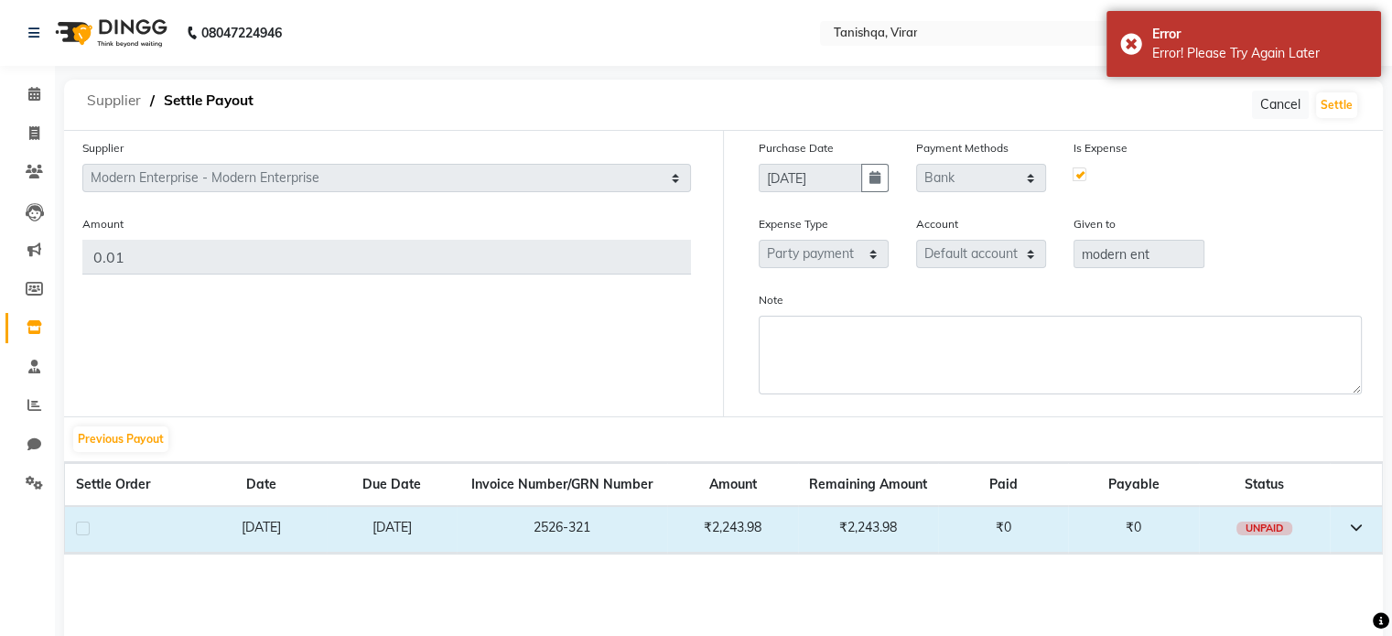
click at [106, 104] on span "Supplier" at bounding box center [114, 100] width 72 height 33
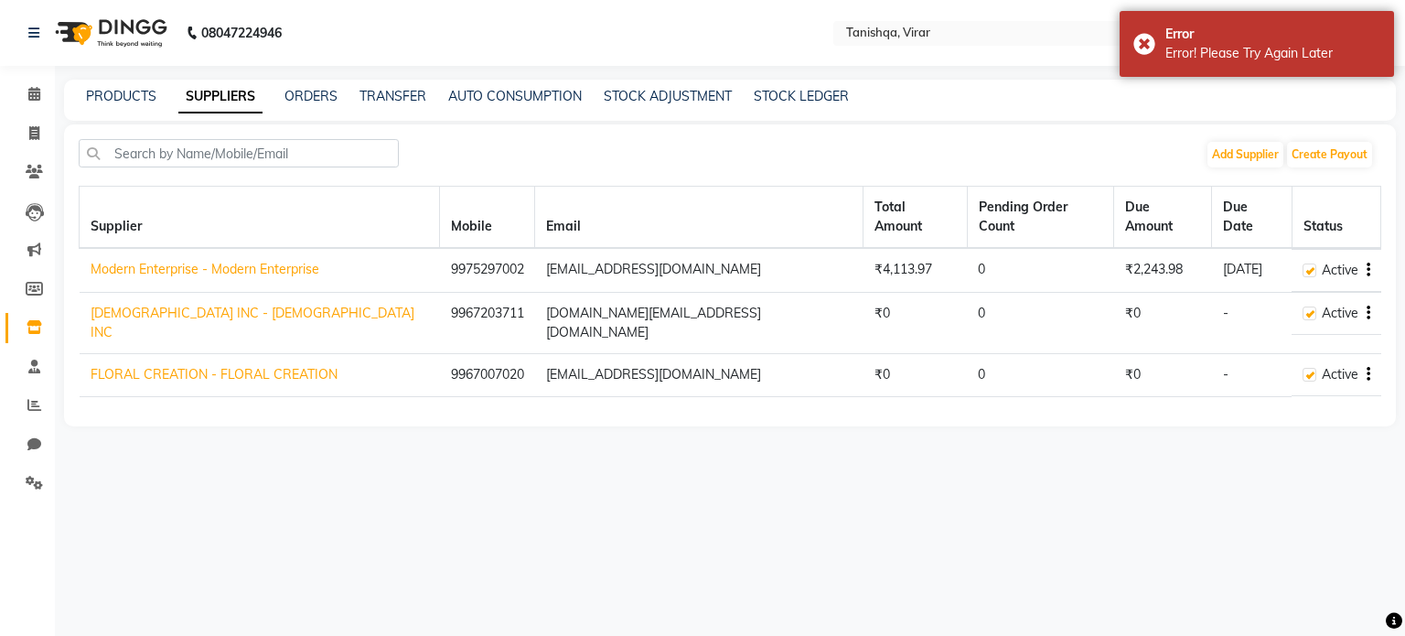
click at [1372, 249] on td "Active" at bounding box center [1336, 270] width 89 height 43
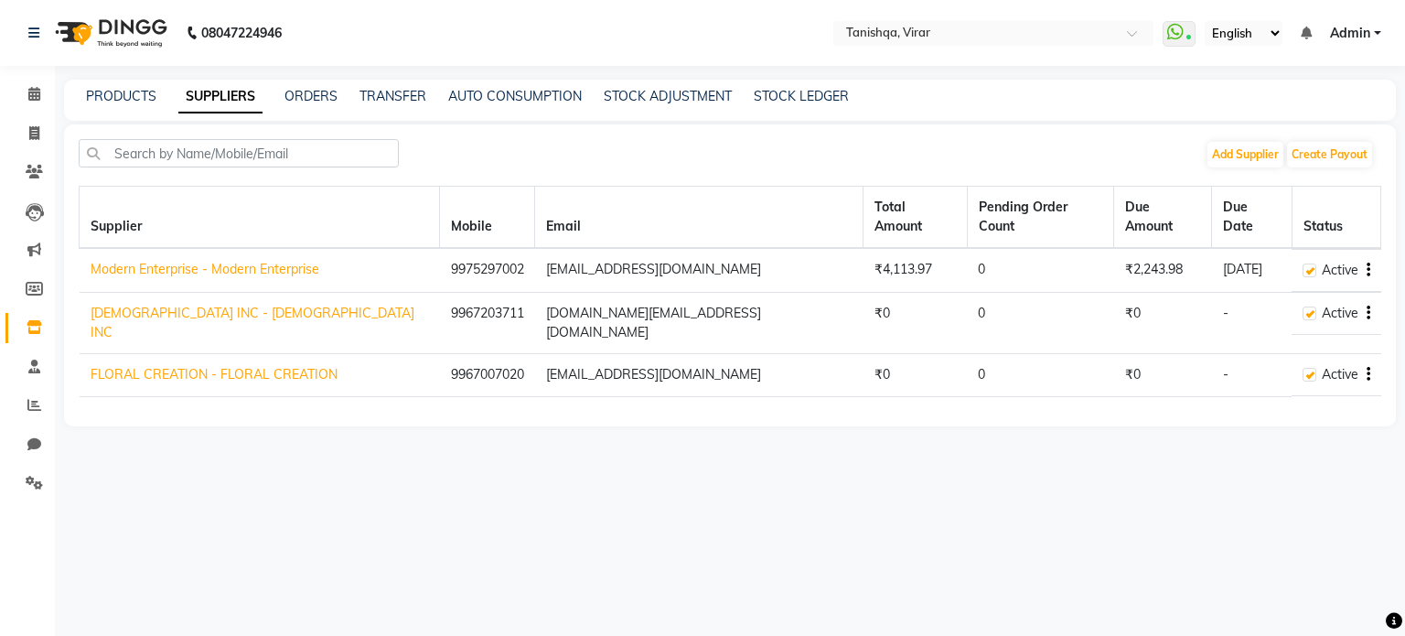
click at [1369, 270] on icon "button" at bounding box center [1369, 270] width 4 height 1
click at [1299, 258] on link "Create Payout" at bounding box center [1295, 261] width 82 height 15
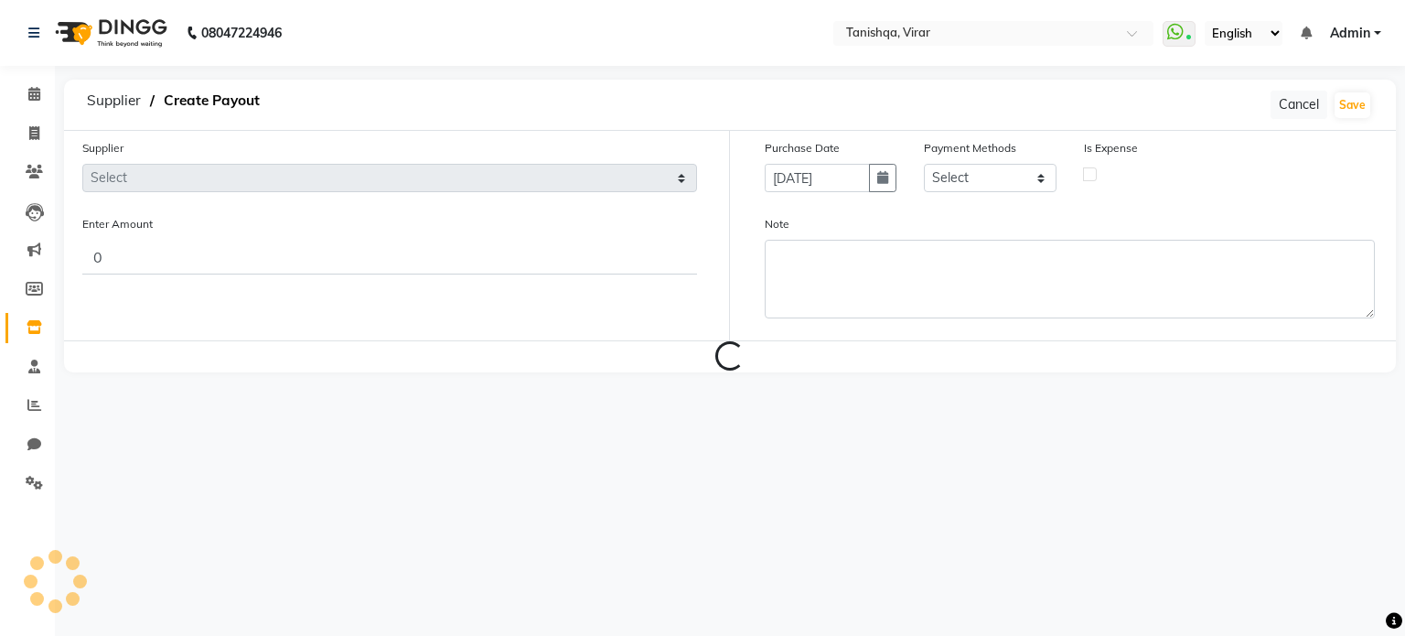
select select "4587"
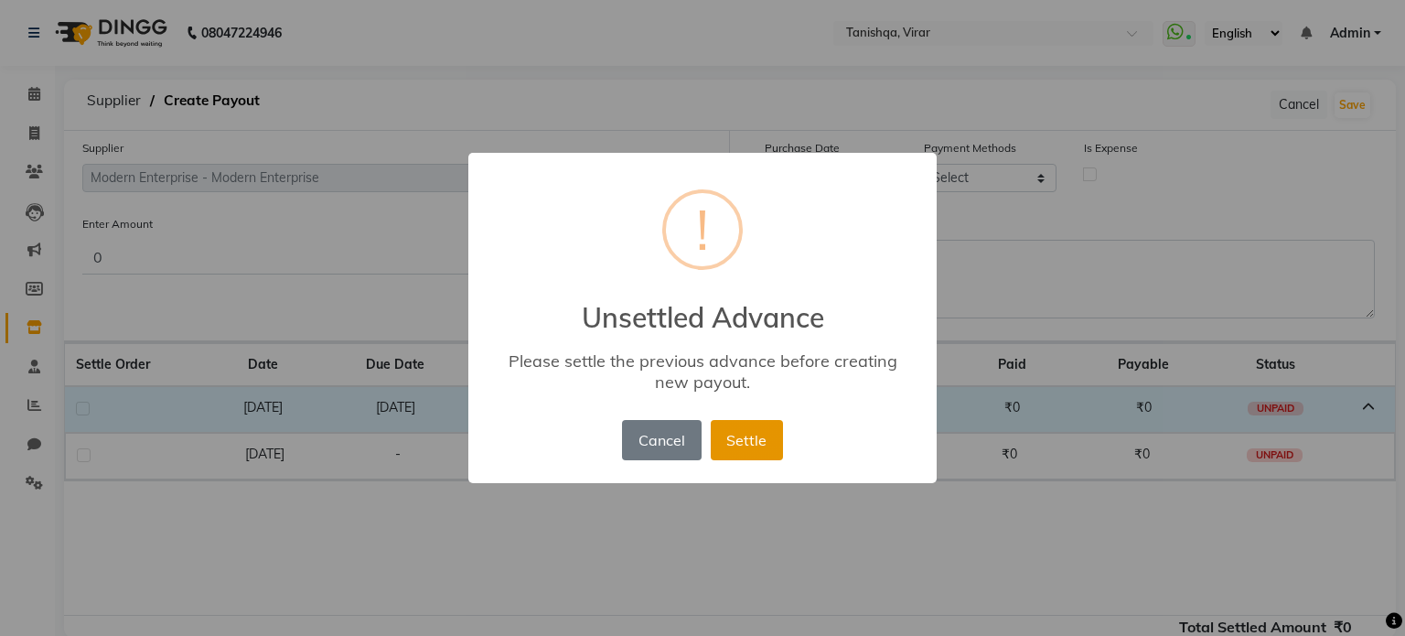
click at [758, 440] on button "Settle" at bounding box center [747, 440] width 72 height 40
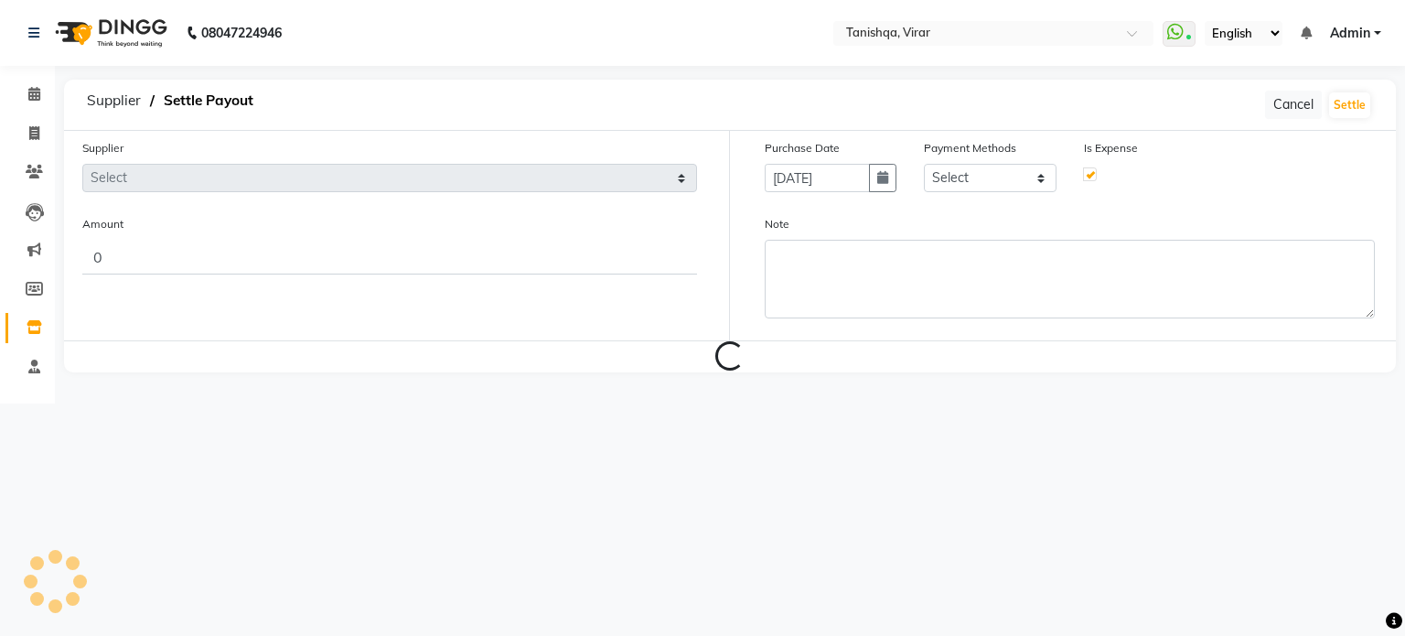
type input "0.01"
type input "[DATE]"
checkbox input "true"
select select "4587"
select select "17"
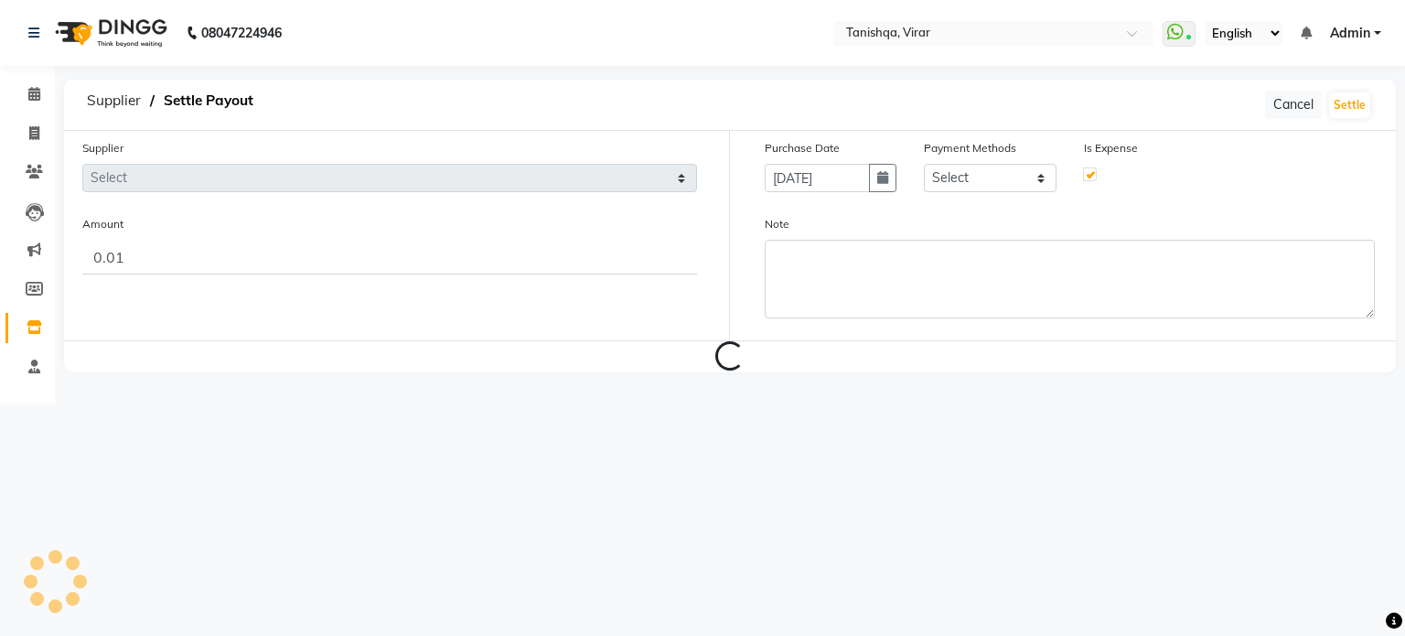
select select "22354"
select select "7280"
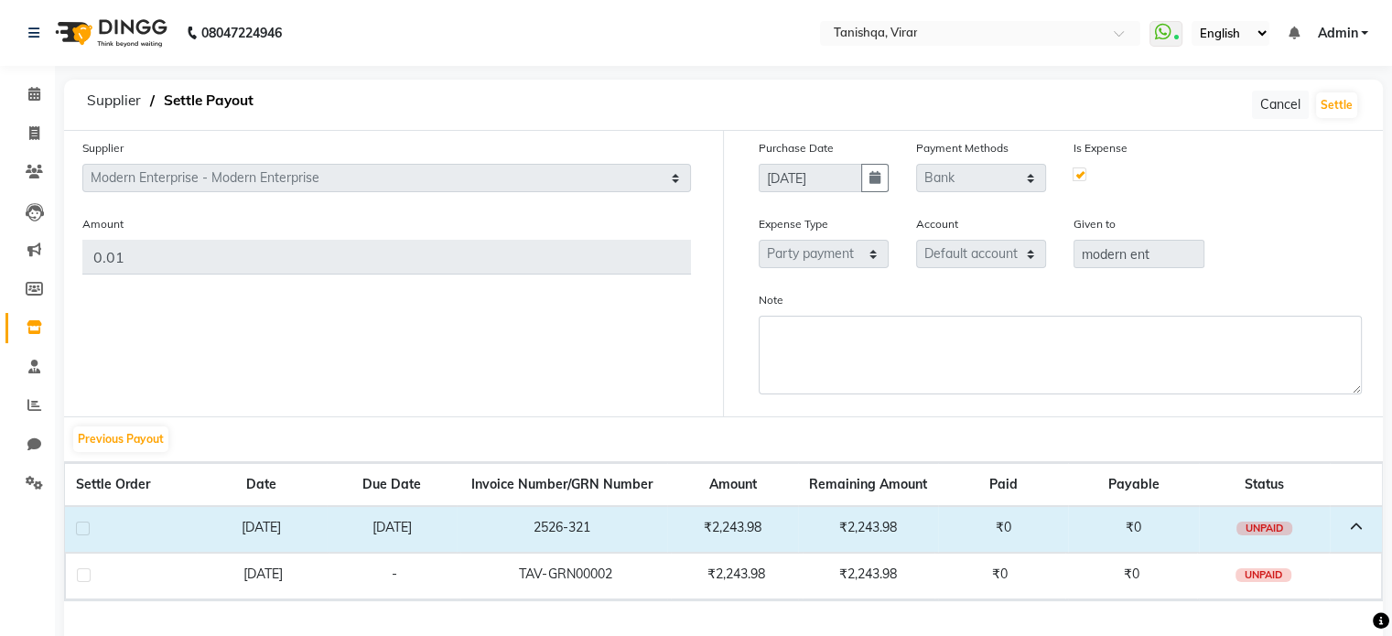
click at [84, 533] on label at bounding box center [83, 529] width 14 height 14
click at [84, 533] on input "checkbox" at bounding box center [82, 529] width 12 height 12
checkbox input "true"
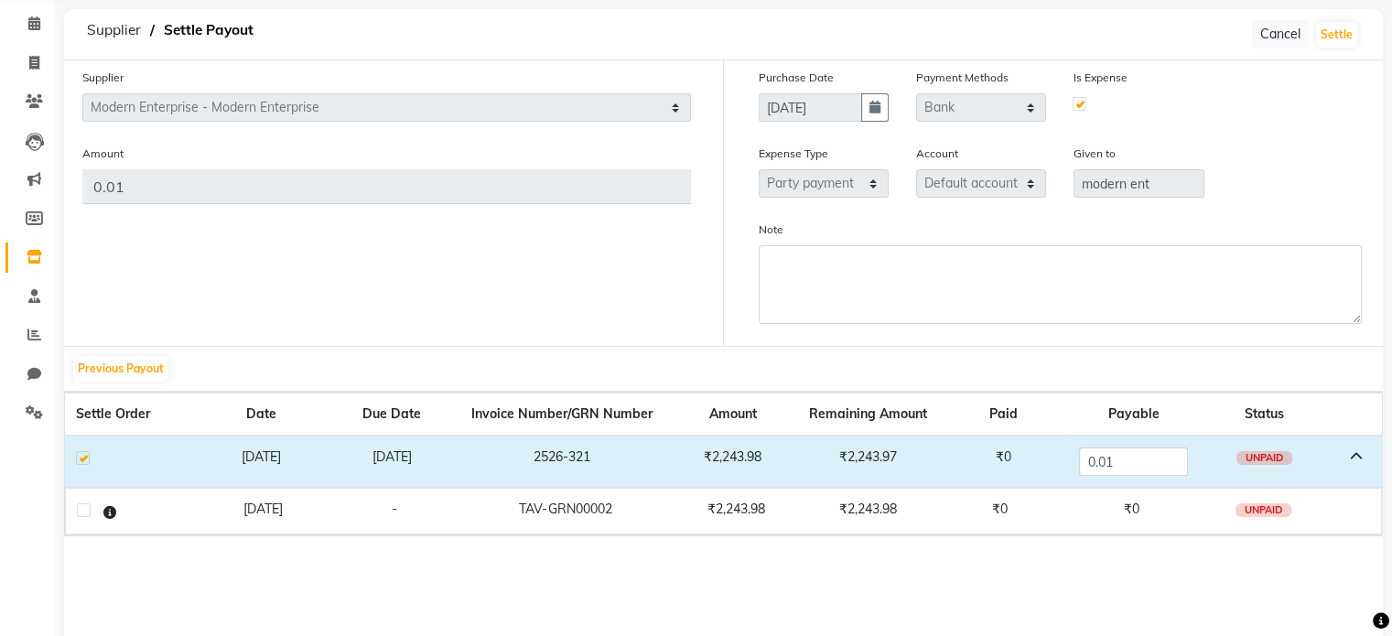
scroll to position [71, 0]
click at [875, 107] on icon "button" at bounding box center [874, 106] width 11 height 13
select select "7"
select select "2025"
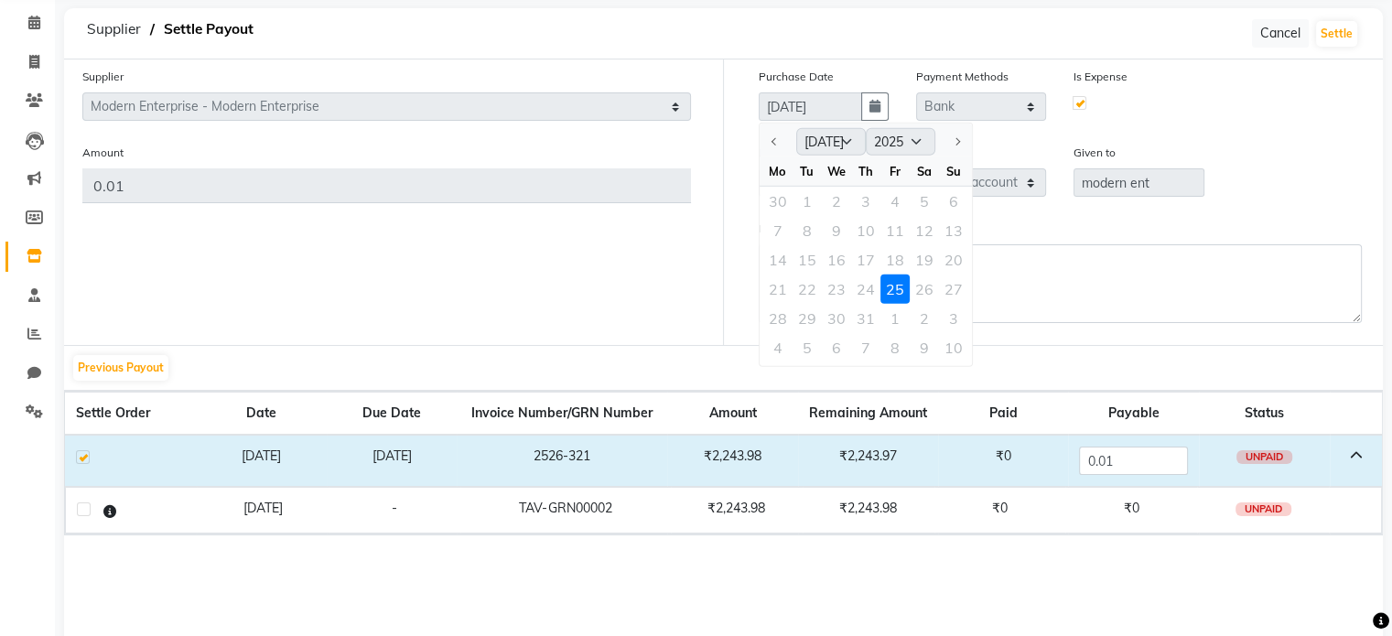
click at [775, 139] on div at bounding box center [777, 141] width 37 height 29
click at [81, 510] on label at bounding box center [84, 509] width 14 height 14
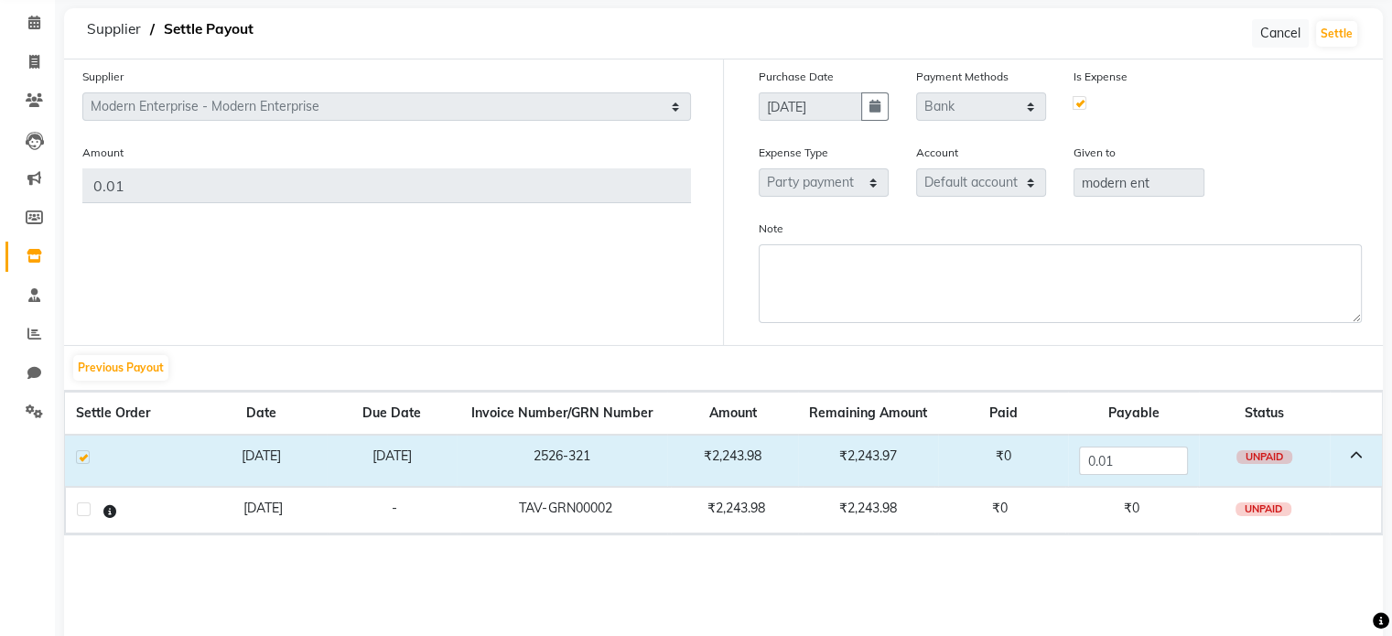
click at [556, 291] on div "Supplier Select Modern Enterprise - Modern Enterprise [PERSON_NAME] INC - [PERS…" at bounding box center [386, 201] width 673 height 285
click at [1343, 29] on button "Settle" at bounding box center [1336, 34] width 41 height 26
click at [1282, 209] on div "Expense Type Select Advance Salary Bank charges Car maintenance Cash transfer t…" at bounding box center [1060, 177] width 631 height 69
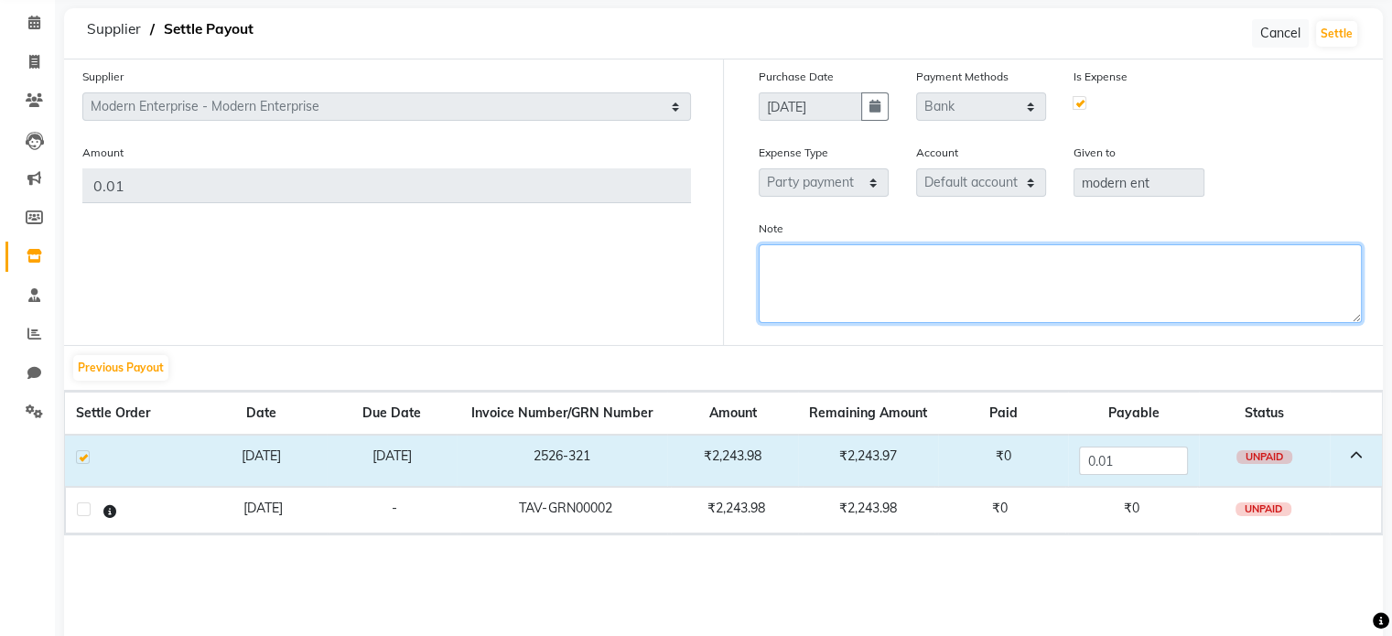
click at [802, 273] on textarea "Note" at bounding box center [1061, 283] width 604 height 79
type textarea "[PERSON_NAME]"
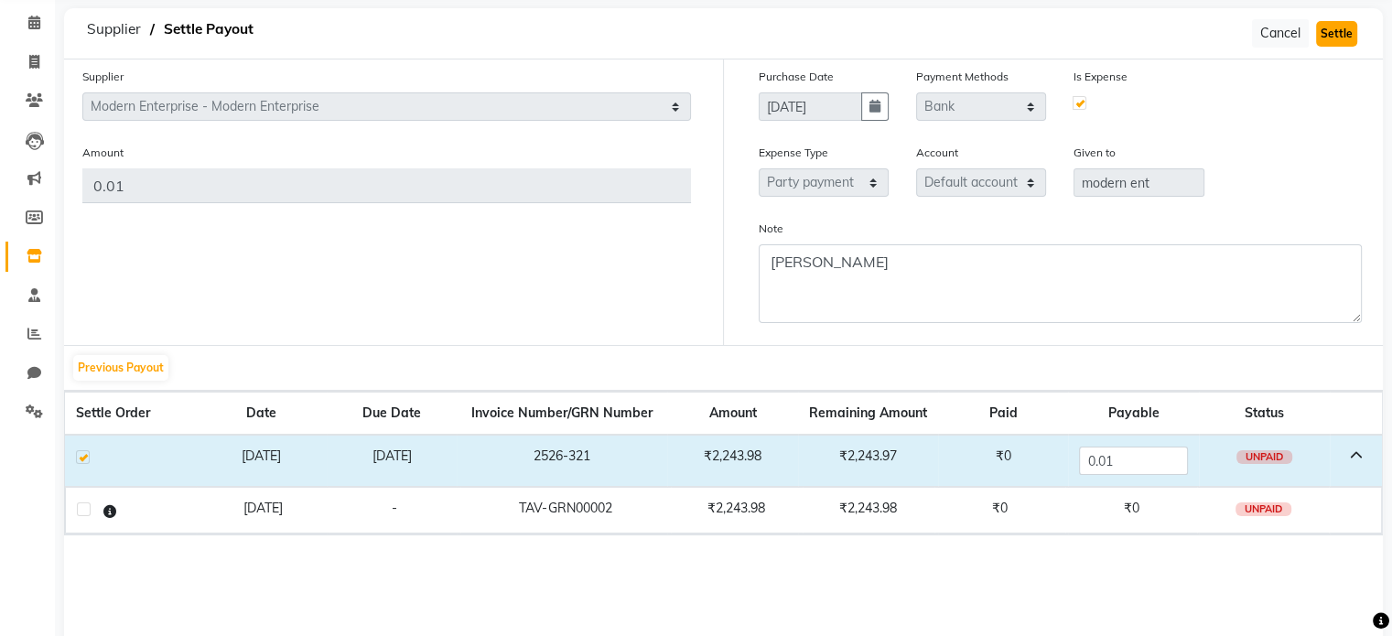
click at [1340, 32] on button "Settle" at bounding box center [1336, 34] width 41 height 26
drag, startPoint x: 1340, startPoint y: 32, endPoint x: 695, endPoint y: 221, distance: 671.2
click at [695, 221] on div "Supplier Settle Payout Cancel Settle Supplier Select Modern Enterprise - Modern…" at bounding box center [723, 347] width 1318 height 678
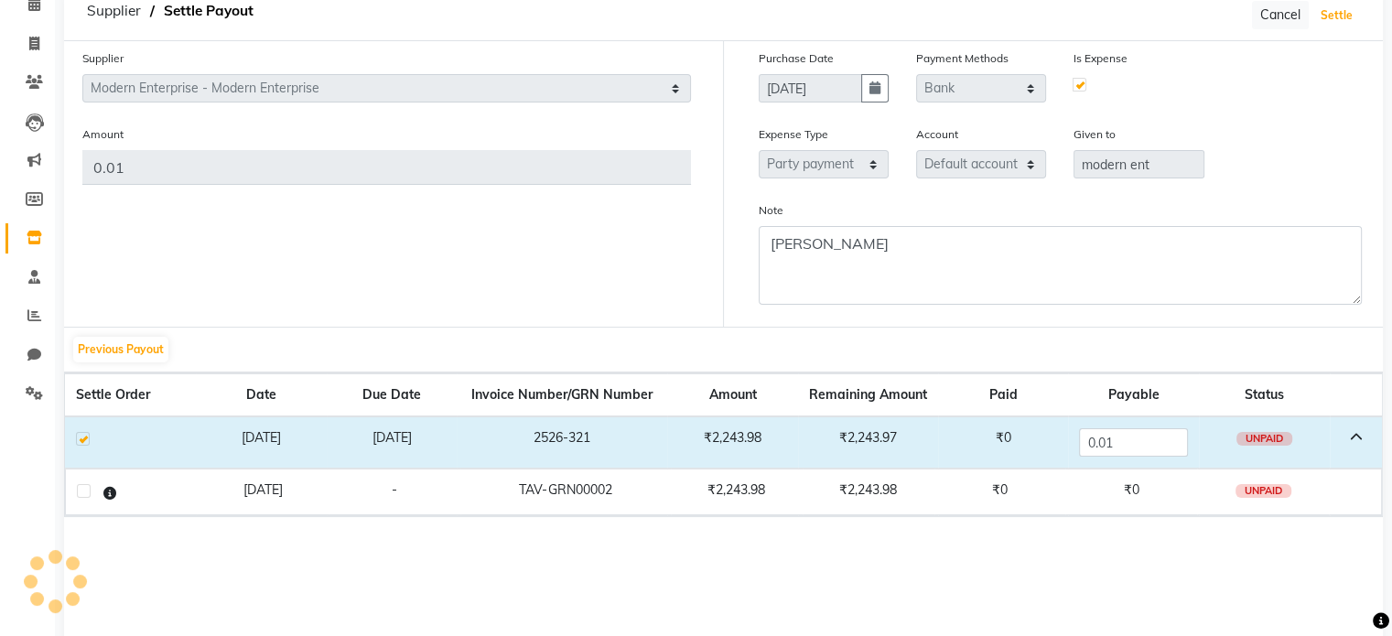
scroll to position [135, 0]
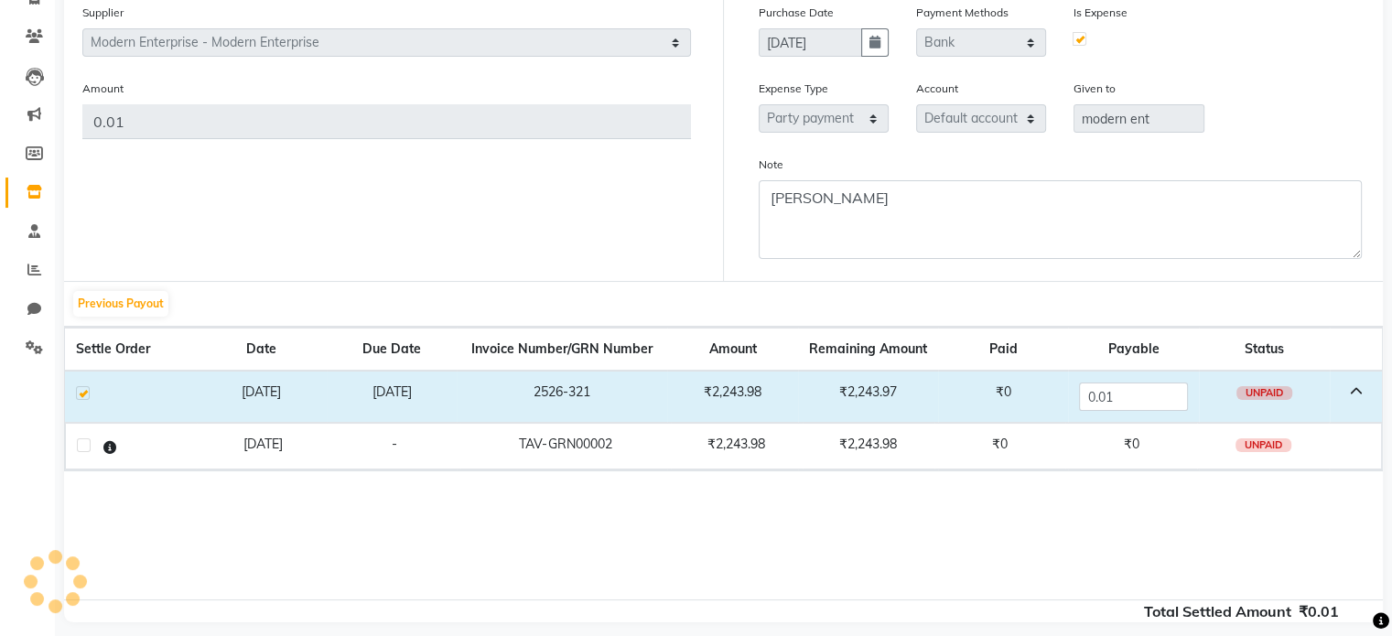
click at [1352, 392] on icon at bounding box center [1355, 391] width 13 height 13
click at [91, 393] on td at bounding box center [130, 397] width 131 height 52
click at [84, 394] on label at bounding box center [83, 393] width 14 height 14
click at [84, 394] on input "checkbox" at bounding box center [82, 394] width 12 height 12
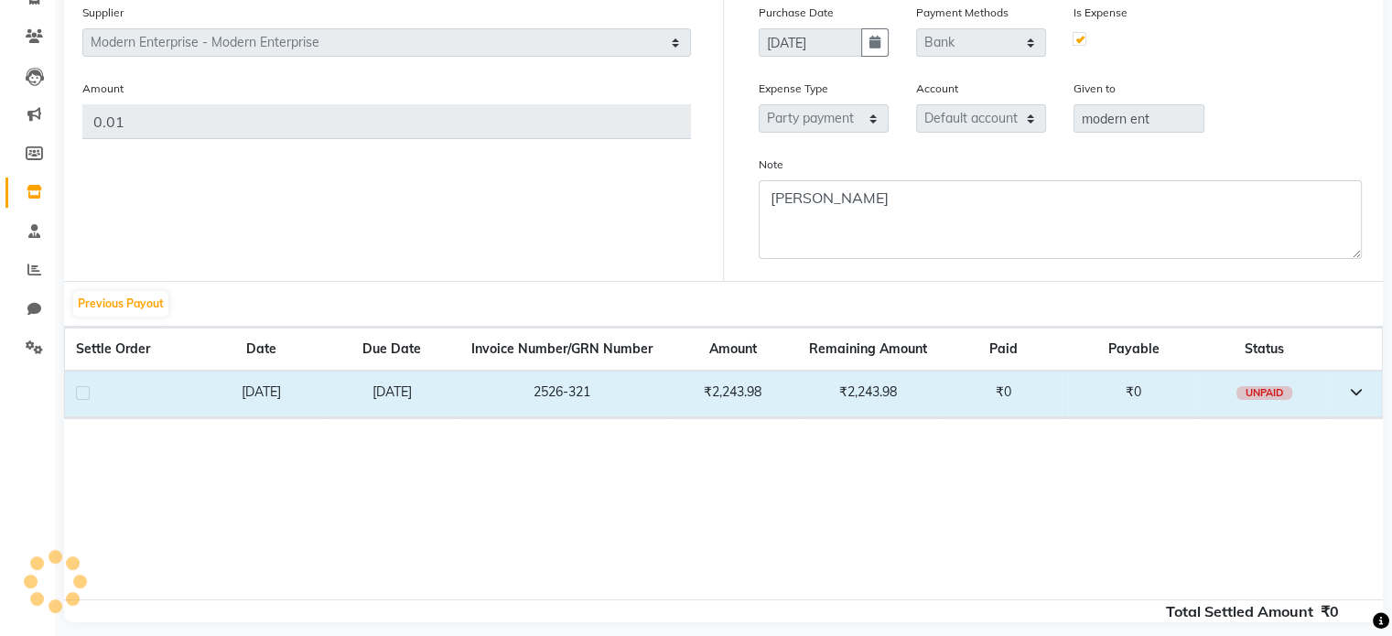
click at [84, 394] on label at bounding box center [83, 393] width 14 height 14
click at [84, 394] on input "checkbox" at bounding box center [82, 394] width 12 height 12
checkbox input "true"
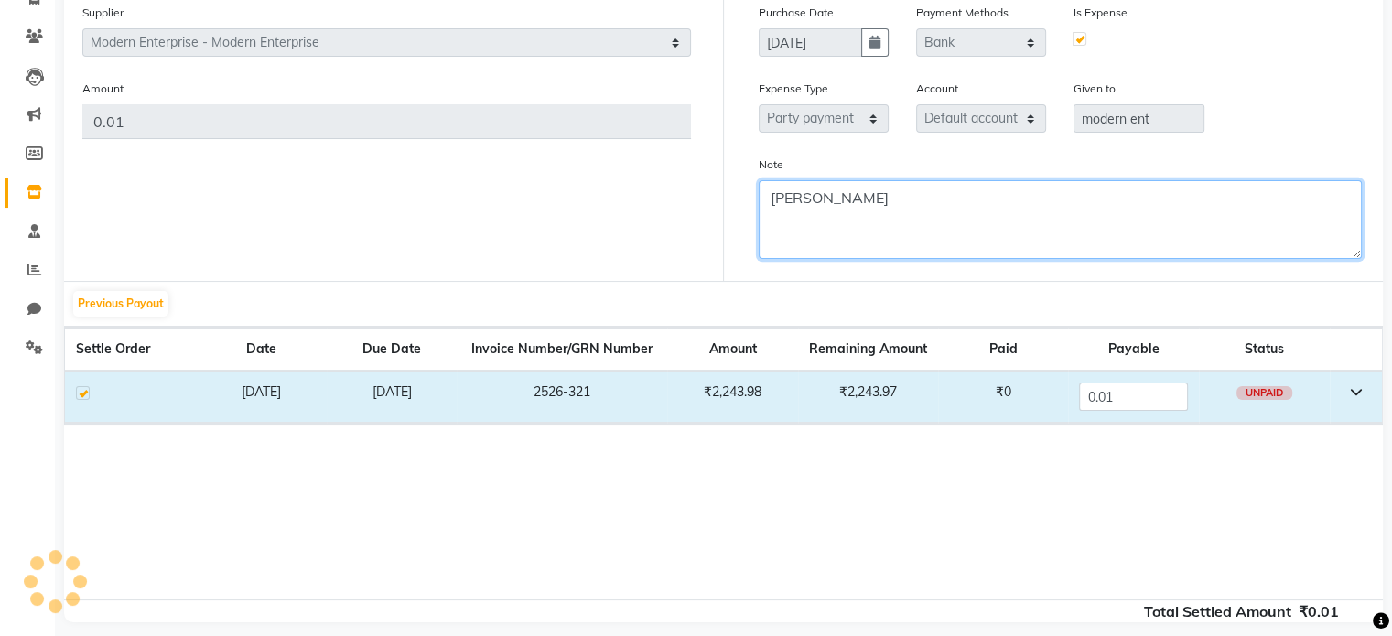
click at [853, 205] on textarea "[PERSON_NAME]" at bounding box center [1061, 219] width 604 height 79
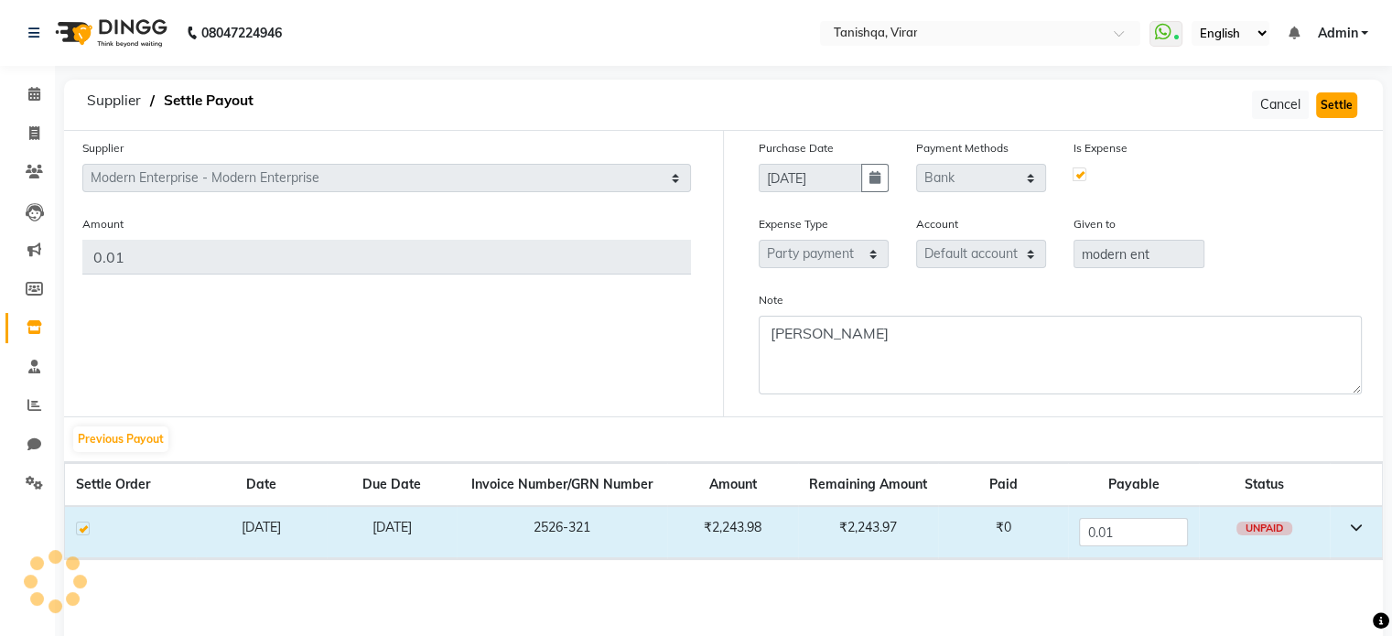
click at [1340, 101] on button "Settle" at bounding box center [1336, 105] width 41 height 26
click at [278, 316] on div "Supplier Select Modern Enterprise - Modern Enterprise [PERSON_NAME] INC - [PERS…" at bounding box center [386, 273] width 673 height 285
click at [1263, 104] on button "Cancel" at bounding box center [1280, 105] width 57 height 28
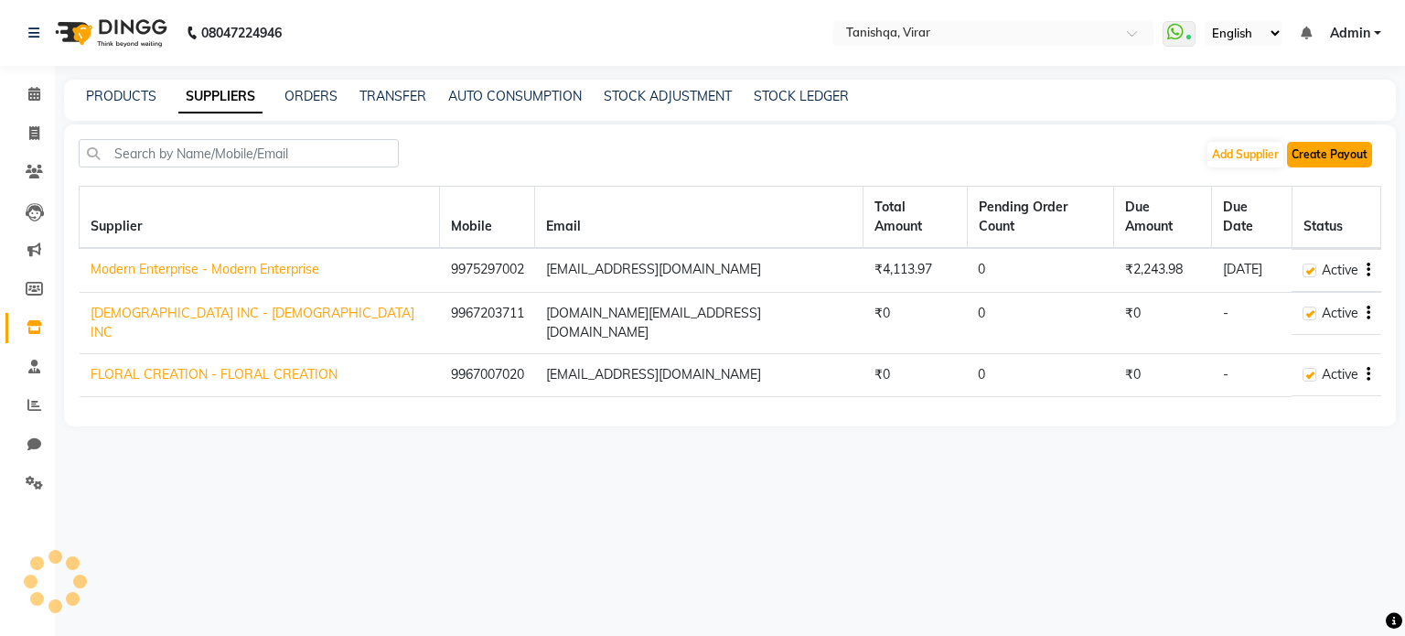
click at [1322, 149] on button "Create Payout" at bounding box center [1329, 155] width 85 height 26
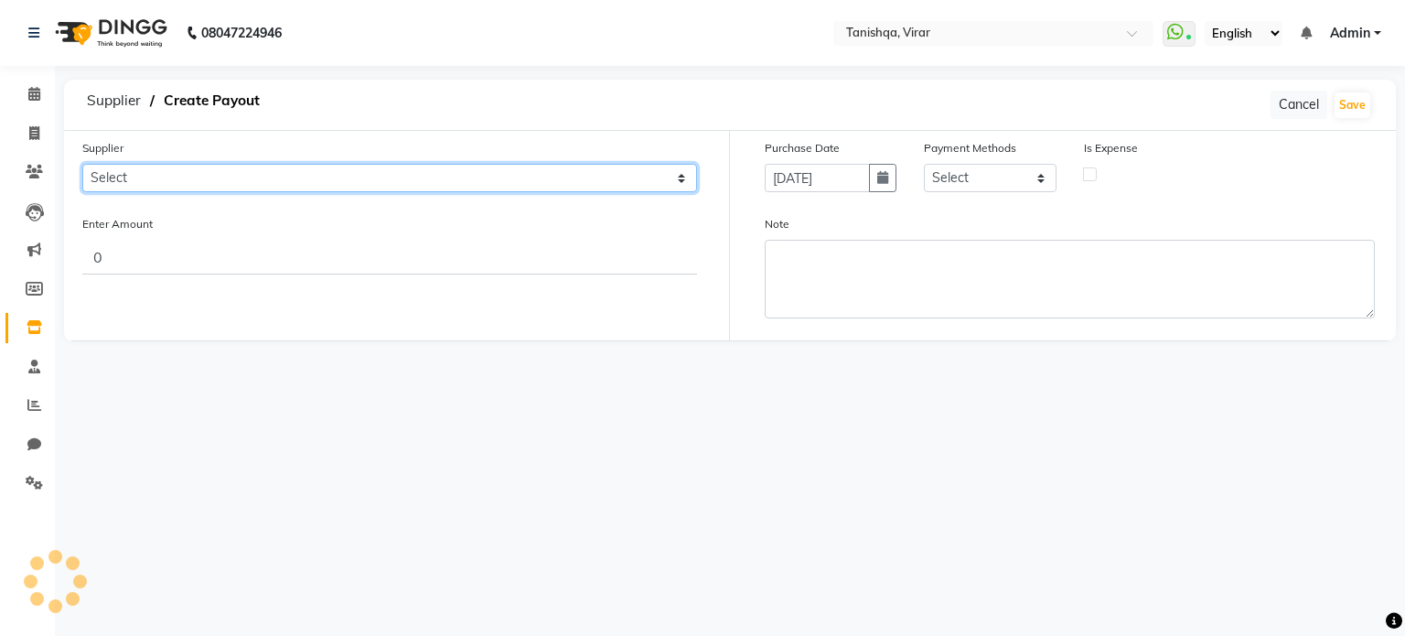
click at [148, 179] on select "Select Modern Enterprise - Modern Enterprise [PERSON_NAME] INC - [PERSON_NAME] …" at bounding box center [389, 178] width 615 height 28
select select "4587"
click at [82, 164] on select "Select Modern Enterprise - Modern Enterprise [PERSON_NAME] INC - [PERSON_NAME] …" at bounding box center [389, 178] width 615 height 28
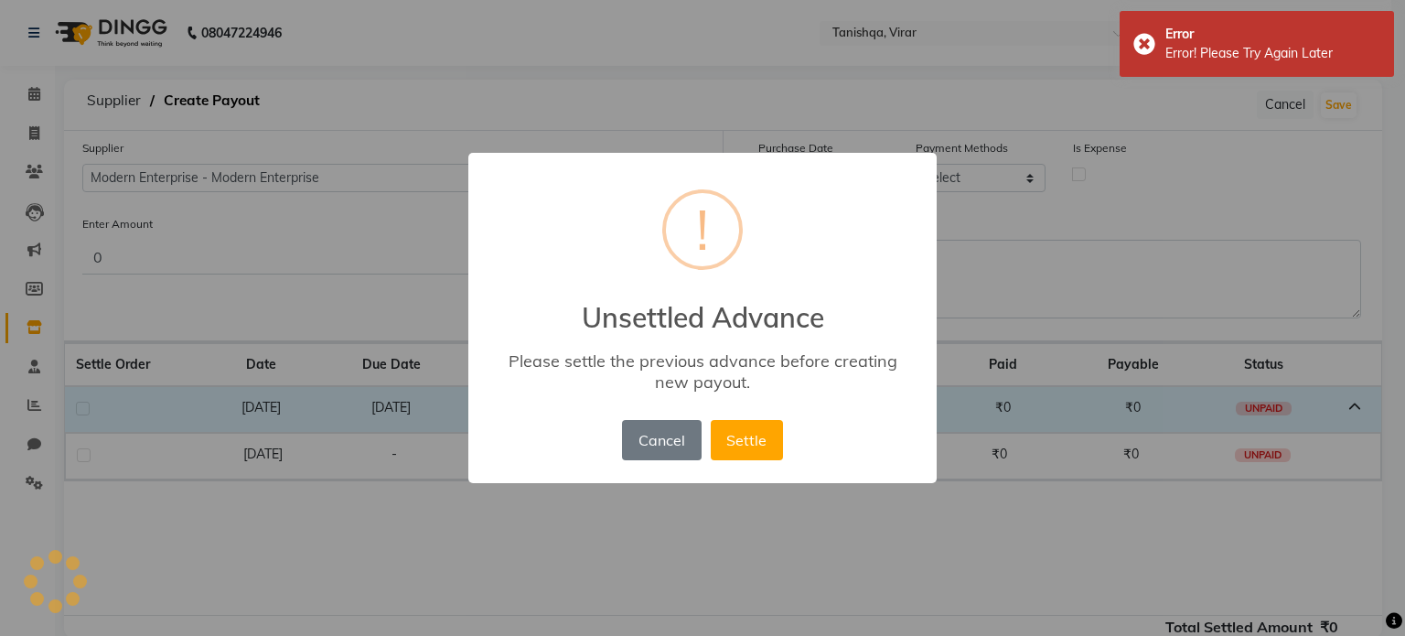
click at [586, 441] on div "× ! Unsettled Advance Please settle the previous advance before creating new pa…" at bounding box center [702, 318] width 468 height 330
click at [738, 460] on button "Settle" at bounding box center [747, 440] width 72 height 40
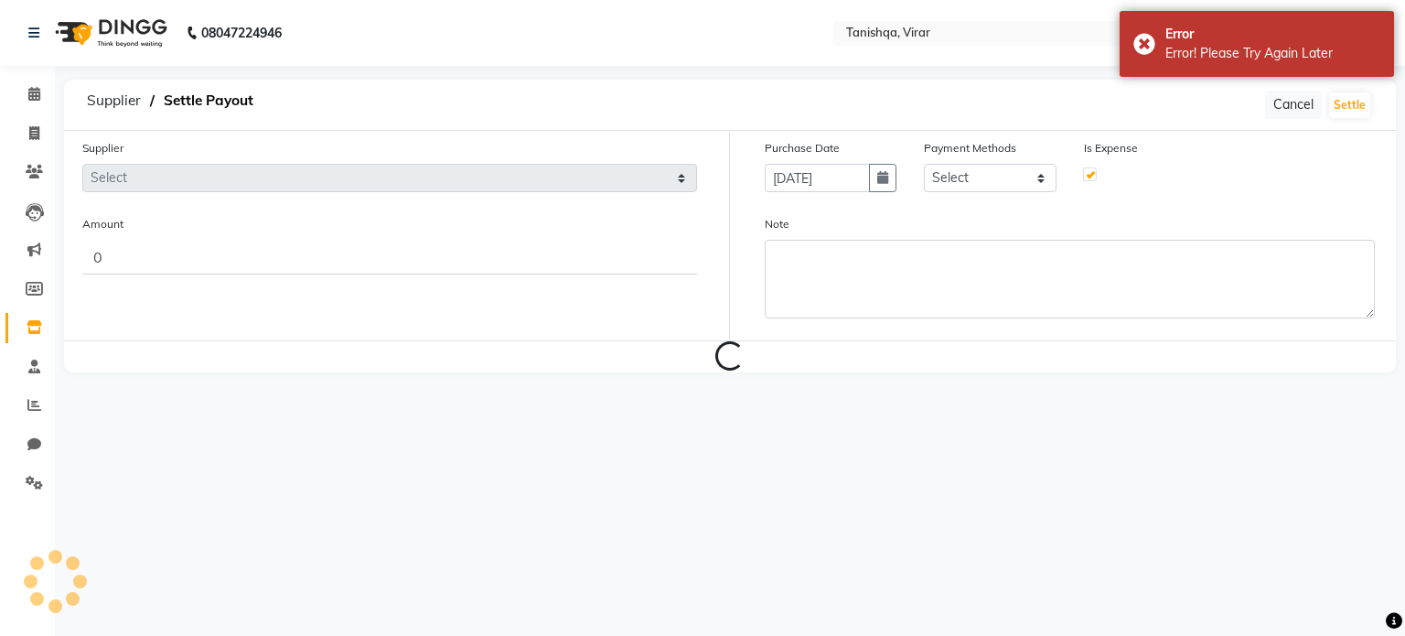
type input "0.01"
type input "[DATE]"
checkbox input "true"
select select "4587"
select select "17"
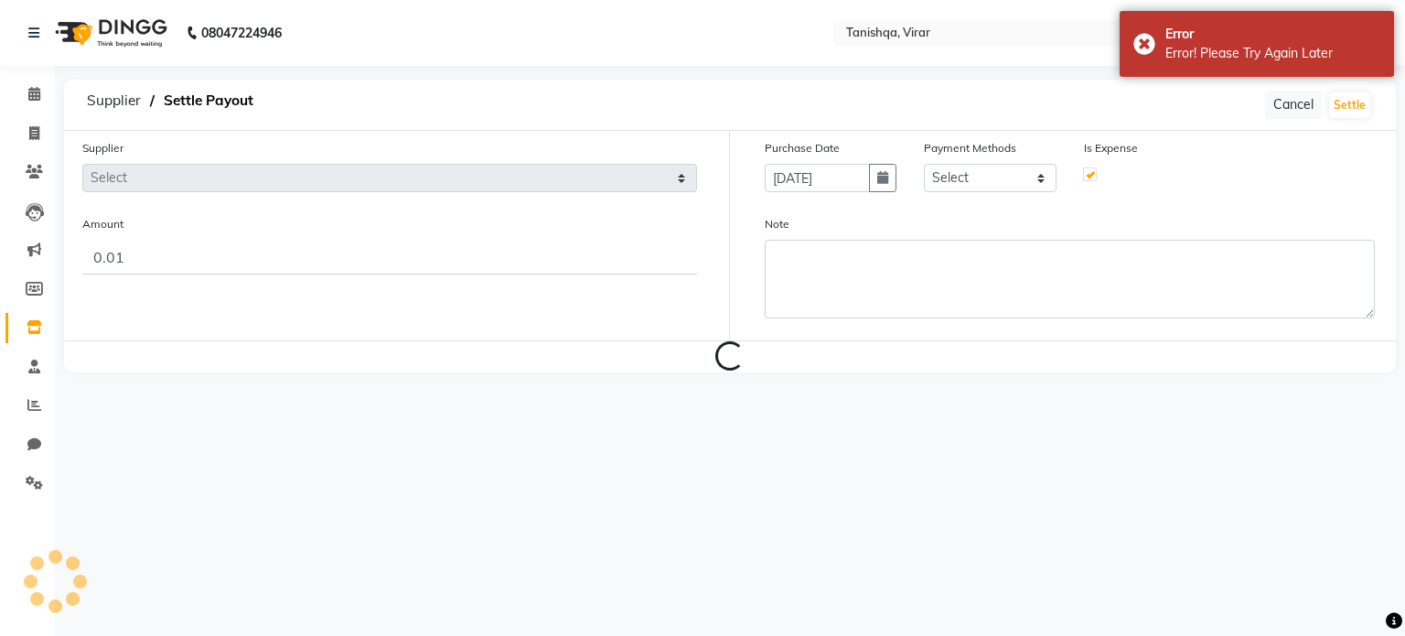
select select "22354"
select select "7280"
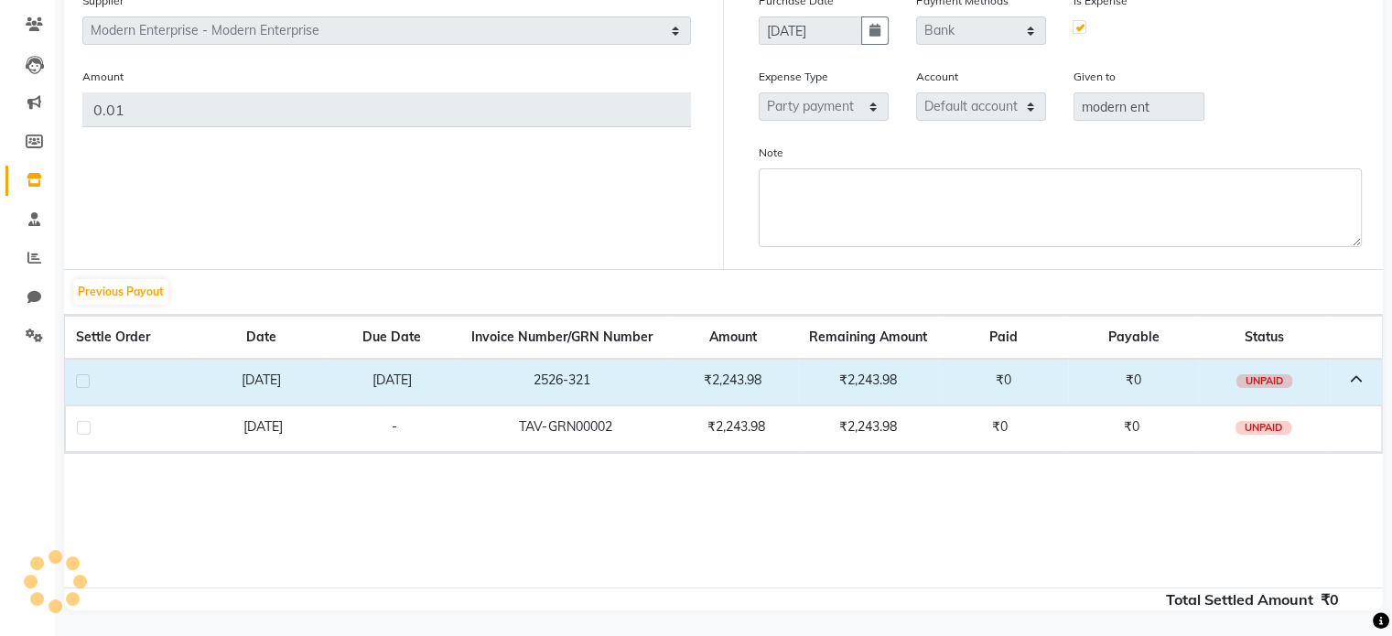
scroll to position [146, 0]
click at [84, 432] on label at bounding box center [84, 429] width 14 height 14
click at [84, 432] on input "checkbox" at bounding box center [83, 430] width 12 height 12
checkbox input "true"
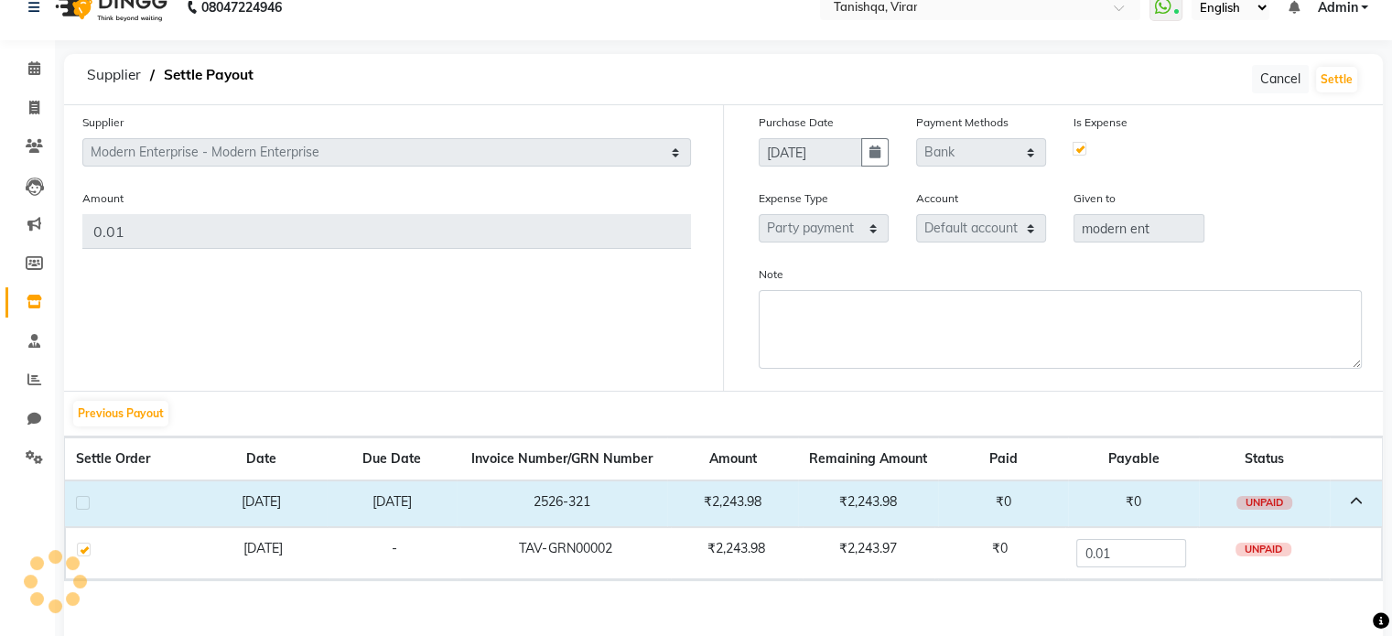
scroll to position [0, 0]
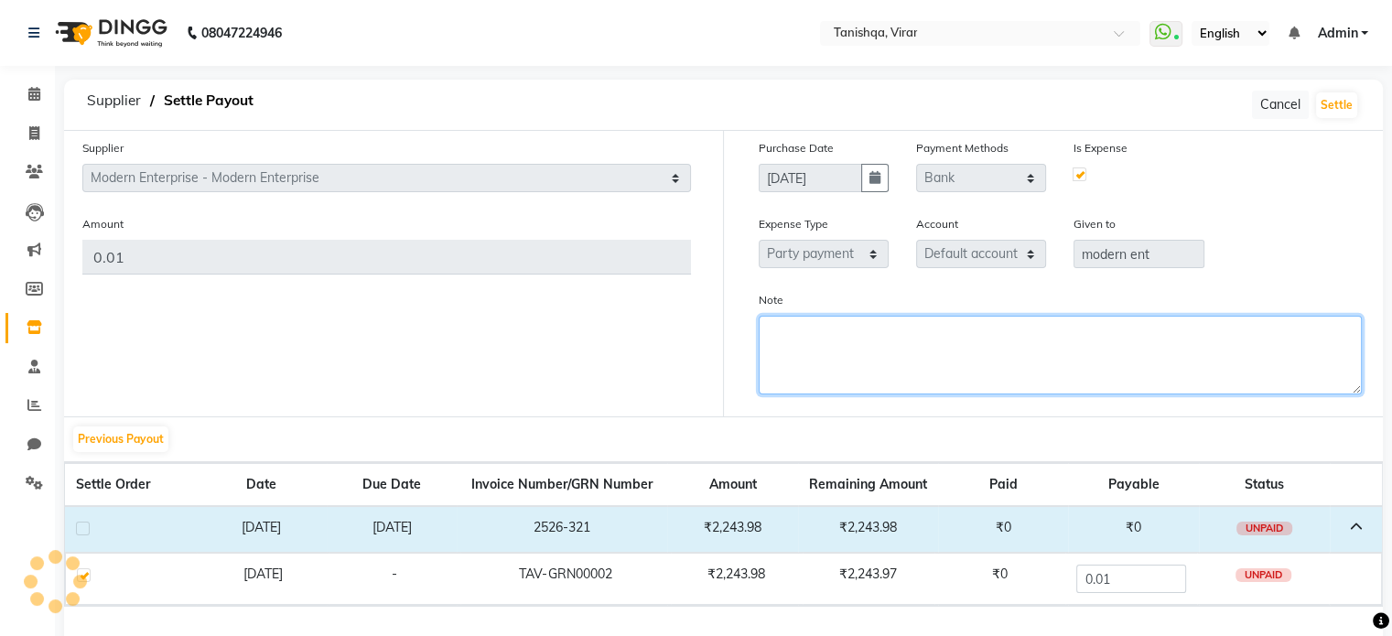
click at [832, 328] on textarea "Note" at bounding box center [1061, 355] width 604 height 79
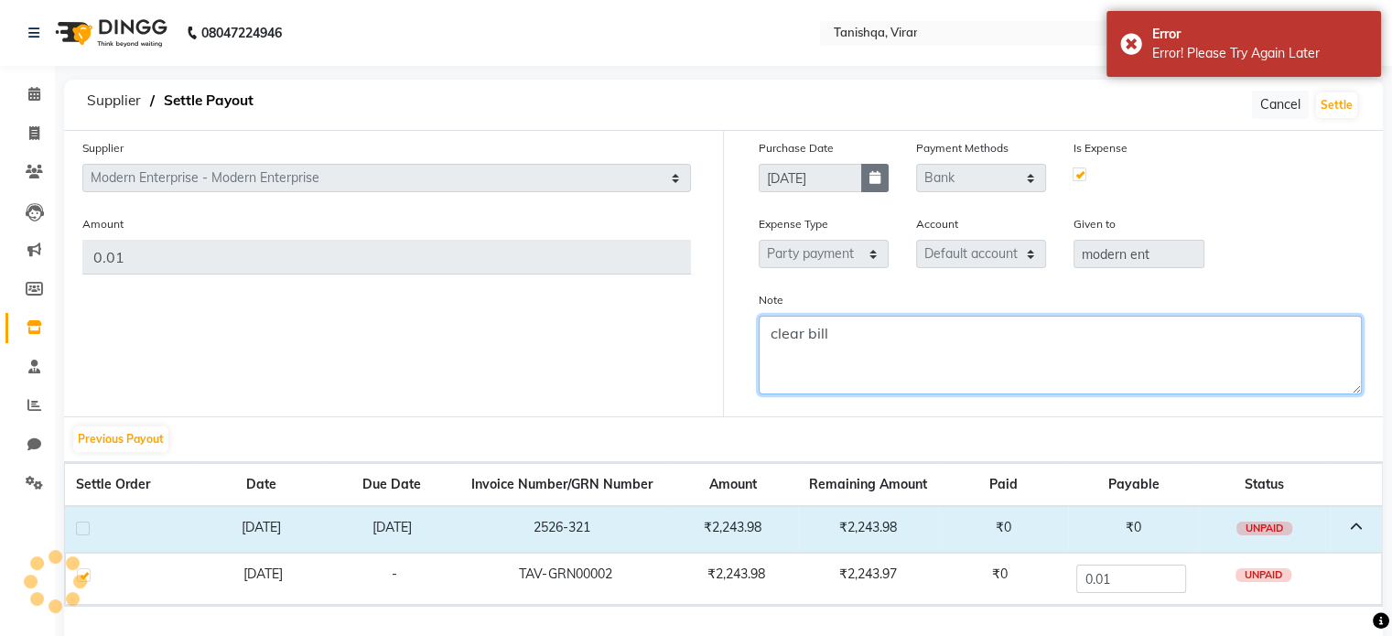
type textarea "clear bill"
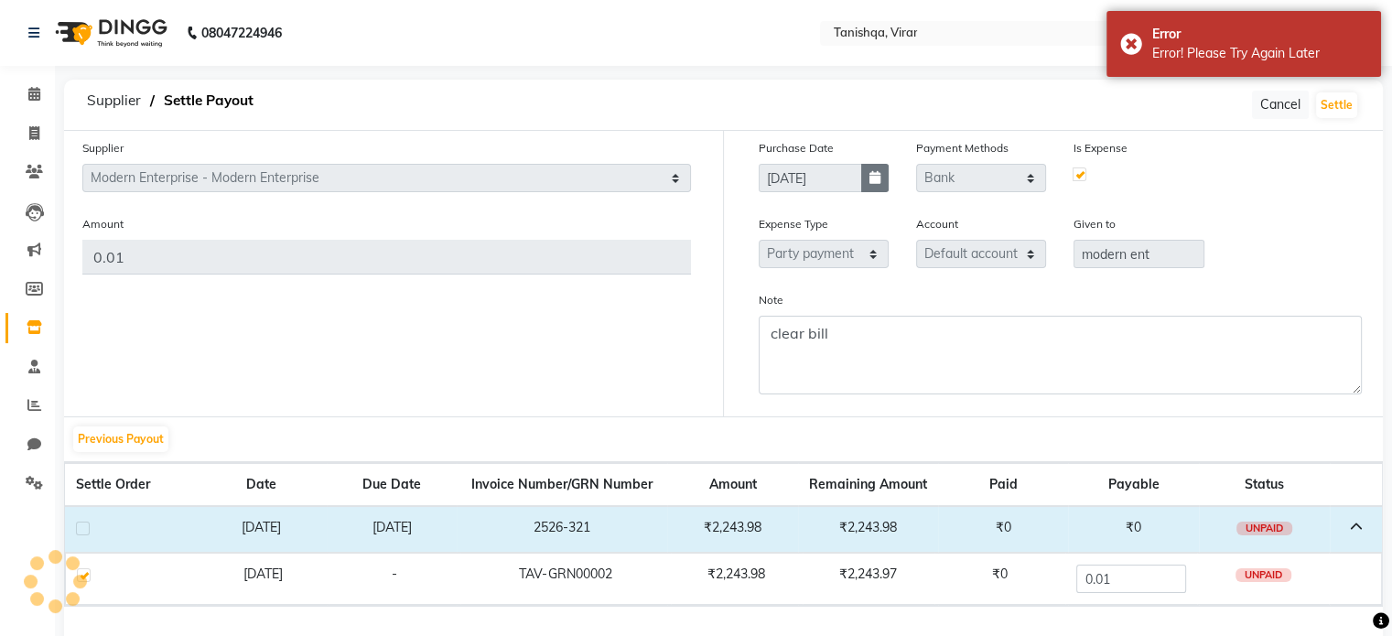
click at [870, 177] on icon "button" at bounding box center [874, 177] width 11 height 13
select select "7"
select select "2025"
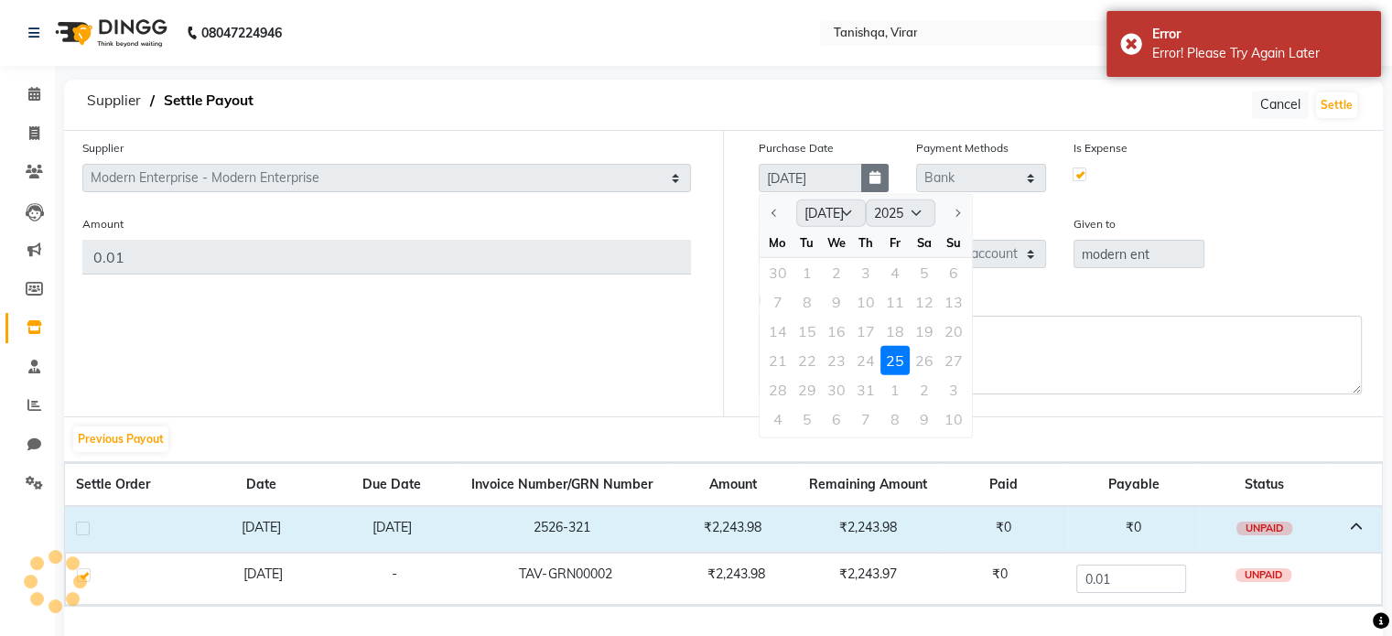
click at [870, 177] on icon "button" at bounding box center [874, 177] width 11 height 13
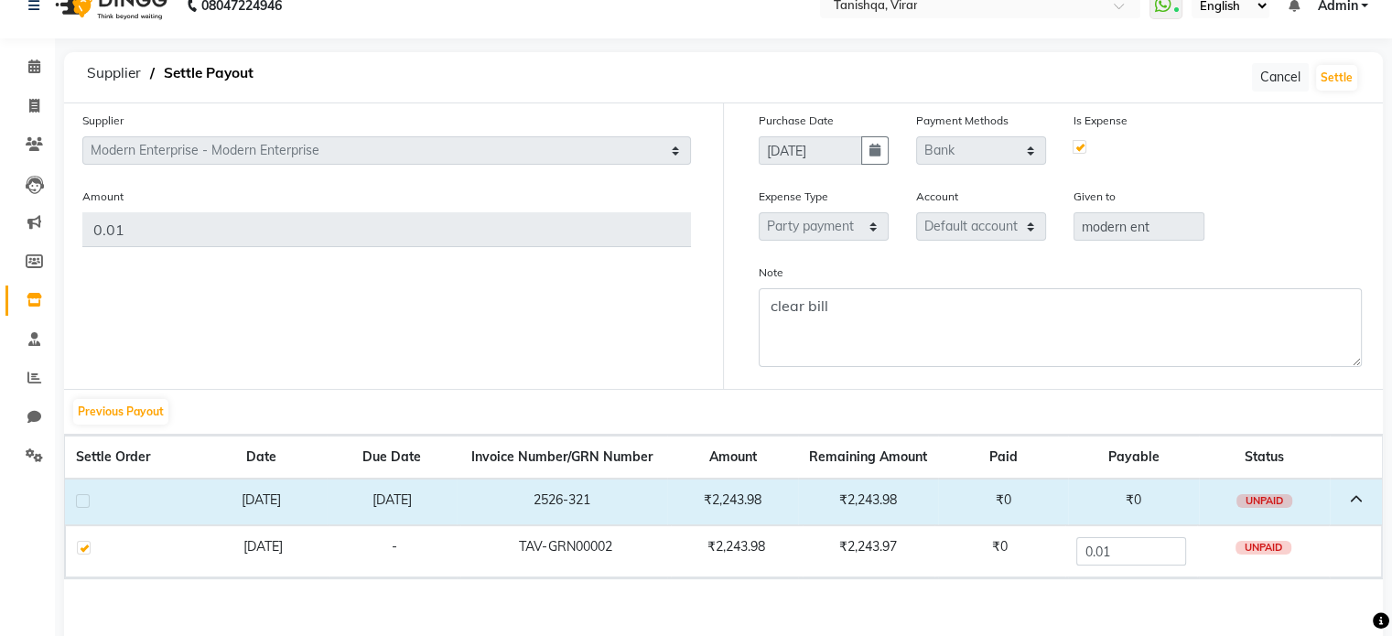
scroll to position [23, 0]
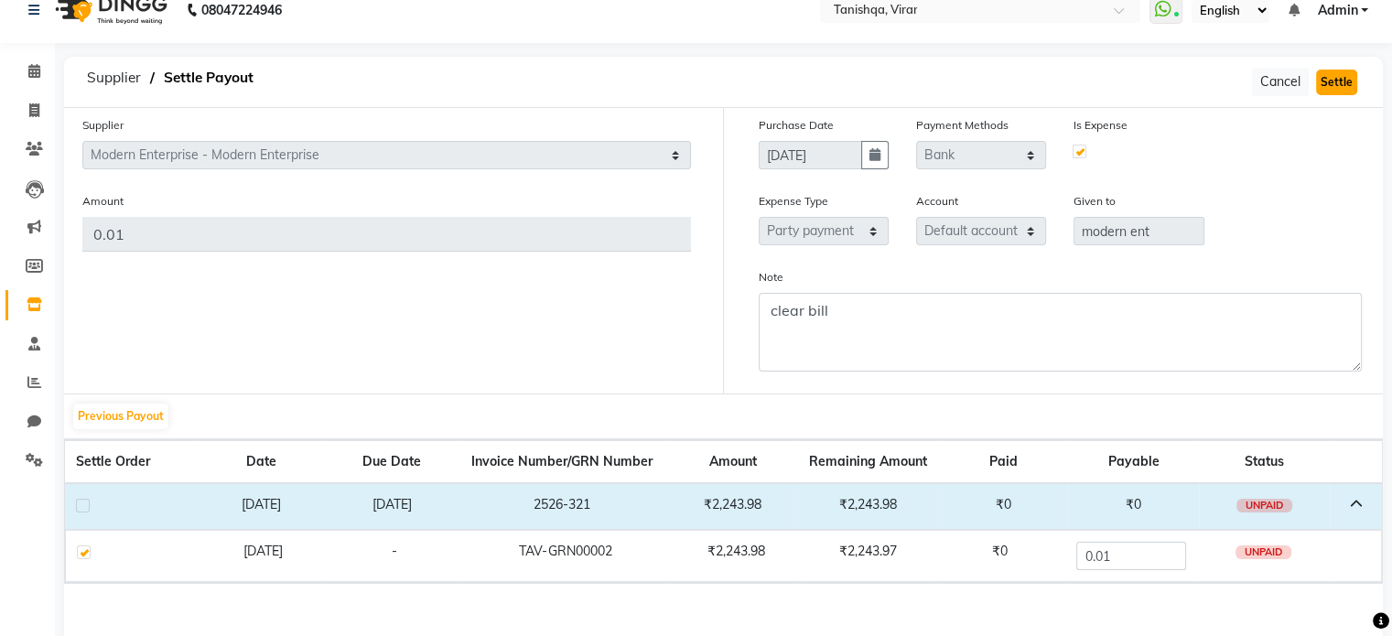
click at [1332, 73] on button "Settle" at bounding box center [1336, 83] width 41 height 26
click at [81, 504] on label at bounding box center [83, 506] width 14 height 14
click at [81, 504] on input "checkbox" at bounding box center [82, 506] width 12 height 12
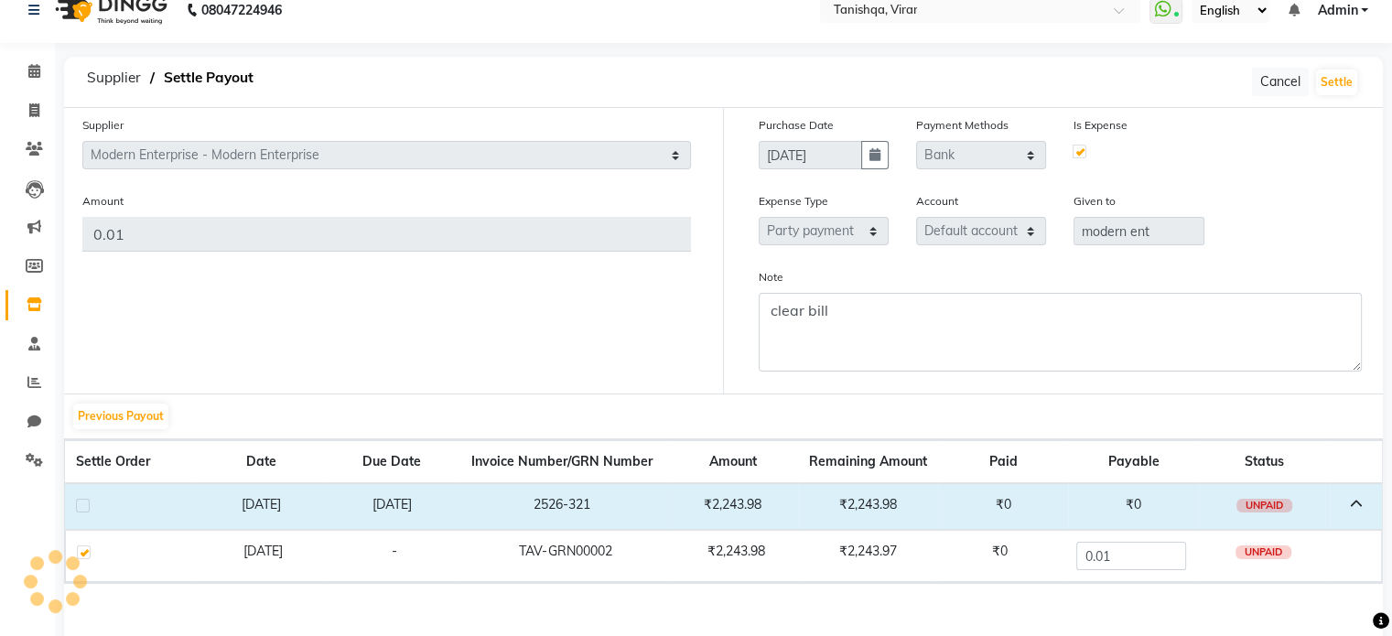
checkbox input "true"
checkbox input "false"
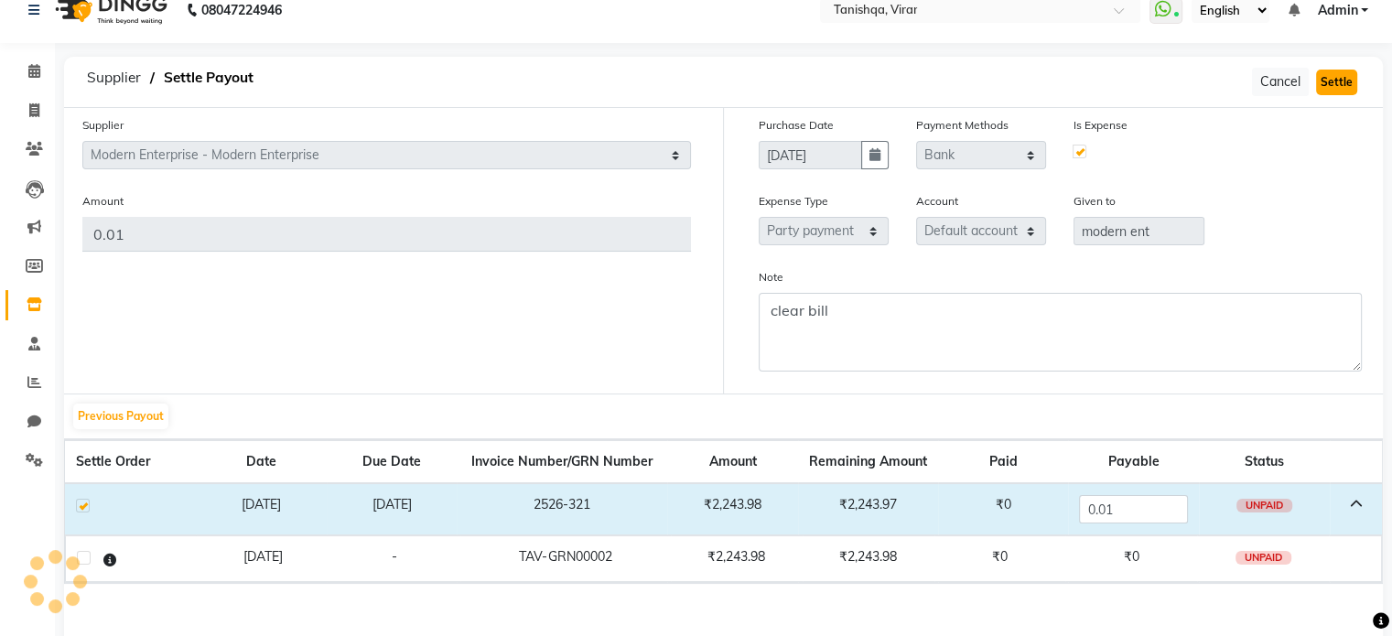
click at [1336, 72] on button "Settle" at bounding box center [1336, 83] width 41 height 26
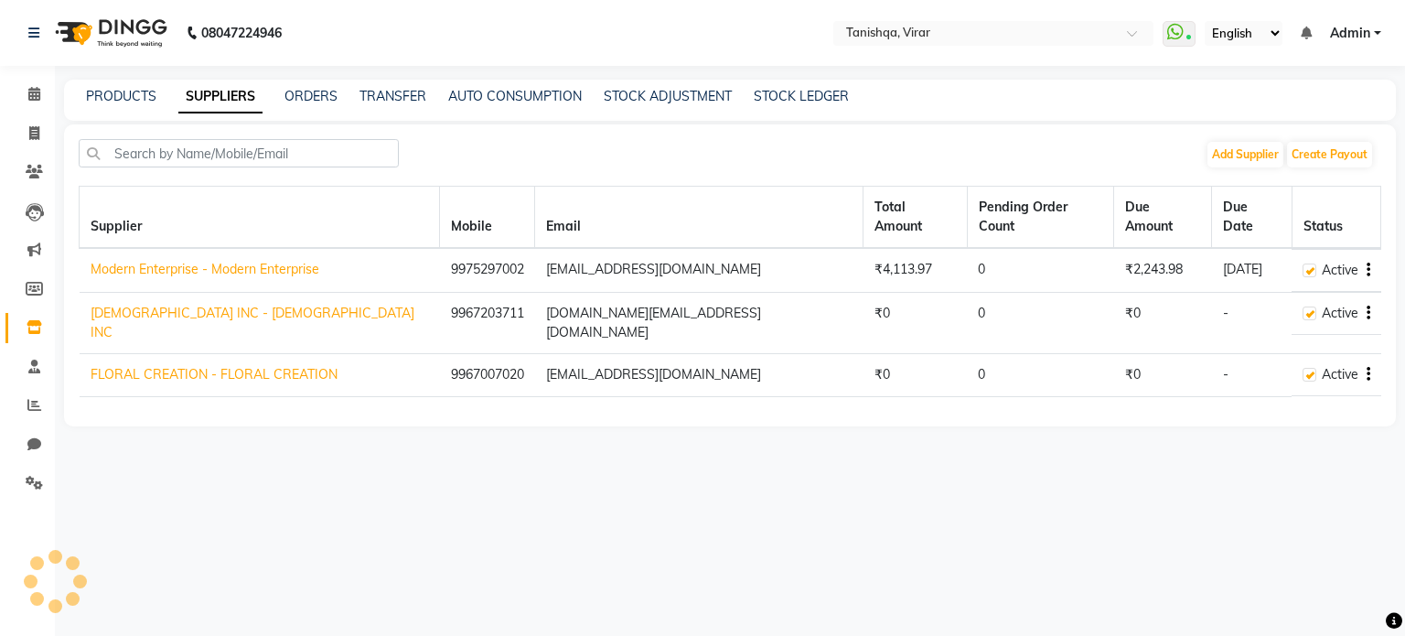
click at [1367, 270] on icon "button" at bounding box center [1369, 270] width 4 height 1
click at [1291, 281] on link "View Payout" at bounding box center [1289, 284] width 71 height 15
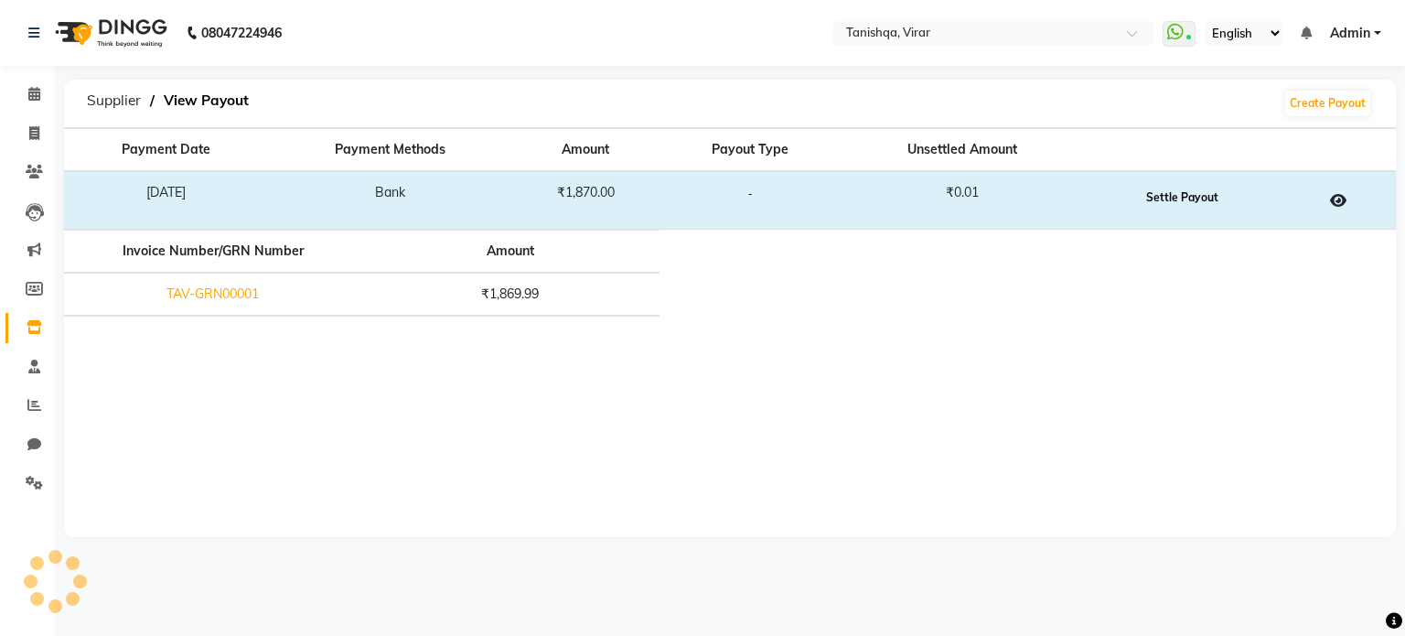
click at [1197, 196] on button "Settle Payout" at bounding box center [1182, 198] width 81 height 26
select select "4587"
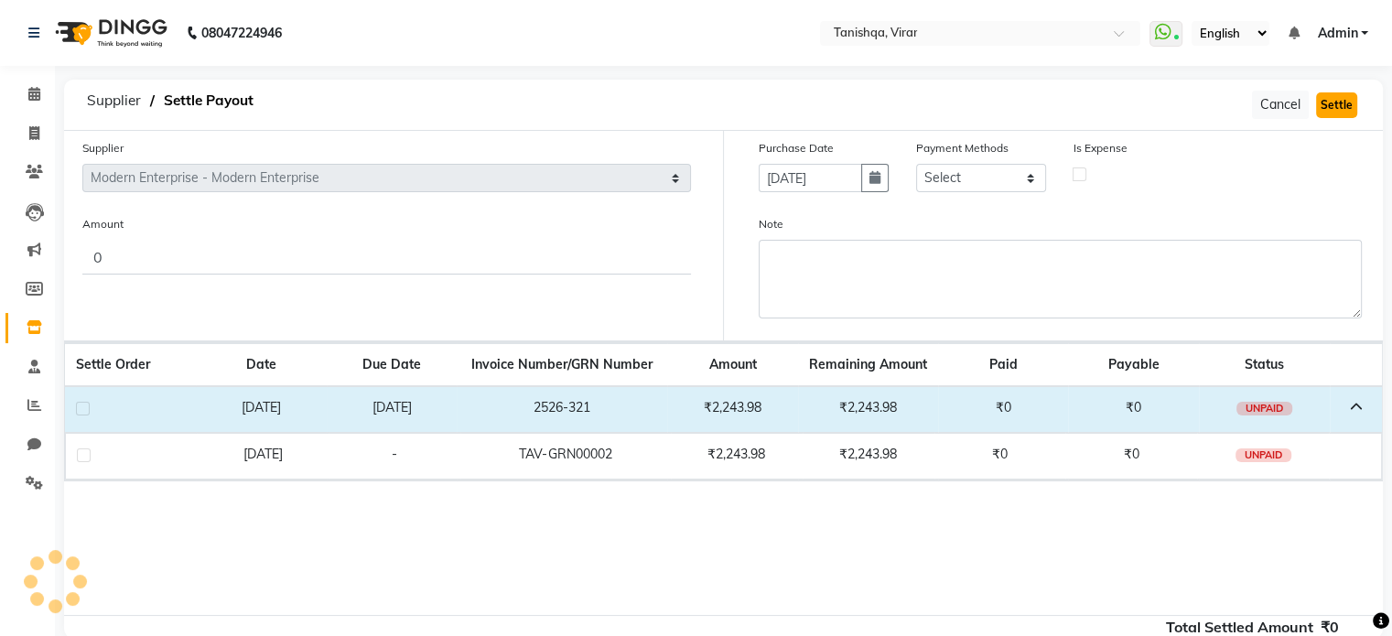
click at [1335, 105] on button "Settle" at bounding box center [1336, 105] width 41 height 26
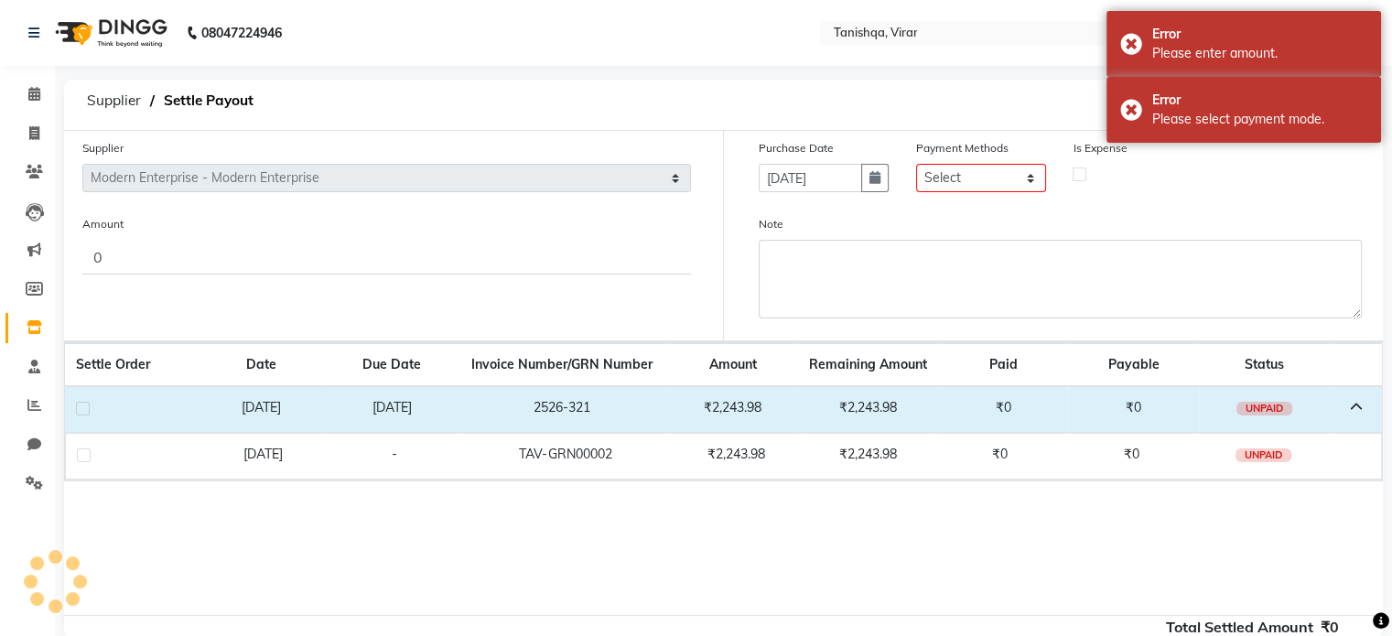
click at [1211, 171] on div "Is Expense" at bounding box center [1138, 172] width 157 height 69
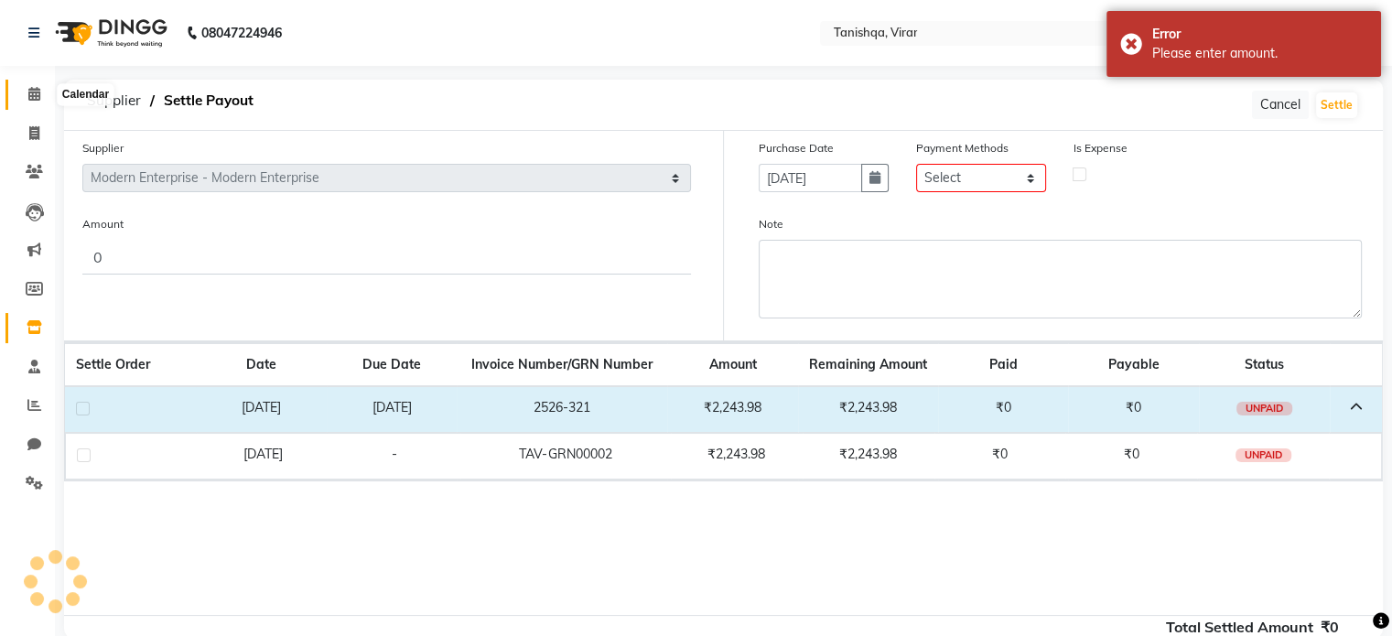
click at [28, 95] on icon at bounding box center [34, 94] width 12 height 14
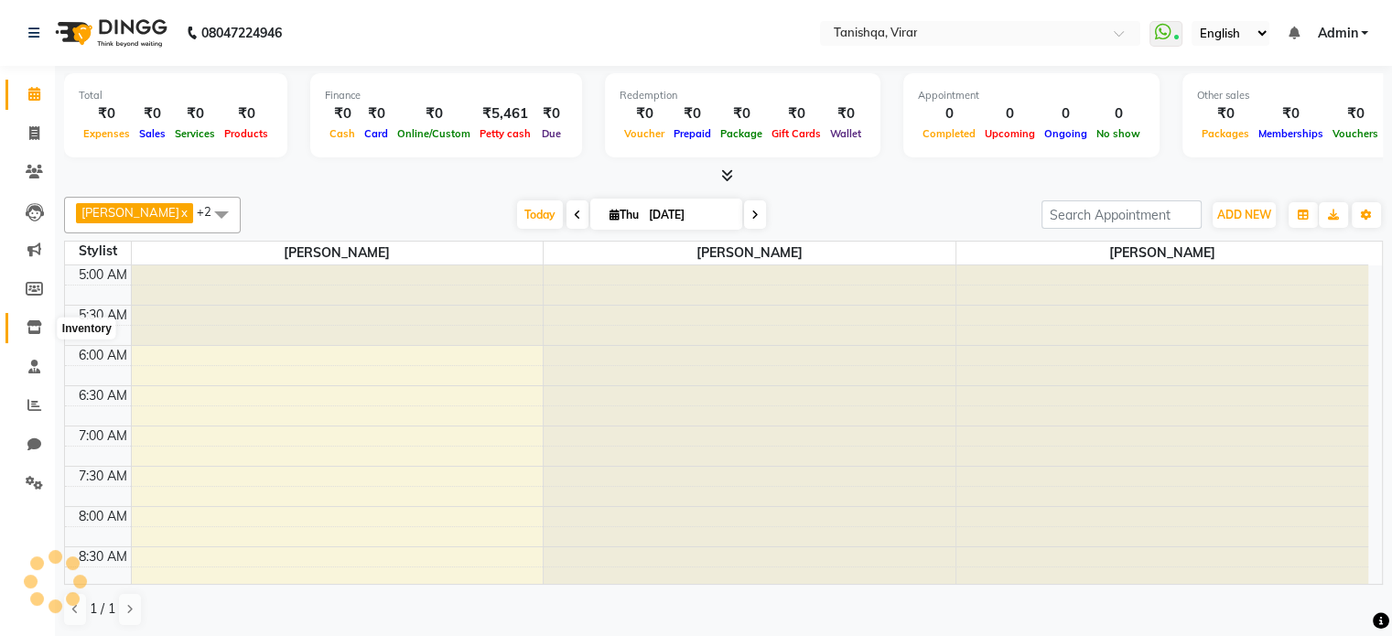
click at [30, 324] on icon at bounding box center [35, 327] width 16 height 14
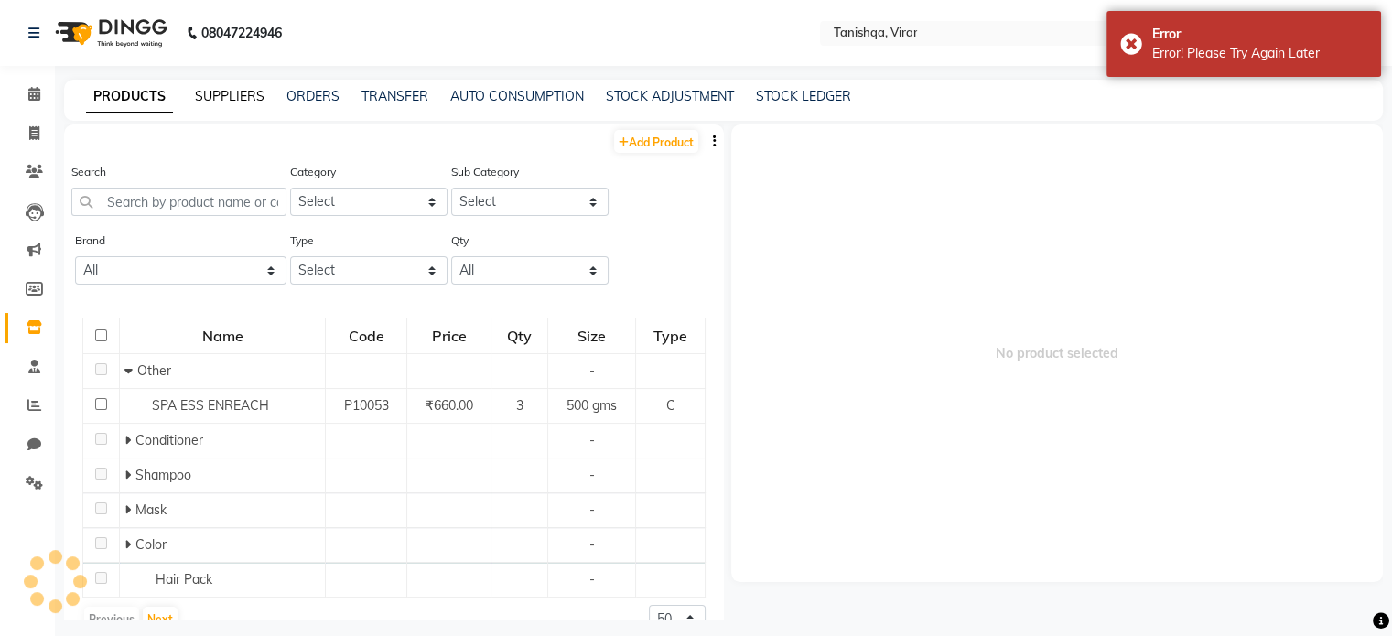
click at [233, 91] on link "SUPPLIERS" at bounding box center [230, 96] width 70 height 16
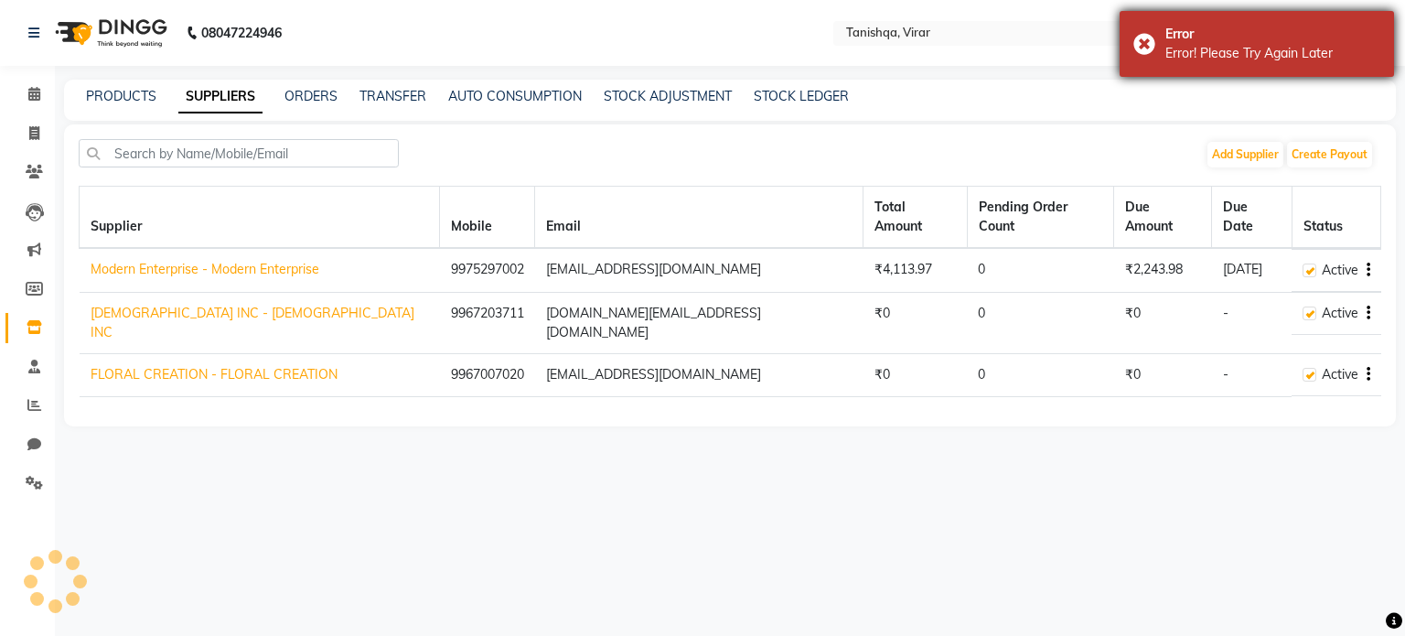
click at [1145, 43] on div "Error Error! Please Try Again Later" at bounding box center [1257, 44] width 274 height 66
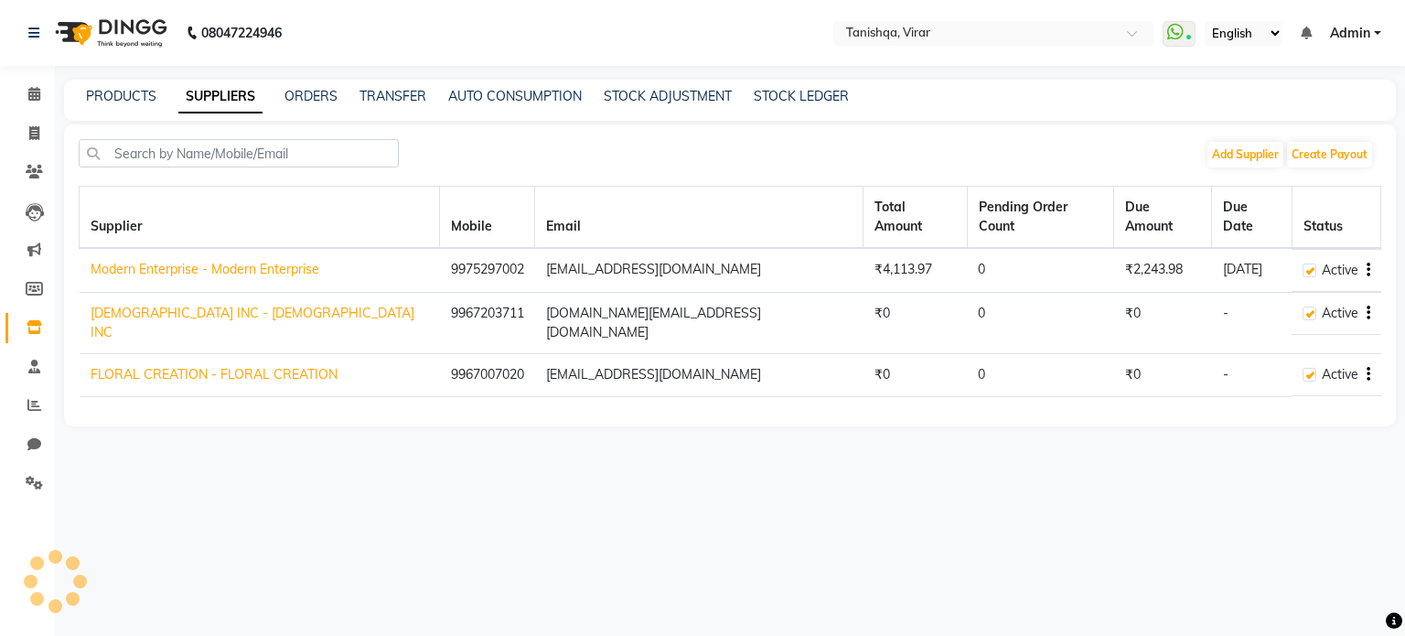
click at [1364, 261] on button "button" at bounding box center [1365, 270] width 11 height 19
click at [1313, 259] on link "Create Payout" at bounding box center [1295, 261] width 82 height 15
select select "4587"
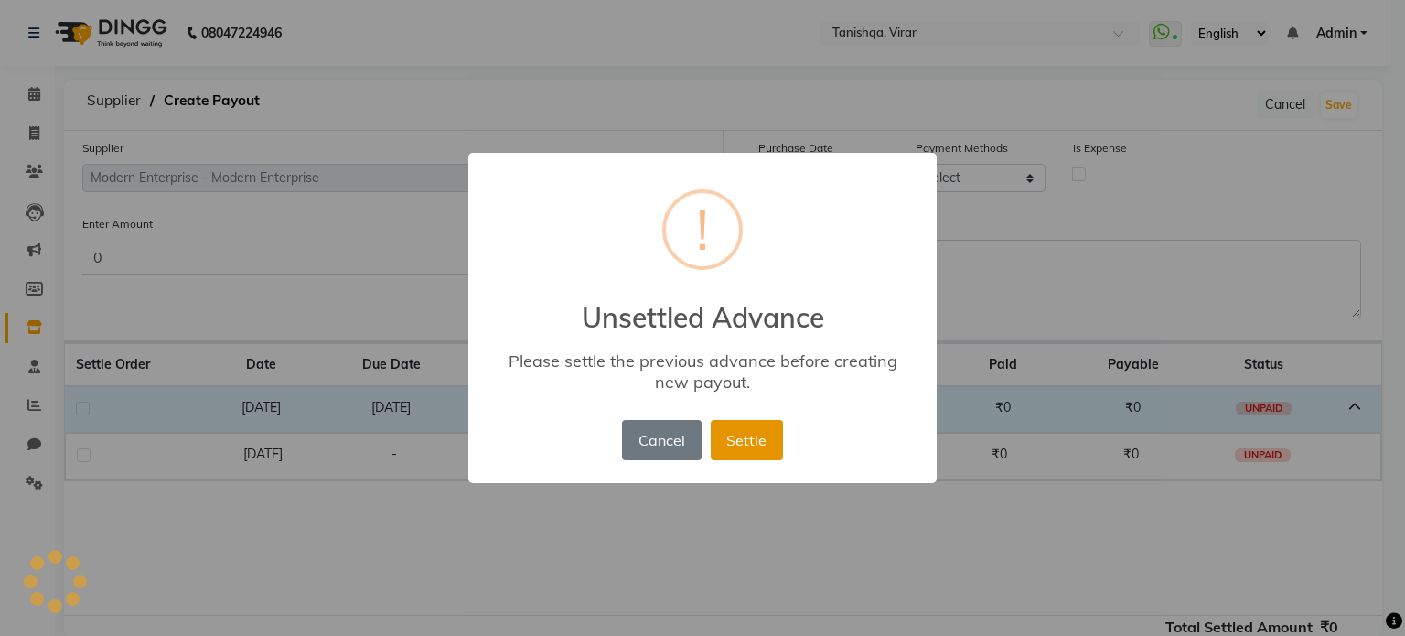
click at [747, 438] on button "Settle" at bounding box center [747, 440] width 72 height 40
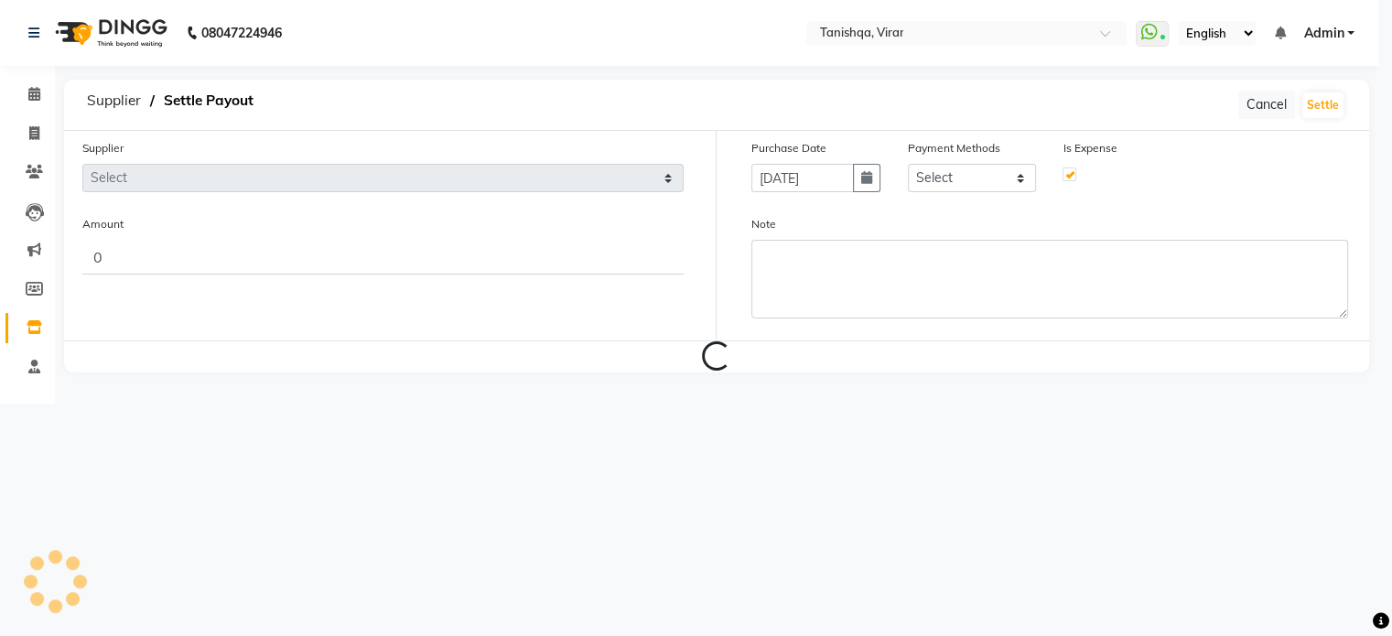
type input "0.01"
type input "[DATE]"
checkbox input "true"
select select "4587"
select select "17"
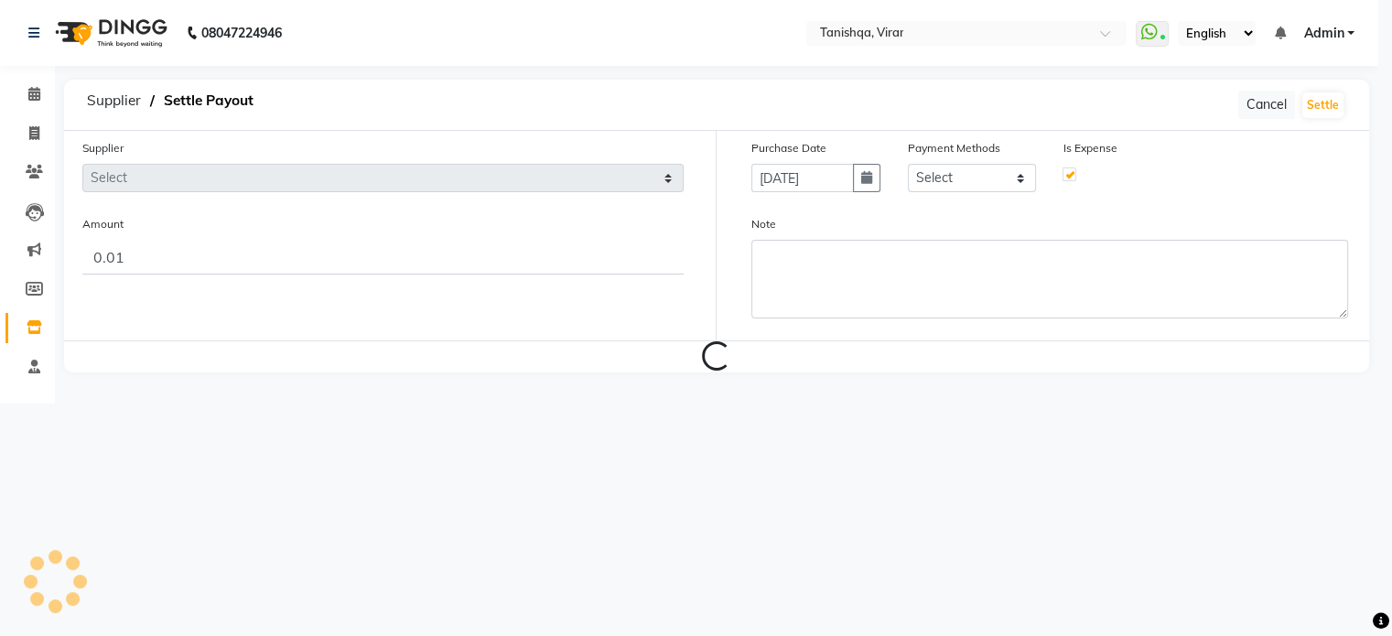
select select "22354"
select select "7280"
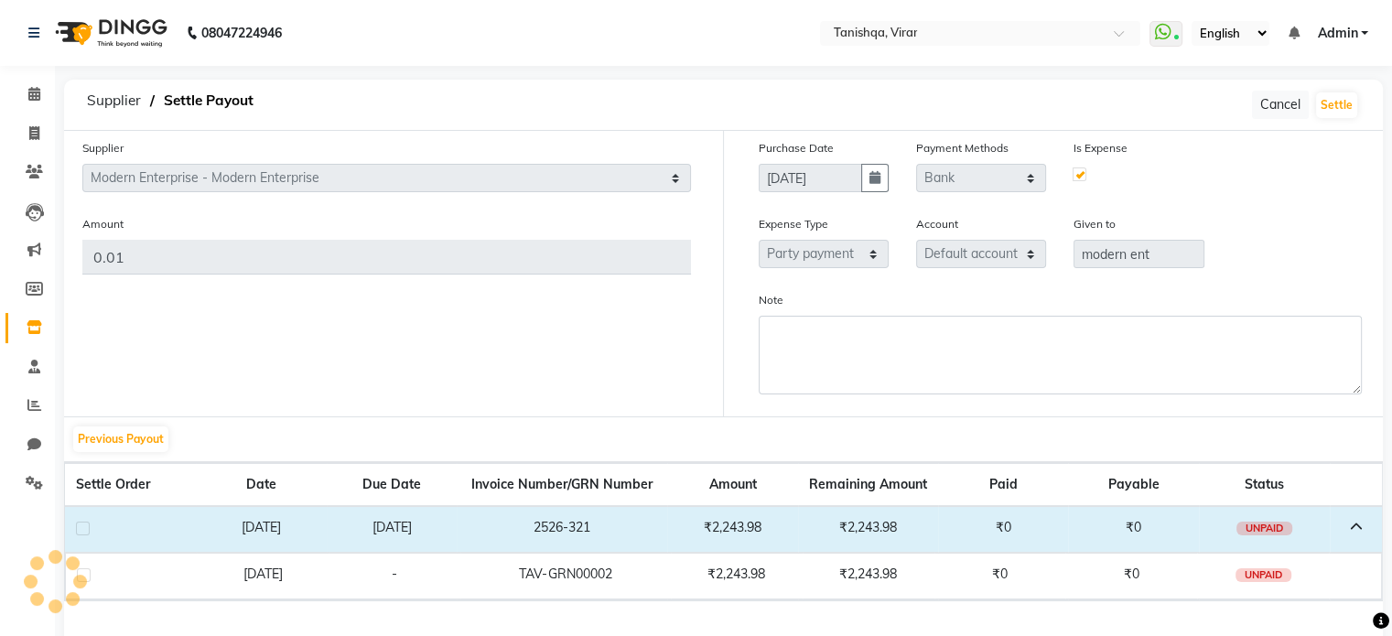
click at [78, 576] on div at bounding box center [54, 581] width 55 height 55
click at [83, 580] on label at bounding box center [84, 575] width 14 height 14
click at [83, 580] on input "checkbox" at bounding box center [83, 576] width 12 height 12
checkbox input "true"
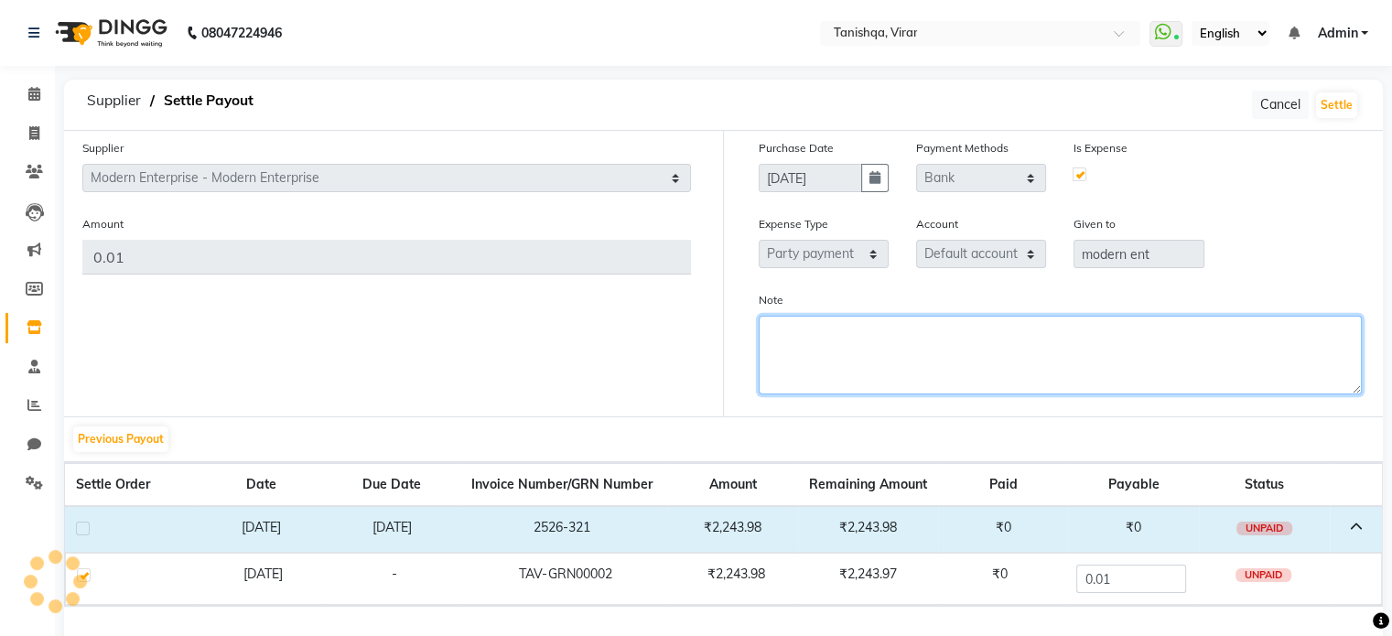
click at [991, 325] on textarea "Note" at bounding box center [1061, 355] width 604 height 79
type textarea "[PERSON_NAME]"
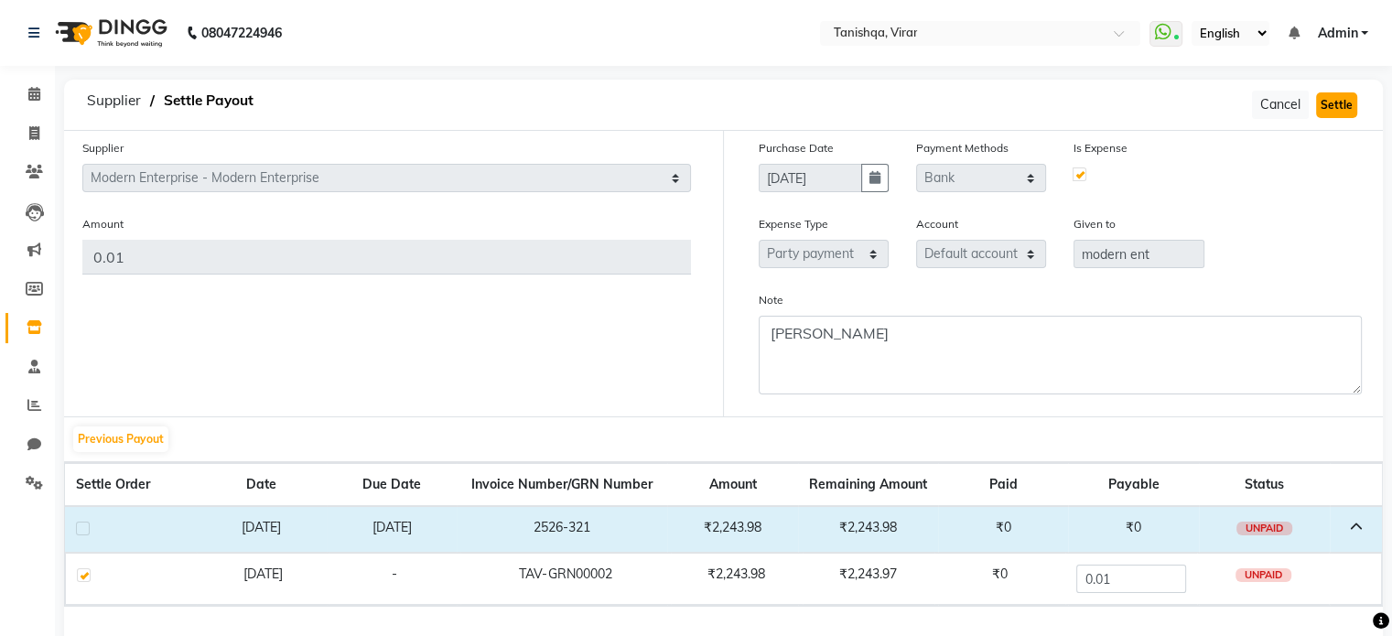
click at [1336, 98] on button "Settle" at bounding box center [1336, 105] width 41 height 26
click at [81, 534] on label at bounding box center [83, 529] width 14 height 14
click at [81, 534] on input "checkbox" at bounding box center [82, 529] width 12 height 12
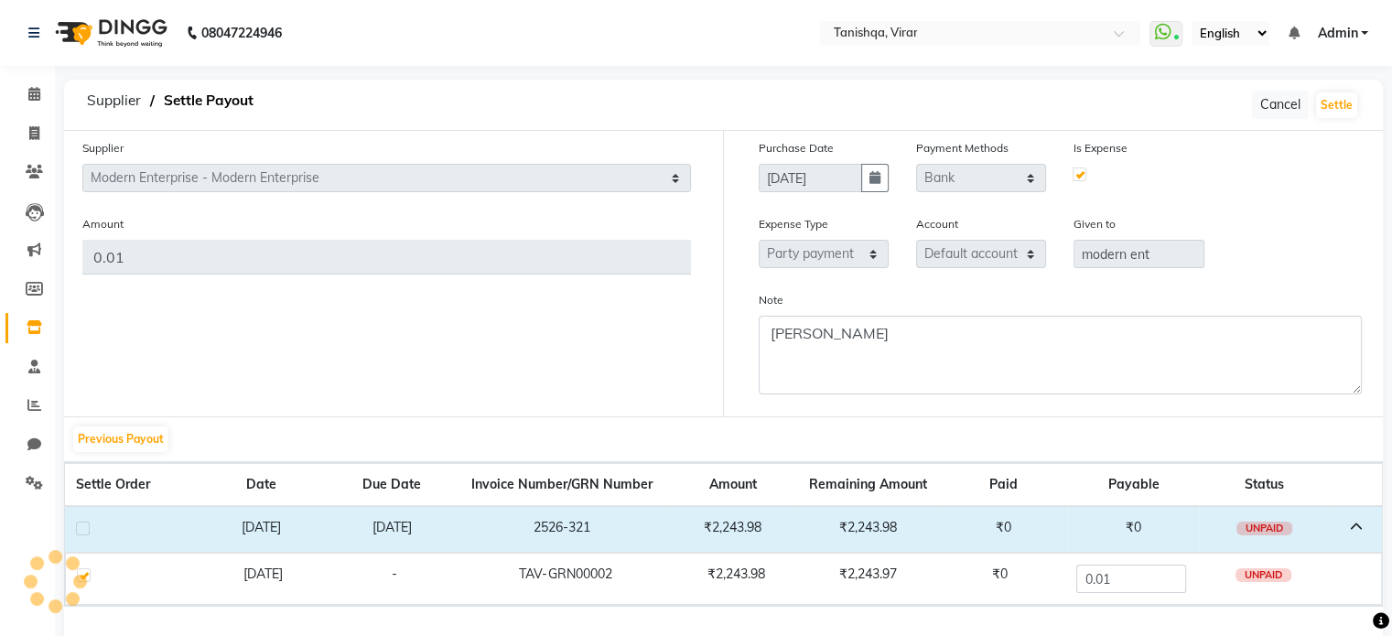
checkbox input "true"
checkbox input "false"
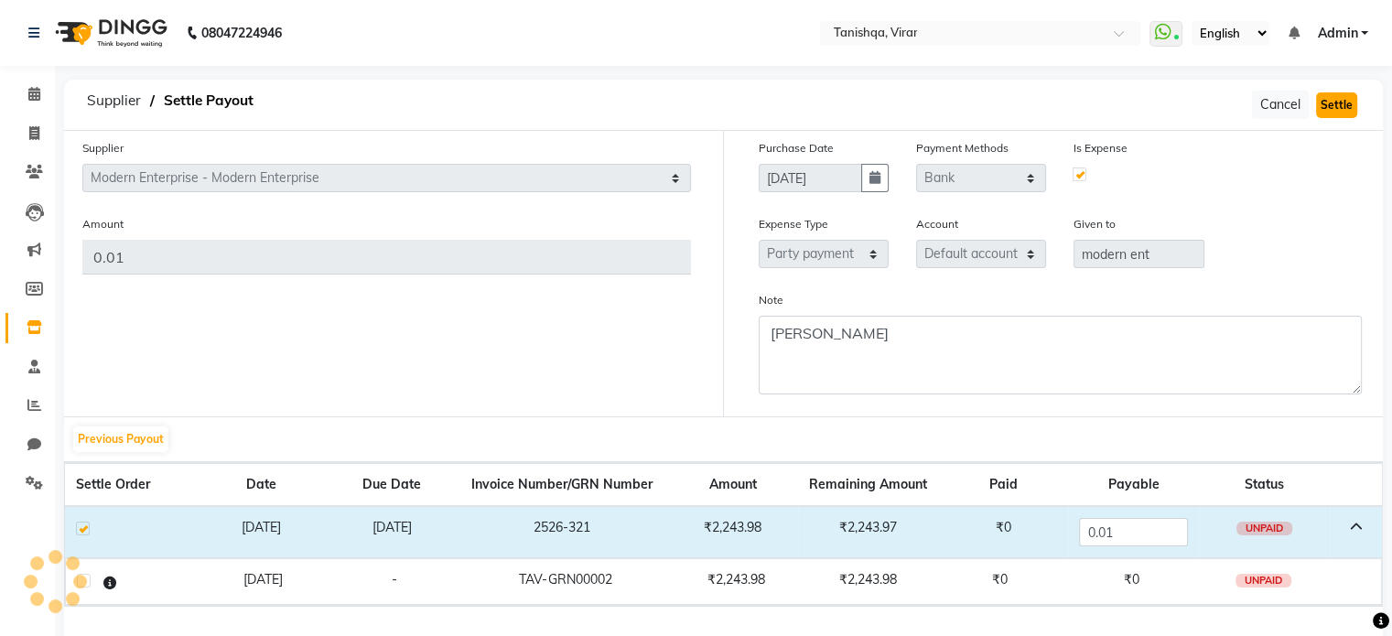
click at [1336, 106] on button "Settle" at bounding box center [1336, 105] width 41 height 26
click at [866, 183] on button "button" at bounding box center [874, 178] width 27 height 28
select select "7"
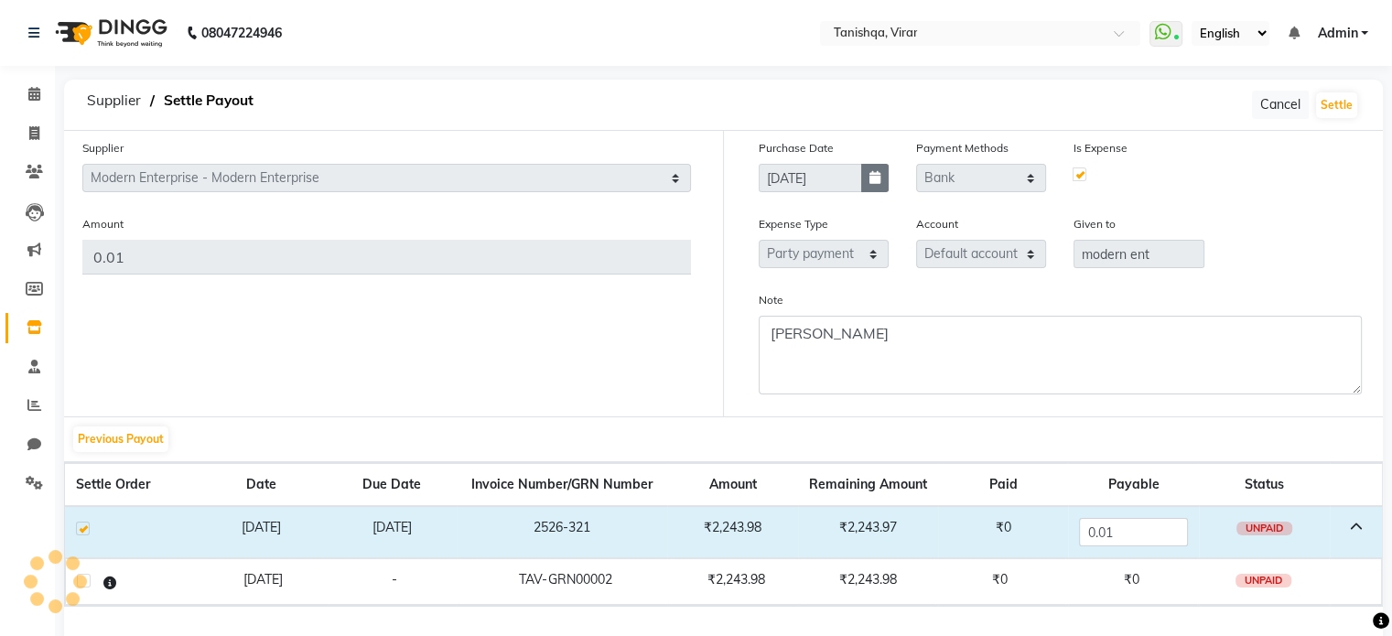
select select "2025"
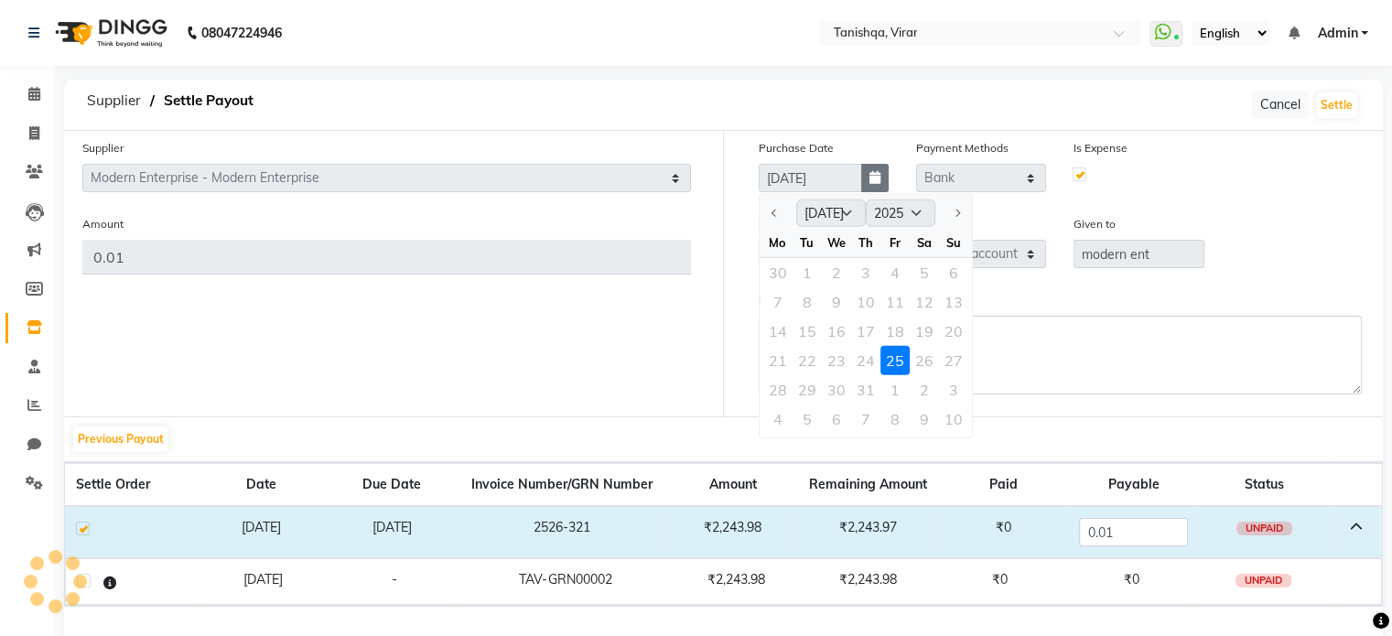
click at [866, 183] on button "button" at bounding box center [874, 178] width 27 height 28
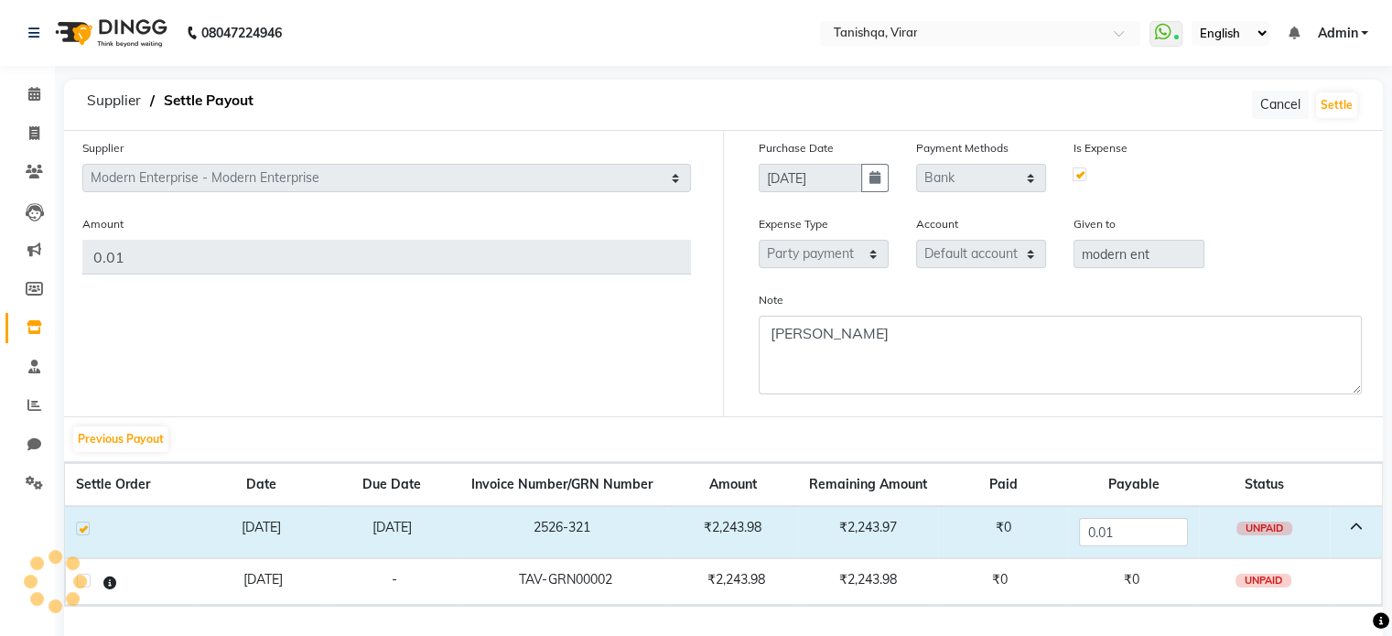
click at [81, 578] on div at bounding box center [54, 581] width 55 height 55
click at [1350, 110] on button "Settle" at bounding box center [1336, 105] width 41 height 26
click at [1265, 215] on div "Expense Type Select Advance Salary Bank charges Car maintenance Cash transfer t…" at bounding box center [1060, 248] width 631 height 69
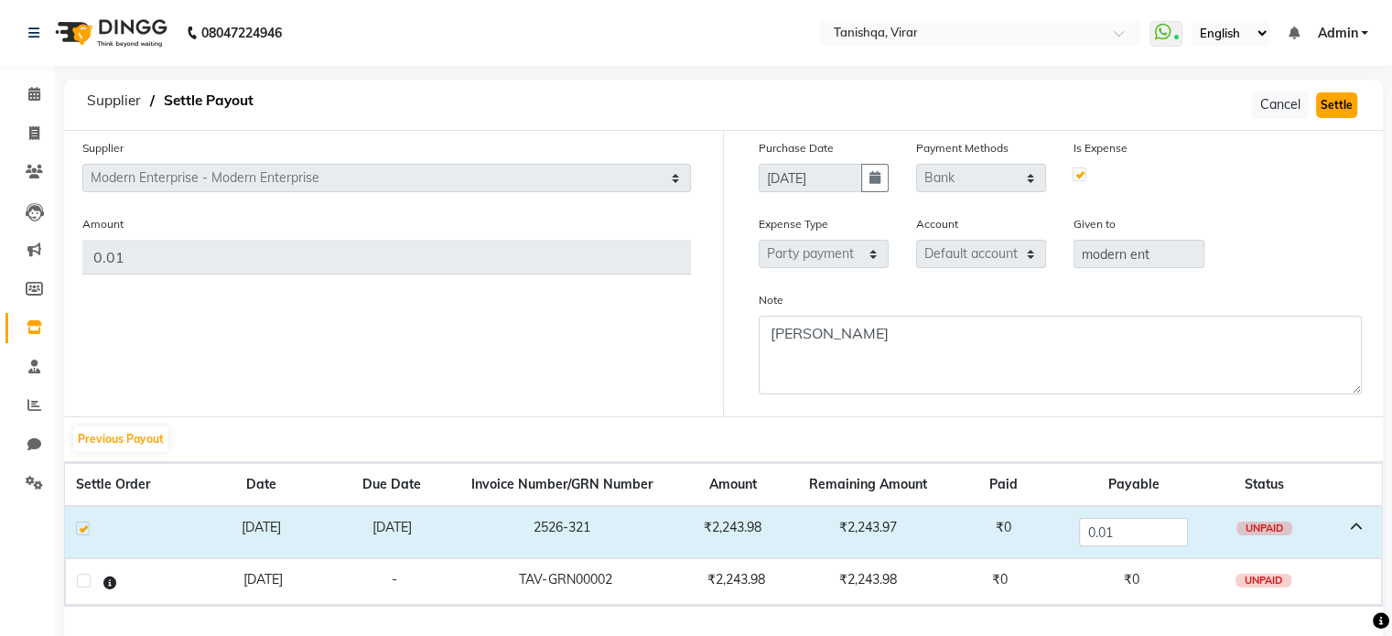
click at [1344, 103] on button "Settle" at bounding box center [1336, 105] width 41 height 26
click at [1329, 108] on button "Settle" at bounding box center [1336, 105] width 41 height 26
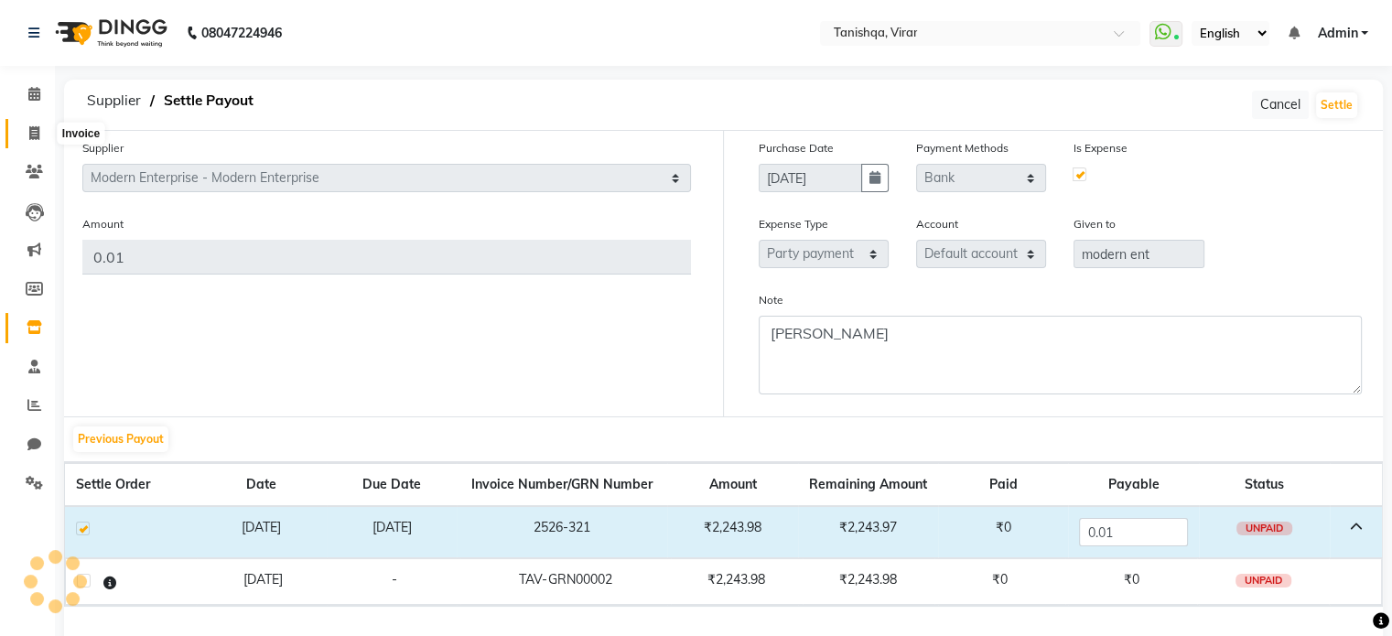
click at [32, 135] on icon at bounding box center [34, 133] width 10 height 14
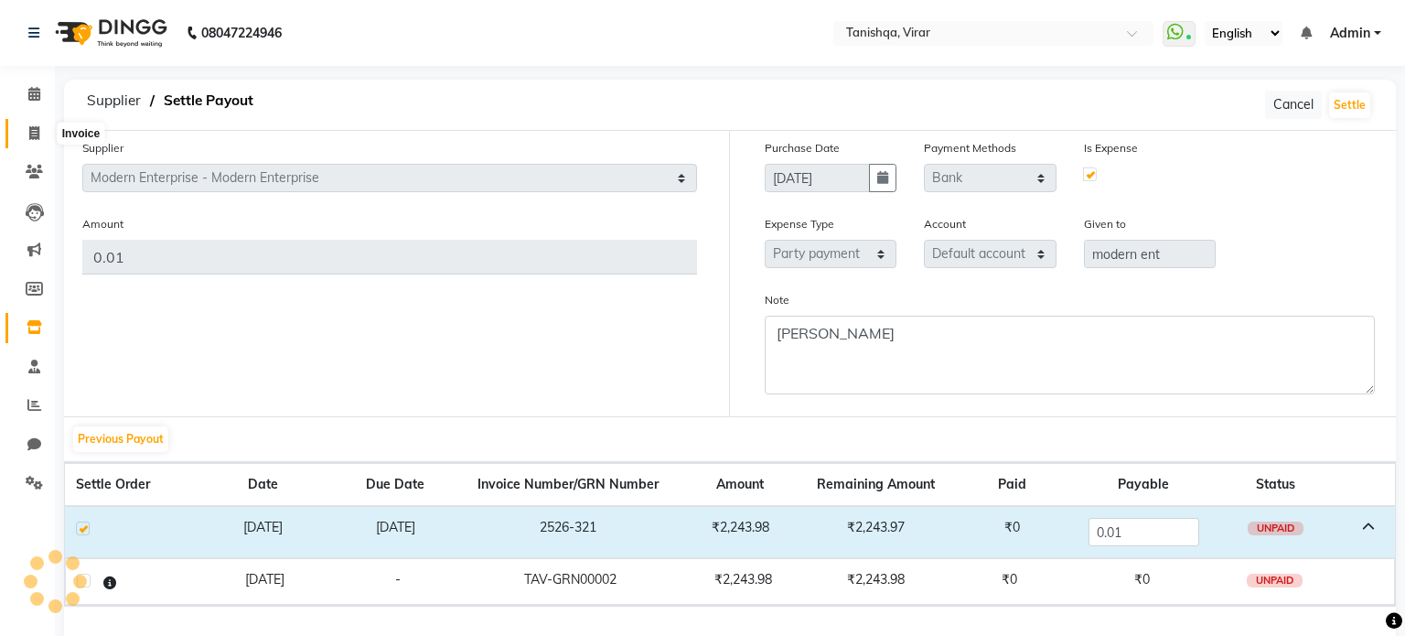
select select "service"
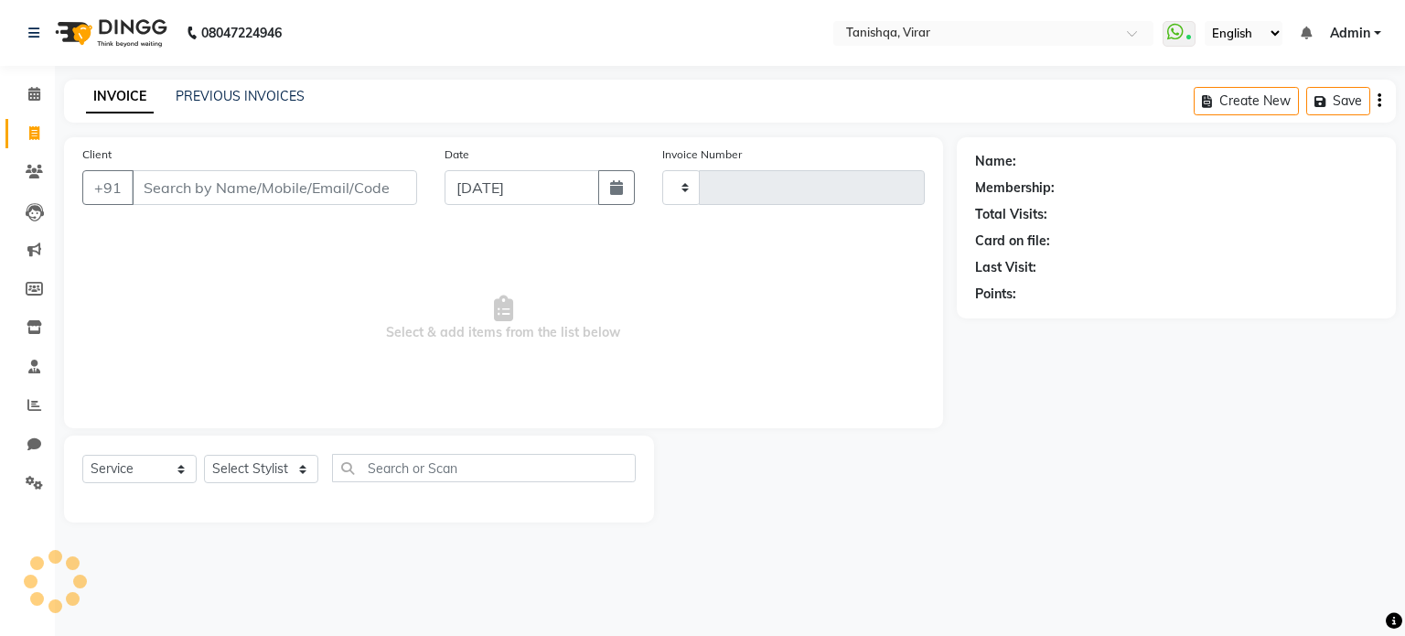
type input "0724"
select select "8149"
click at [27, 86] on span at bounding box center [34, 94] width 32 height 21
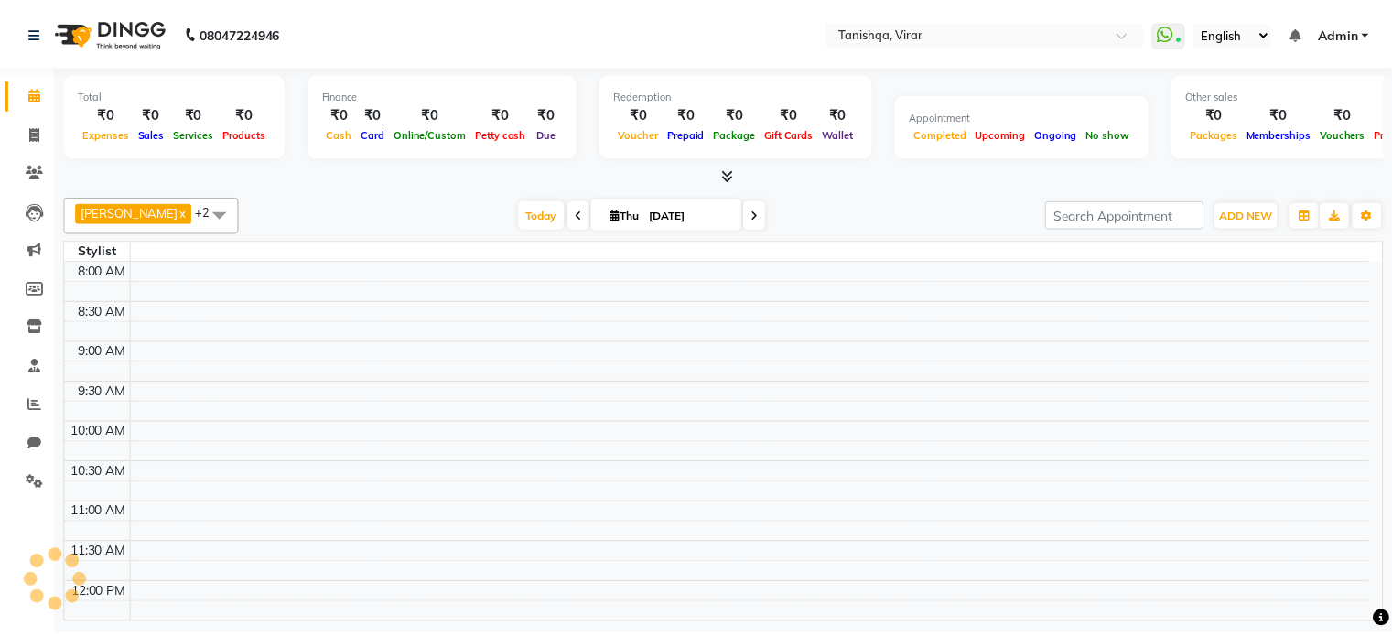
scroll to position [81, 0]
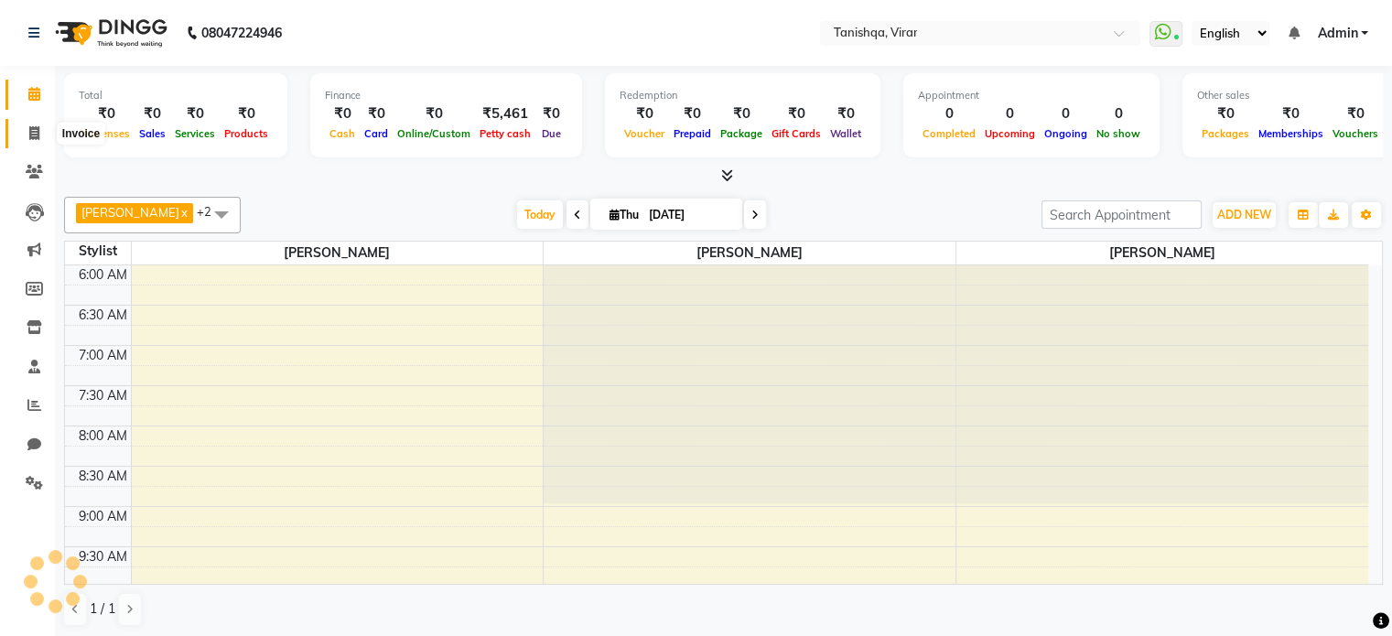
click at [30, 131] on icon at bounding box center [34, 133] width 10 height 14
select select "service"
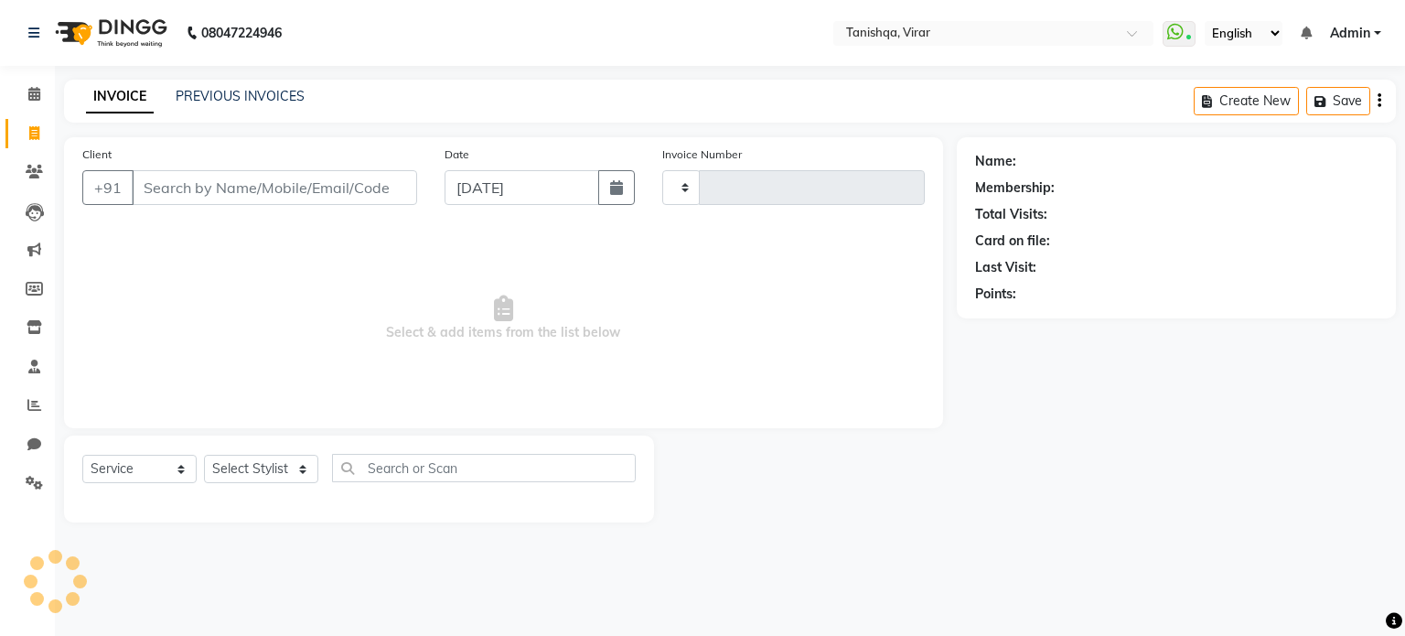
type input "0724"
select select "8149"
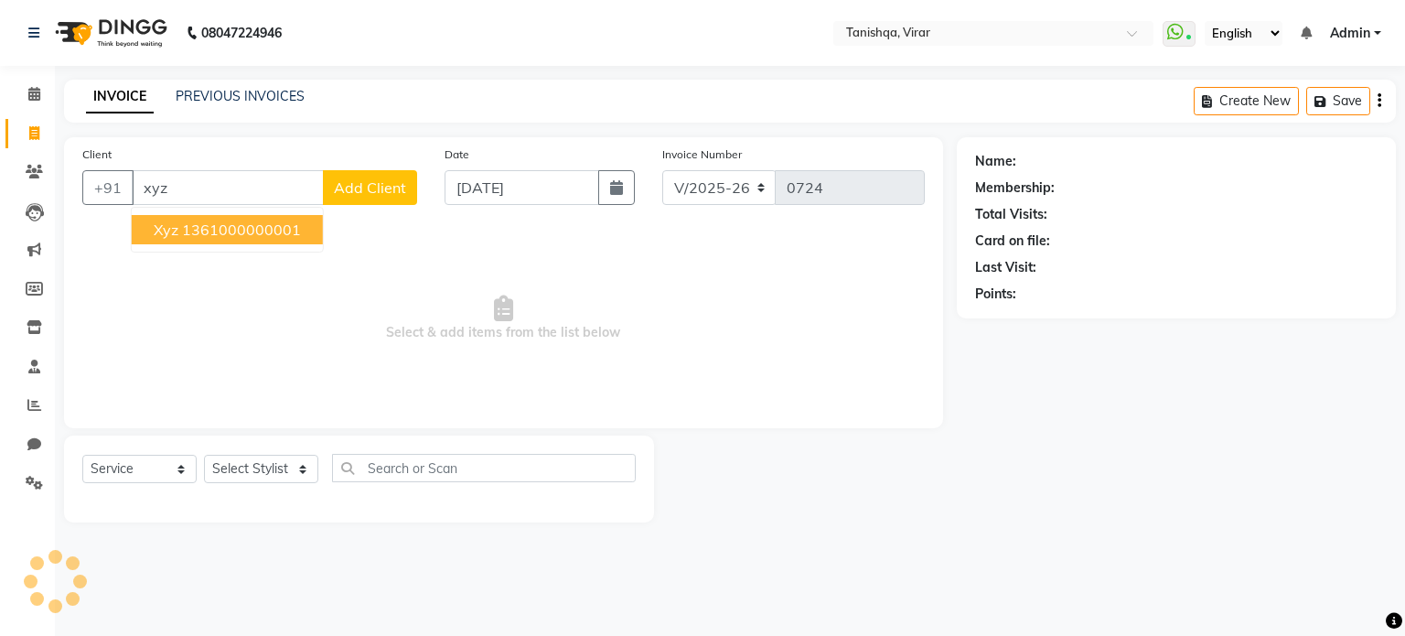
click at [236, 222] on ngb-highlight "1361000000001" at bounding box center [241, 230] width 119 height 18
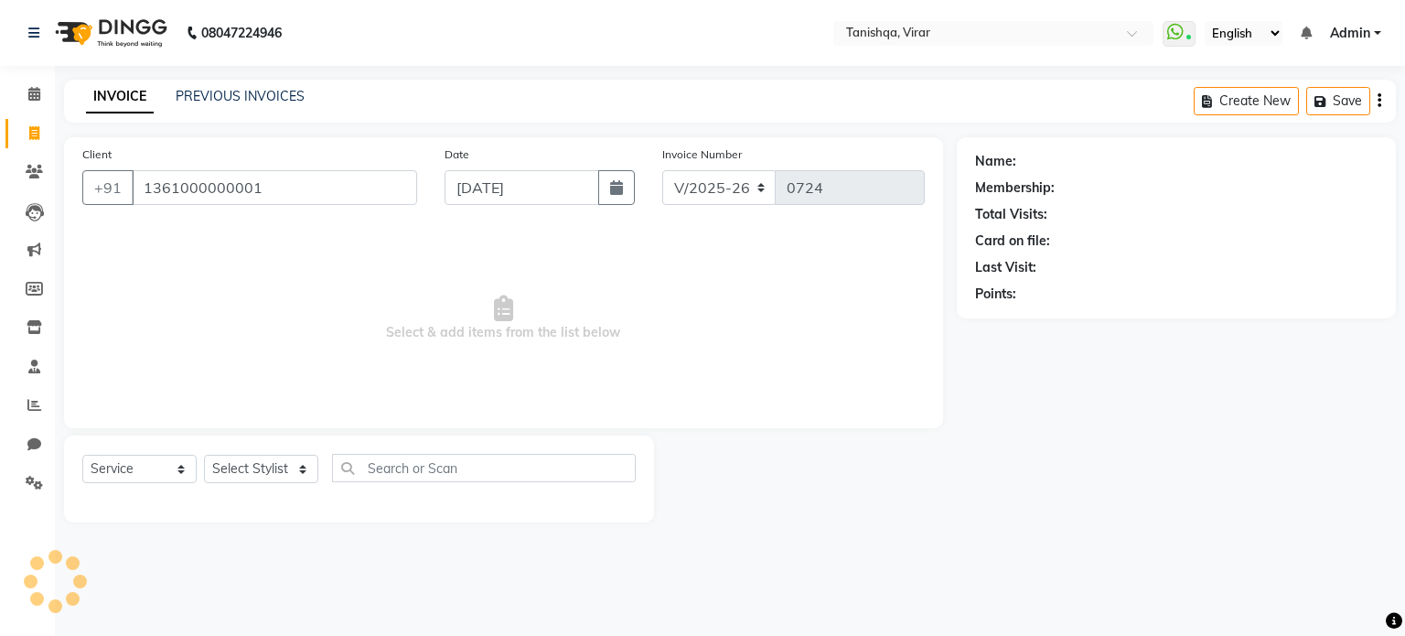
type input "1361000000001"
select select "1: Object"
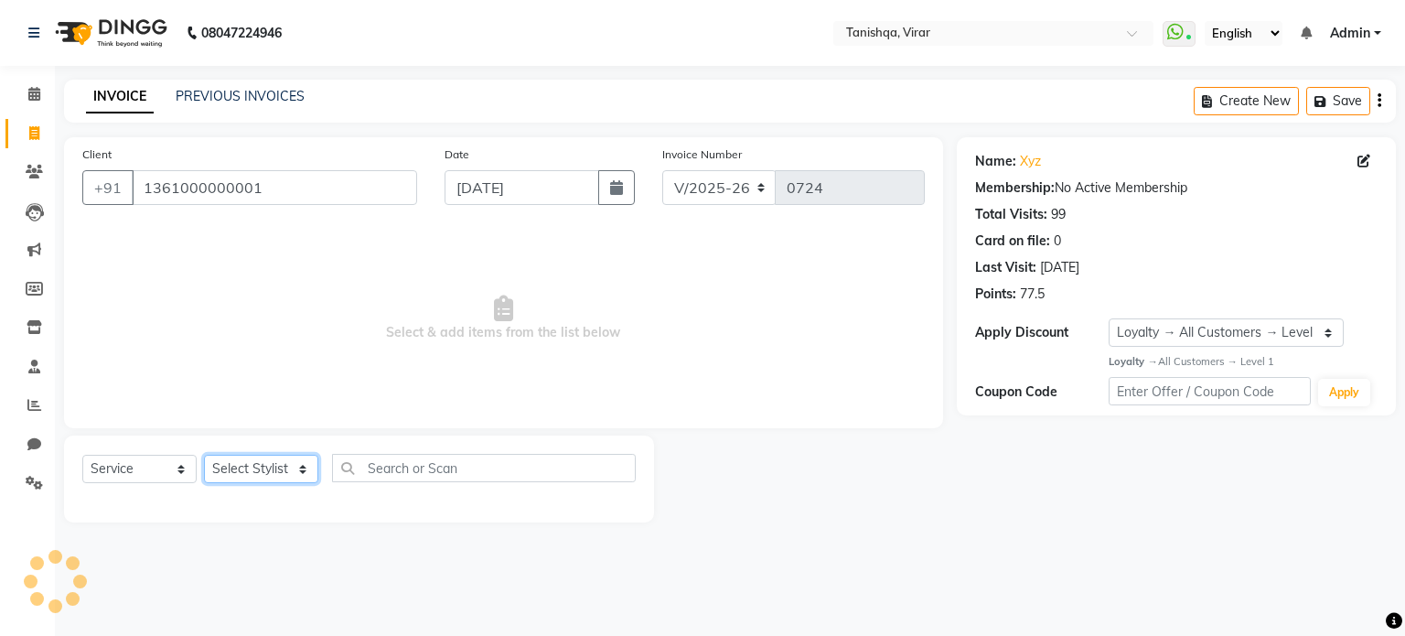
click at [260, 471] on select "Select Stylist [PERSON_NAME] [PERSON_NAME] mahhi [PERSON_NAME] [PERSON_NAME] [P…" at bounding box center [261, 469] width 114 height 28
select select "88731"
click at [204, 456] on select "Select Stylist [PERSON_NAME] [PERSON_NAME] mahhi [PERSON_NAME] [PERSON_NAME] [P…" at bounding box center [261, 469] width 114 height 28
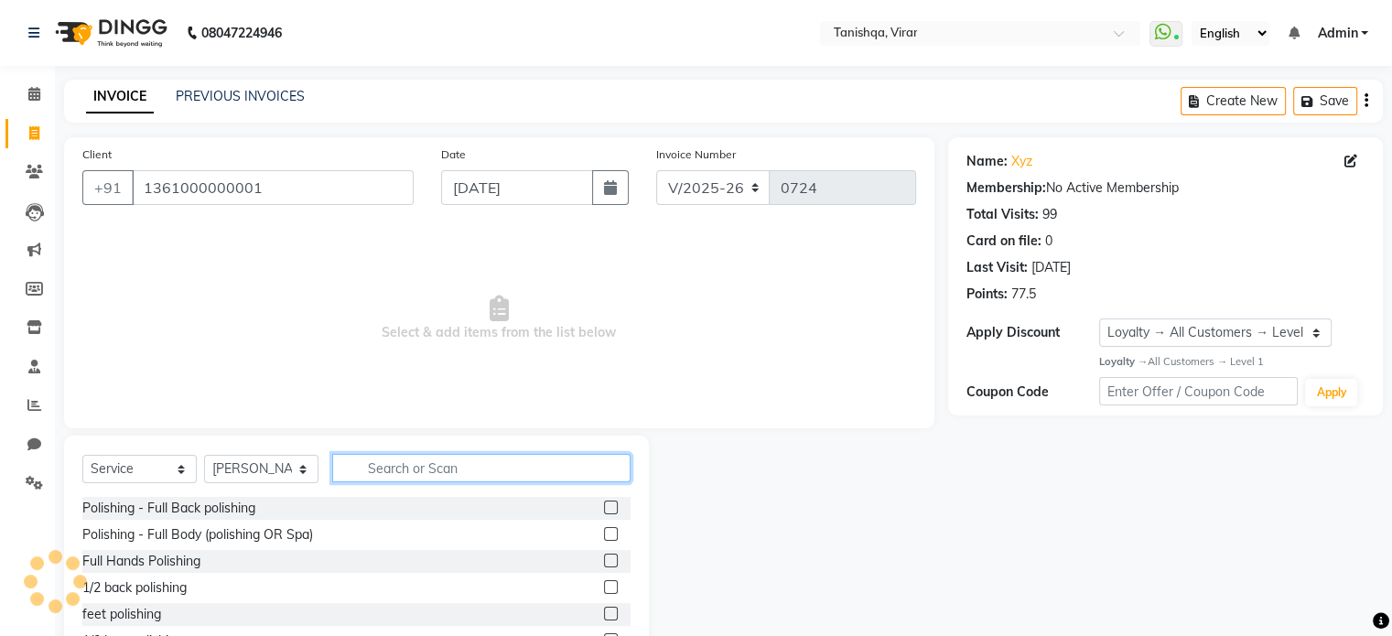
click at [385, 470] on input "text" at bounding box center [481, 468] width 298 height 28
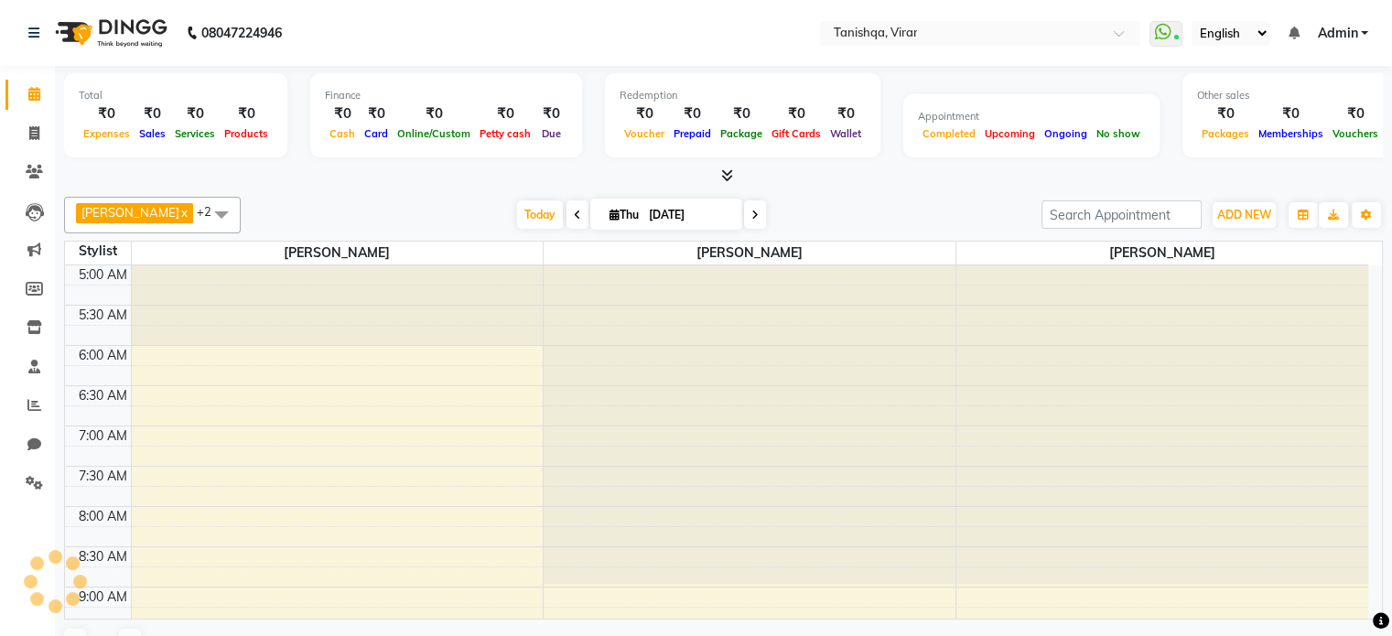
scroll to position [81, 0]
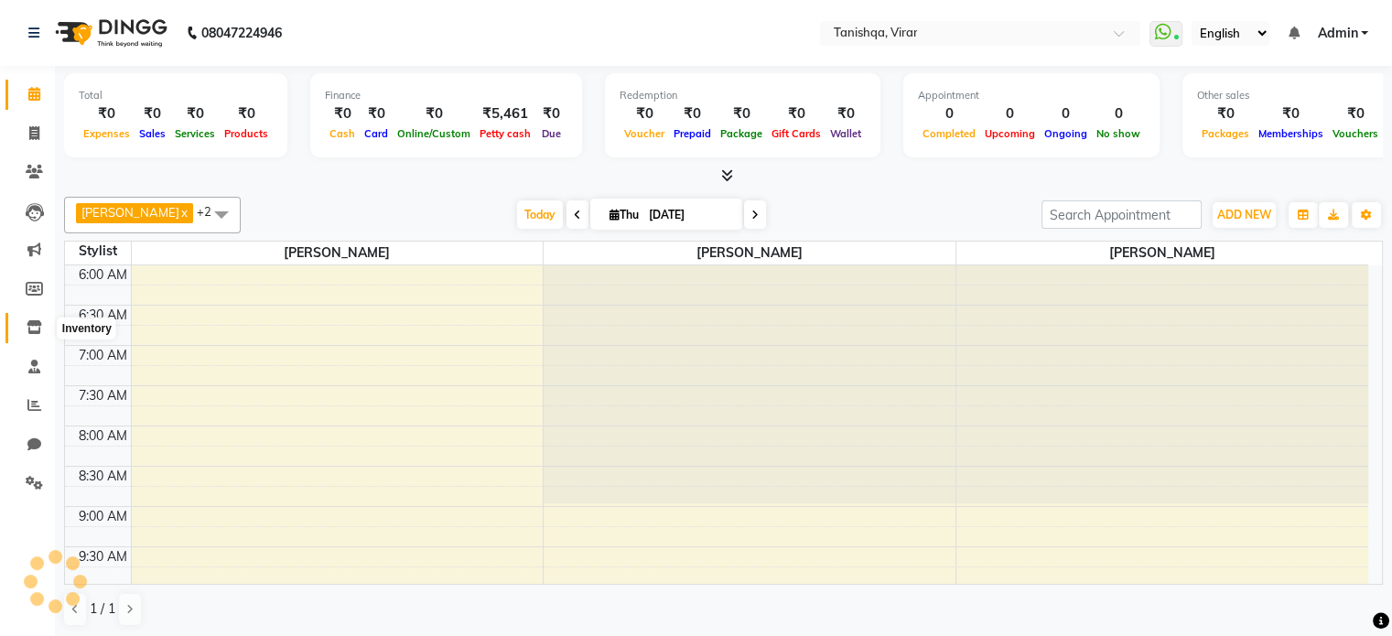
click at [29, 321] on icon at bounding box center [35, 327] width 16 height 14
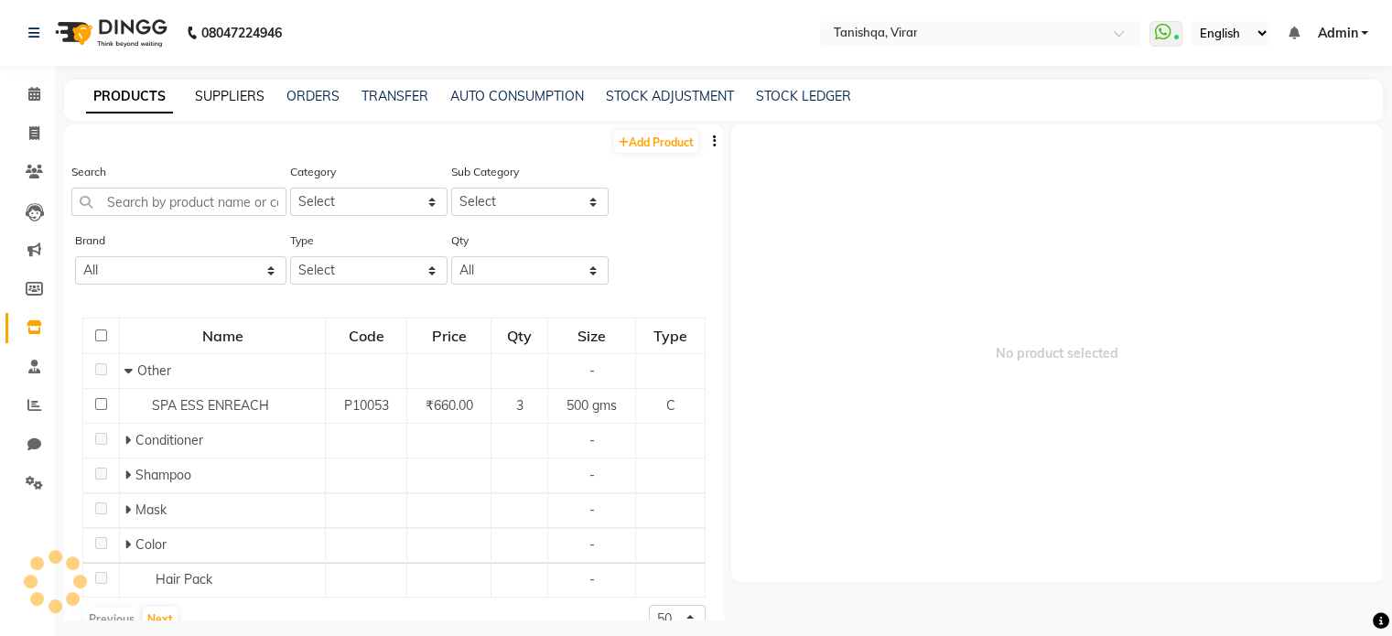
click at [231, 93] on link "SUPPLIERS" at bounding box center [230, 96] width 70 height 16
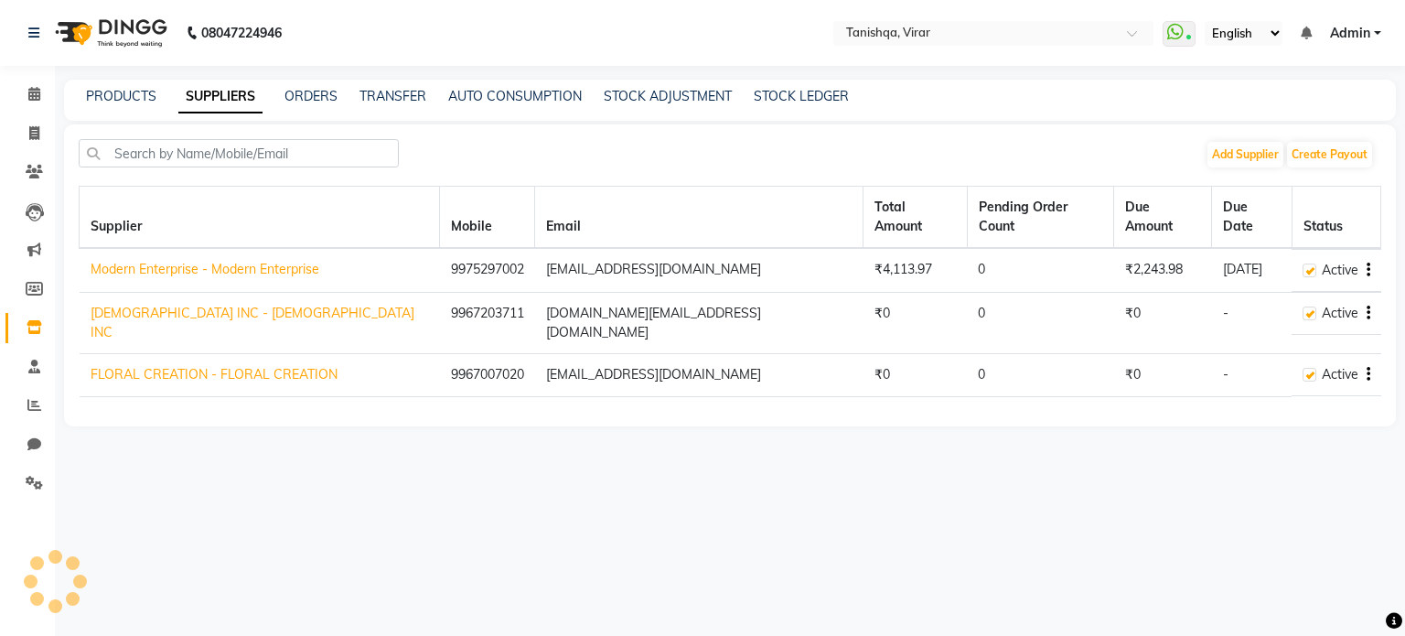
click at [162, 261] on link "Modern Enterprise - Modern Enterprise" at bounding box center [205, 269] width 229 height 16
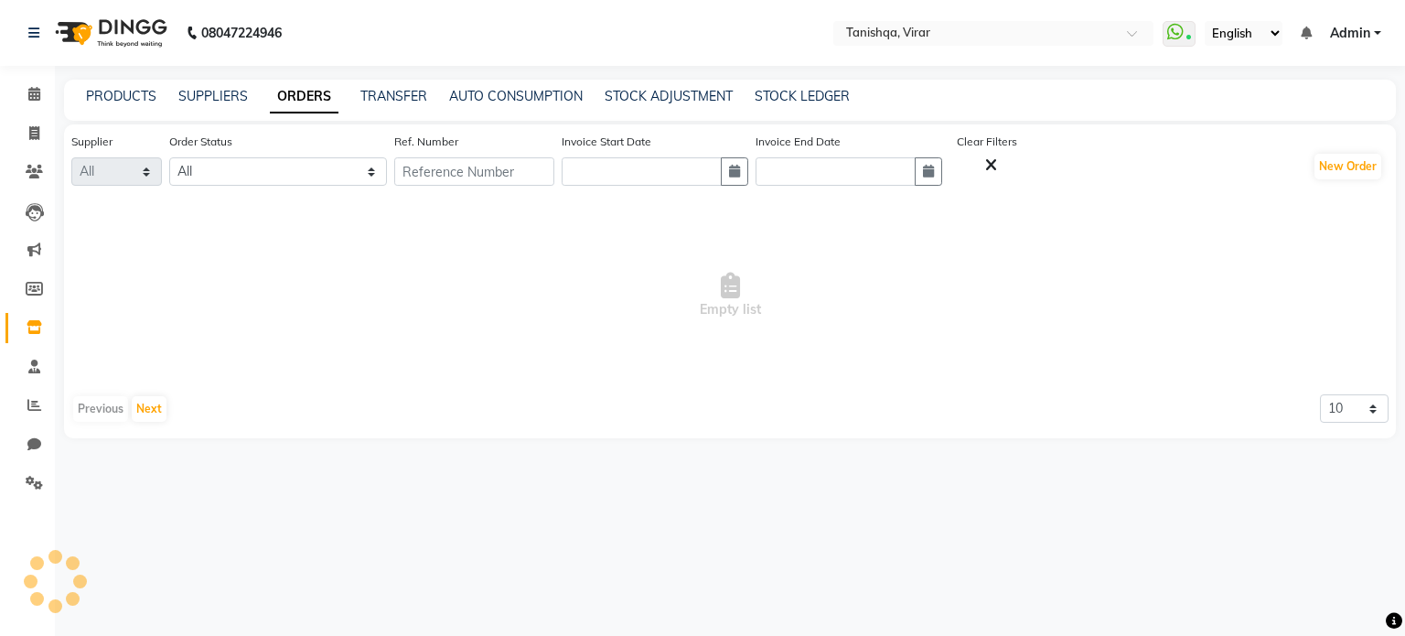
select select "4587"
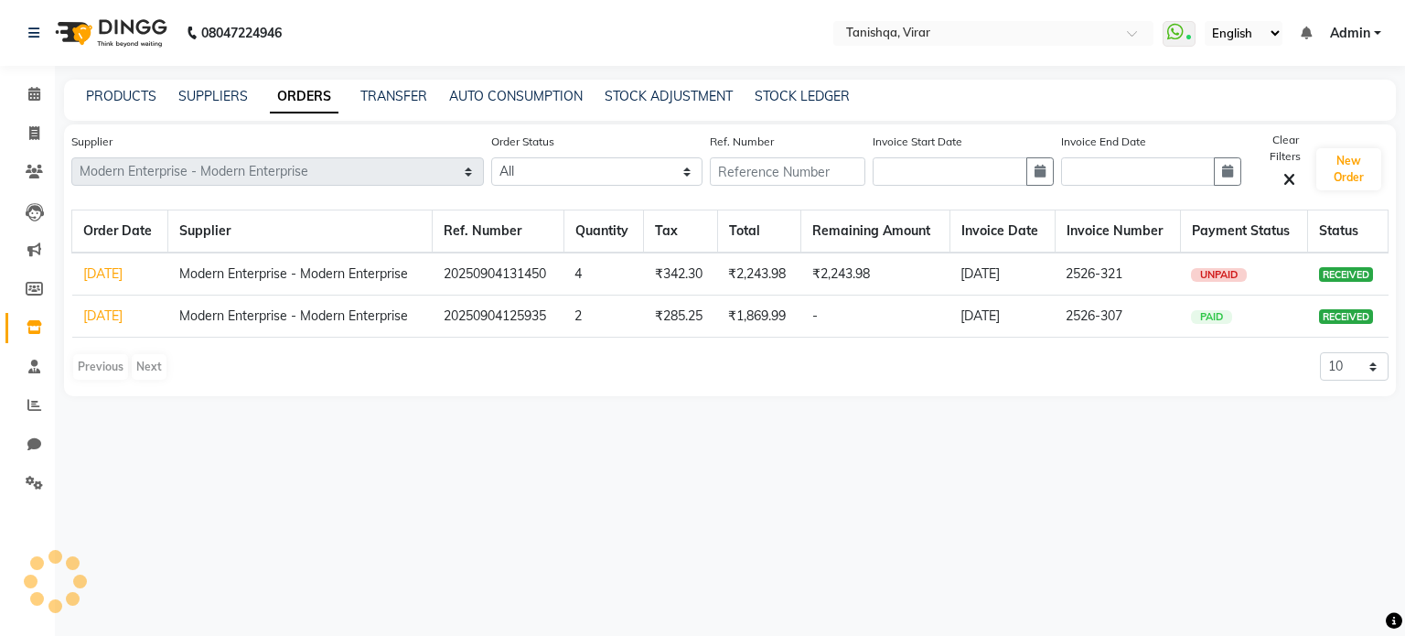
click at [769, 309] on td "₹1,869.99" at bounding box center [759, 317] width 84 height 42
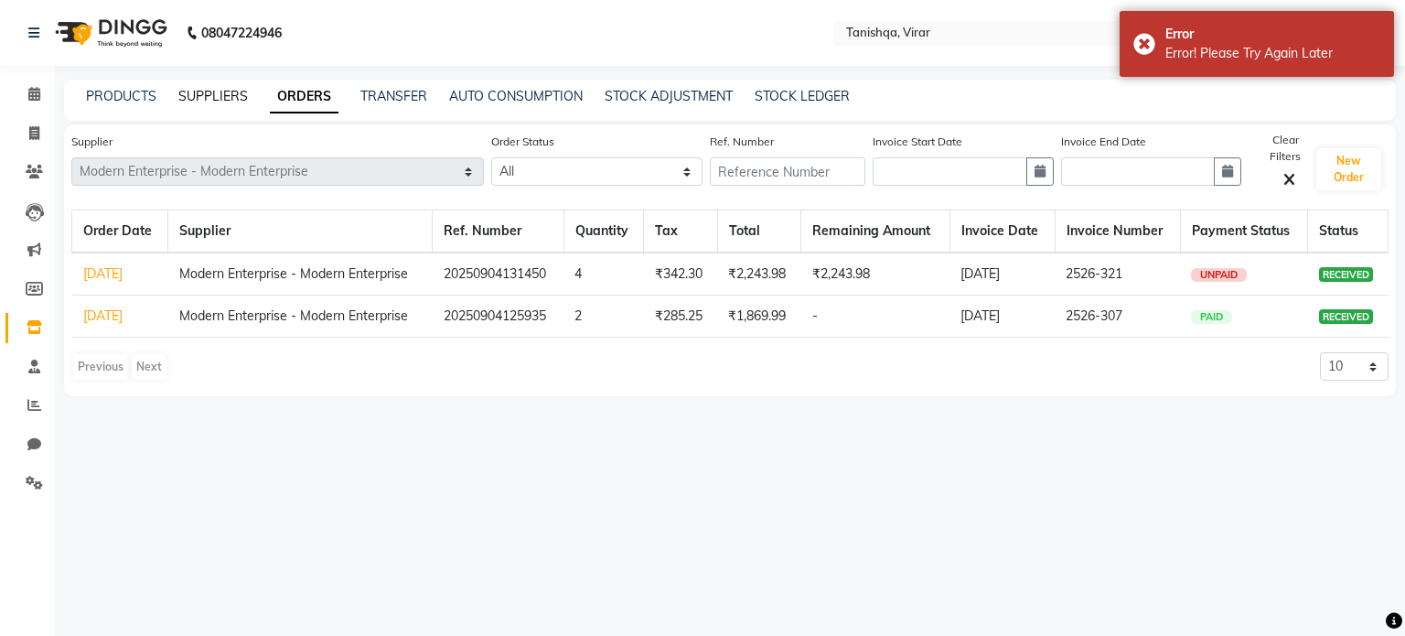
click at [203, 99] on link "SUPPLIERS" at bounding box center [213, 96] width 70 height 16
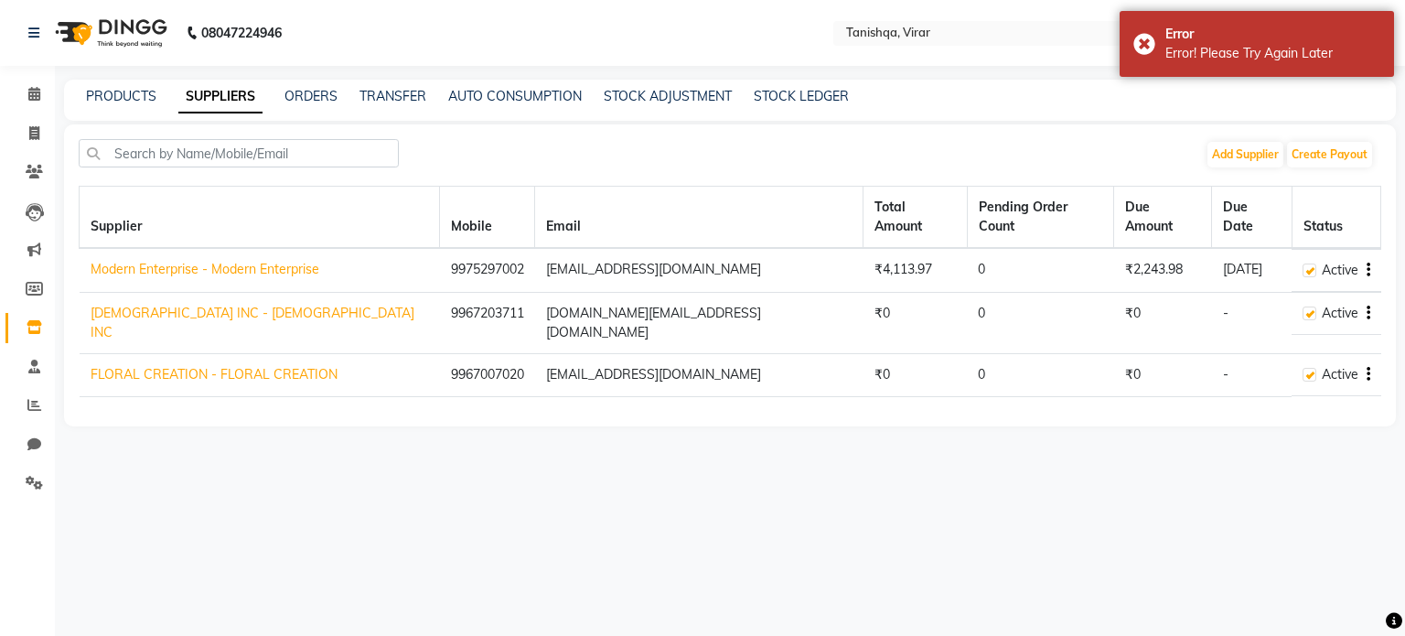
click at [220, 261] on link "Modern Enterprise - Modern Enterprise" at bounding box center [205, 269] width 229 height 16
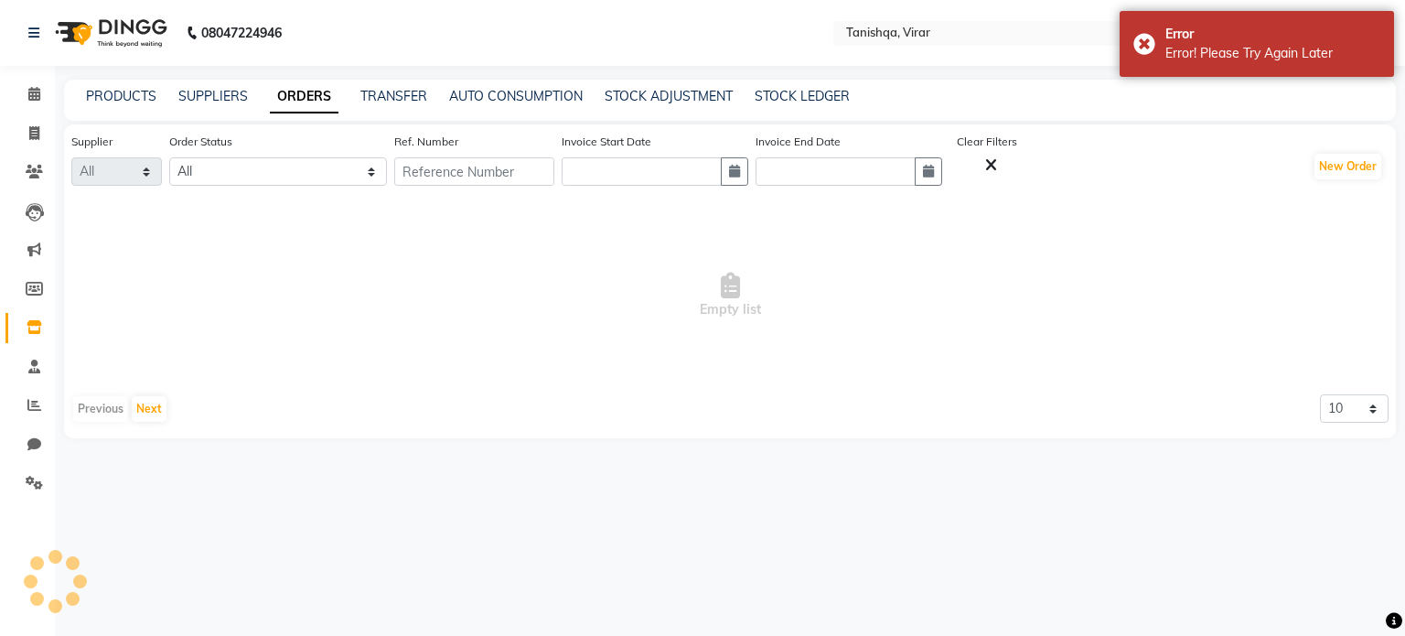
select select "4587"
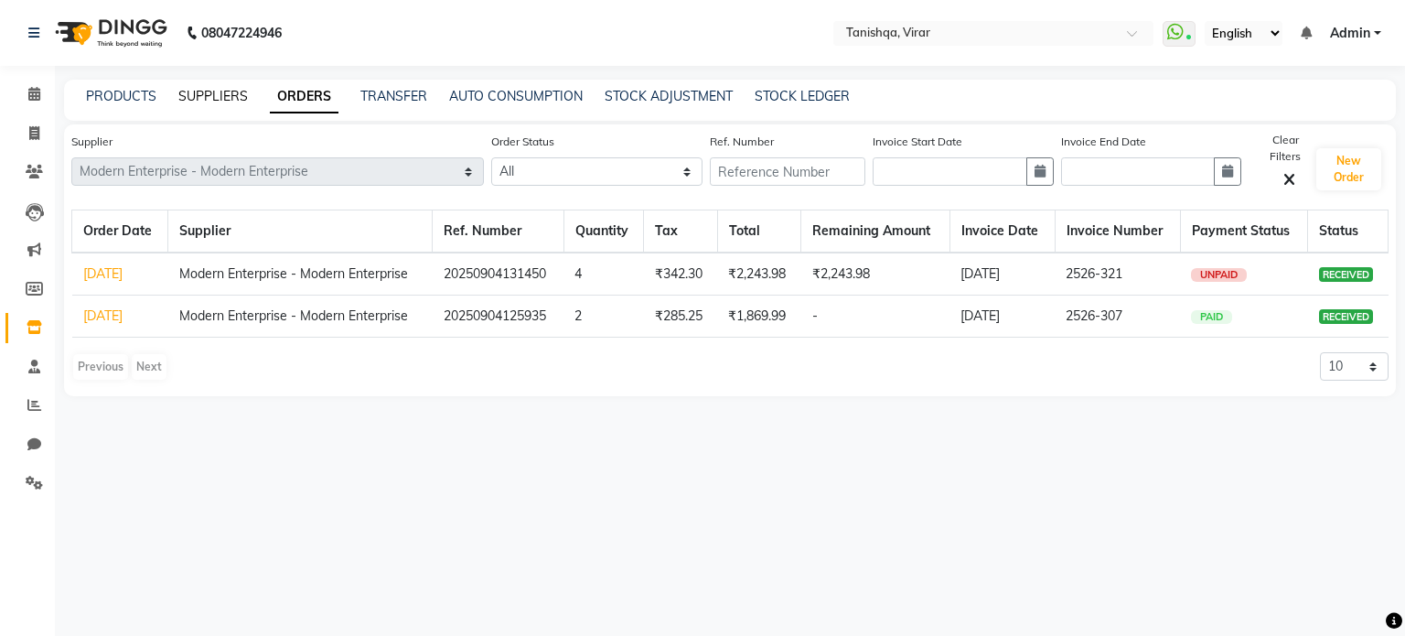
click at [214, 94] on link "SUPPLIERS" at bounding box center [213, 96] width 70 height 16
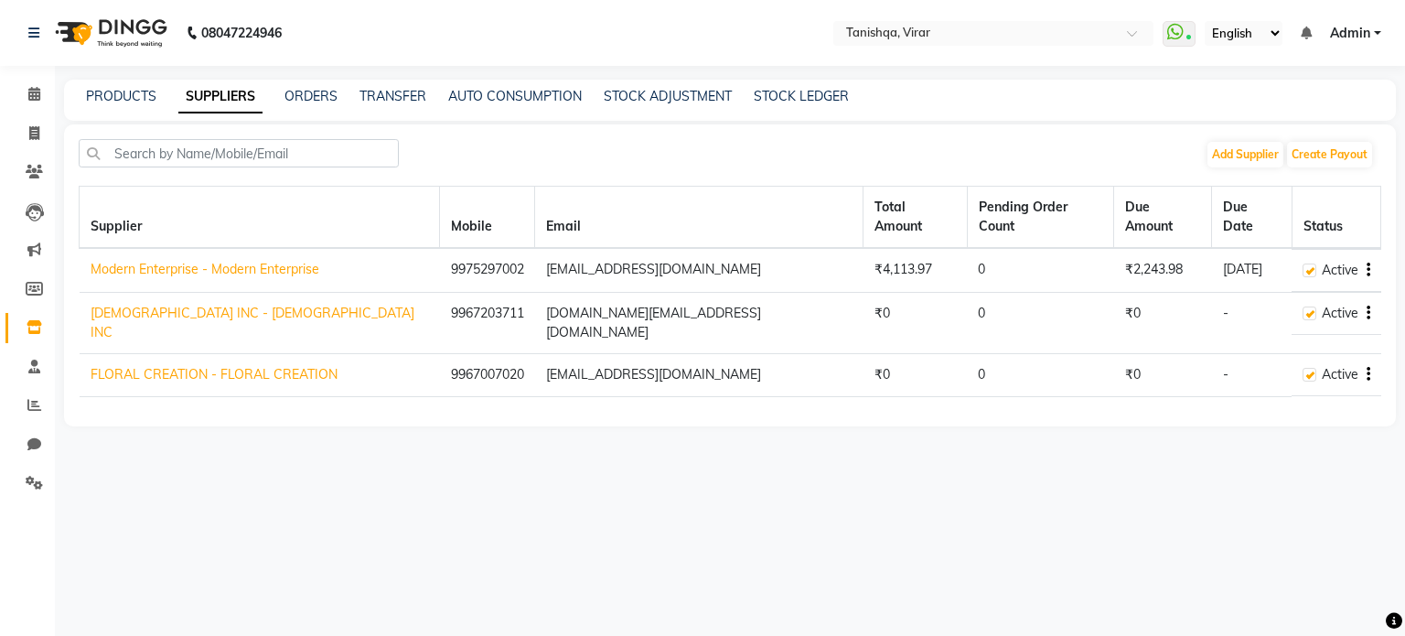
click at [1367, 270] on icon "button" at bounding box center [1369, 270] width 4 height 1
click at [1302, 256] on link "Create Payout" at bounding box center [1295, 261] width 82 height 15
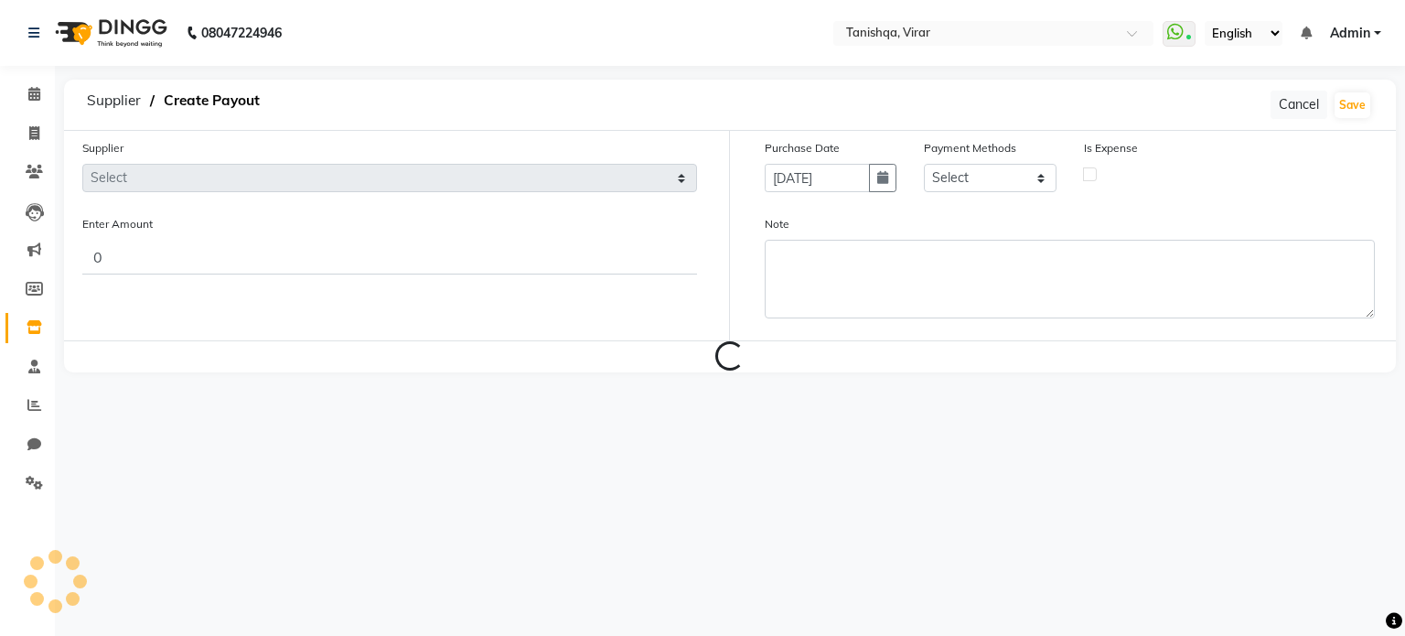
select select "4587"
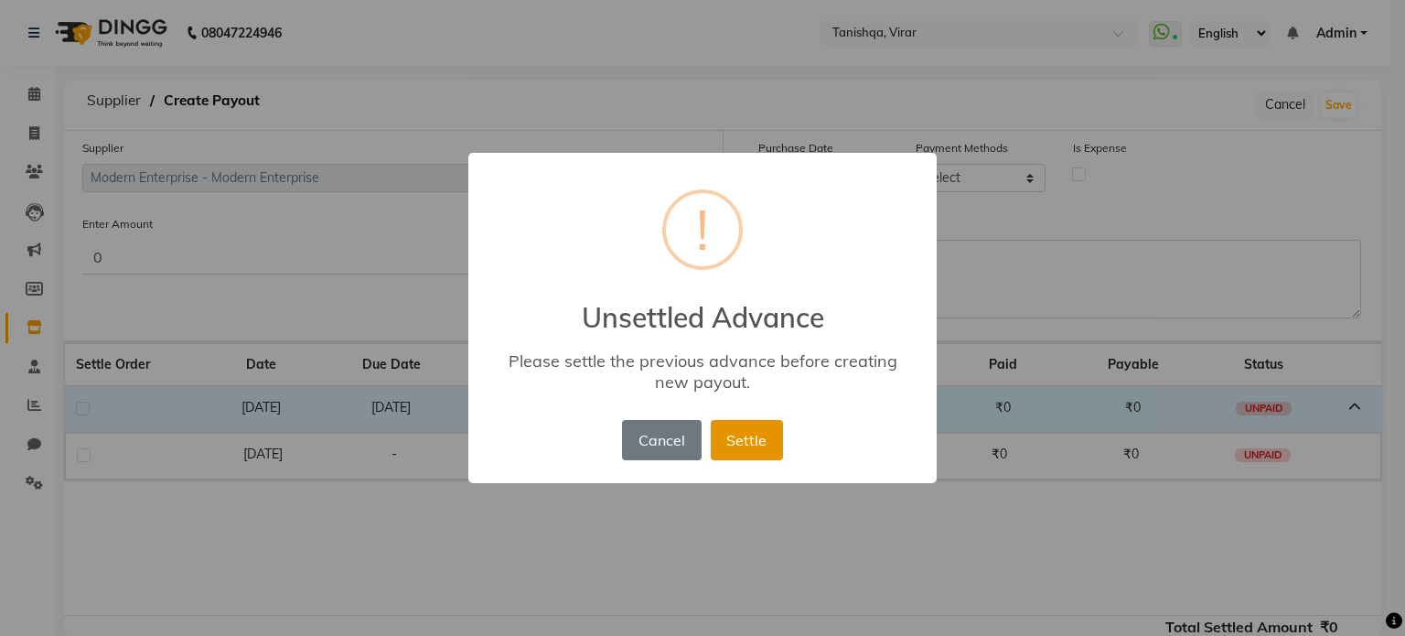
click at [732, 444] on button "Settle" at bounding box center [747, 440] width 72 height 40
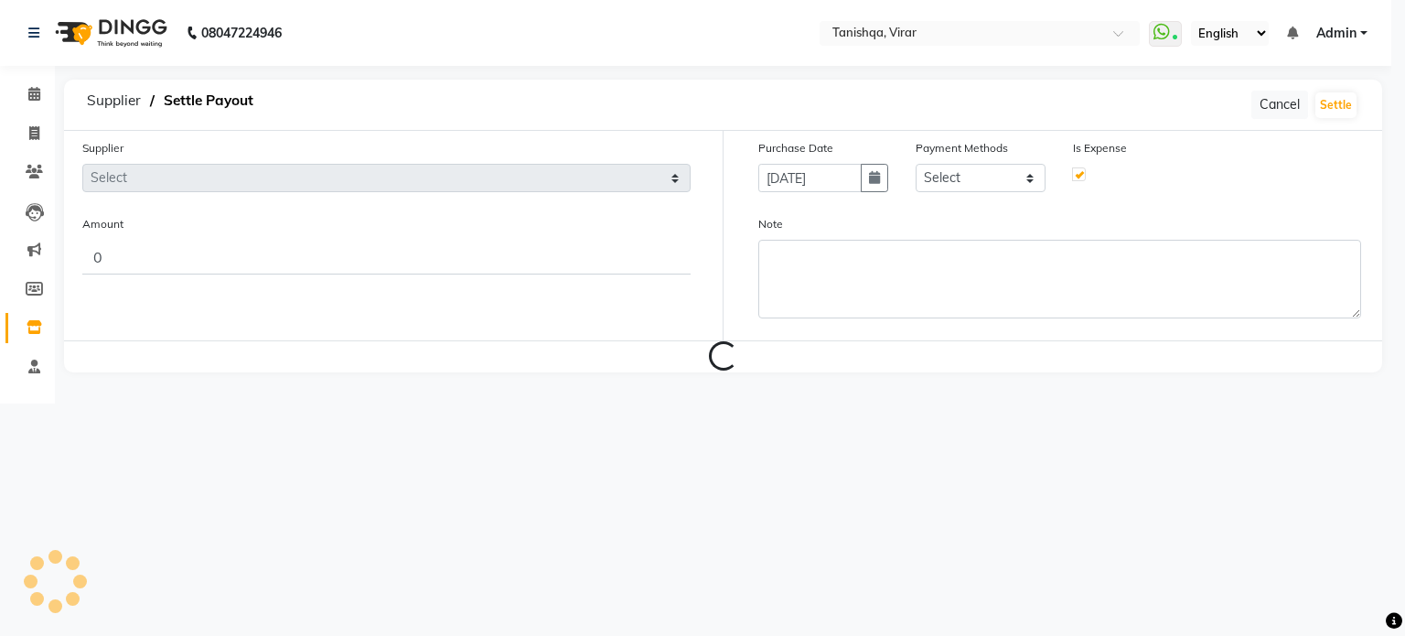
type input "0.01"
type input "[DATE]"
checkbox input "true"
select select "4587"
select select "17"
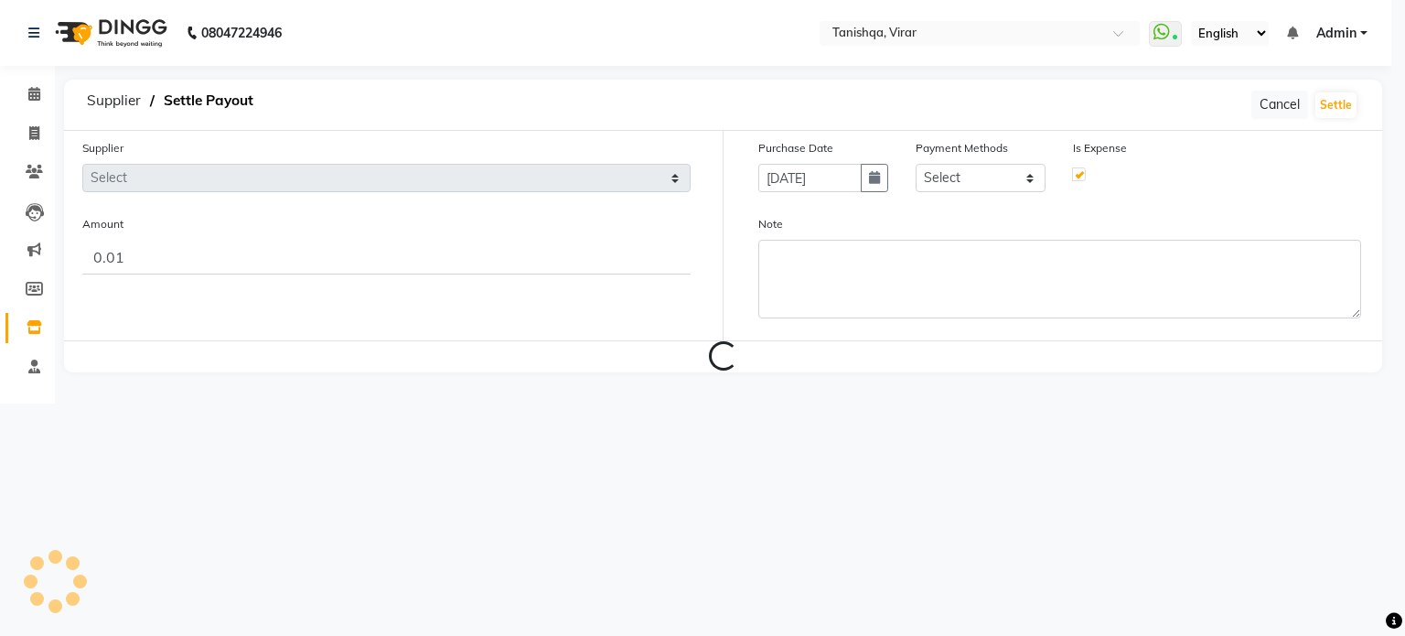
select select "7280"
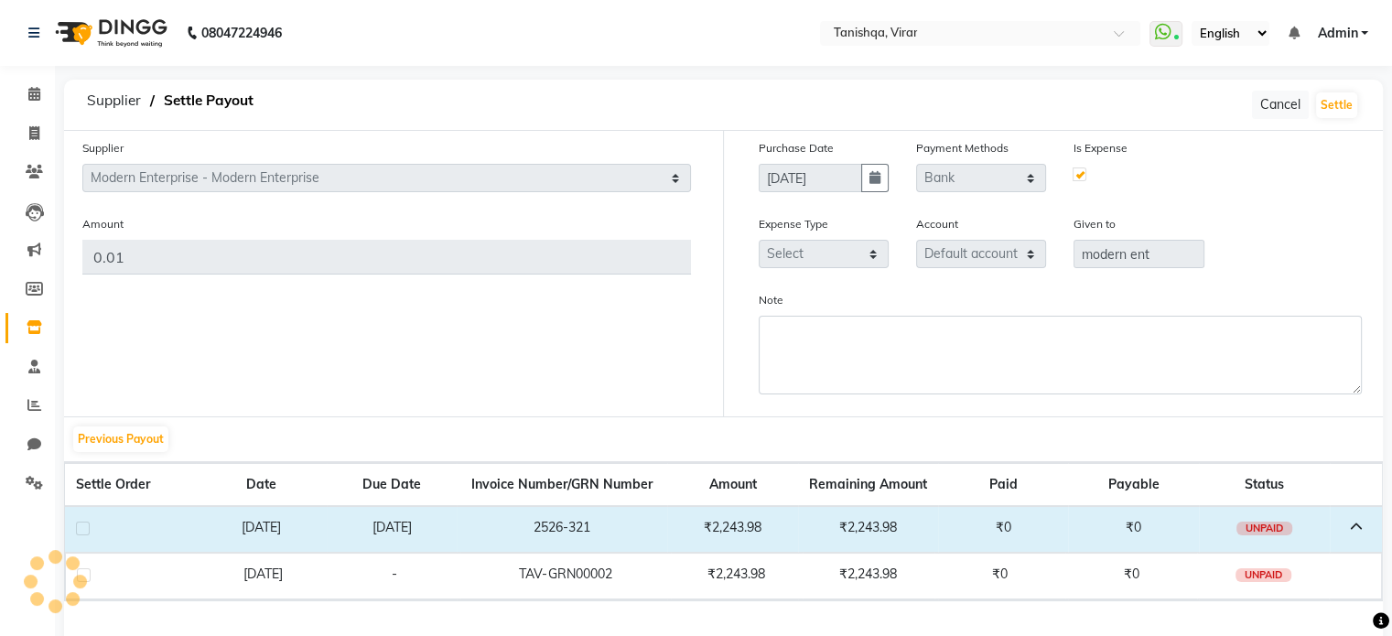
select select "22354"
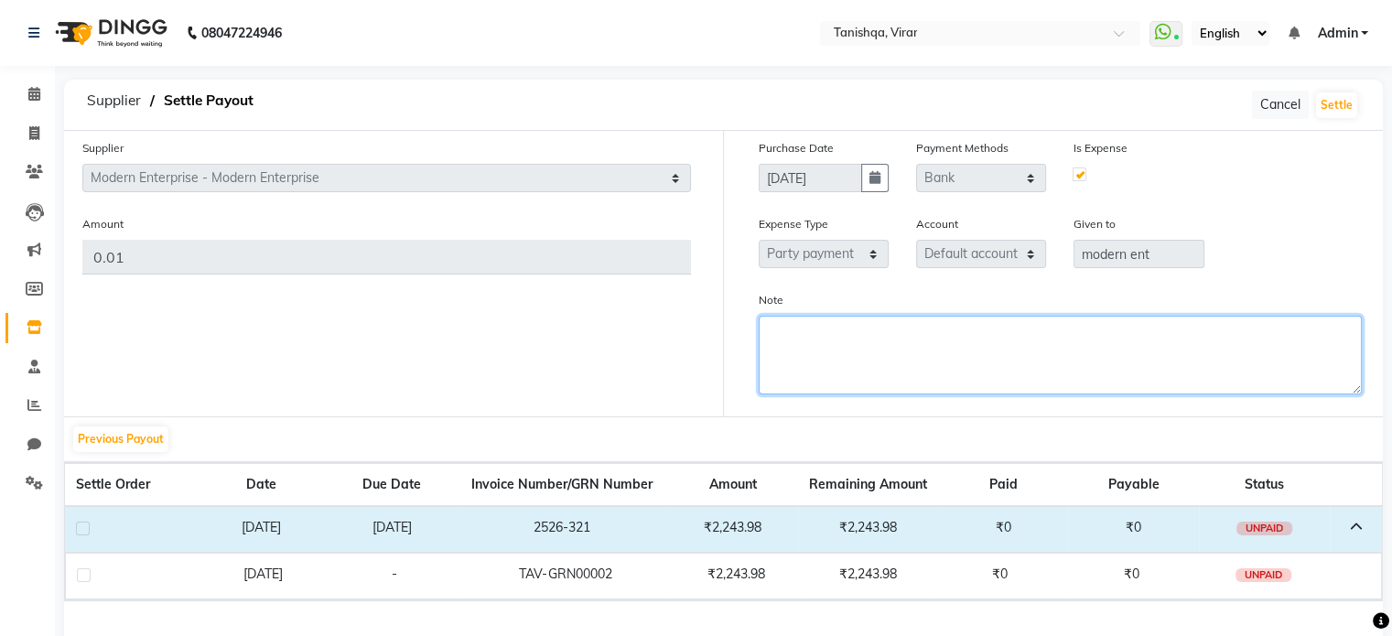
click at [926, 336] on textarea "Note" at bounding box center [1061, 355] width 604 height 79
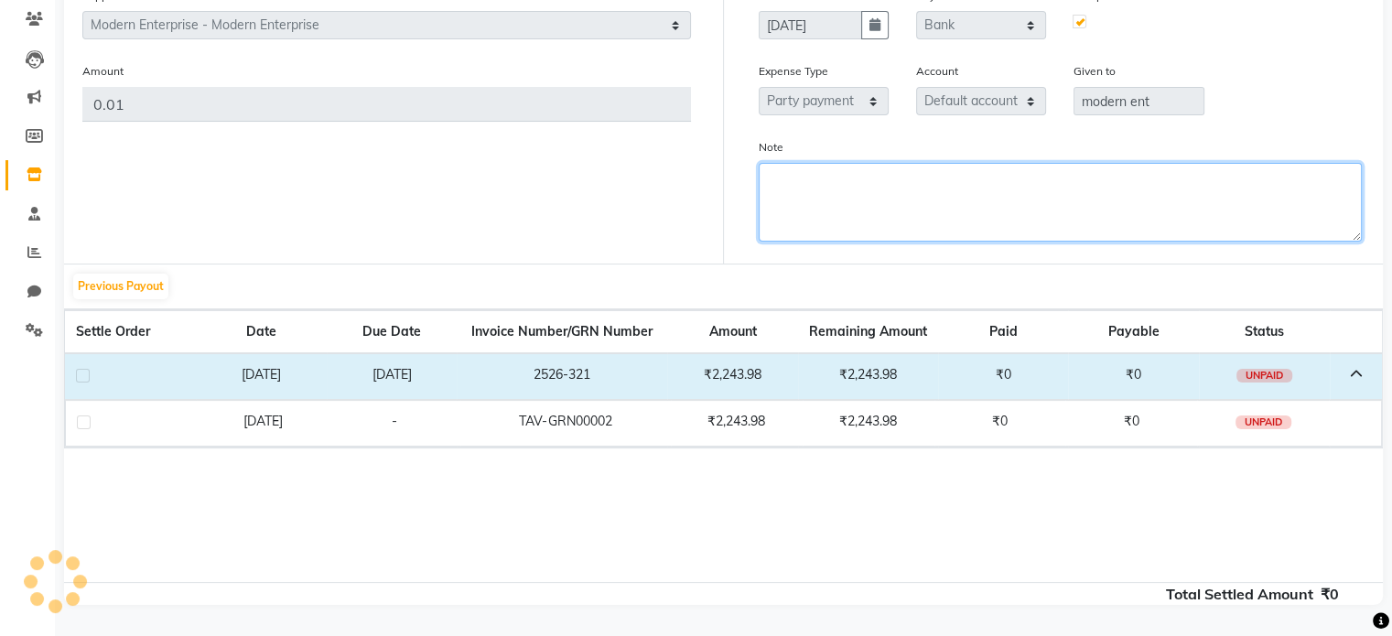
scroll to position [155, 0]
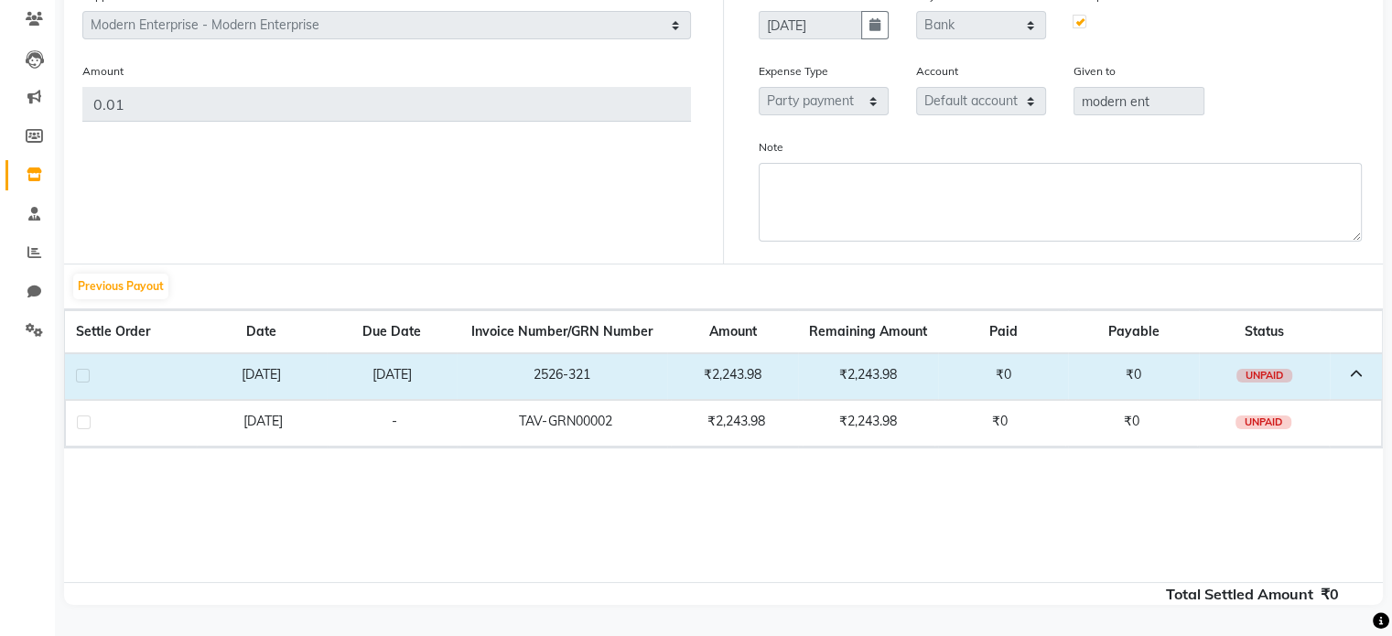
click at [81, 375] on label at bounding box center [83, 376] width 14 height 14
click at [81, 375] on input "checkbox" at bounding box center [82, 377] width 12 height 12
click at [77, 430] on label at bounding box center [84, 428] width 14 height 14
click at [81, 427] on label at bounding box center [84, 428] width 14 height 14
click at [81, 380] on label at bounding box center [83, 376] width 14 height 14
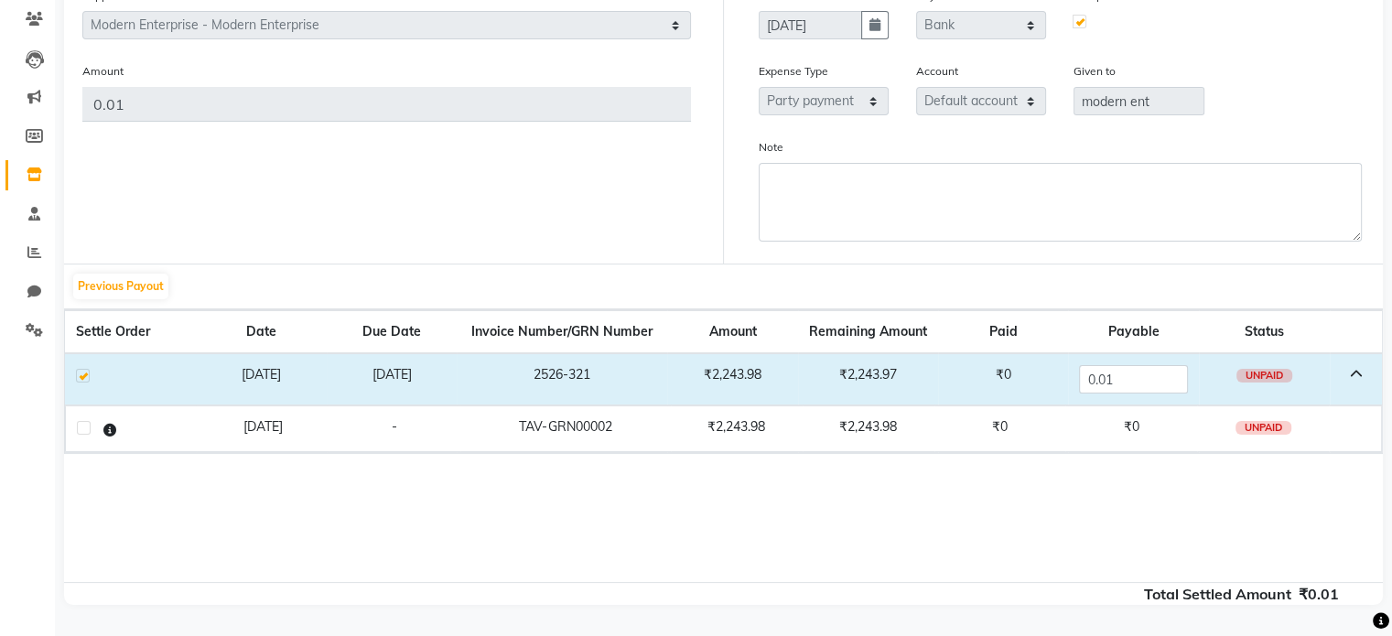
click at [81, 380] on input "checkbox" at bounding box center [82, 377] width 12 height 12
checkbox input "false"
click at [82, 416] on label at bounding box center [84, 422] width 14 height 14
click at [82, 417] on input "checkbox" at bounding box center [83, 423] width 12 height 12
checkbox input "true"
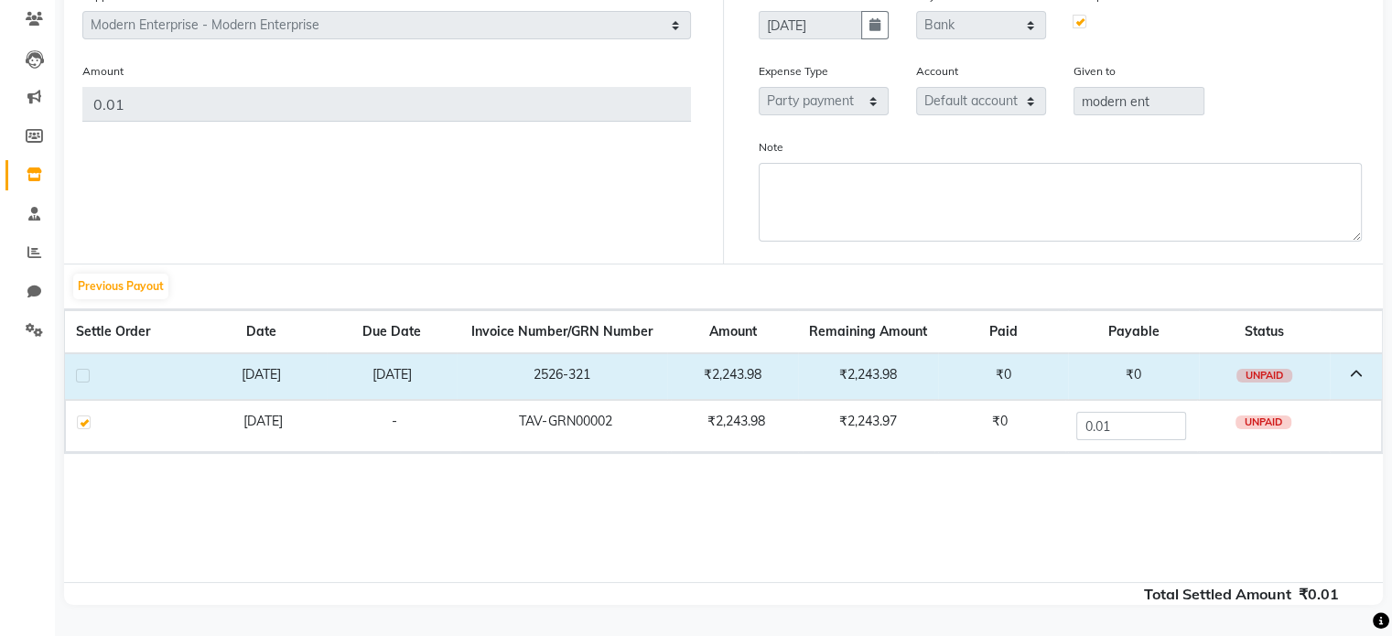
scroll to position [0, 0]
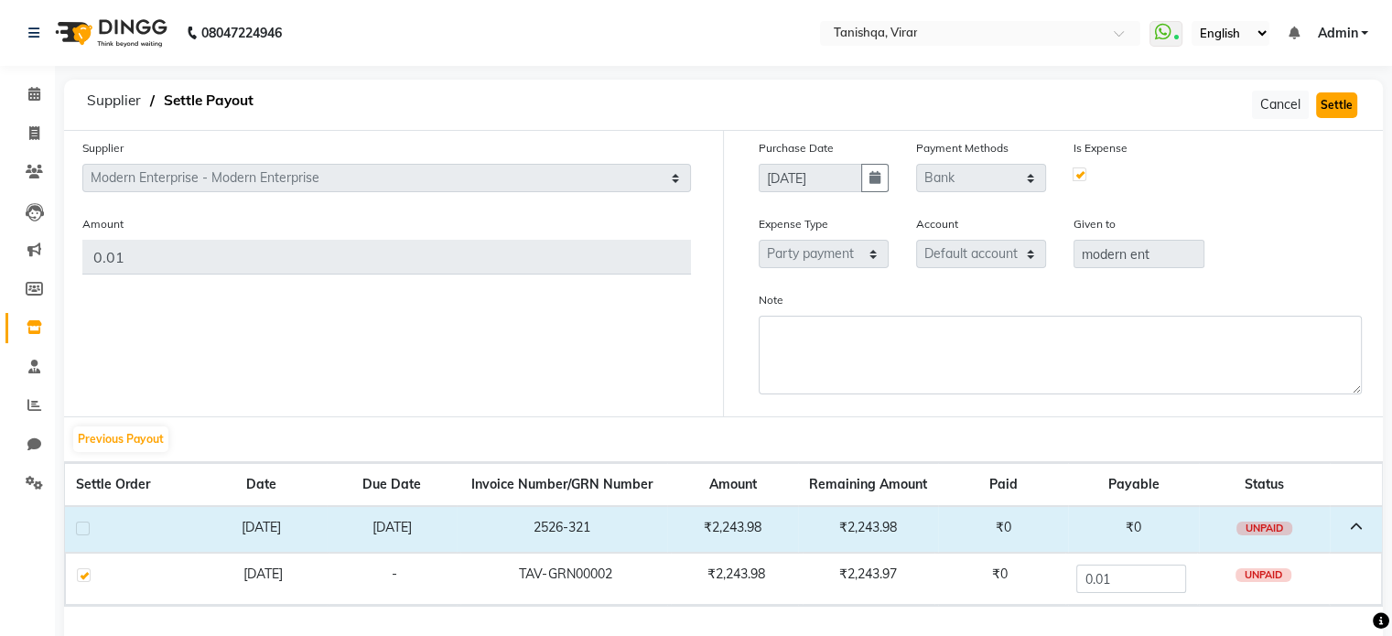
click at [1329, 110] on button "Settle" at bounding box center [1336, 105] width 41 height 26
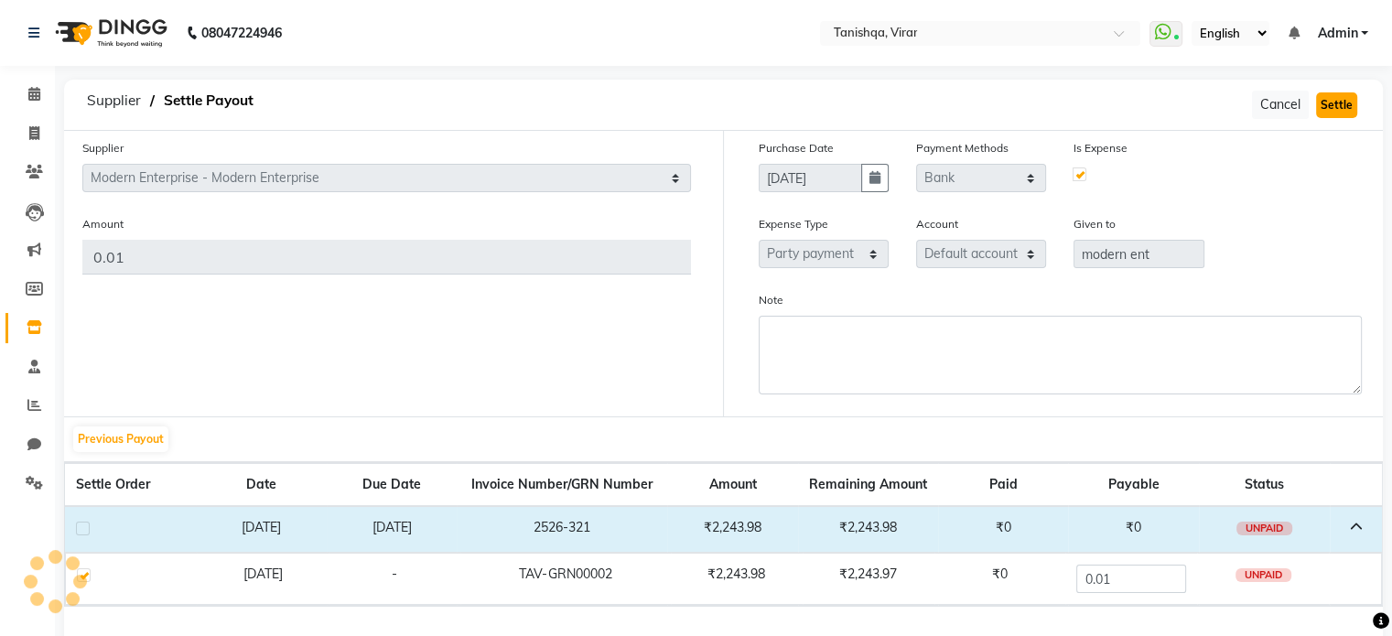
click at [1329, 110] on button "Settle" at bounding box center [1336, 105] width 41 height 26
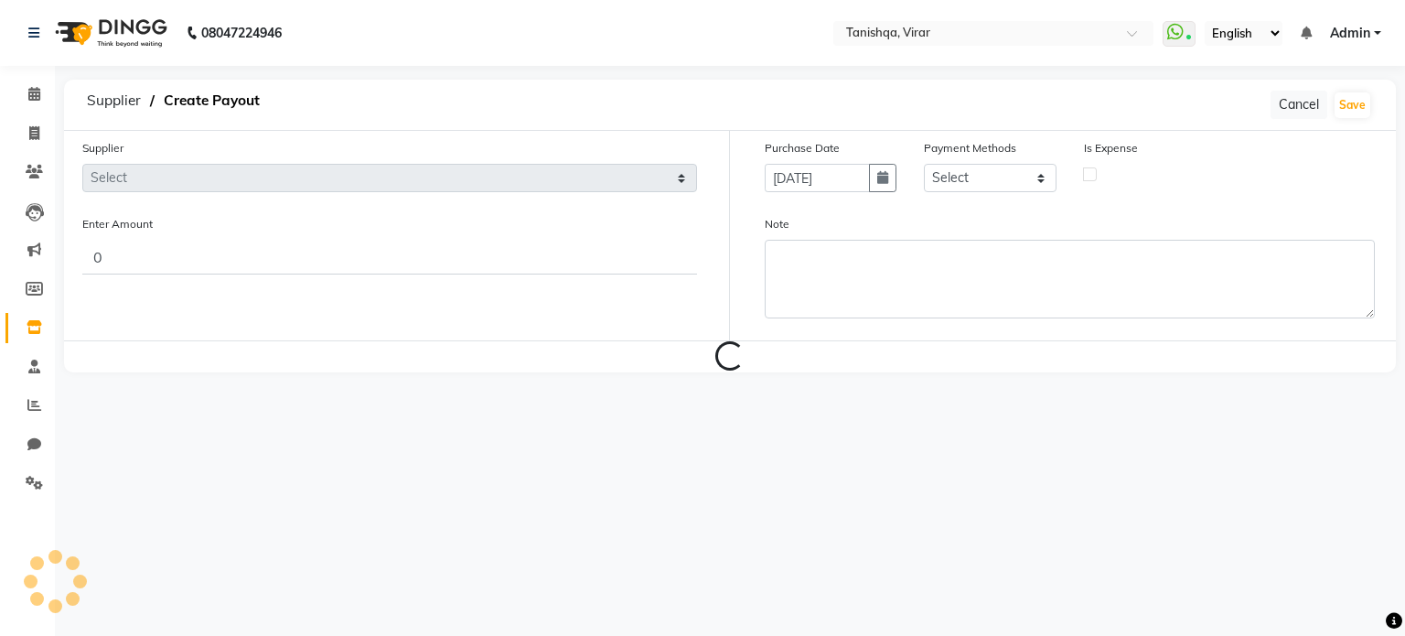
select select "4587"
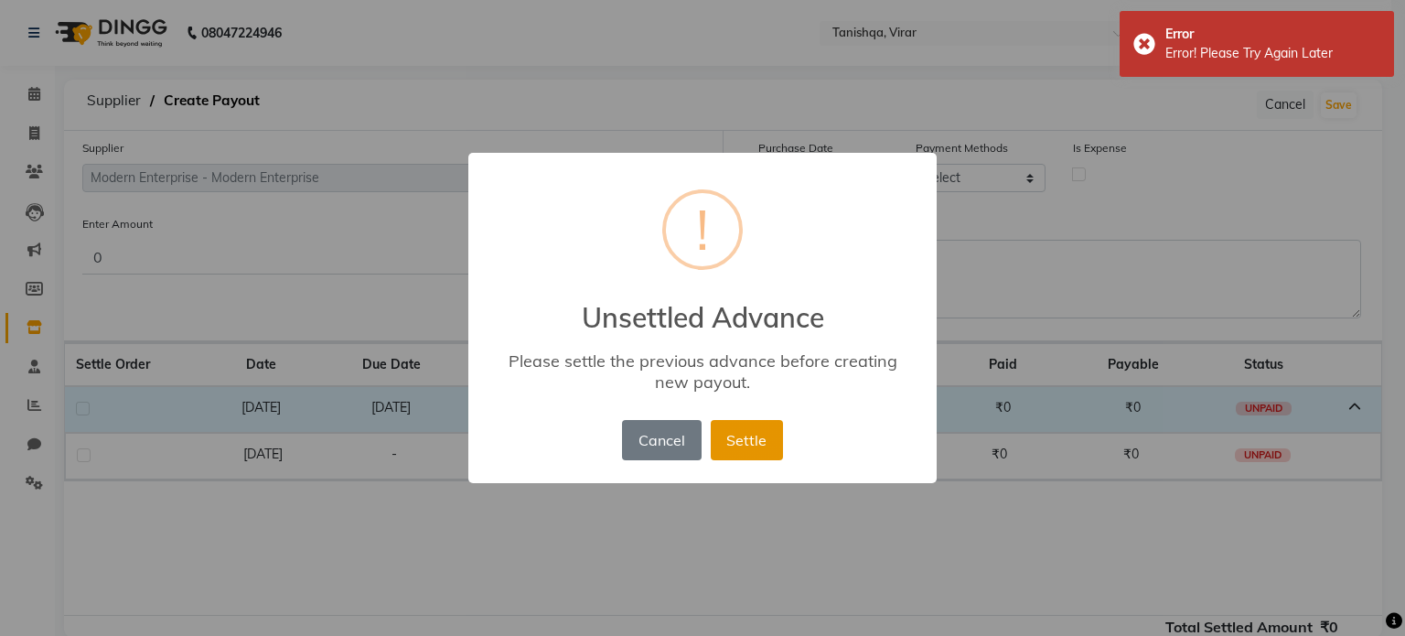
click at [748, 427] on button "Settle" at bounding box center [747, 440] width 72 height 40
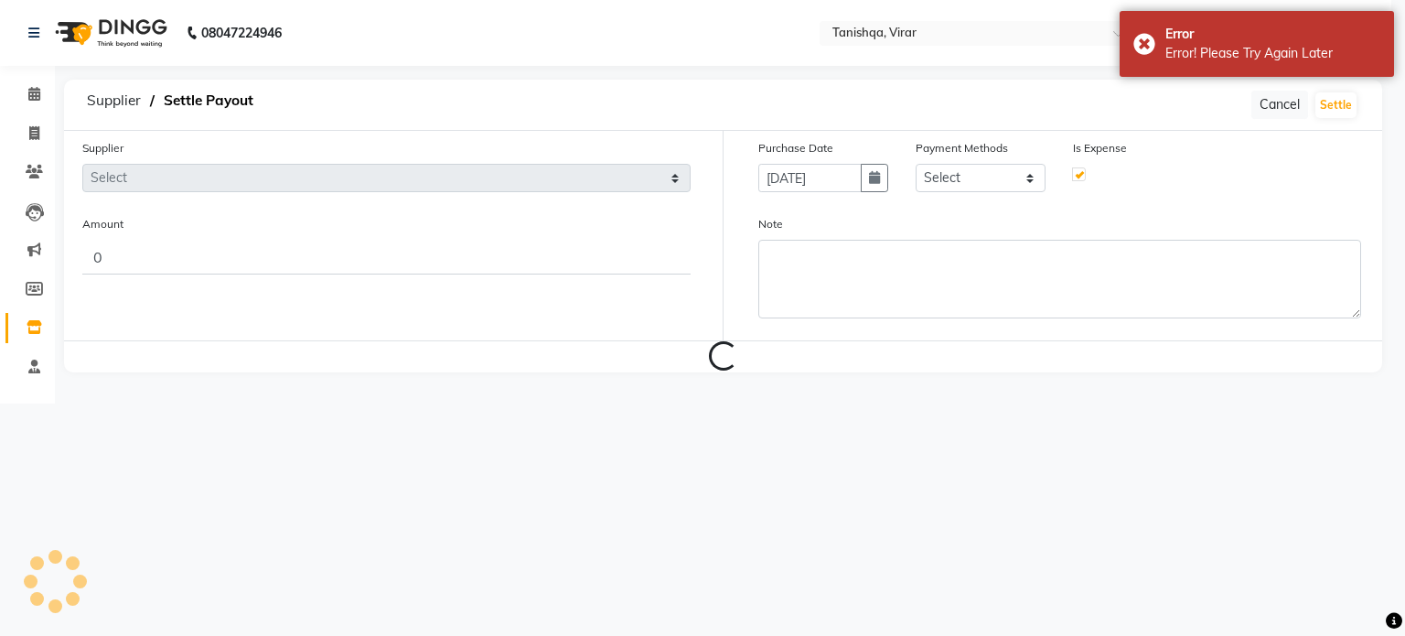
type input "0.01"
type input "[DATE]"
checkbox input "true"
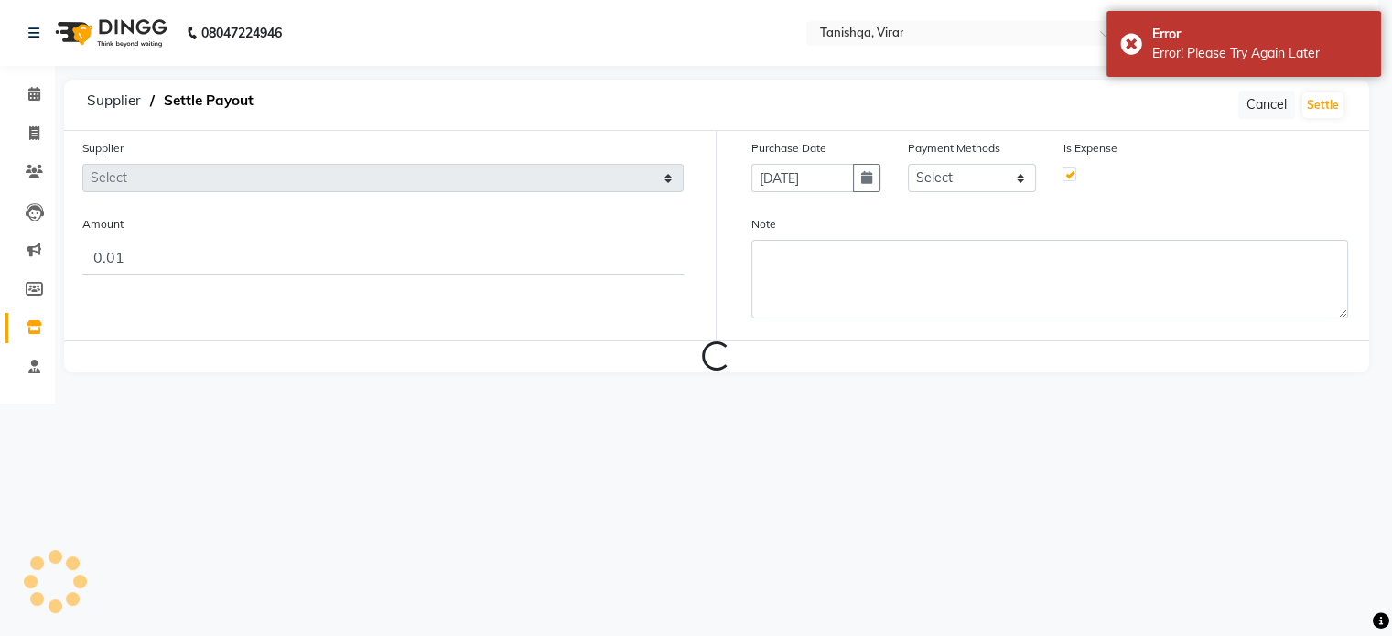
select select "4587"
select select "17"
select select "22354"
select select "7280"
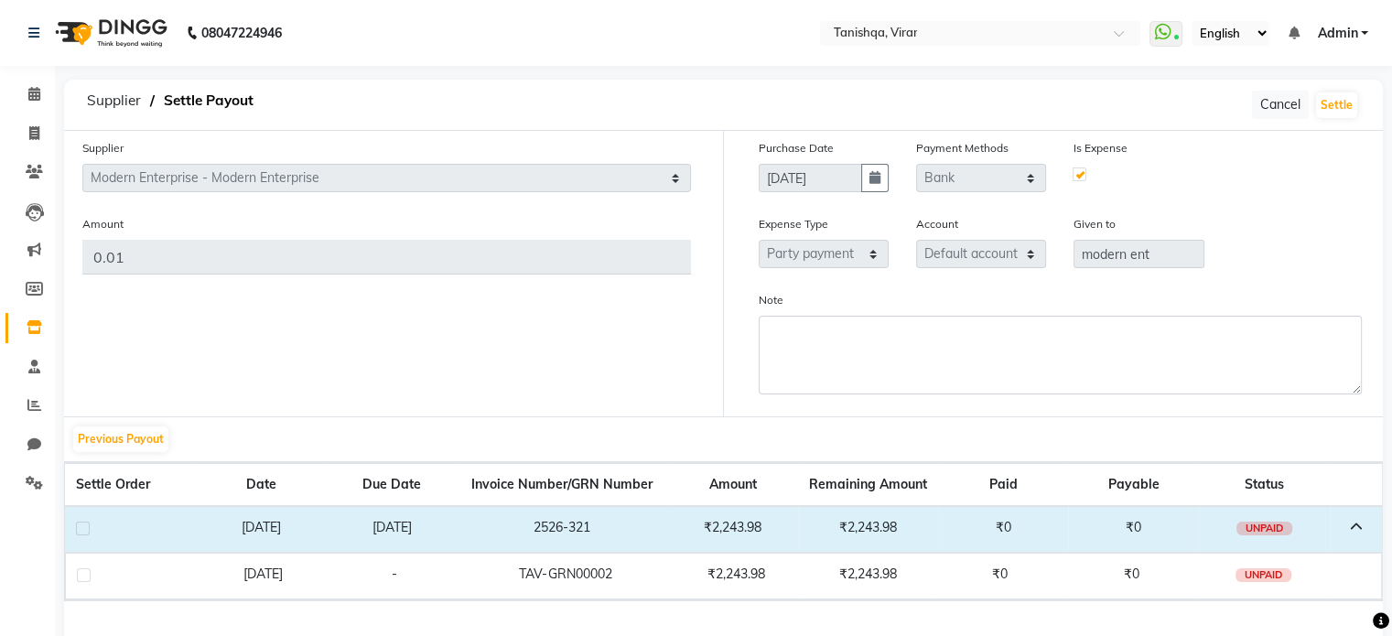
click at [81, 577] on label at bounding box center [84, 575] width 14 height 14
click at [81, 577] on input "checkbox" at bounding box center [83, 576] width 12 height 12
checkbox input "true"
click at [203, 177] on div "Supplier Select Modern Enterprise - Modern Enterprise [PERSON_NAME] INC - [PERS…" at bounding box center [386, 273] width 673 height 285
click at [948, 176] on div "Purchase Date [DATE] Payment Methods Select Bank CASH GPay Prepaid Package Wall…" at bounding box center [1060, 172] width 631 height 69
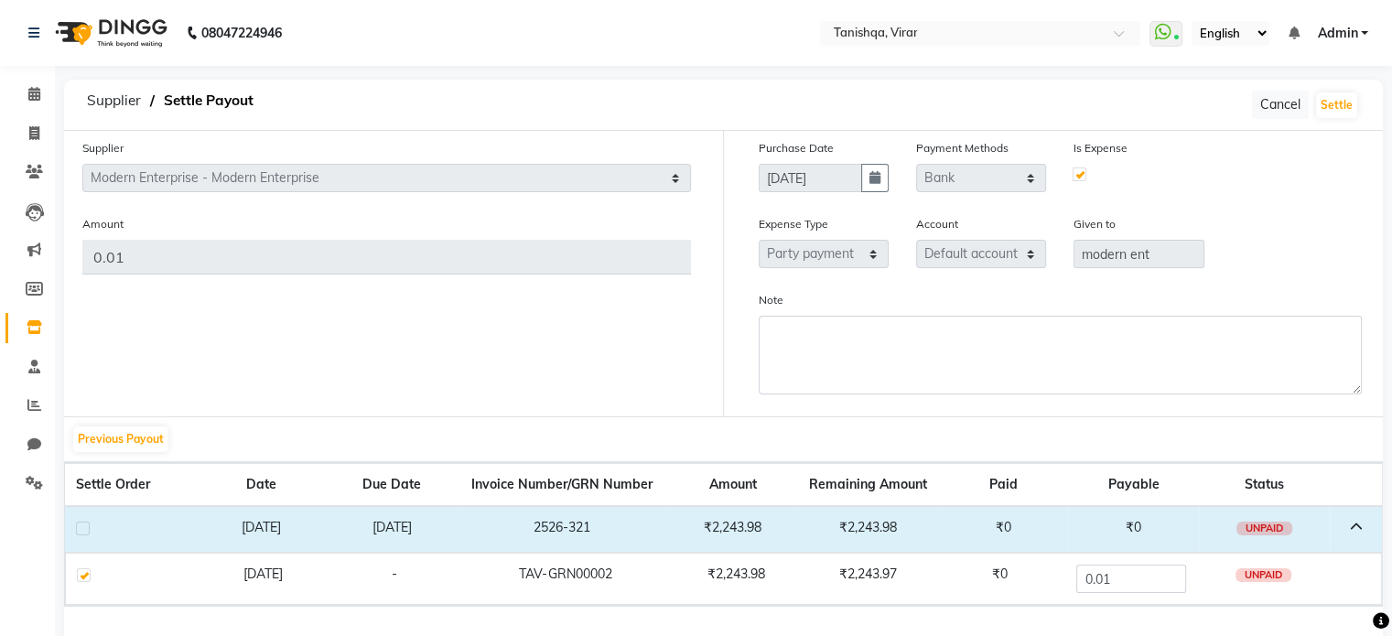
click at [1142, 200] on div "Is Expense" at bounding box center [1138, 172] width 157 height 69
click at [1288, 106] on button "Cancel" at bounding box center [1280, 105] width 57 height 28
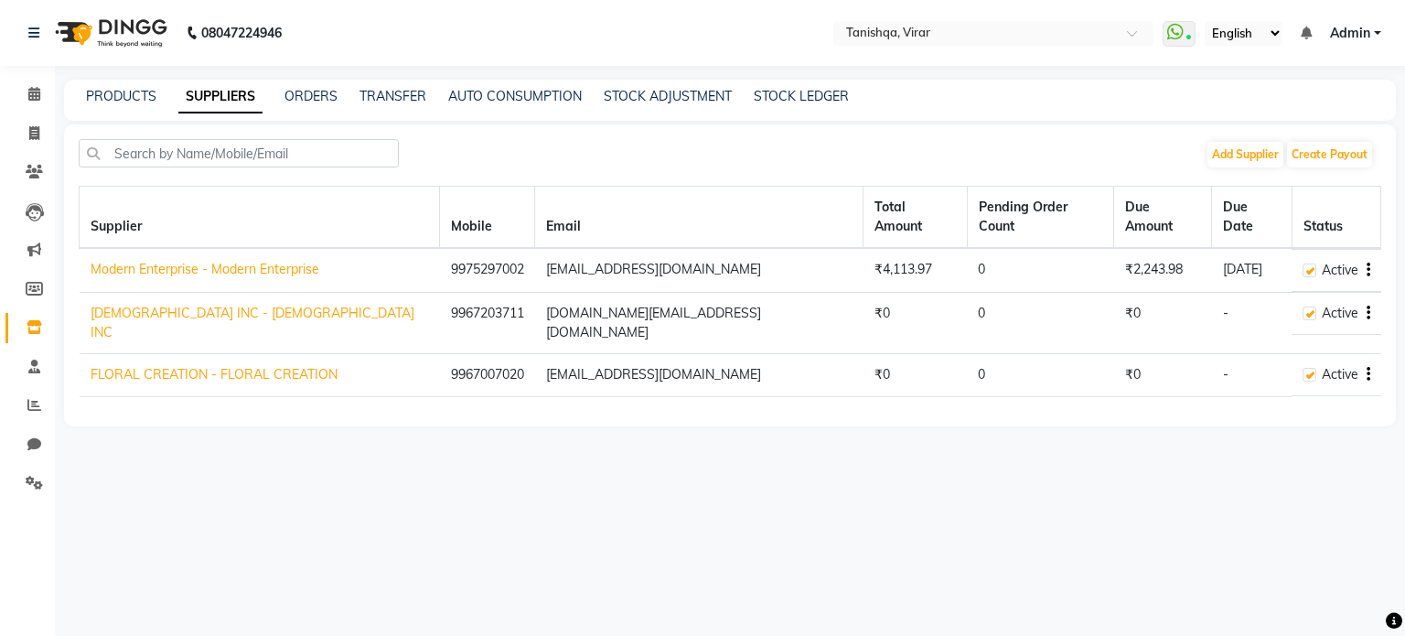
click at [216, 261] on link "Modern Enterprise - Modern Enterprise" at bounding box center [205, 269] width 229 height 16
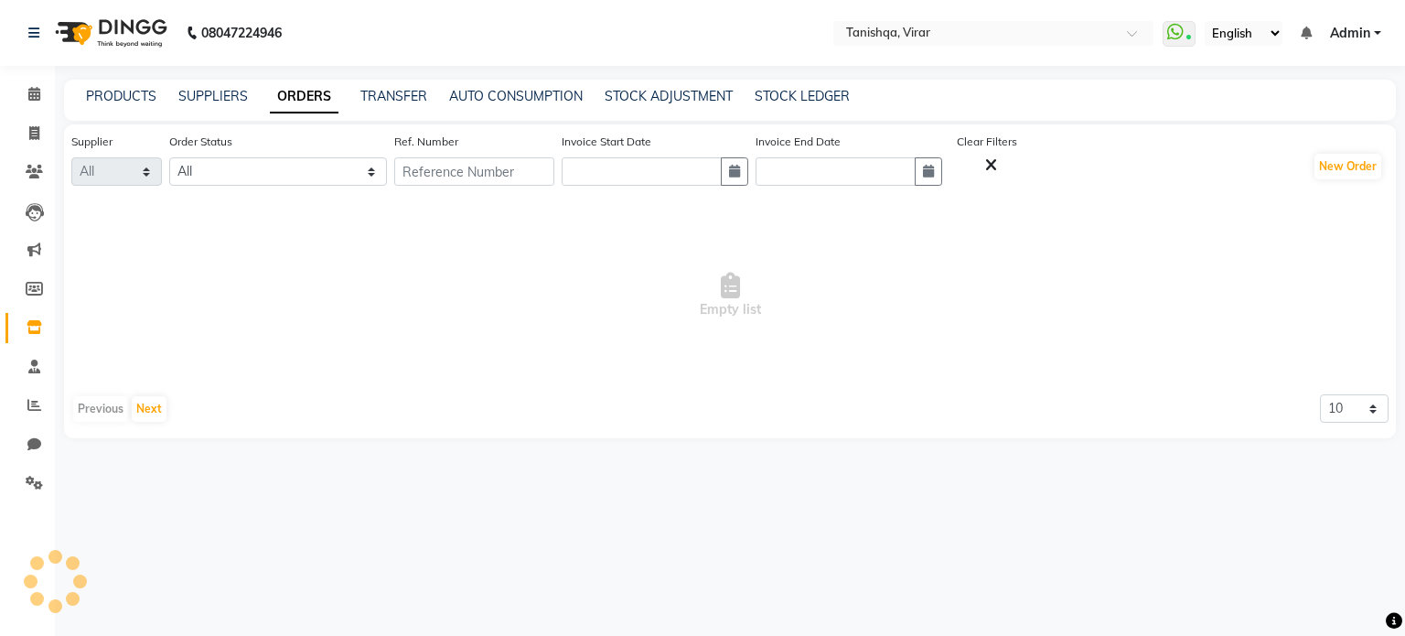
select select "4587"
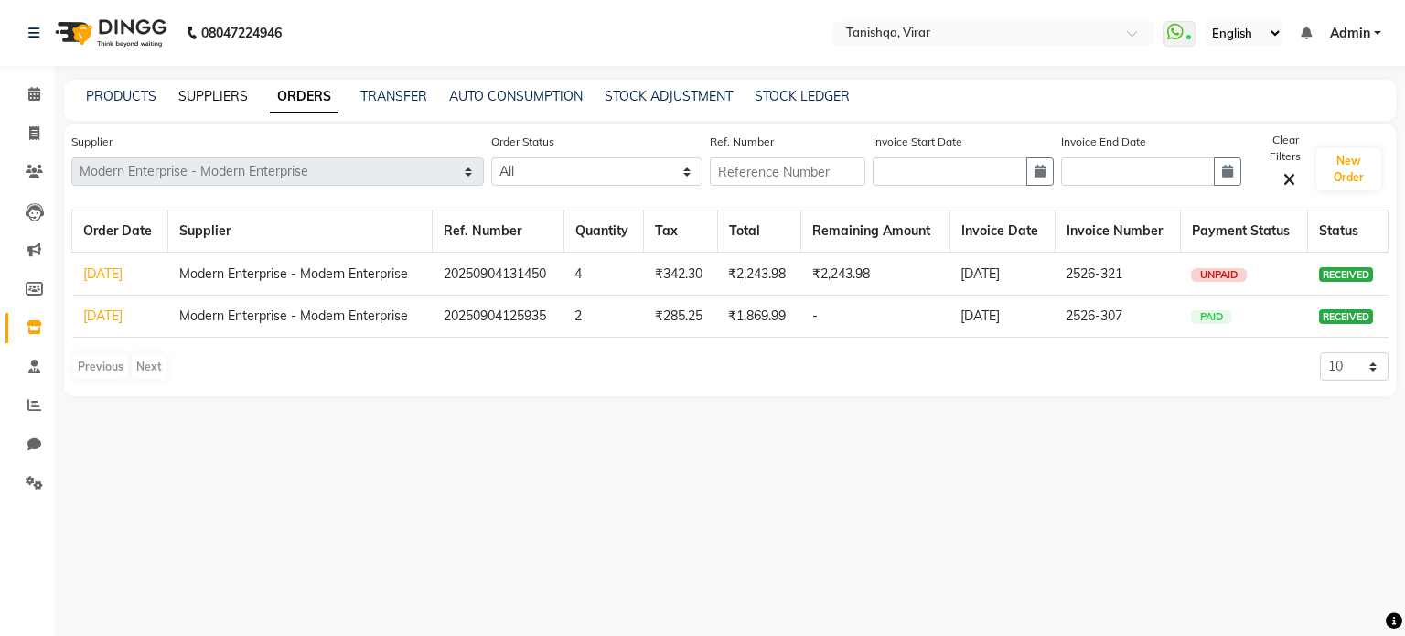
click at [216, 92] on link "SUPPLIERS" at bounding box center [213, 96] width 70 height 16
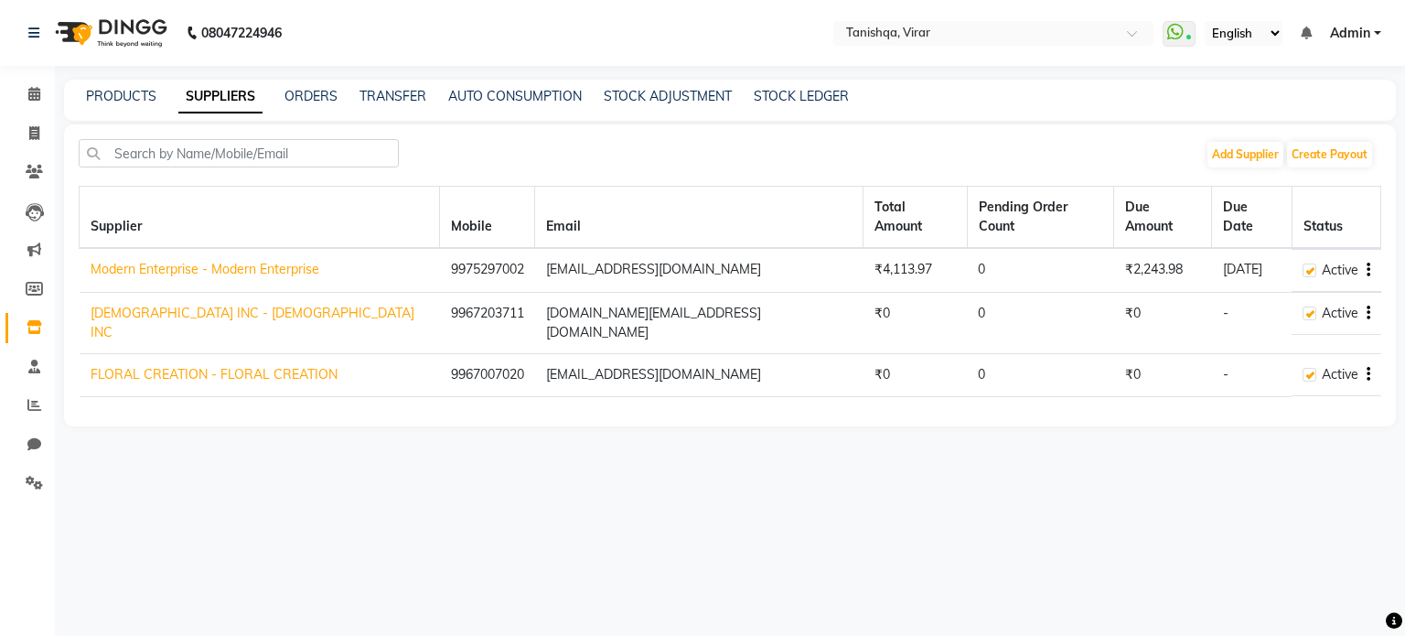
click at [1368, 270] on icon "button" at bounding box center [1369, 270] width 4 height 1
click at [1259, 213] on div "Edit" at bounding box center [1296, 216] width 90 height 23
select select "1"
select select "22"
select select "2707"
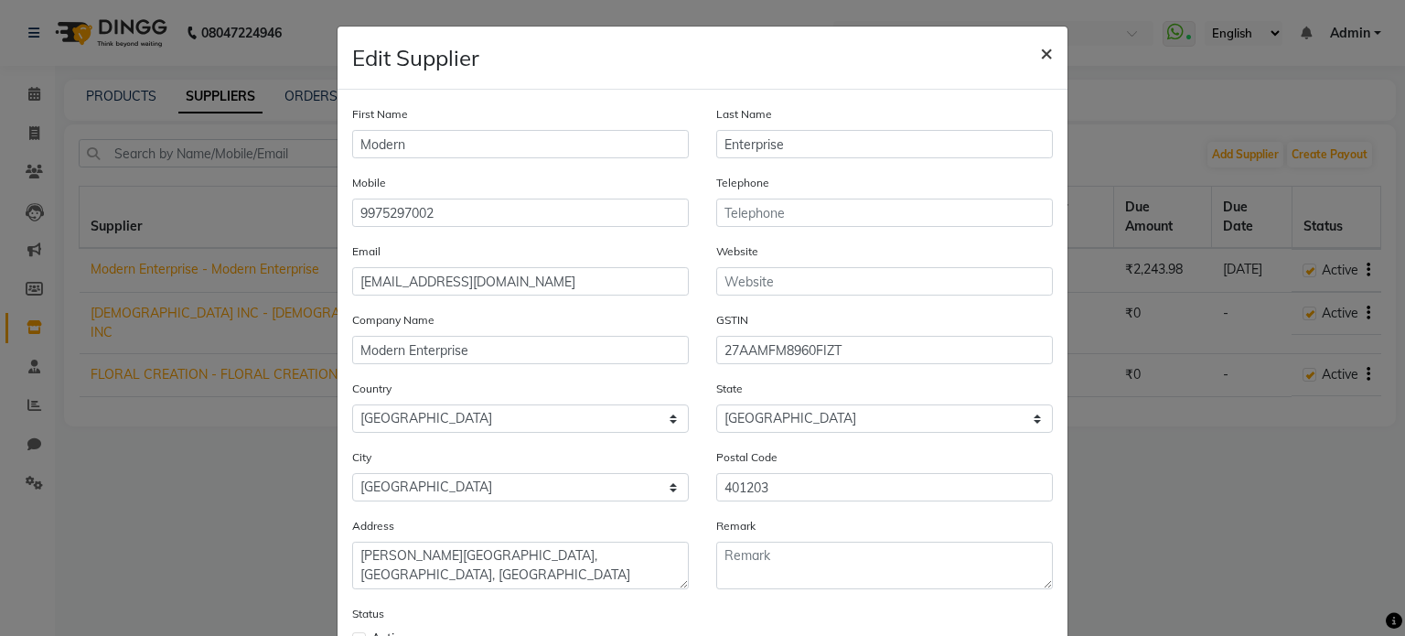
click at [1042, 48] on span "×" at bounding box center [1046, 51] width 13 height 27
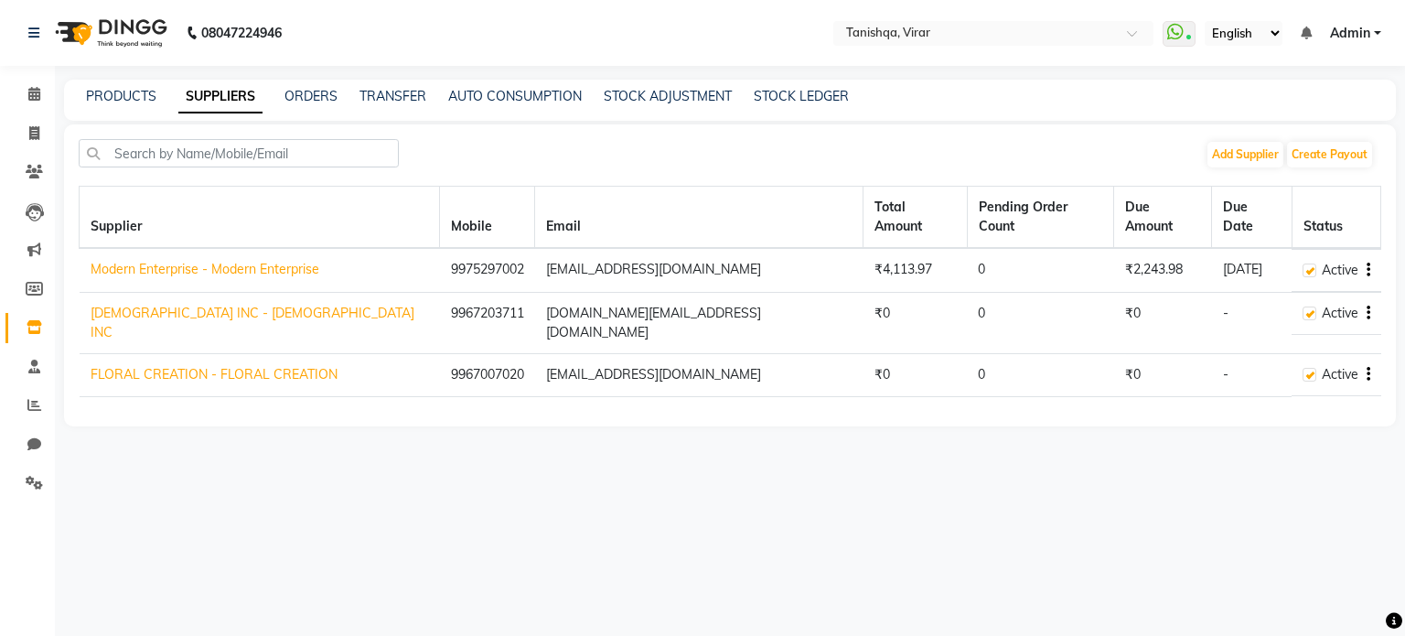
click at [1369, 270] on icon "button" at bounding box center [1369, 270] width 4 height 1
click at [1316, 287] on link "View Payout" at bounding box center [1289, 284] width 71 height 15
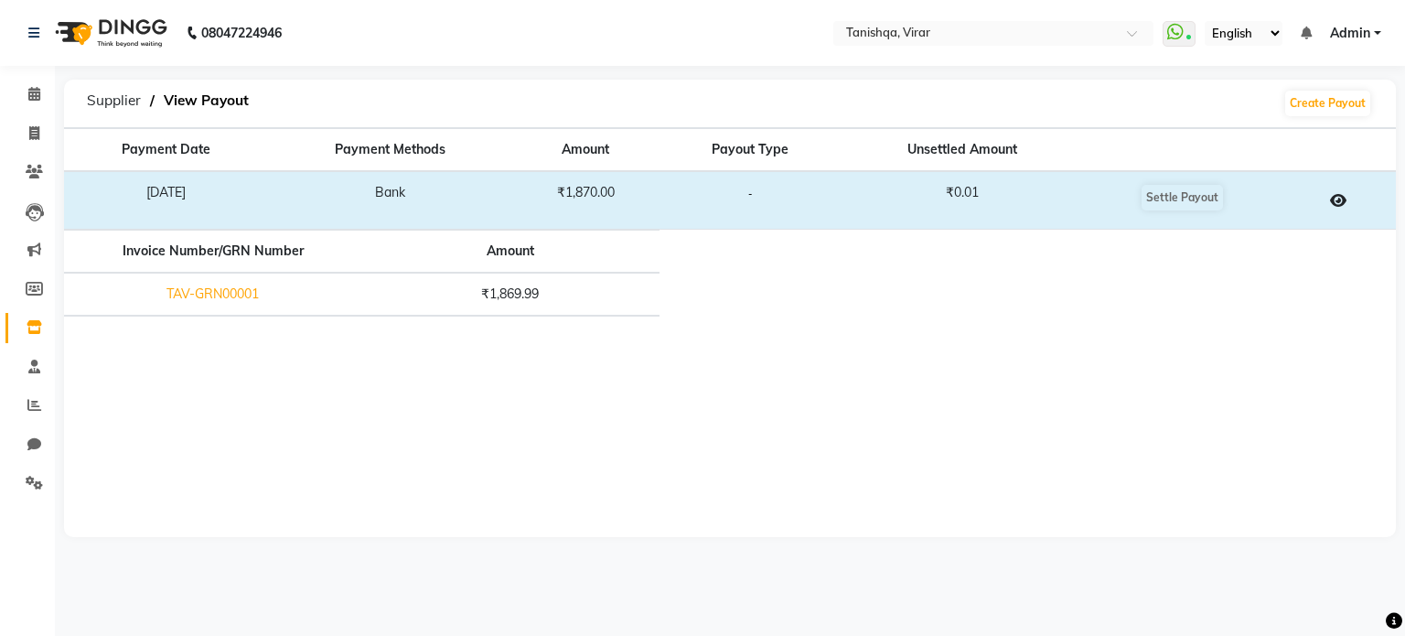
click at [203, 296] on link "TAV-GRN00001" at bounding box center [213, 293] width 92 height 16
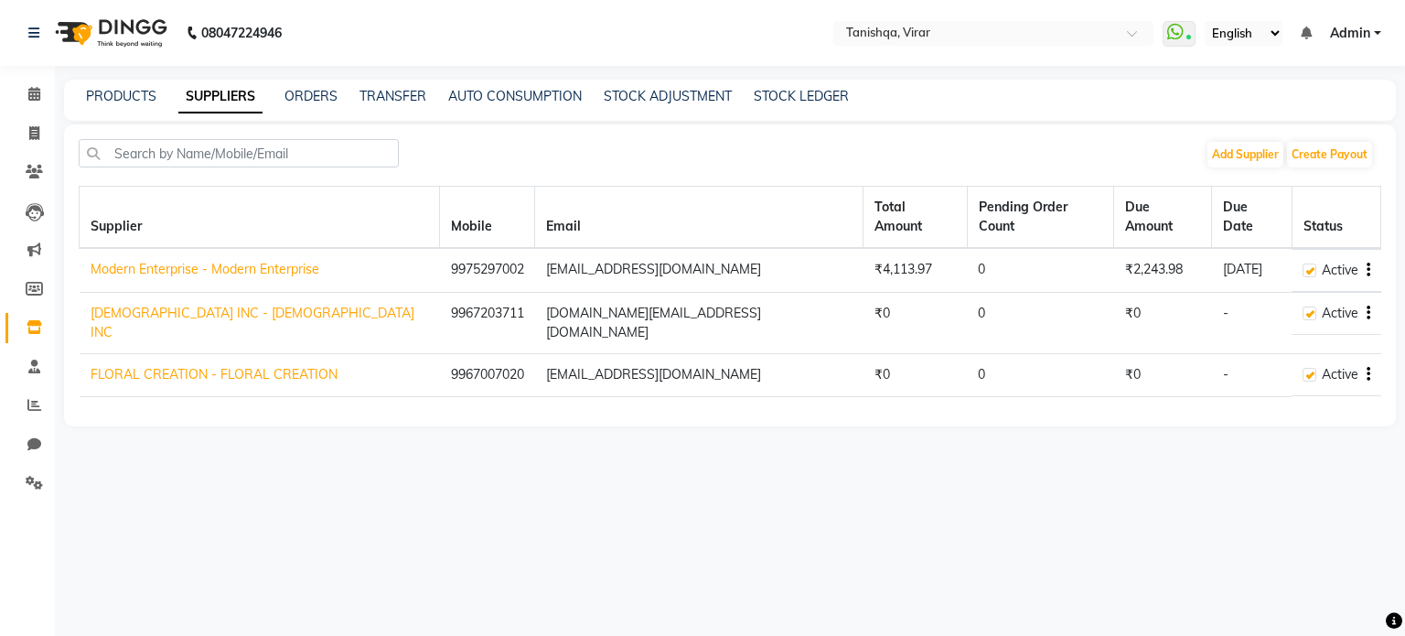
select select "4587"
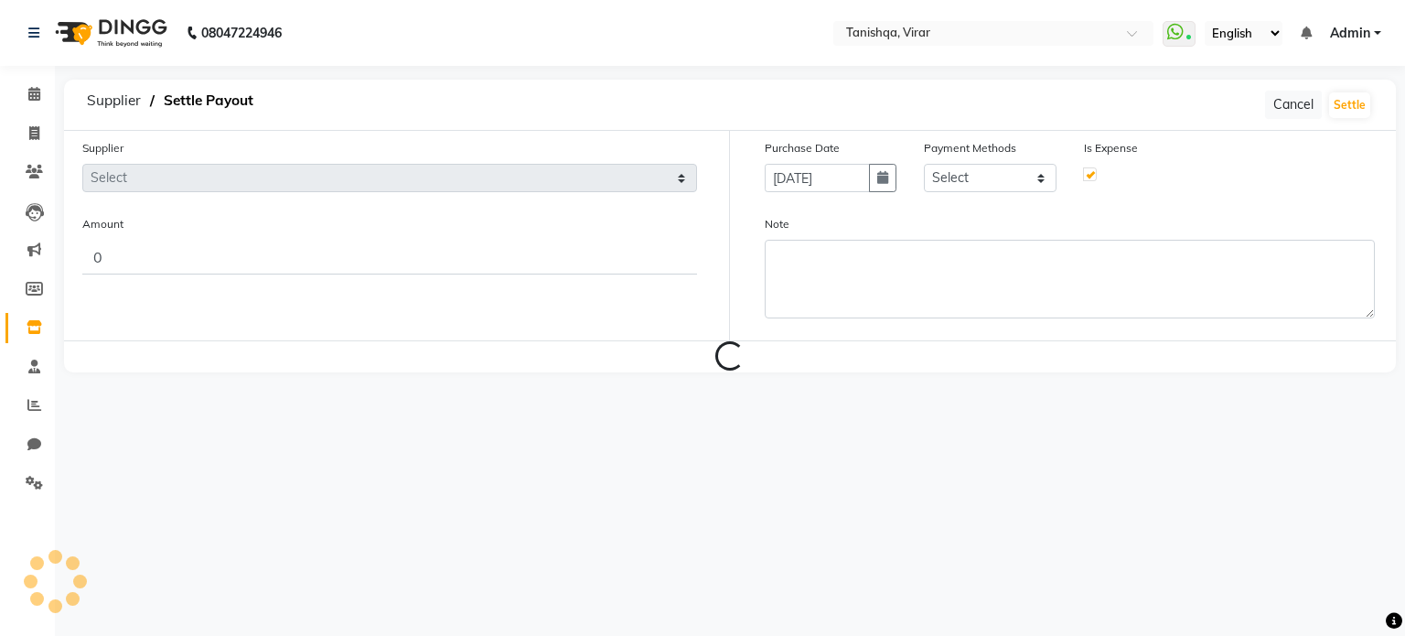
type input "0.01"
type input "[DATE]"
checkbox input "true"
select select "4587"
select select "17"
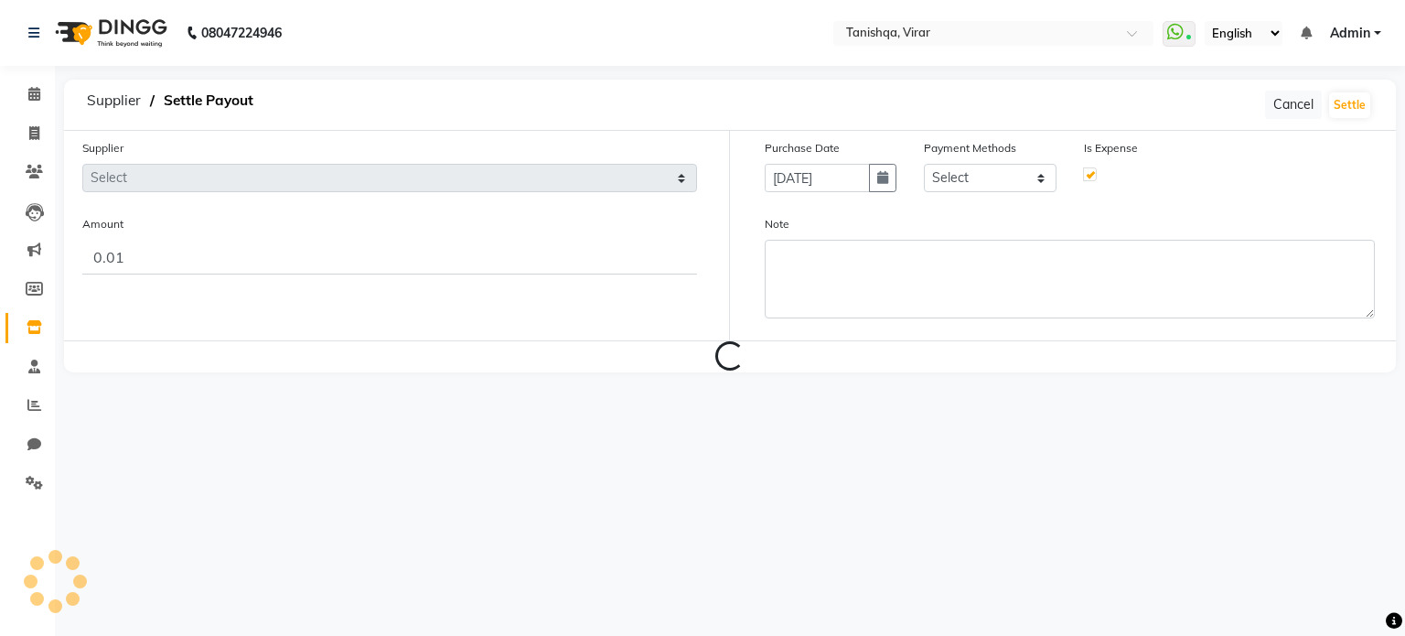
select select "22354"
select select "7280"
select select "4587"
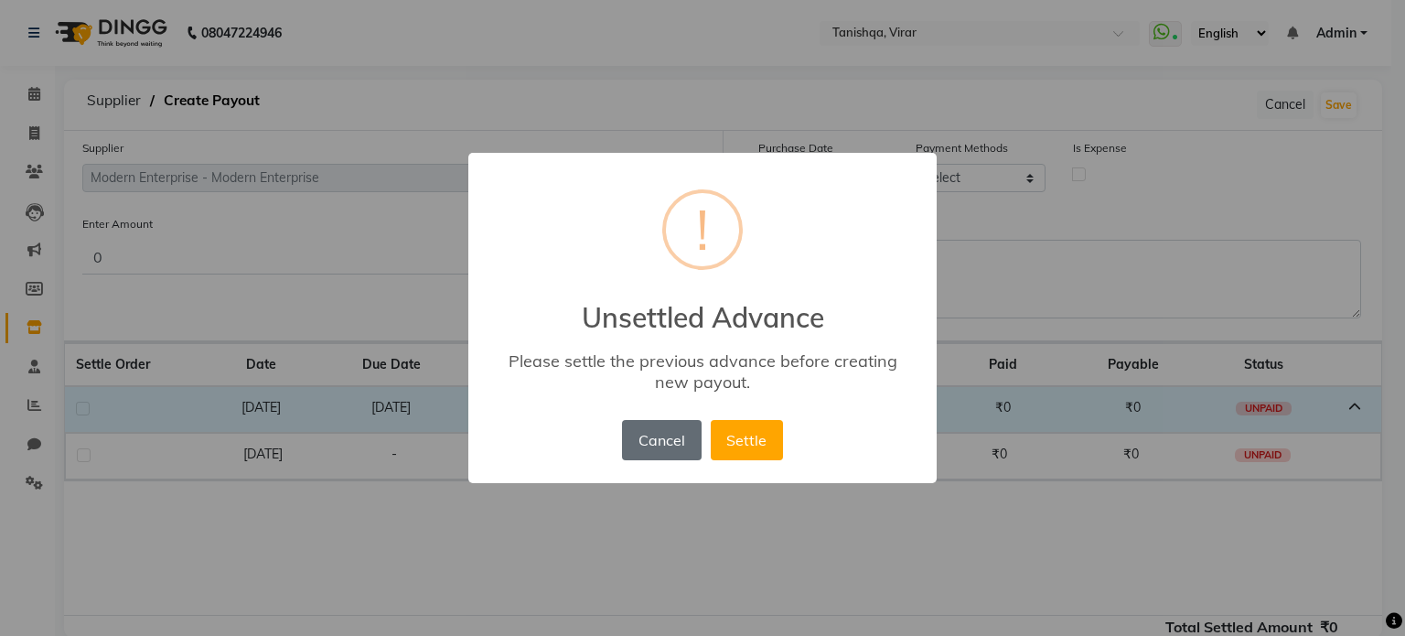
click at [681, 447] on button "Cancel" at bounding box center [661, 440] width 79 height 40
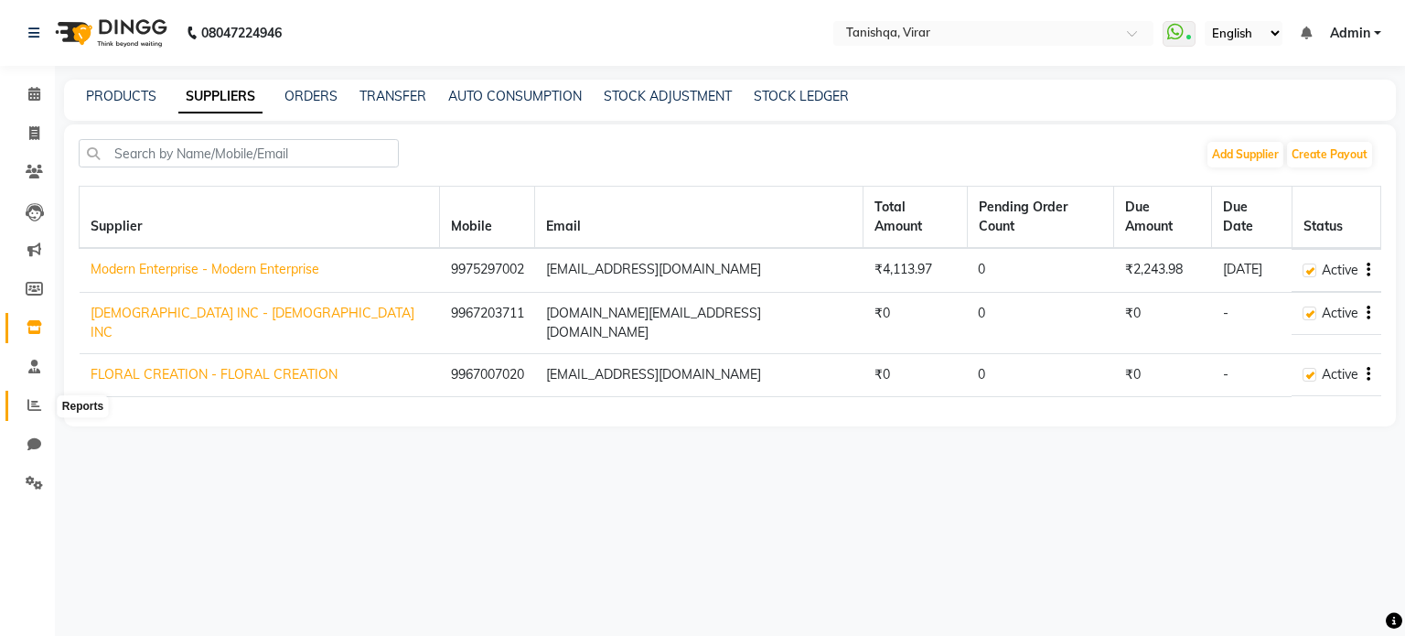
click at [30, 409] on icon at bounding box center [34, 405] width 14 height 14
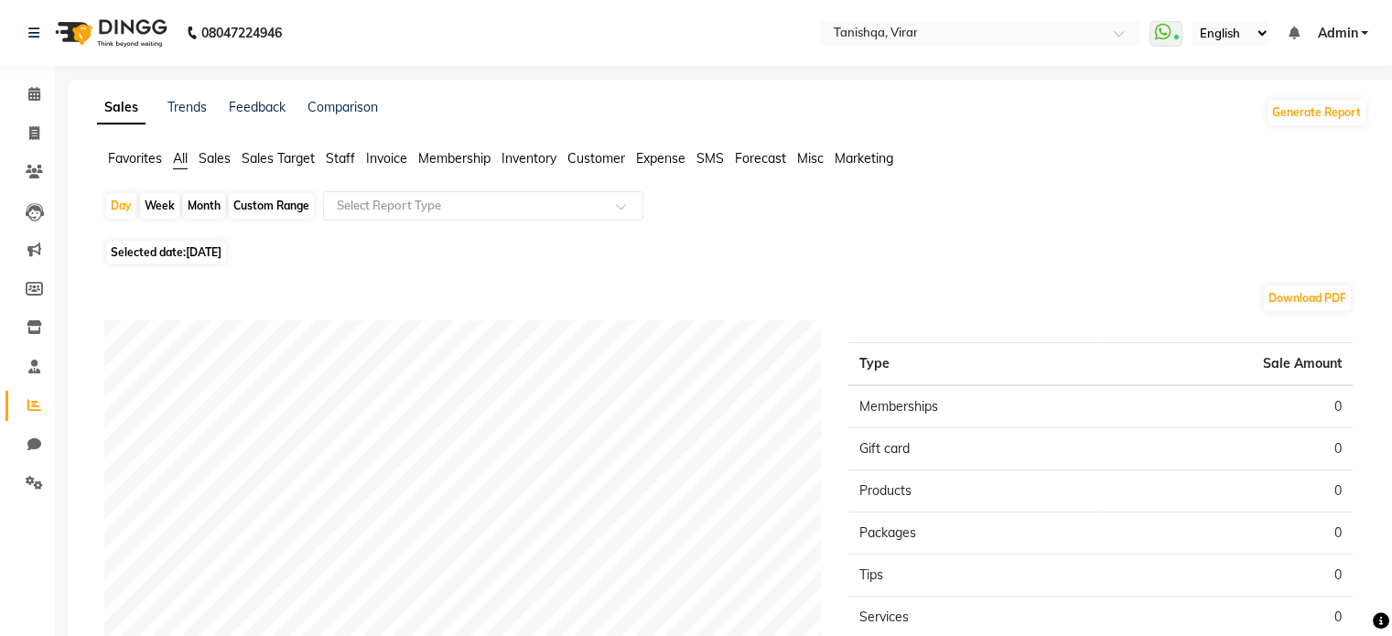
click at [669, 163] on span "Expense" at bounding box center [660, 158] width 49 height 16
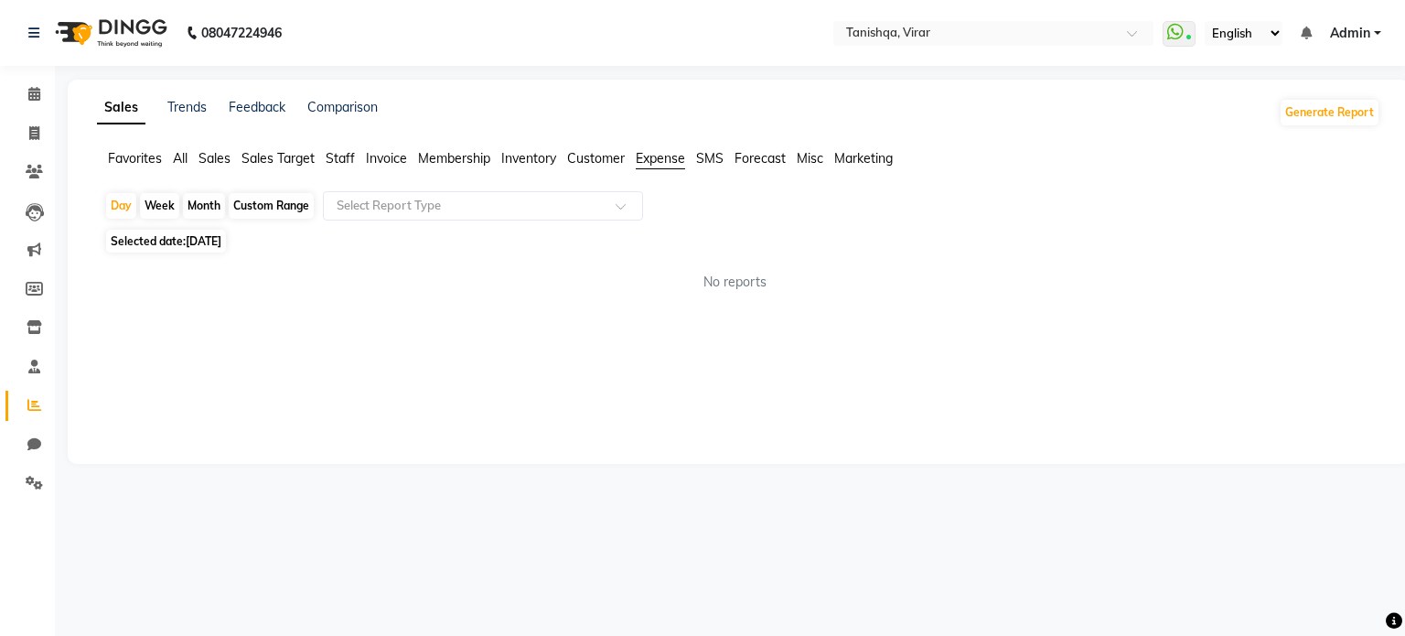
click at [156, 244] on span "Selected date: [DATE]" at bounding box center [166, 241] width 120 height 23
select select "9"
select select "2025"
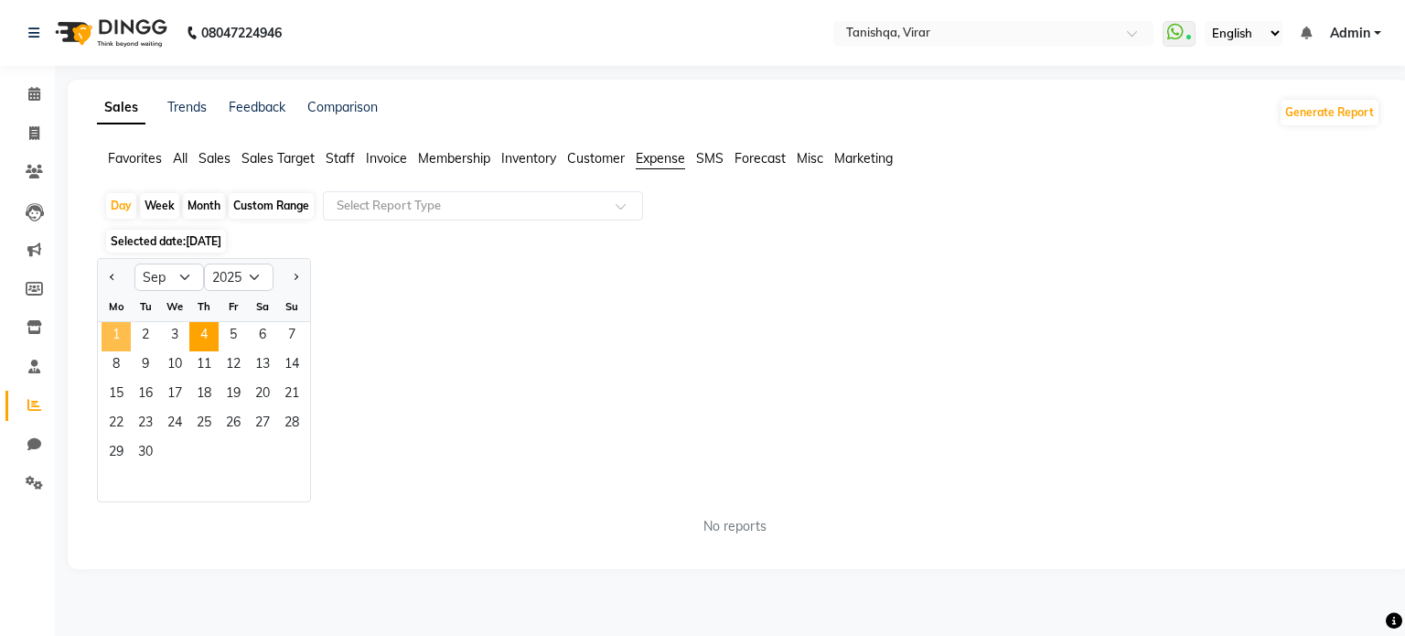
click at [110, 335] on span "1" at bounding box center [116, 336] width 29 height 29
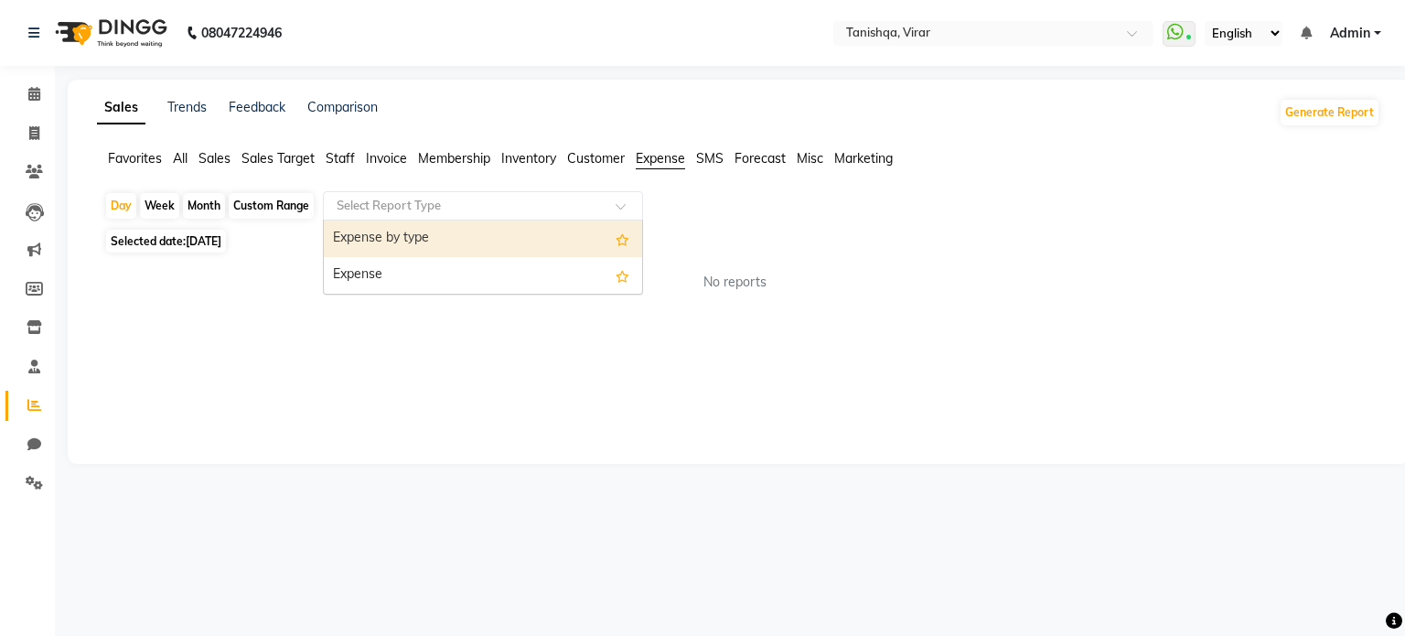
click at [377, 203] on input "text" at bounding box center [465, 206] width 264 height 18
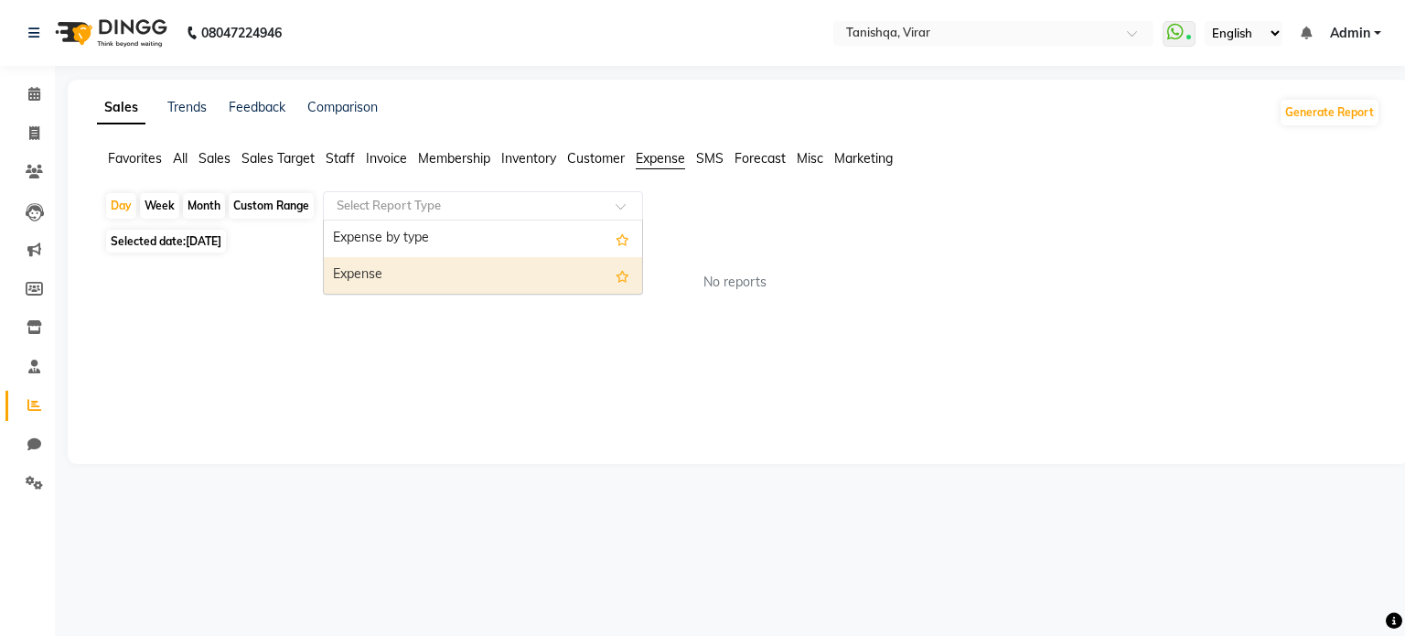
click at [389, 274] on div "Expense" at bounding box center [483, 275] width 318 height 37
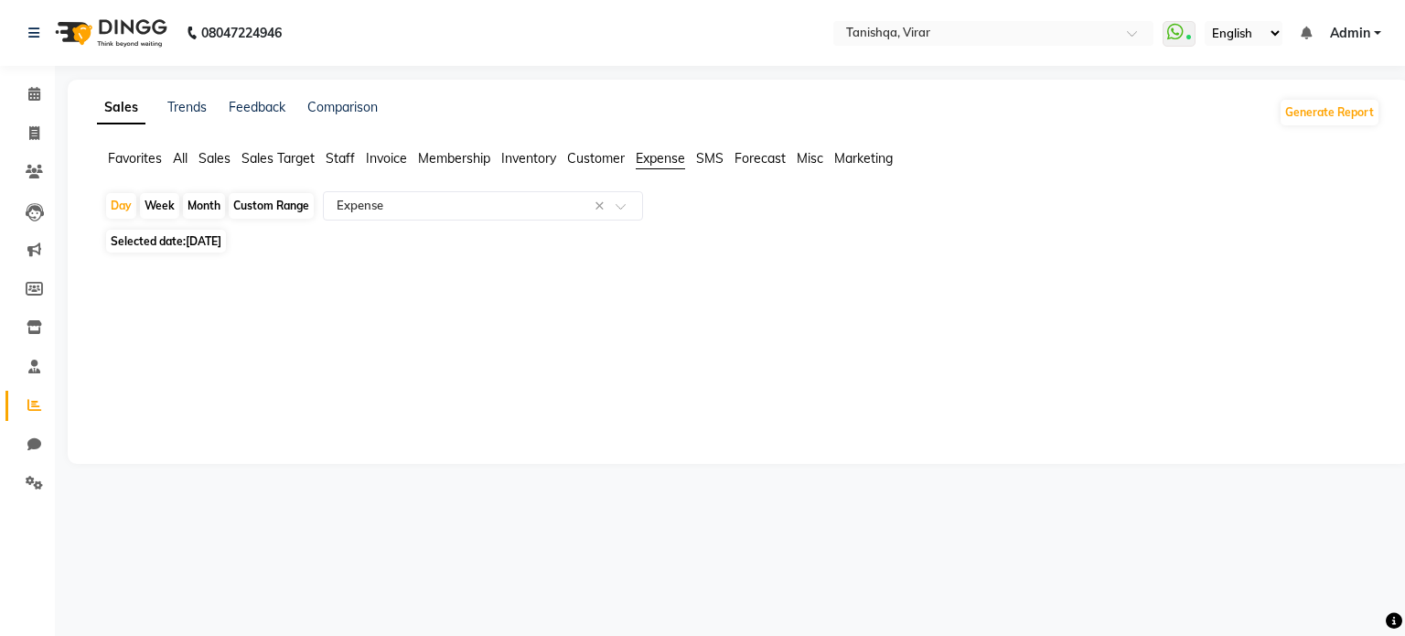
click at [159, 239] on span "Selected date: [DATE]" at bounding box center [166, 241] width 120 height 23
select select "9"
select select "2025"
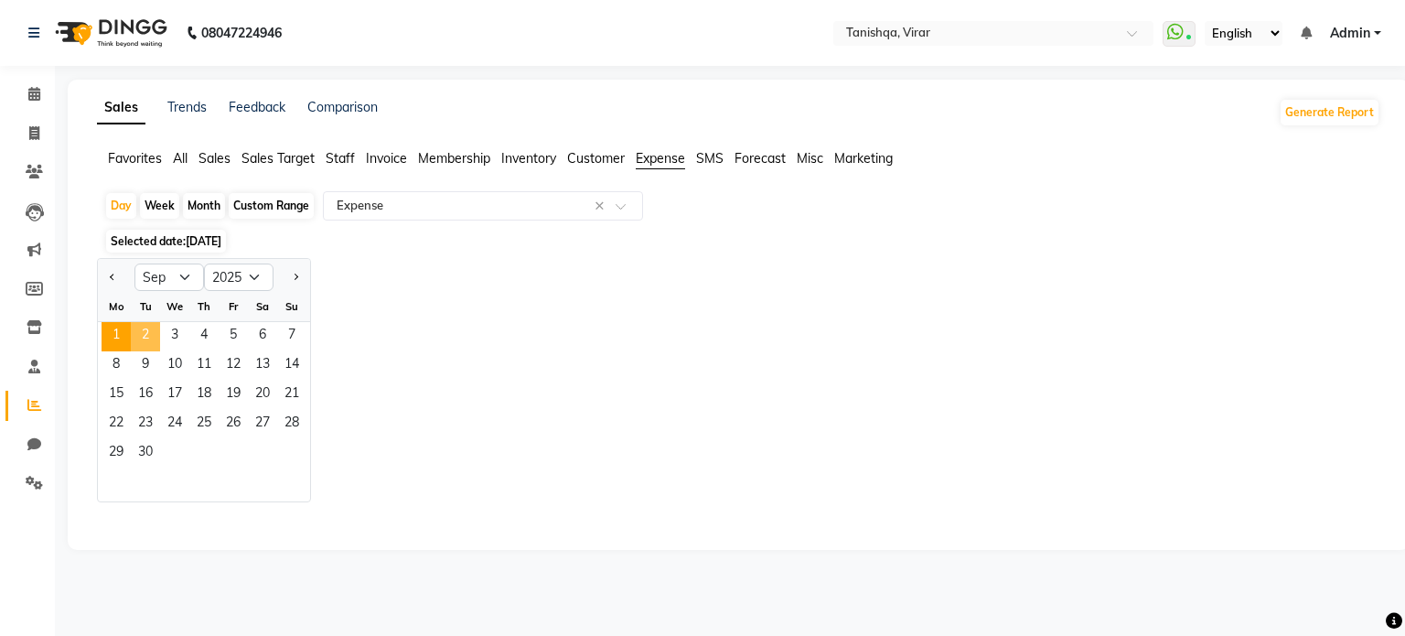
click at [147, 332] on span "2" at bounding box center [145, 336] width 29 height 29
select select "filtered_report"
select select "csv"
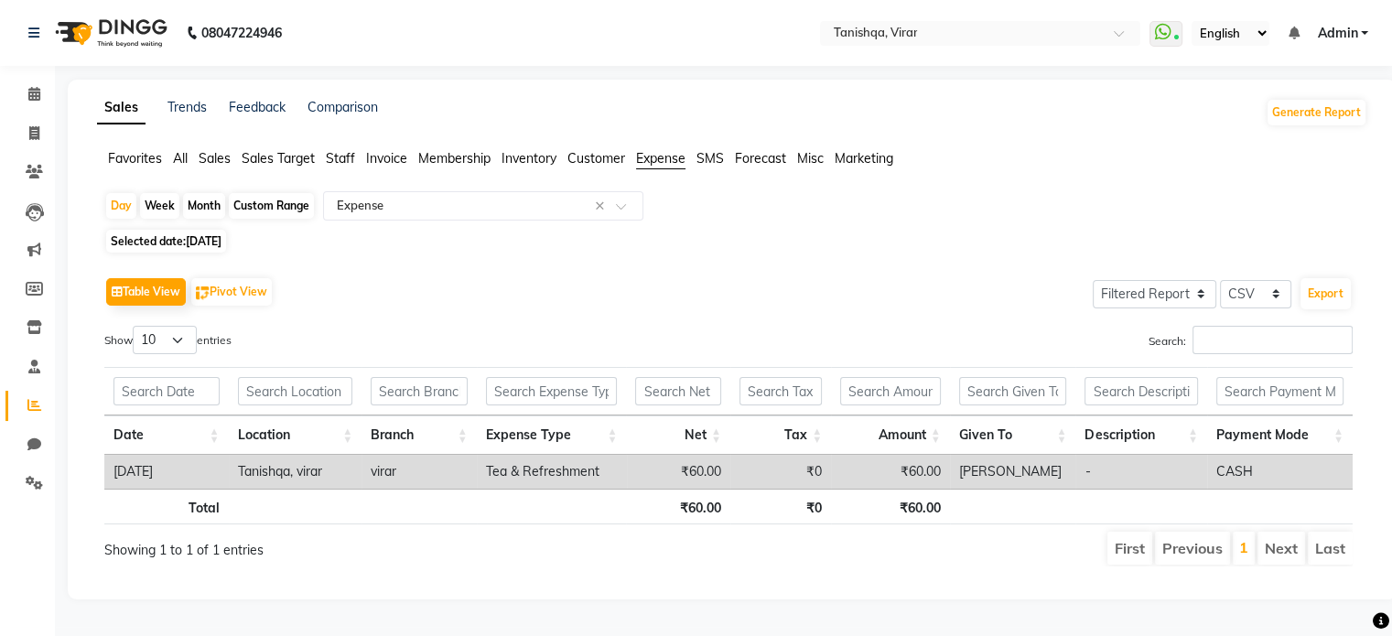
click at [114, 244] on span "Selected date: [DATE]" at bounding box center [166, 241] width 120 height 23
select select "9"
select select "2025"
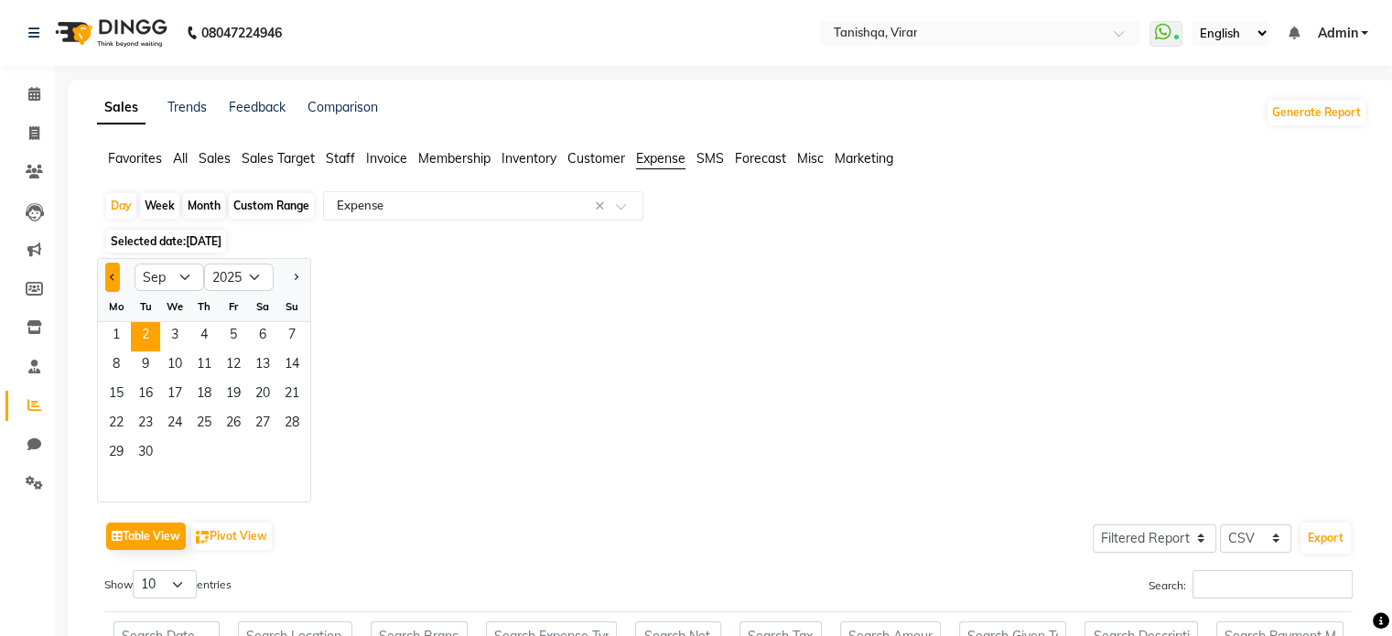
click at [113, 278] on span "Previous month" at bounding box center [113, 277] width 6 height 6
select select "8"
click at [288, 449] on span "31" at bounding box center [291, 453] width 29 height 29
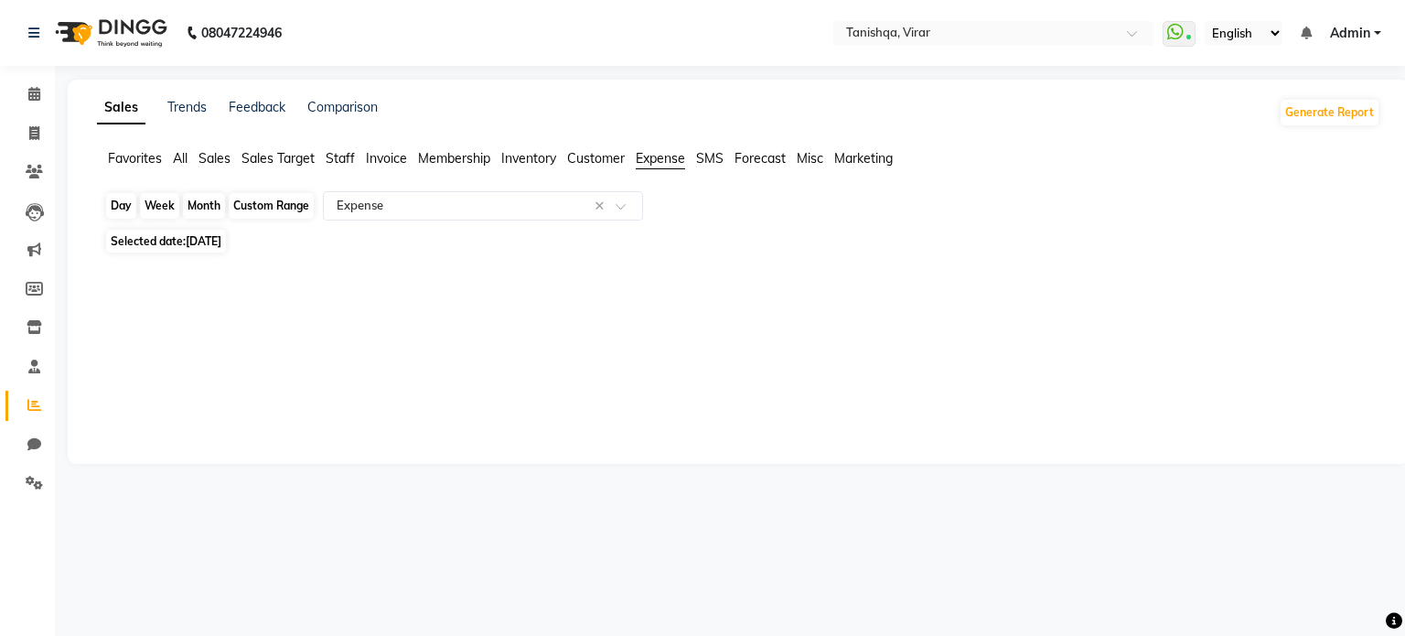
click at [122, 197] on div "Day" at bounding box center [121, 206] width 30 height 26
select select "8"
select select "2025"
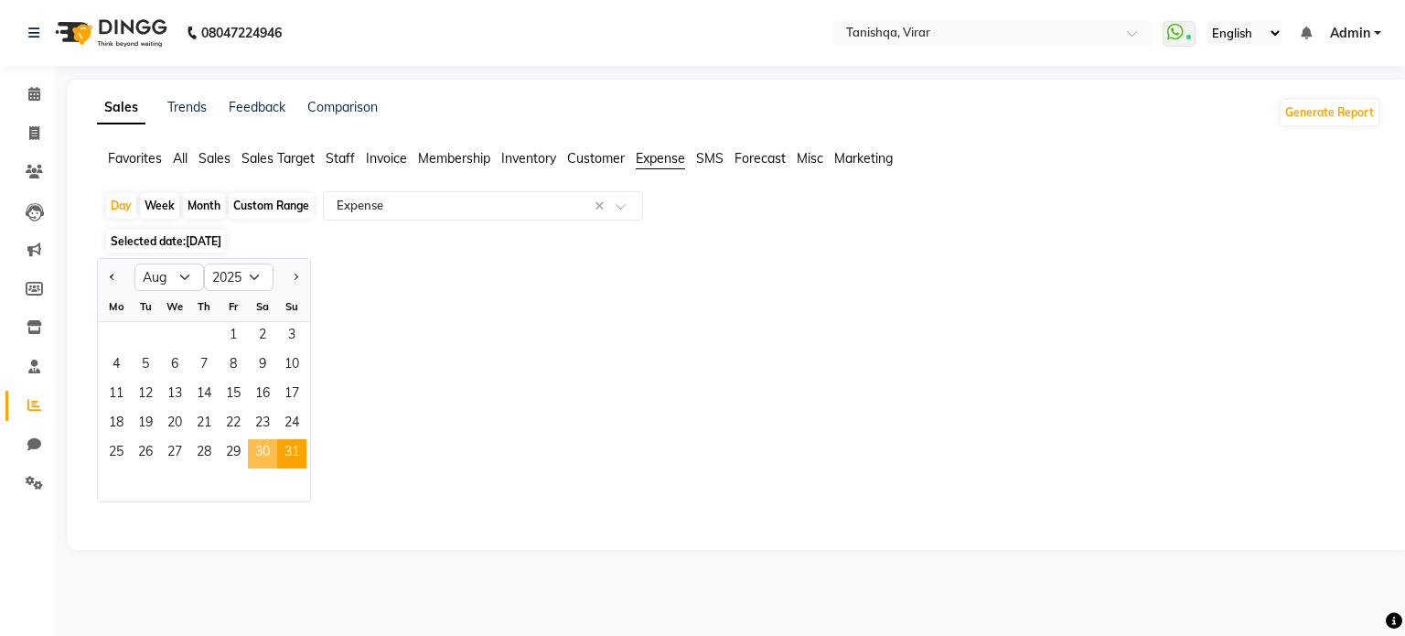
click at [271, 450] on span "30" at bounding box center [262, 453] width 29 height 29
select select "filtered_report"
select select "csv"
